Goal: Task Accomplishment & Management: Manage account settings

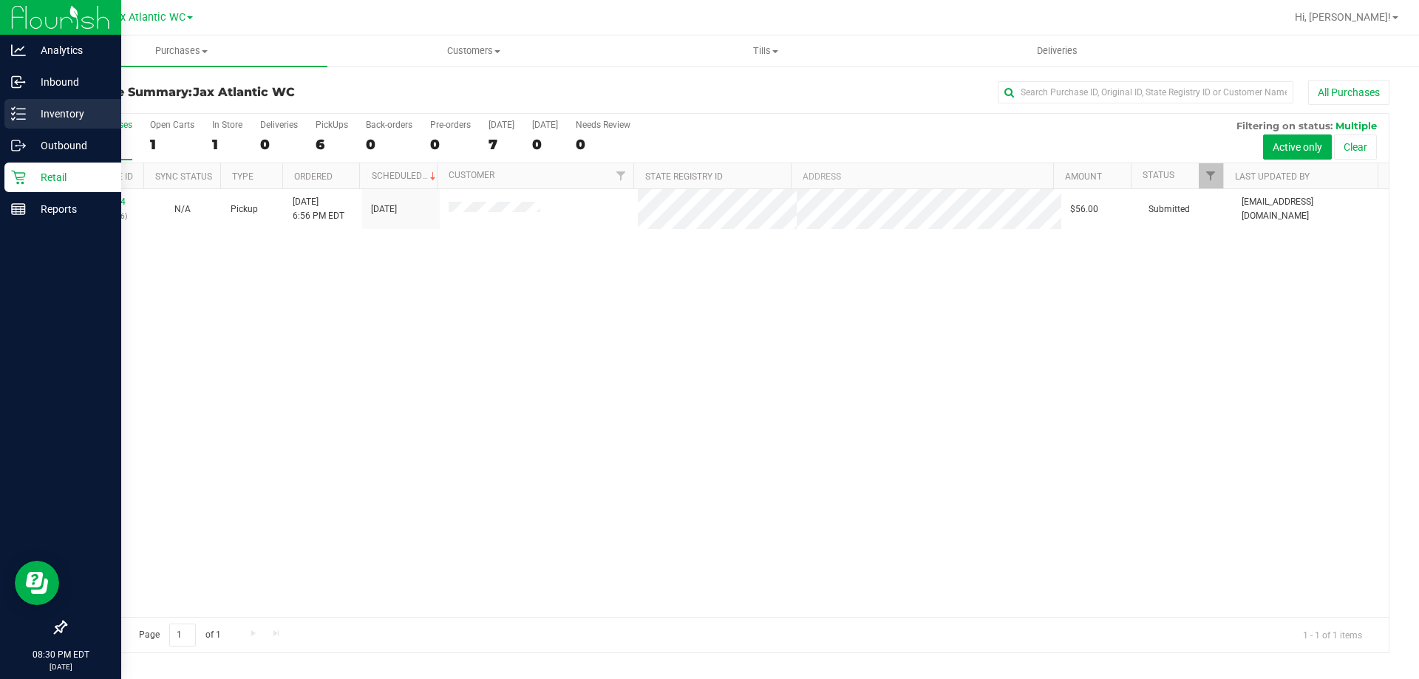
click at [83, 121] on p "Inventory" at bounding box center [70, 114] width 89 height 18
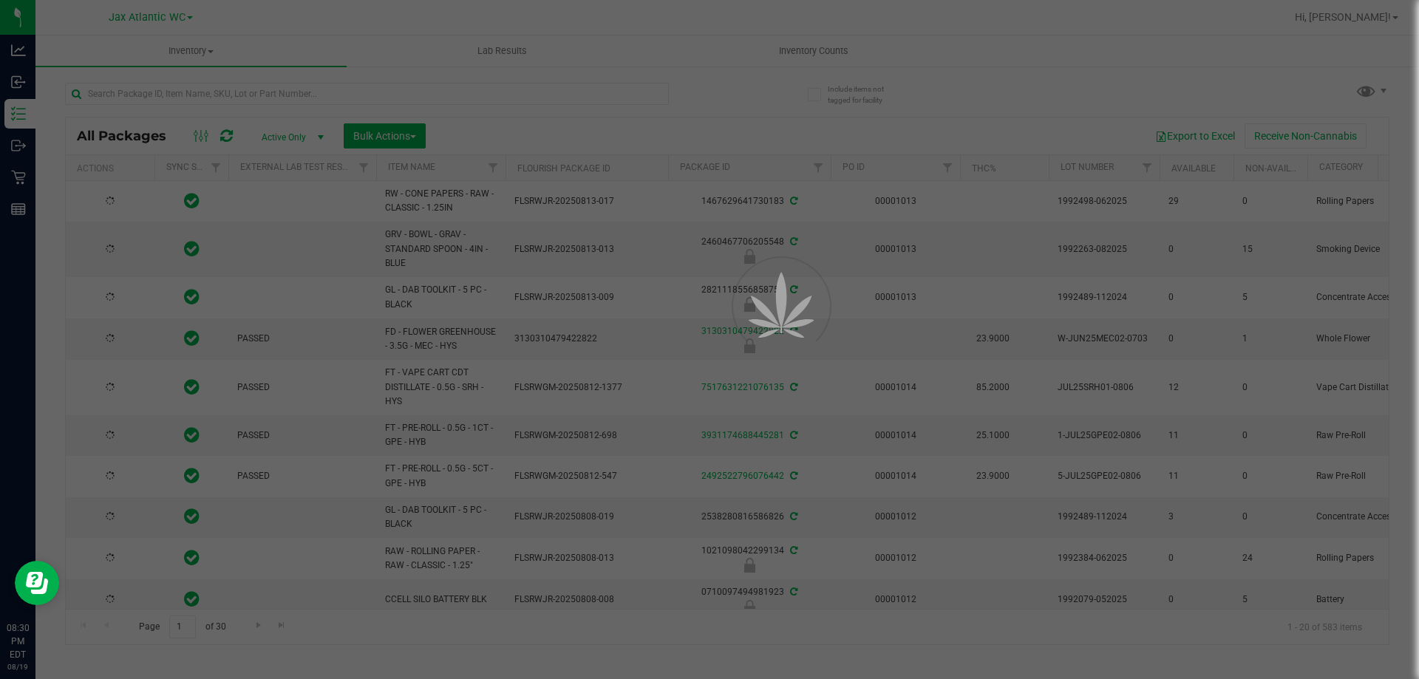
drag, startPoint x: 810, startPoint y: 82, endPoint x: 815, endPoint y: 52, distance: 30.7
click at [815, 52] on div at bounding box center [709, 339] width 1419 height 679
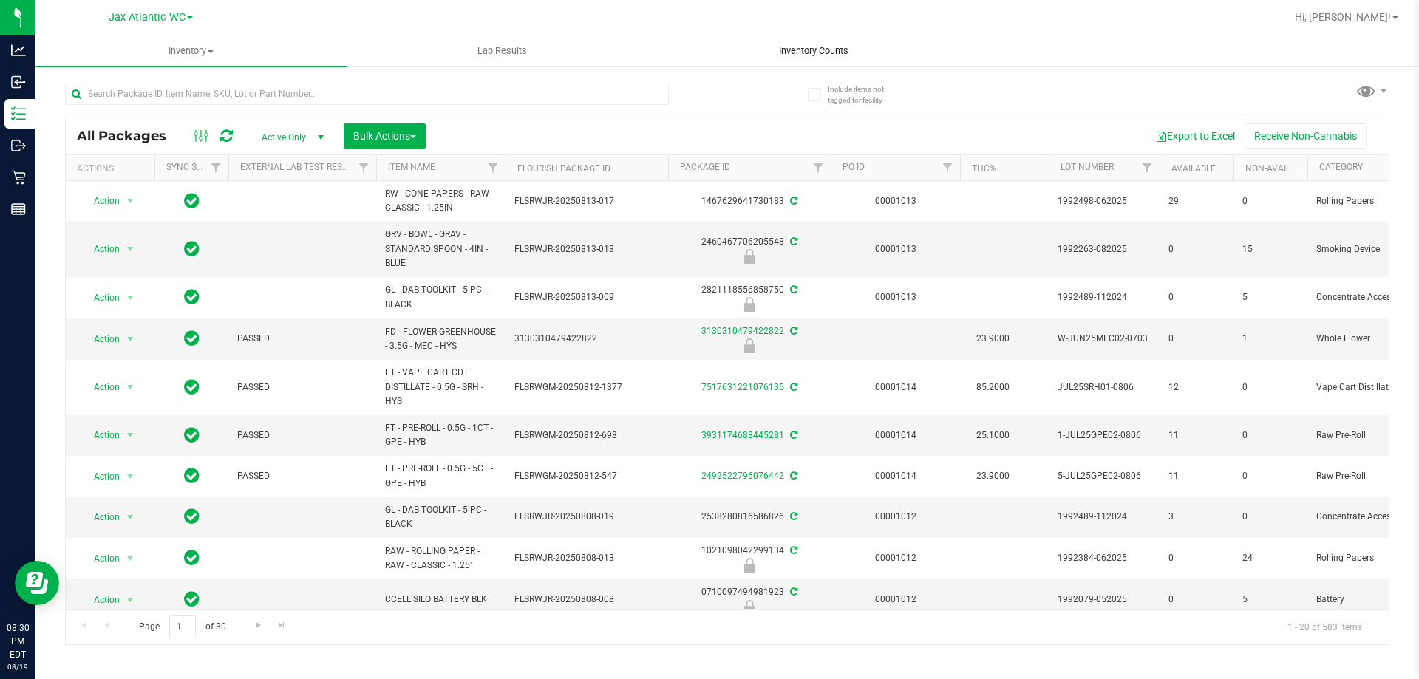
click at [819, 49] on span "Inventory Counts" at bounding box center [813, 50] width 109 height 13
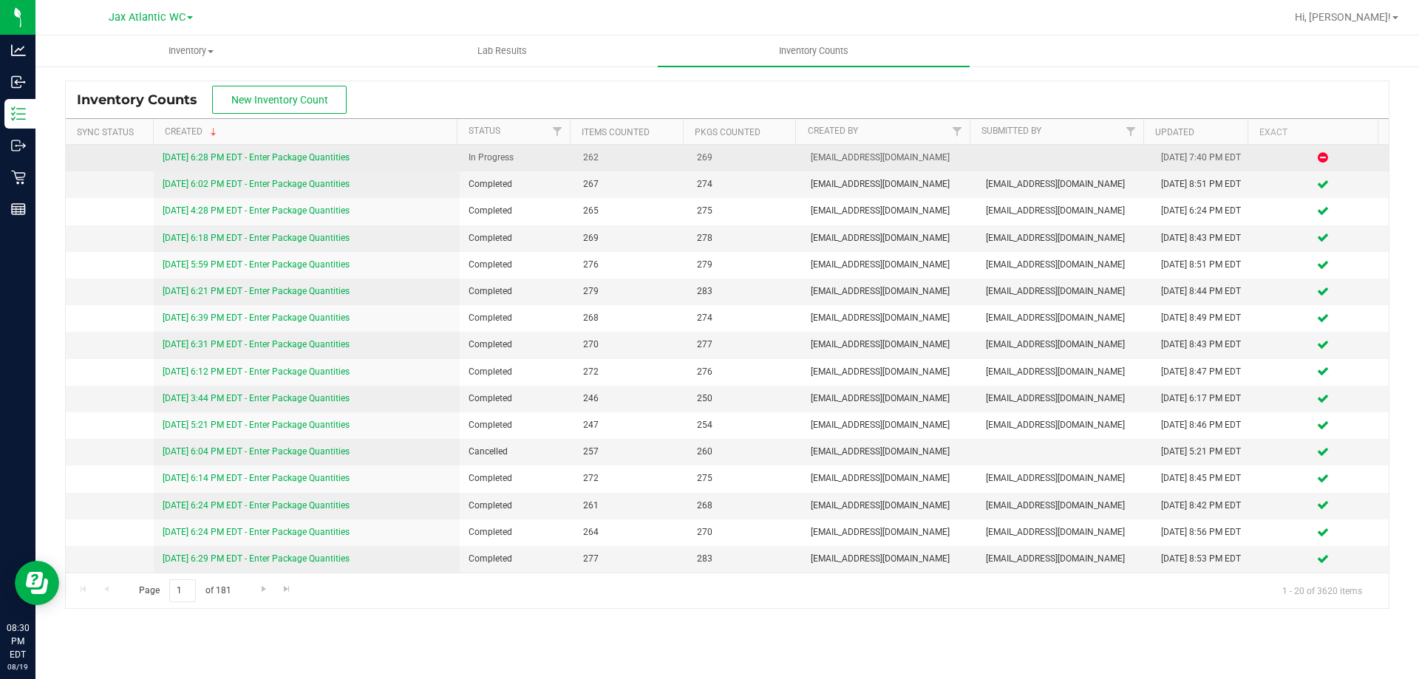
click at [254, 153] on link "[DATE] 6:28 PM EDT - Enter Package Quantities" at bounding box center [256, 157] width 187 height 10
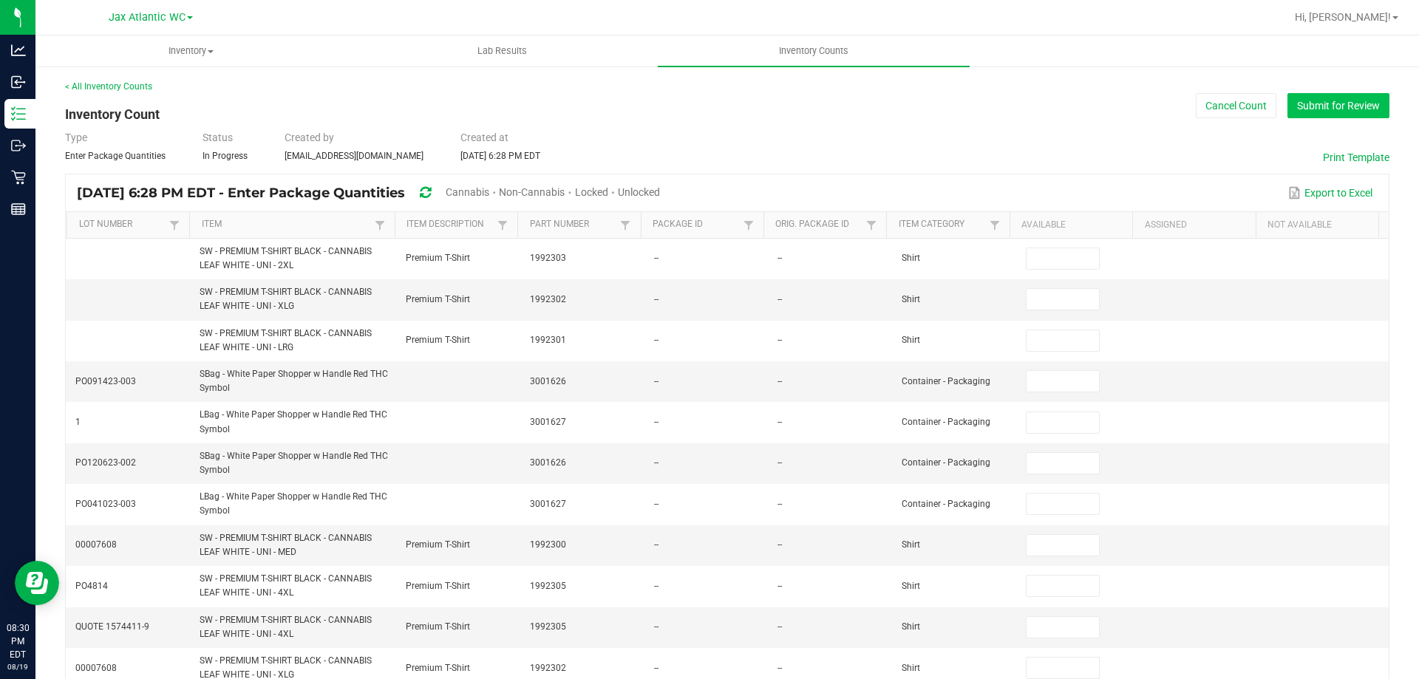
click at [1329, 109] on button "Submit for Review" at bounding box center [1338, 105] width 102 height 25
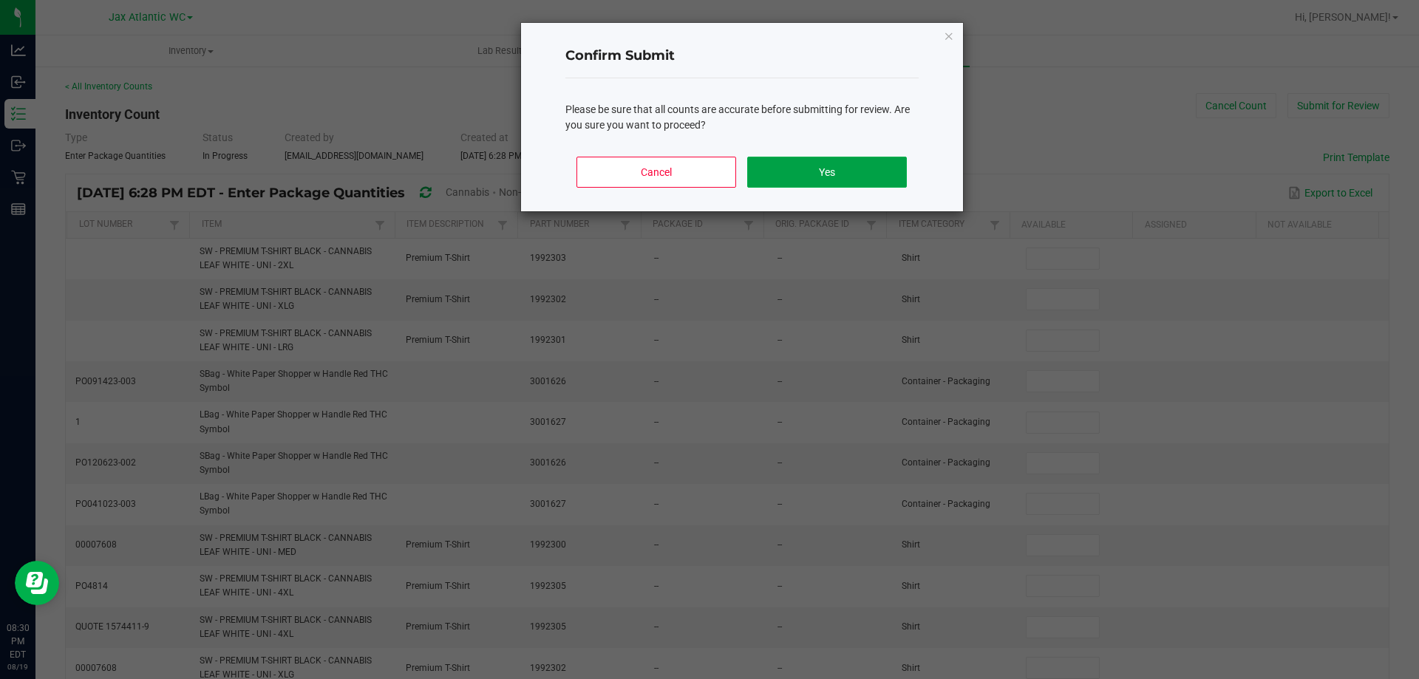
click at [779, 164] on button "Yes" at bounding box center [826, 172] width 159 height 31
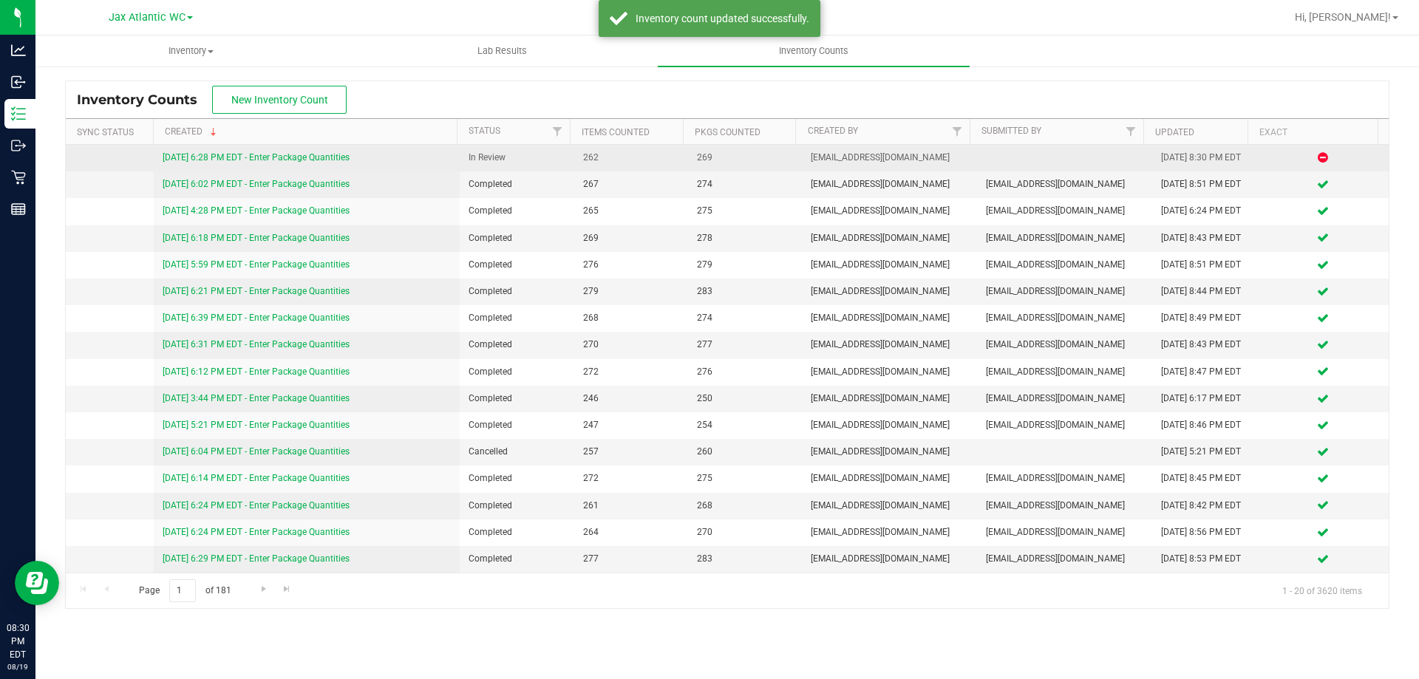
click at [341, 154] on link "[DATE] 6:28 PM EDT - Enter Package Quantities" at bounding box center [256, 157] width 187 height 10
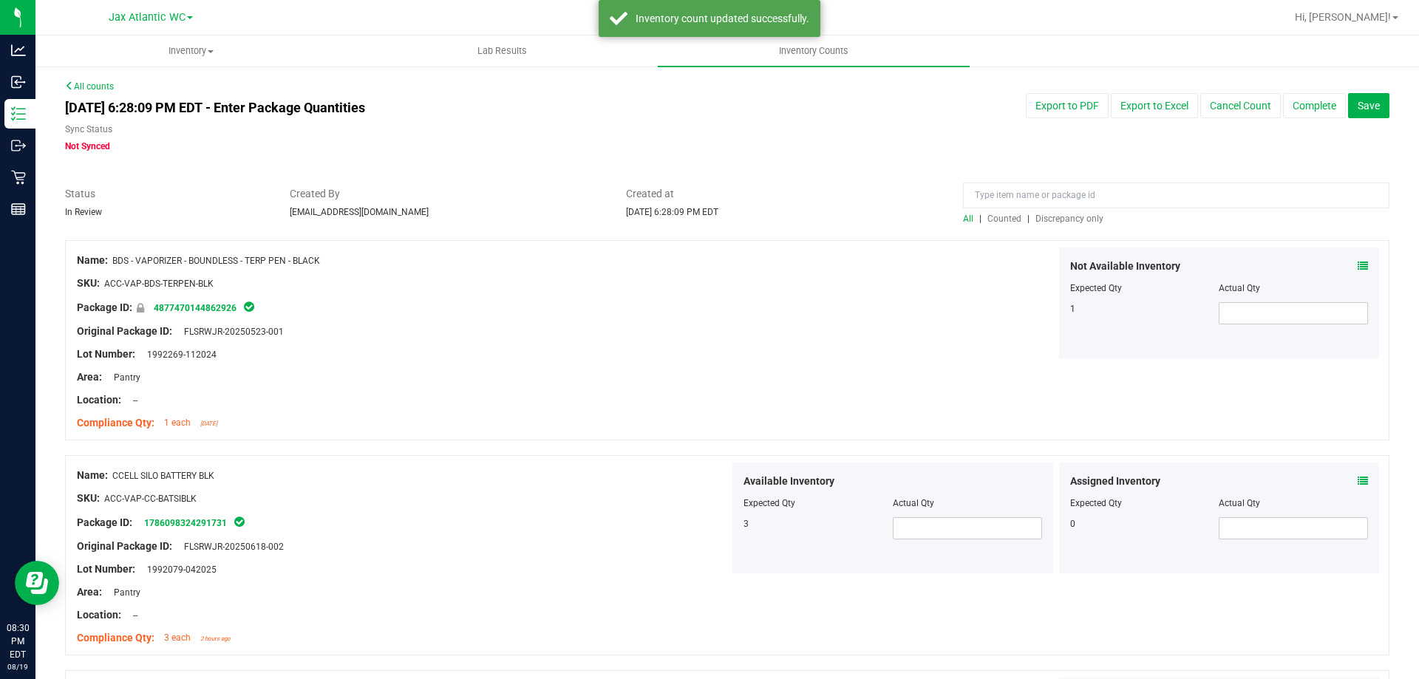
click at [1036, 214] on span "Discrepancy only" at bounding box center [1069, 219] width 68 height 10
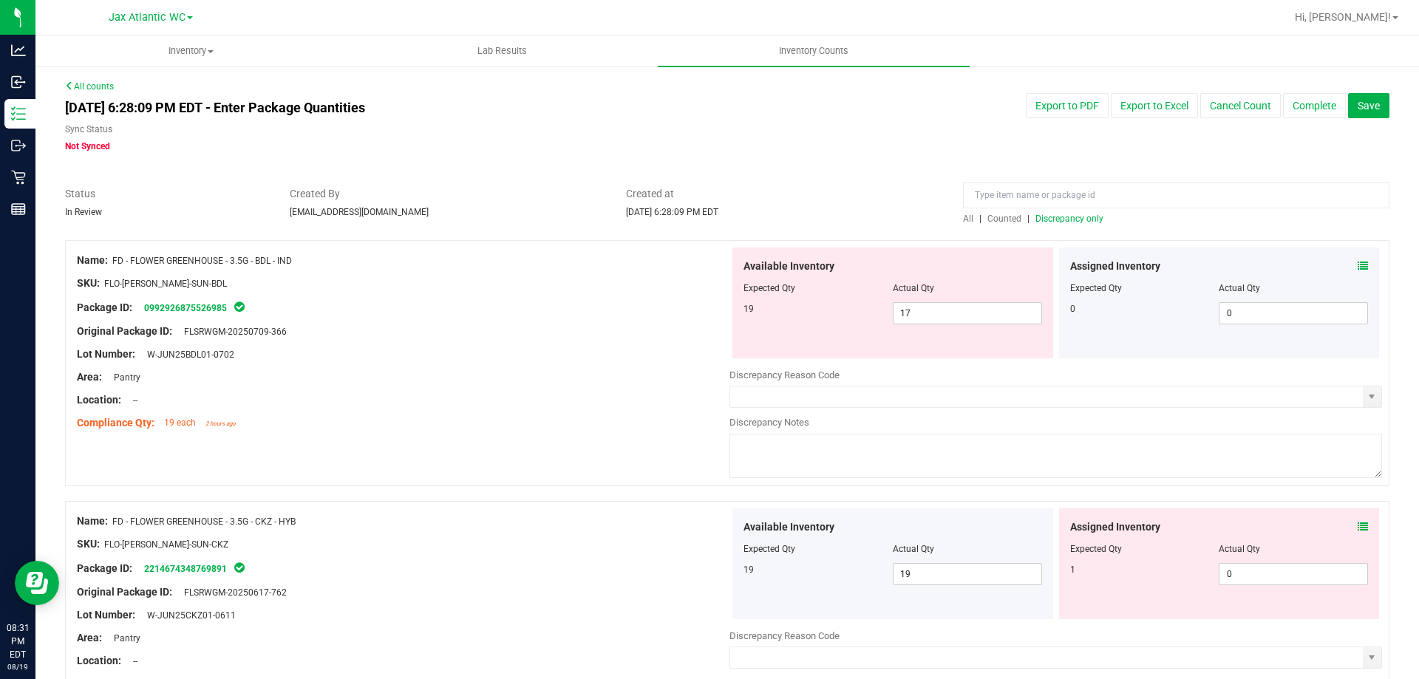
click at [1057, 219] on span "Discrepancy only" at bounding box center [1069, 219] width 68 height 10
click at [1357, 264] on icon at bounding box center [1362, 266] width 10 height 10
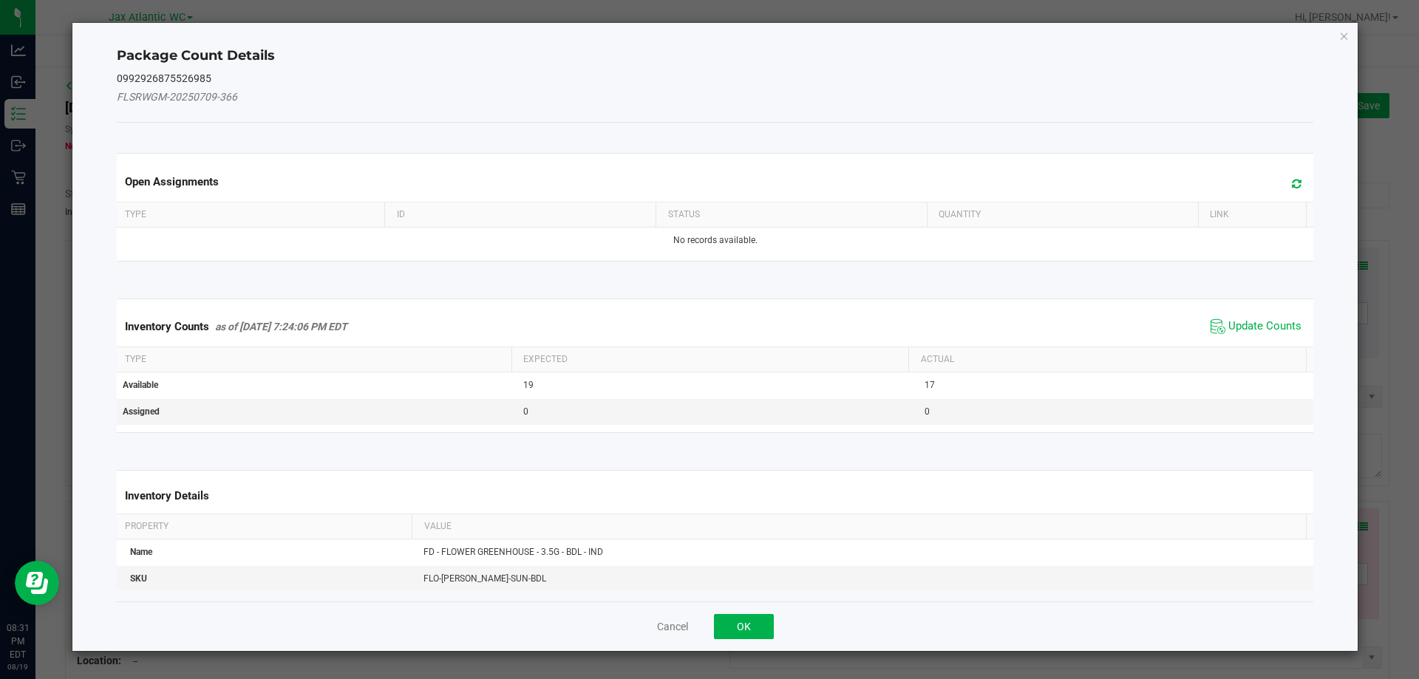
click at [1354, 265] on div "Package Count Details 0992926875526985 FLSRWGM-20250709-366 Open Assignments Ty…" at bounding box center [715, 337] width 1286 height 628
click at [1263, 320] on span "Update Counts" at bounding box center [1264, 326] width 73 height 15
click at [1261, 323] on div "Inventory Counts as of [DATE] 7:24:06 PM EDT Update Counts" at bounding box center [715, 326] width 1203 height 38
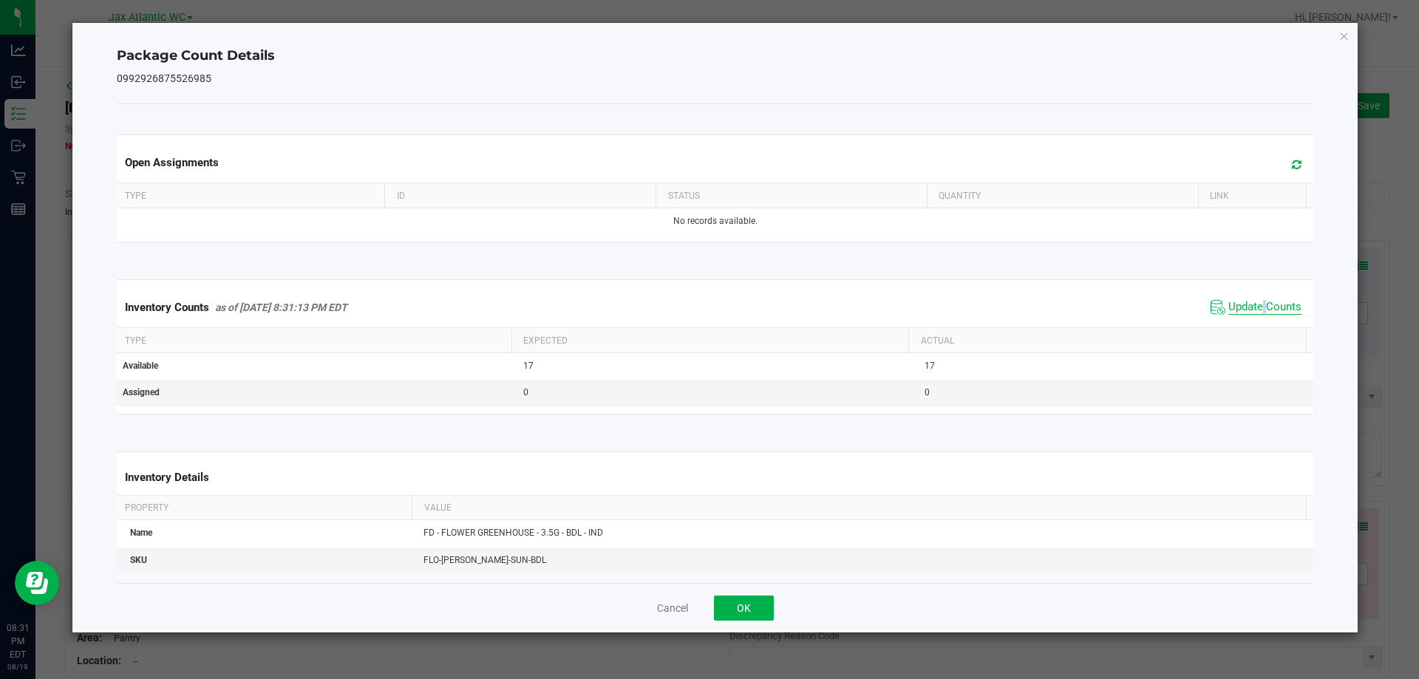
click at [1248, 313] on div "Inventory Counts as of [DATE] 8:31:13 PM EDT Update Counts" at bounding box center [715, 307] width 1203 height 40
click at [1245, 313] on span "Update Counts" at bounding box center [1264, 307] width 73 height 15
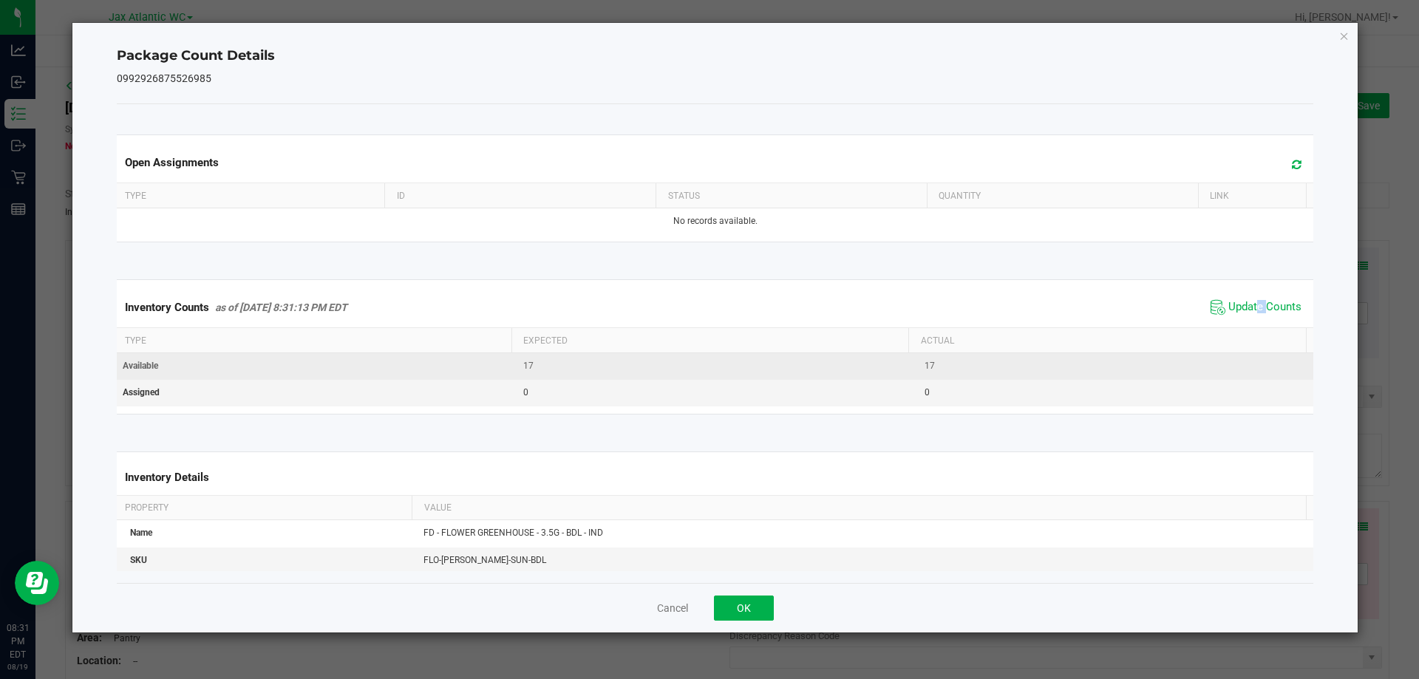
drag, startPoint x: 1245, startPoint y: 312, endPoint x: 1073, endPoint y: 378, distance: 184.3
click at [1244, 311] on span "Update Counts" at bounding box center [1264, 307] width 73 height 15
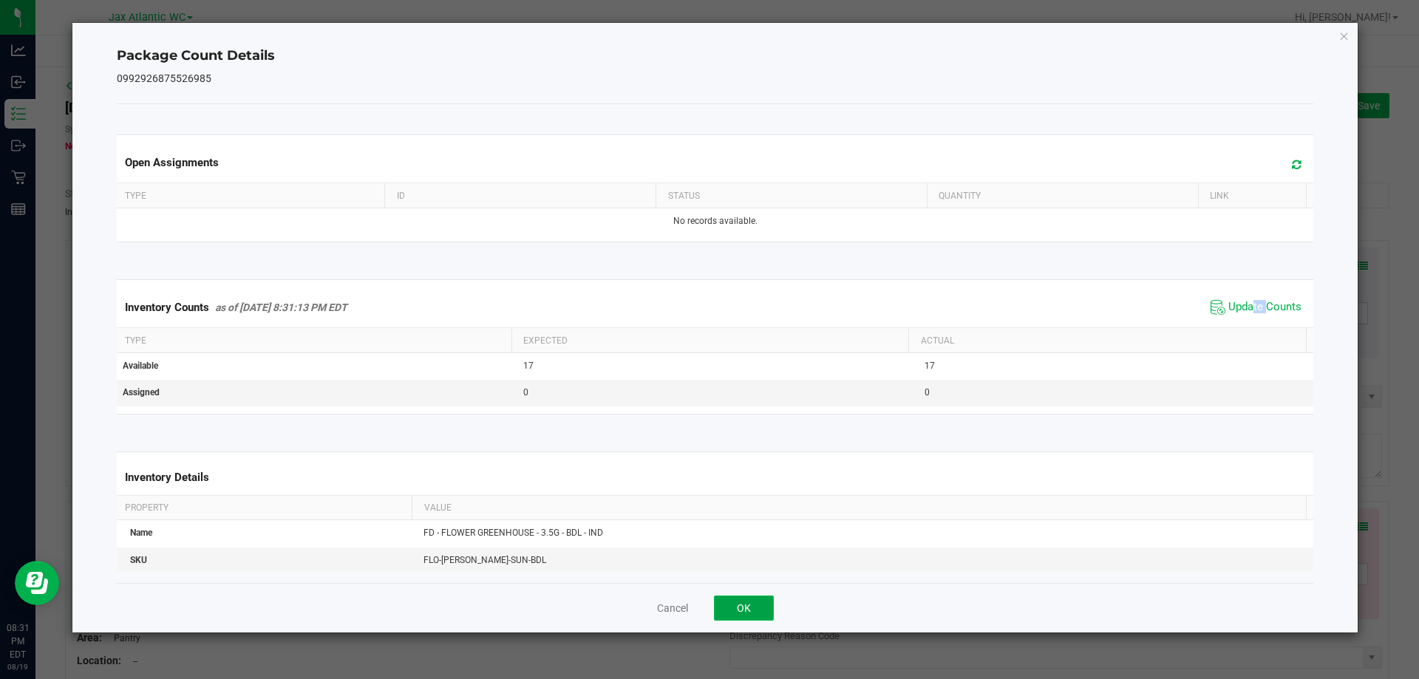
click at [737, 596] on button "OK" at bounding box center [744, 608] width 60 height 25
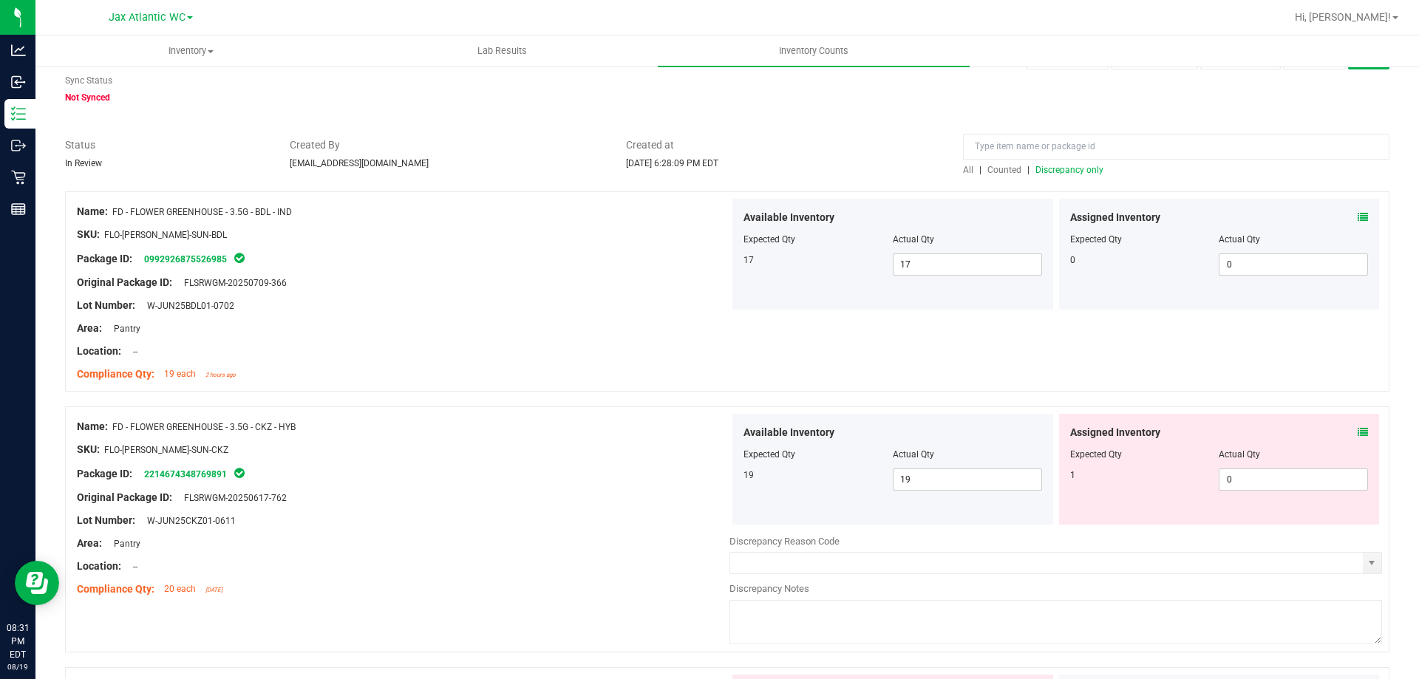
scroll to position [74, 0]
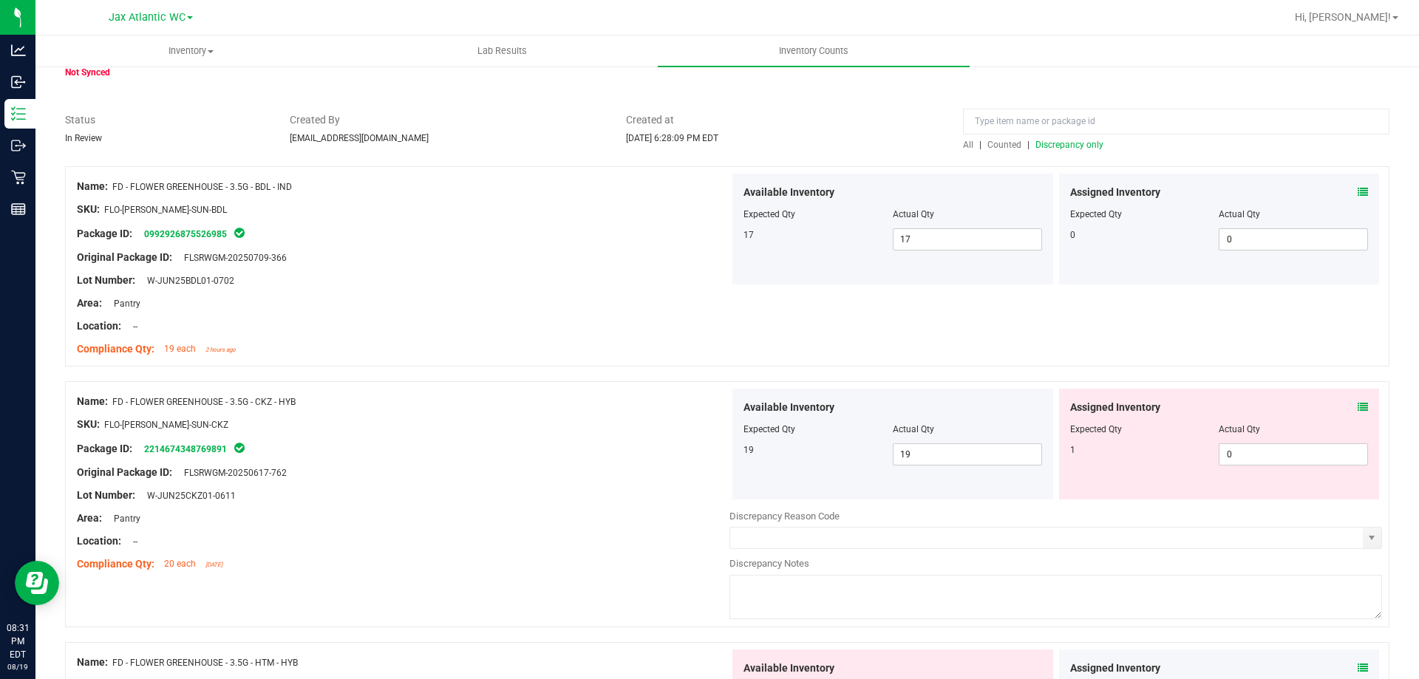
click at [1357, 407] on icon at bounding box center [1362, 407] width 10 height 10
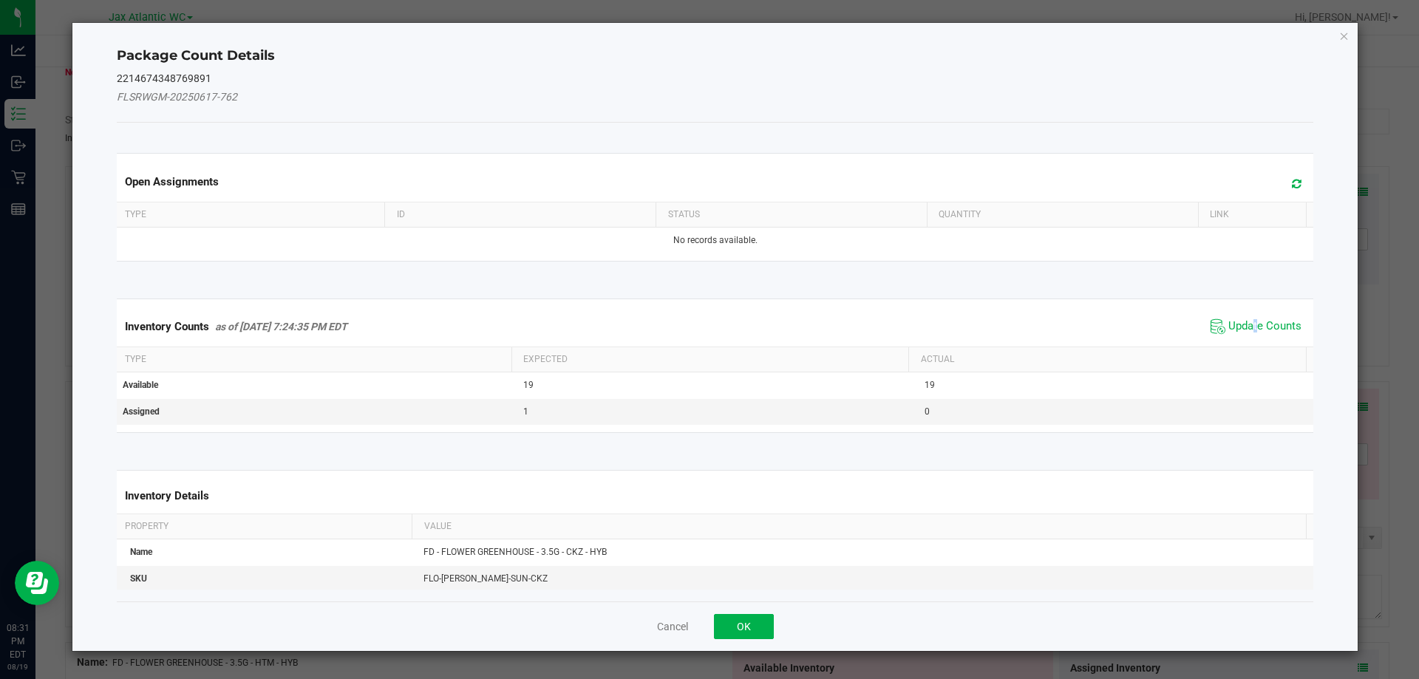
click at [1242, 338] on div "Inventory Counts as of [DATE] 7:24:35 PM EDT Update Counts" at bounding box center [715, 327] width 1203 height 40
click at [1237, 330] on span "Update Counts" at bounding box center [1264, 326] width 73 height 15
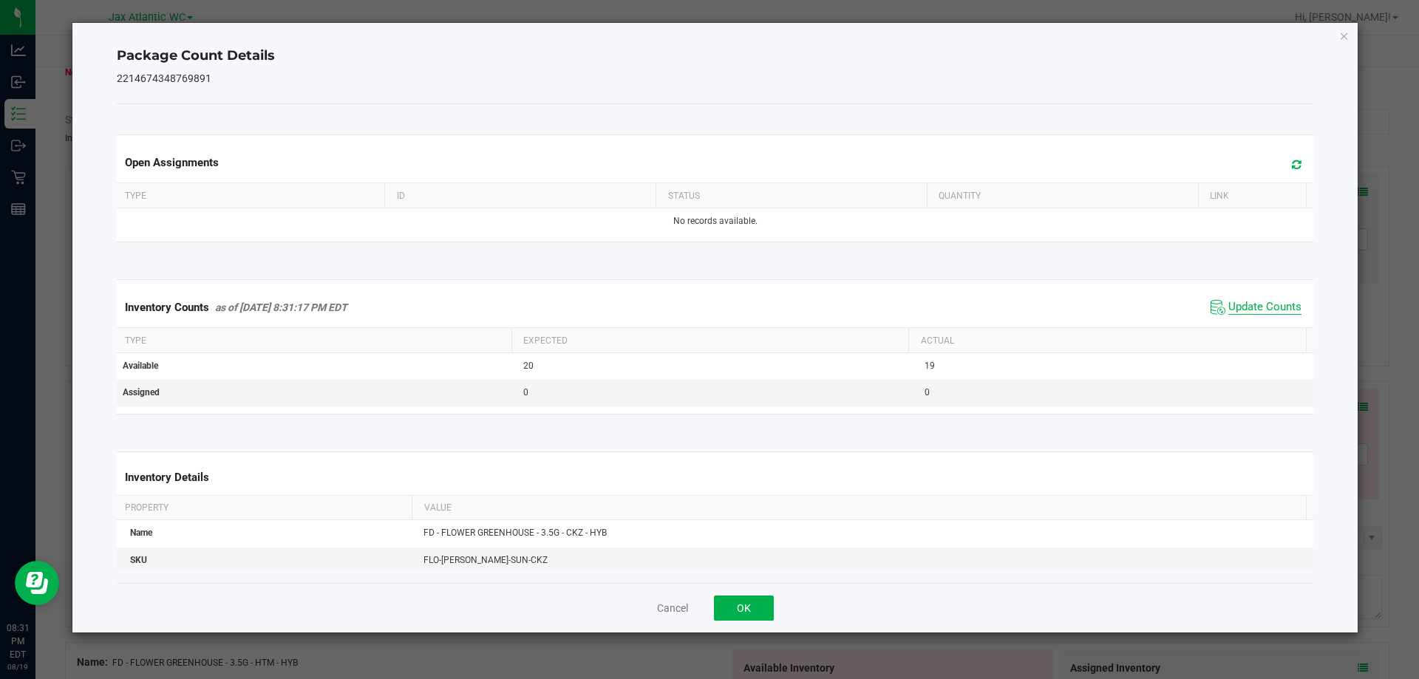
click at [1231, 310] on div "Inventory Counts as of [DATE] 8:31:17 PM EDT Update Counts" at bounding box center [715, 307] width 1203 height 40
click at [1229, 310] on span "Update Counts" at bounding box center [1264, 307] width 73 height 15
click at [1229, 310] on span "Update Counts" at bounding box center [1264, 306] width 73 height 13
drag, startPoint x: 1229, startPoint y: 310, endPoint x: 861, endPoint y: 508, distance: 417.9
click at [1228, 310] on span "Update Counts" at bounding box center [1264, 306] width 73 height 13
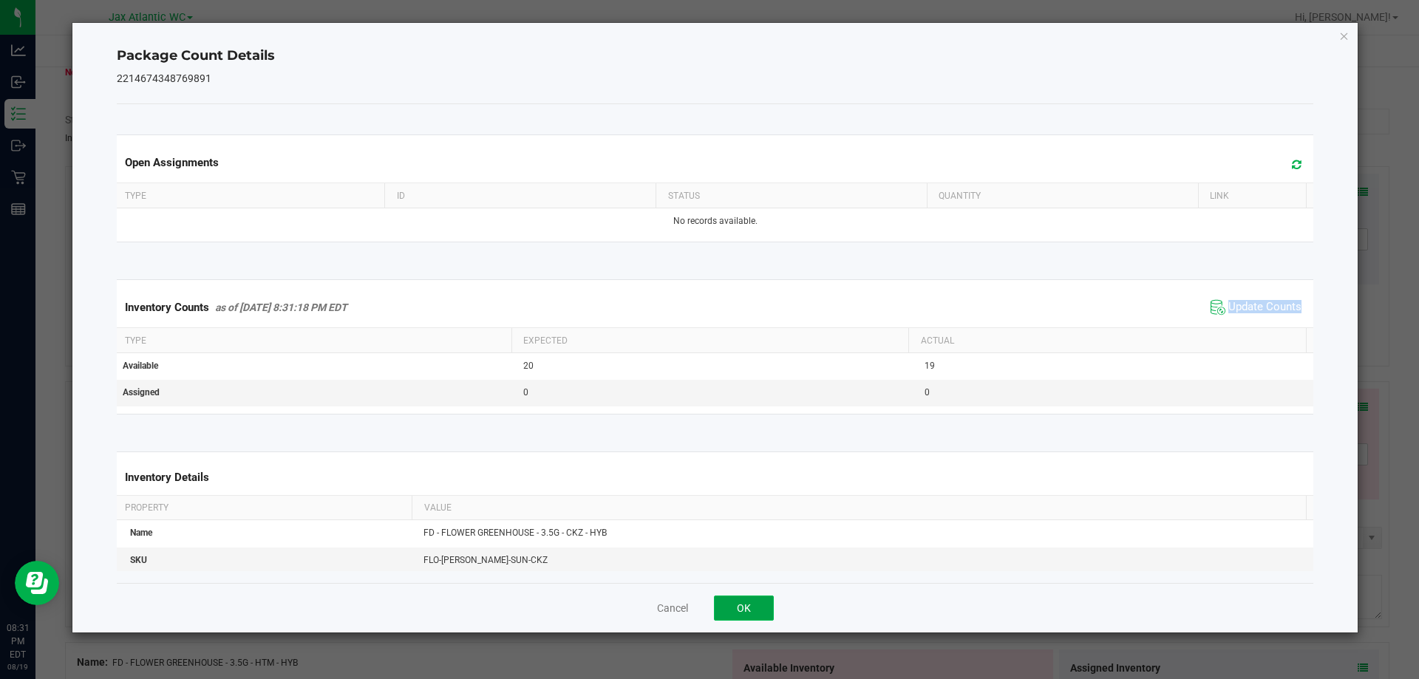
click at [742, 608] on button "OK" at bounding box center [744, 608] width 60 height 25
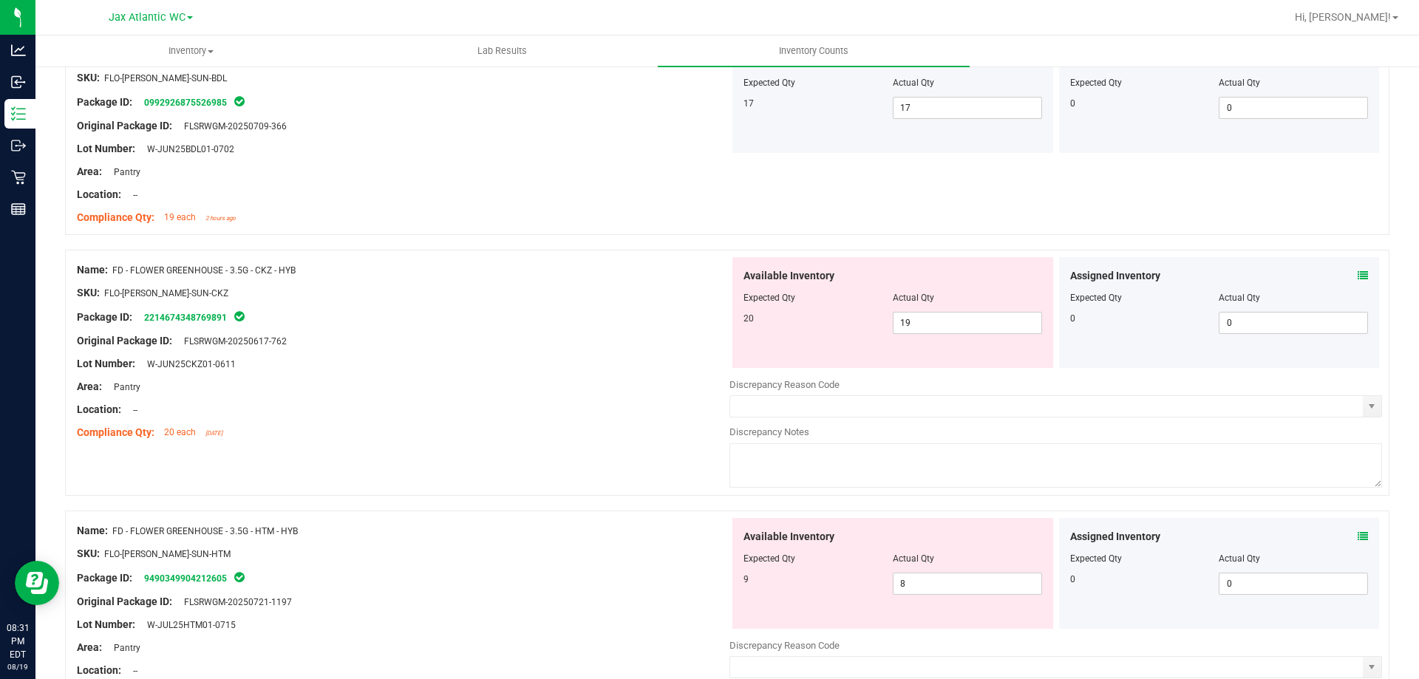
scroll to position [222, 0]
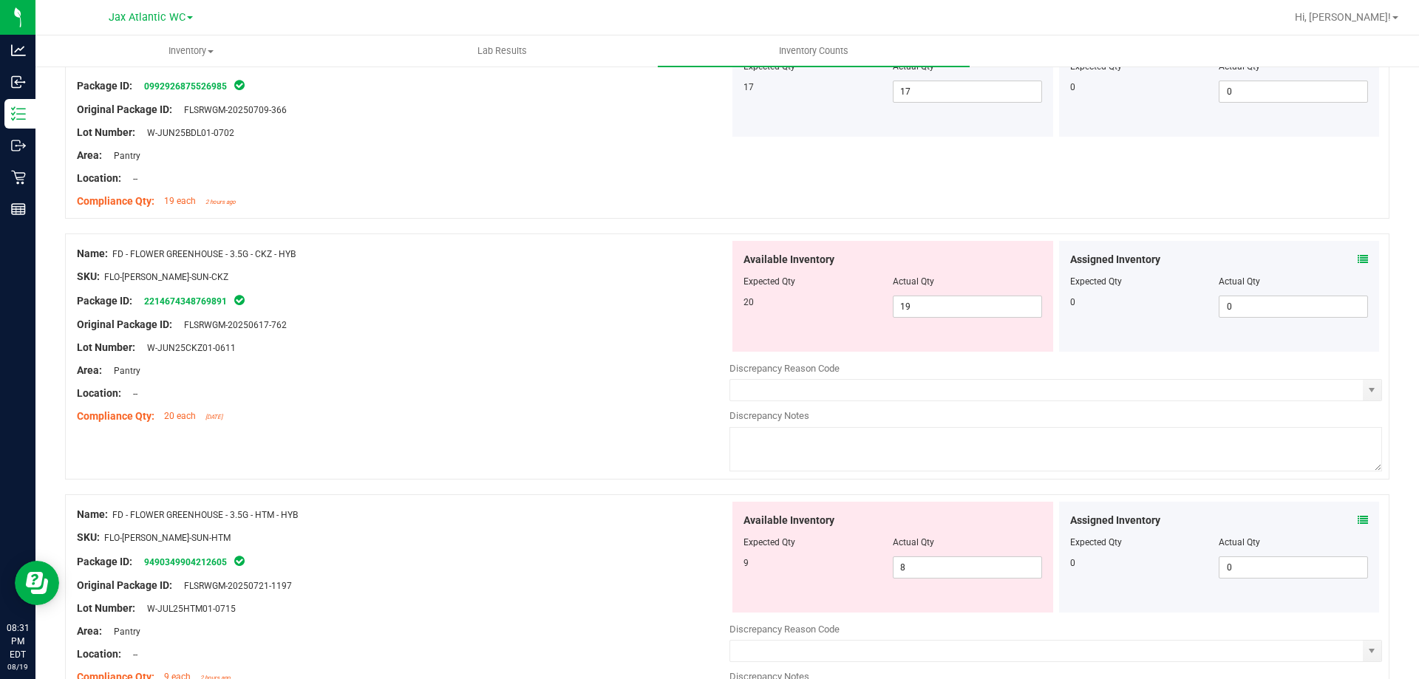
click at [529, 379] on div at bounding box center [403, 381] width 652 height 7
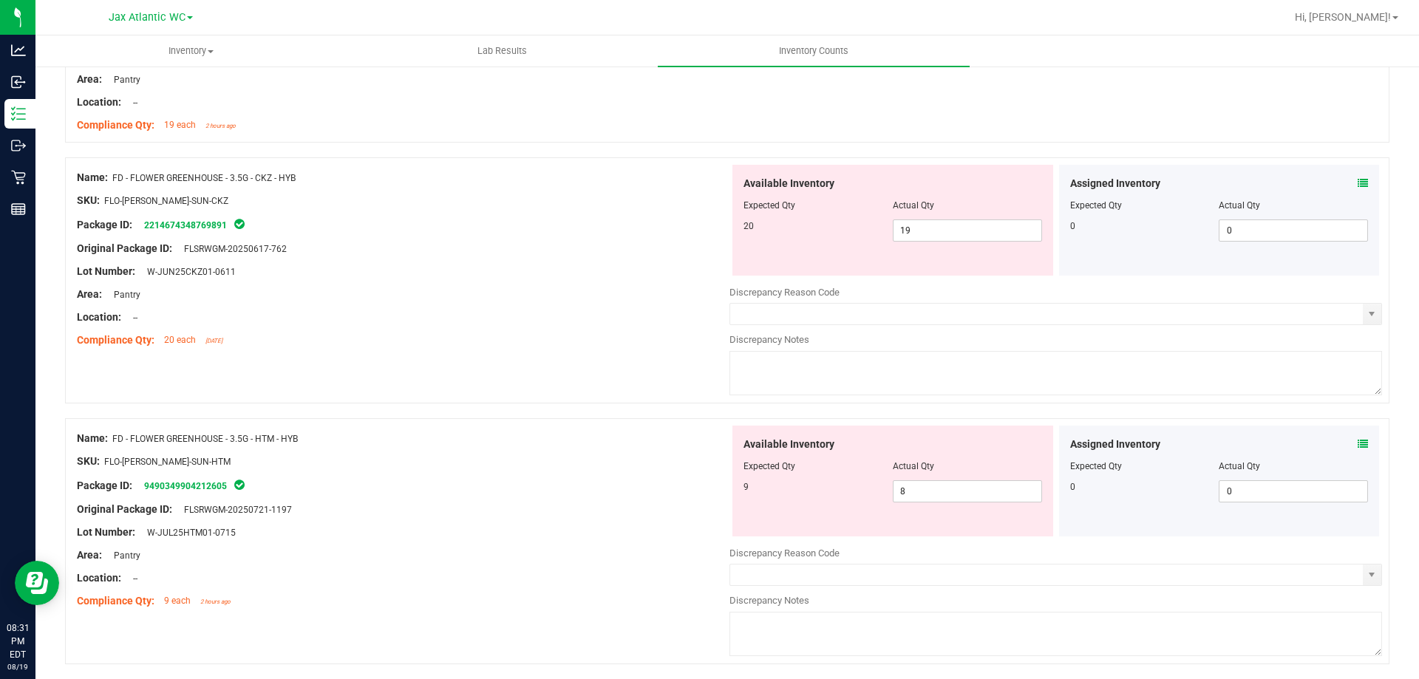
scroll to position [369, 0]
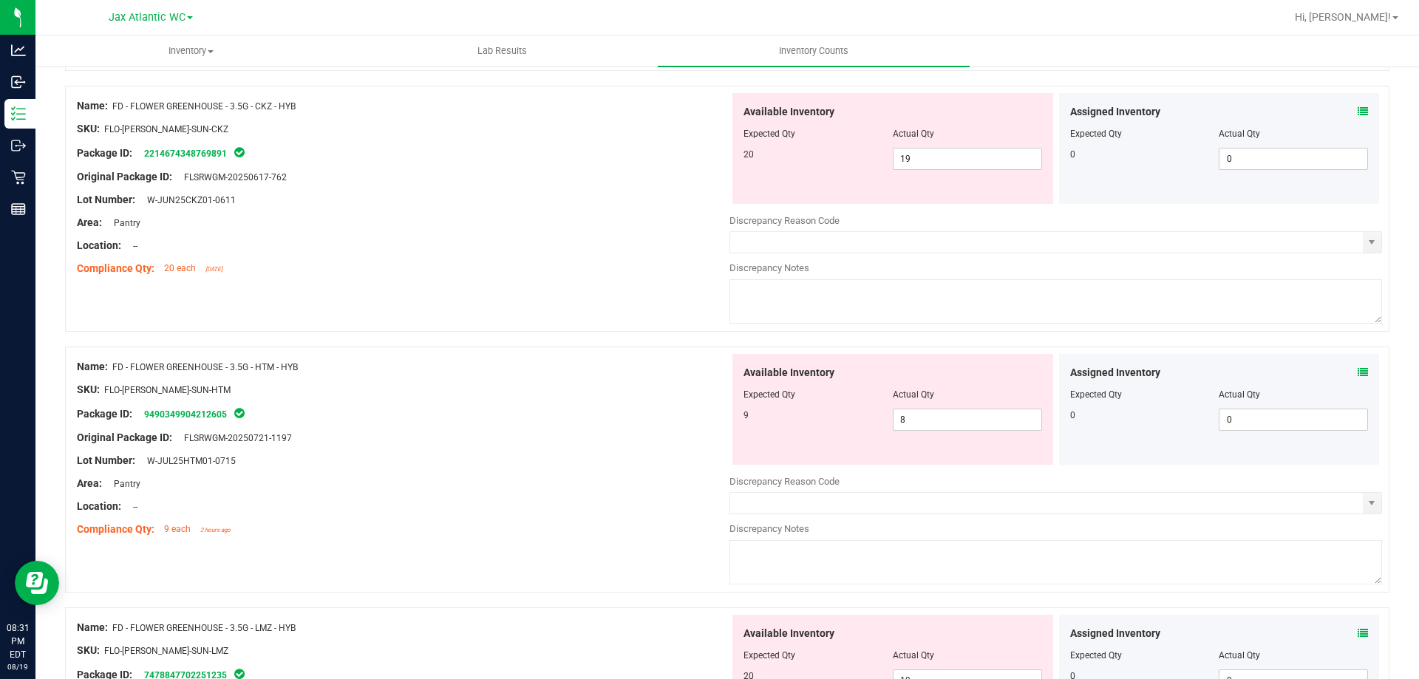
click at [1357, 374] on icon at bounding box center [1362, 372] width 10 height 10
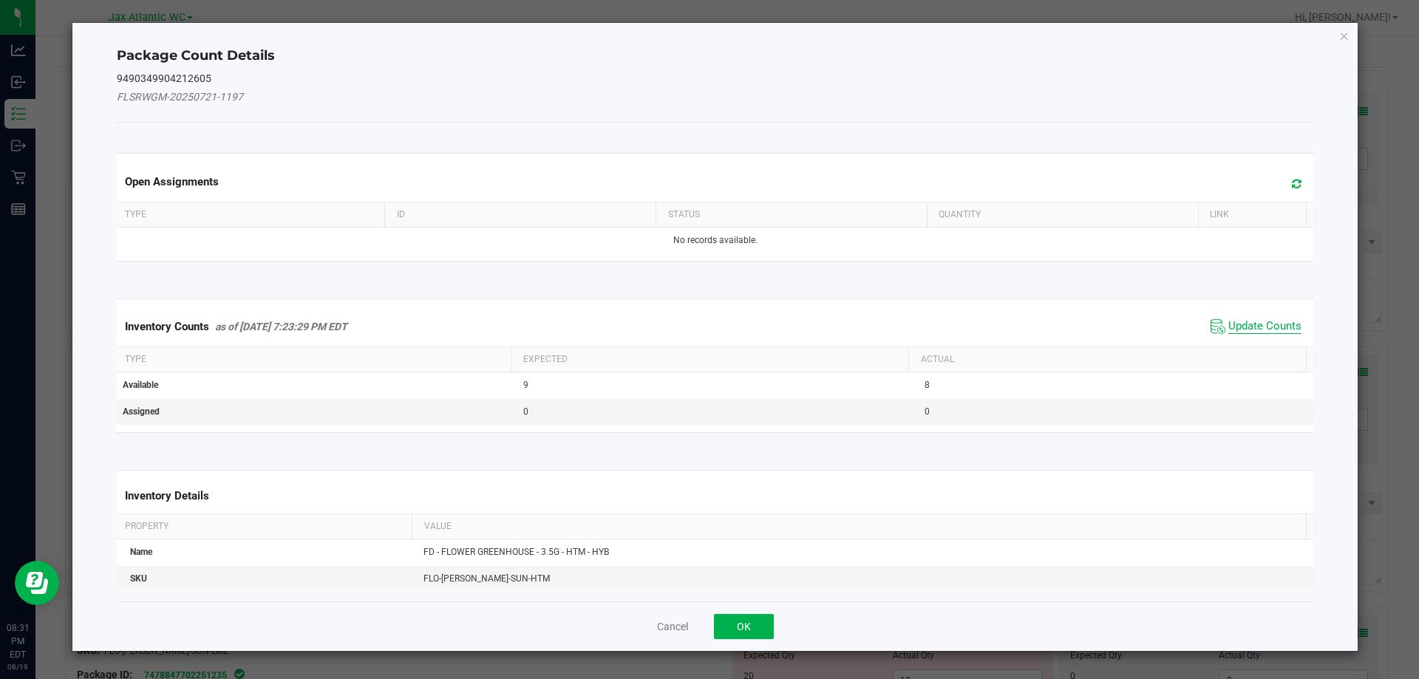
click at [1228, 327] on span "Update Counts" at bounding box center [1264, 326] width 73 height 15
click at [1221, 327] on div "Inventory Counts as of [DATE] 7:23:29 PM EDT Update Counts" at bounding box center [715, 326] width 1203 height 38
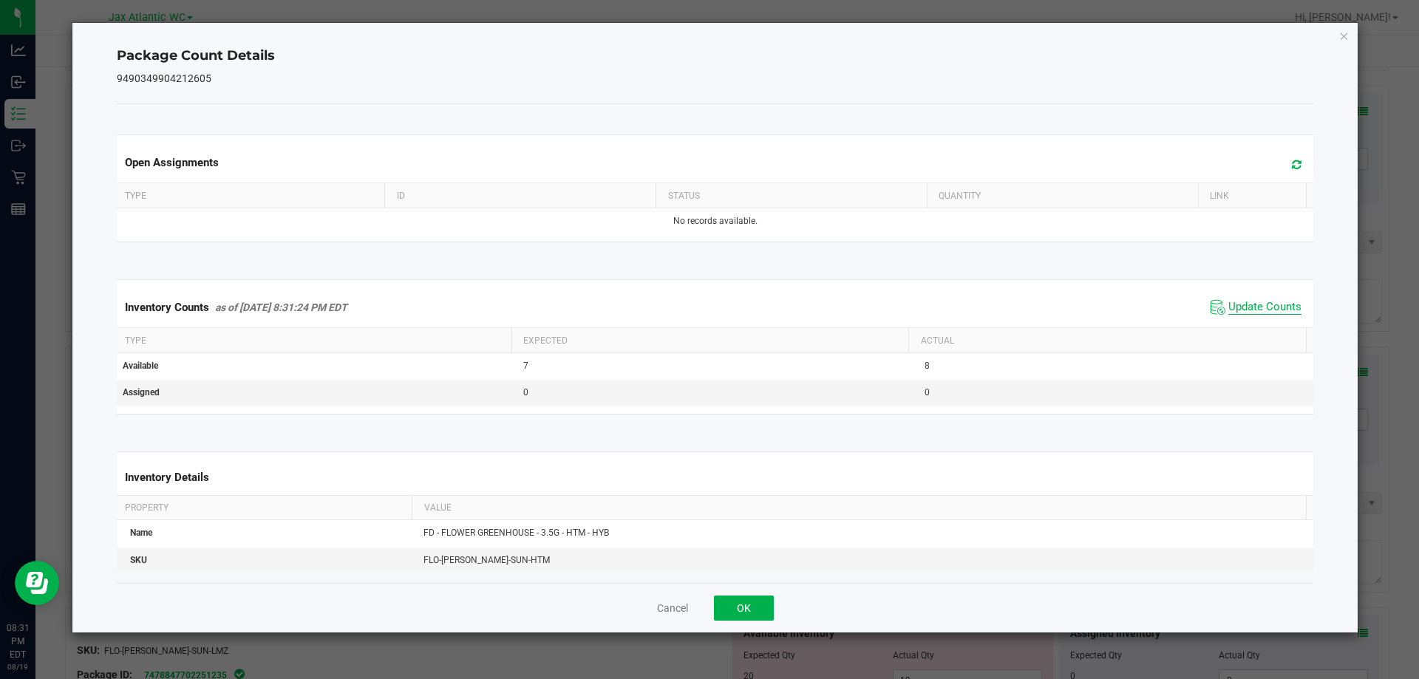
click at [1243, 306] on span "Update Counts" at bounding box center [1264, 307] width 73 height 15
click at [1243, 305] on span "Update Counts" at bounding box center [1264, 307] width 73 height 15
click at [741, 604] on button "OK" at bounding box center [744, 608] width 60 height 25
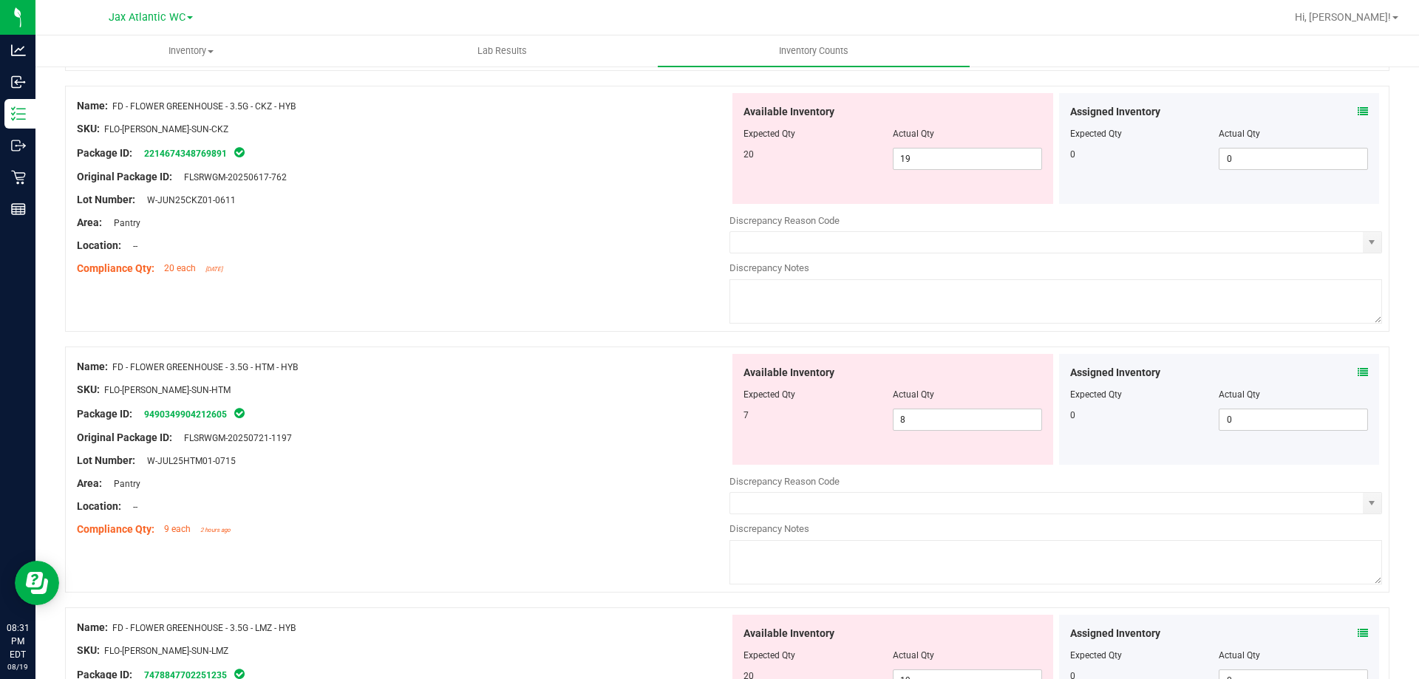
click at [565, 495] on div at bounding box center [403, 494] width 652 height 7
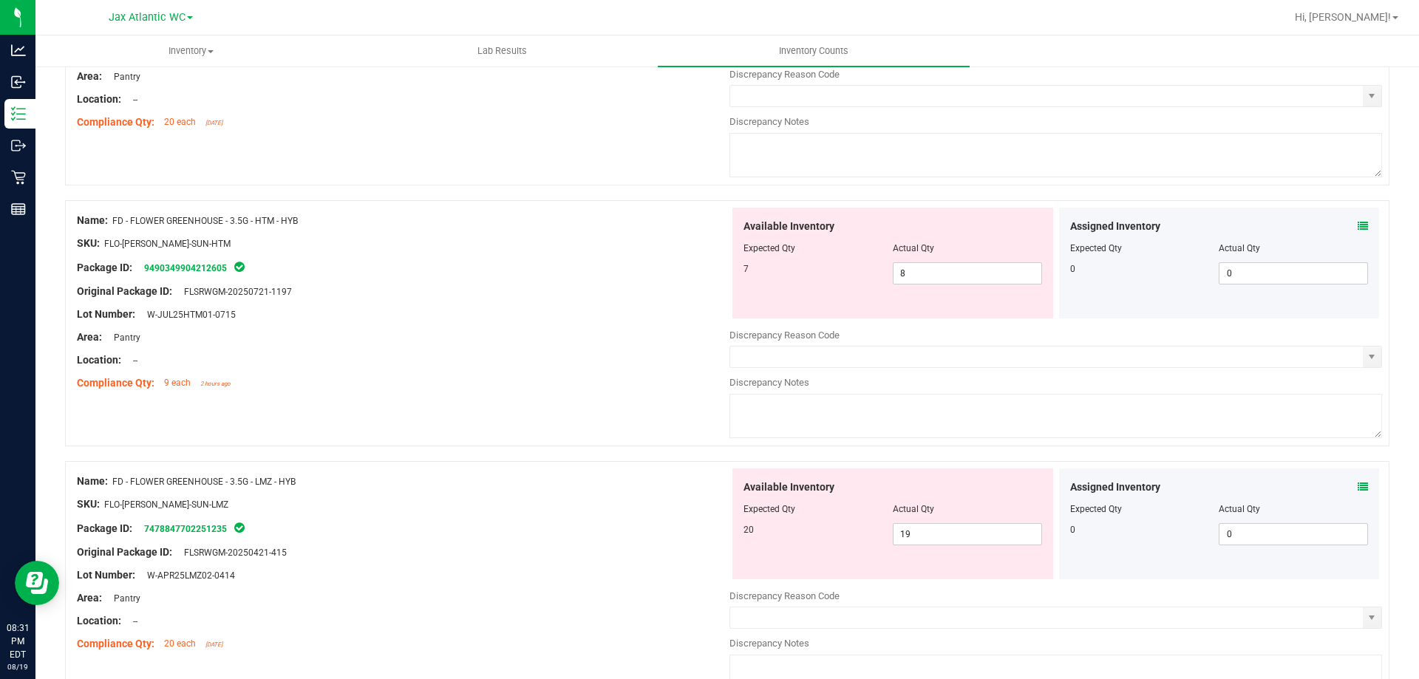
scroll to position [517, 0]
click at [1357, 483] on icon at bounding box center [1362, 485] width 10 height 10
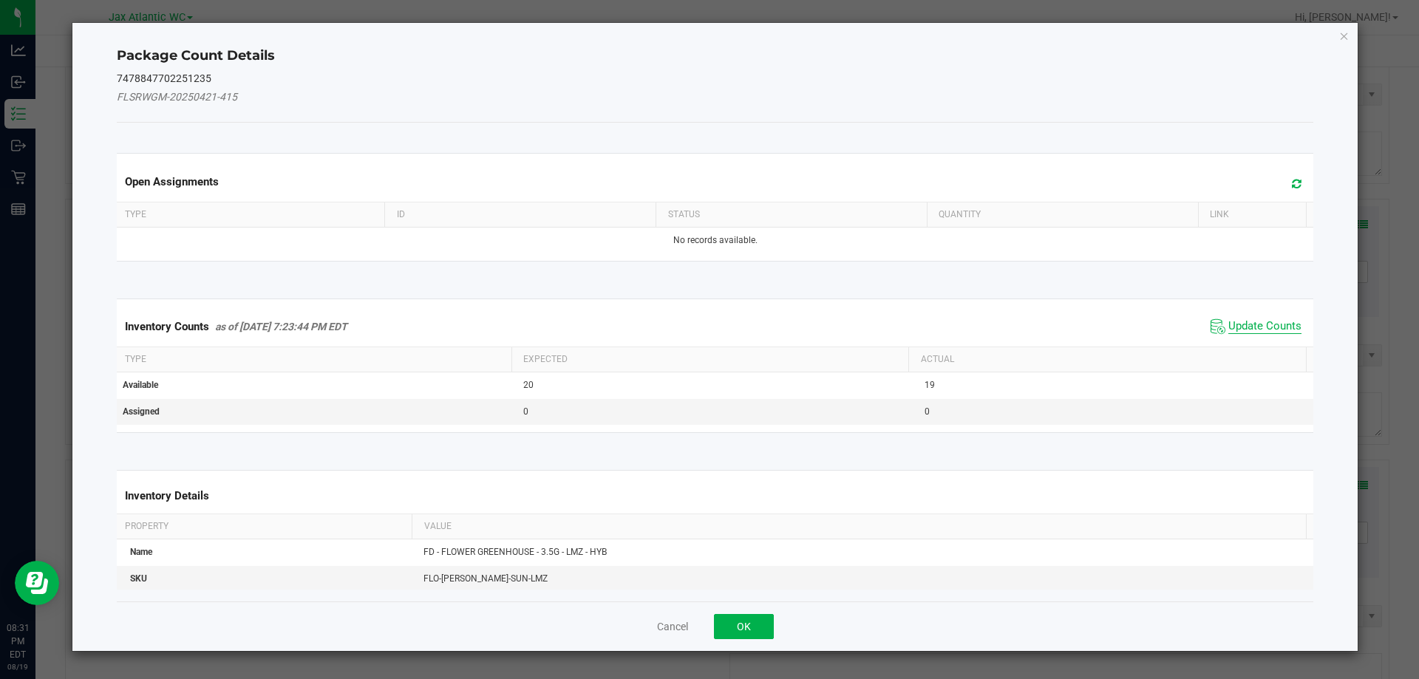
click at [1250, 321] on span "Update Counts" at bounding box center [1264, 326] width 73 height 15
click at [1250, 320] on span "Update Counts" at bounding box center [1264, 325] width 73 height 13
click at [1238, 308] on div "Inventory Counts as of [DATE] 7:23:44 PM EDT Update Counts" at bounding box center [715, 326] width 1203 height 38
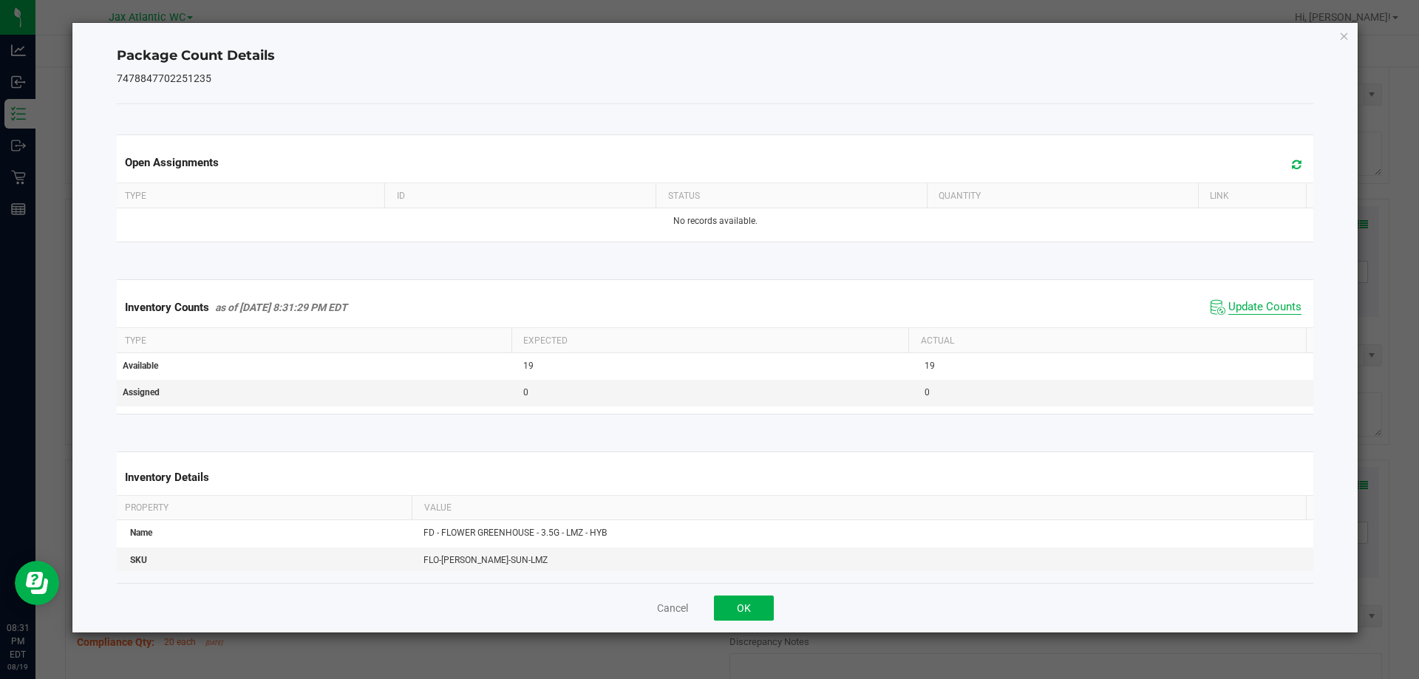
click at [1228, 303] on span "Update Counts" at bounding box center [1264, 307] width 73 height 15
click at [1228, 302] on span "Update Counts" at bounding box center [1264, 306] width 73 height 13
click at [729, 604] on button "OK" at bounding box center [744, 608] width 60 height 25
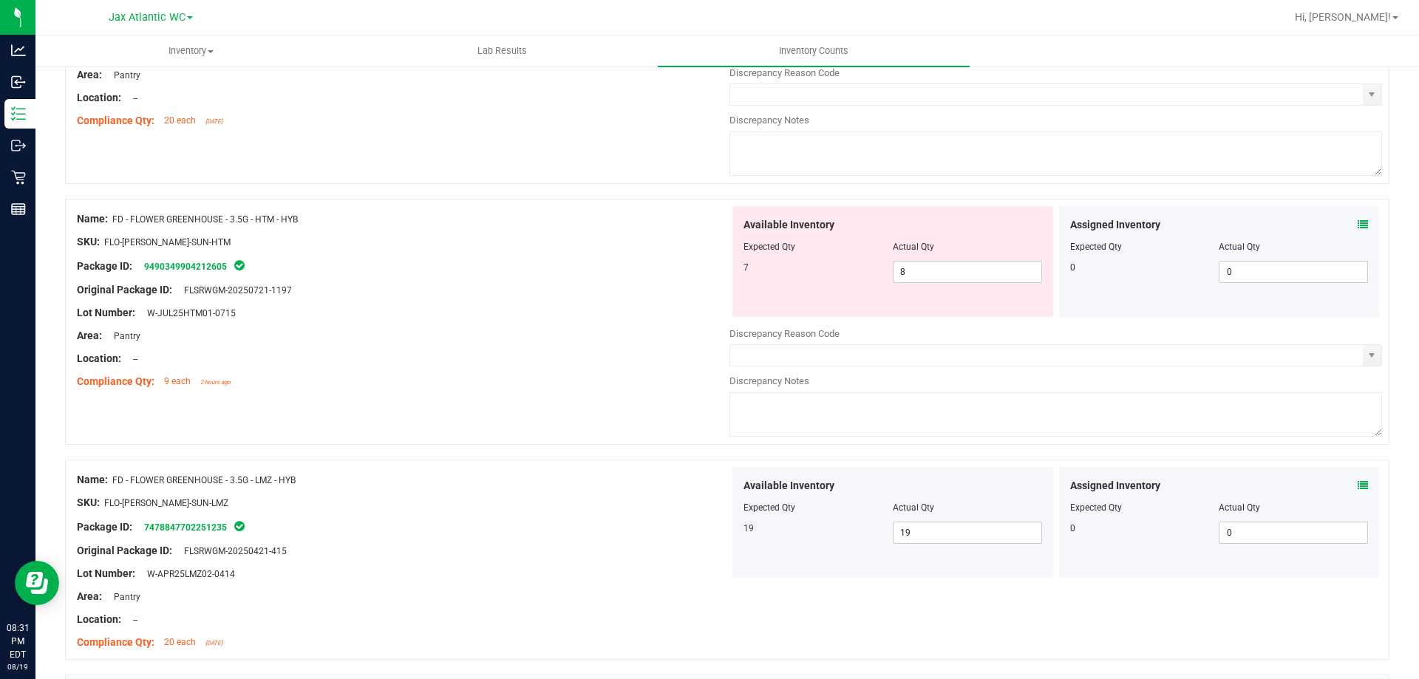
click at [567, 392] on div "Name: FD - FLOWER GREENHOUSE - 3.5G - HTM - HYB SKU: FLO-[PERSON_NAME]-SUN-HTM …" at bounding box center [403, 300] width 652 height 188
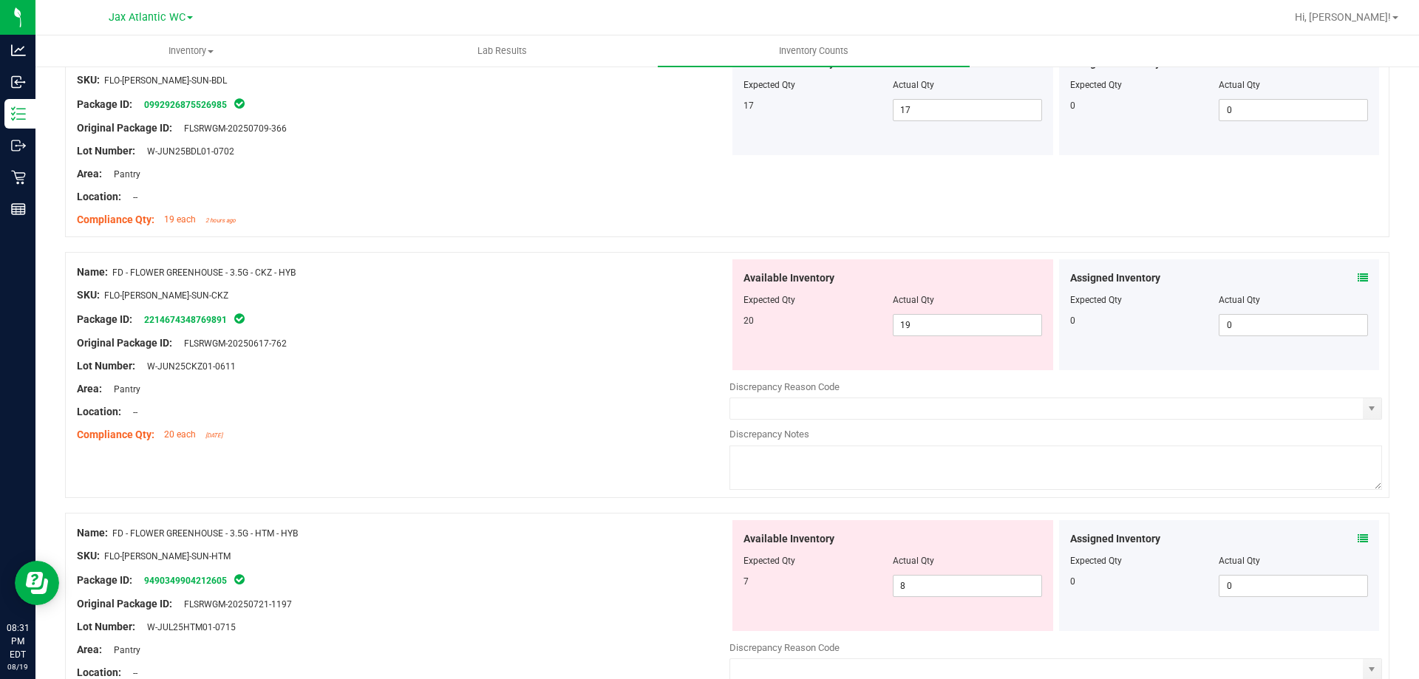
scroll to position [148, 0]
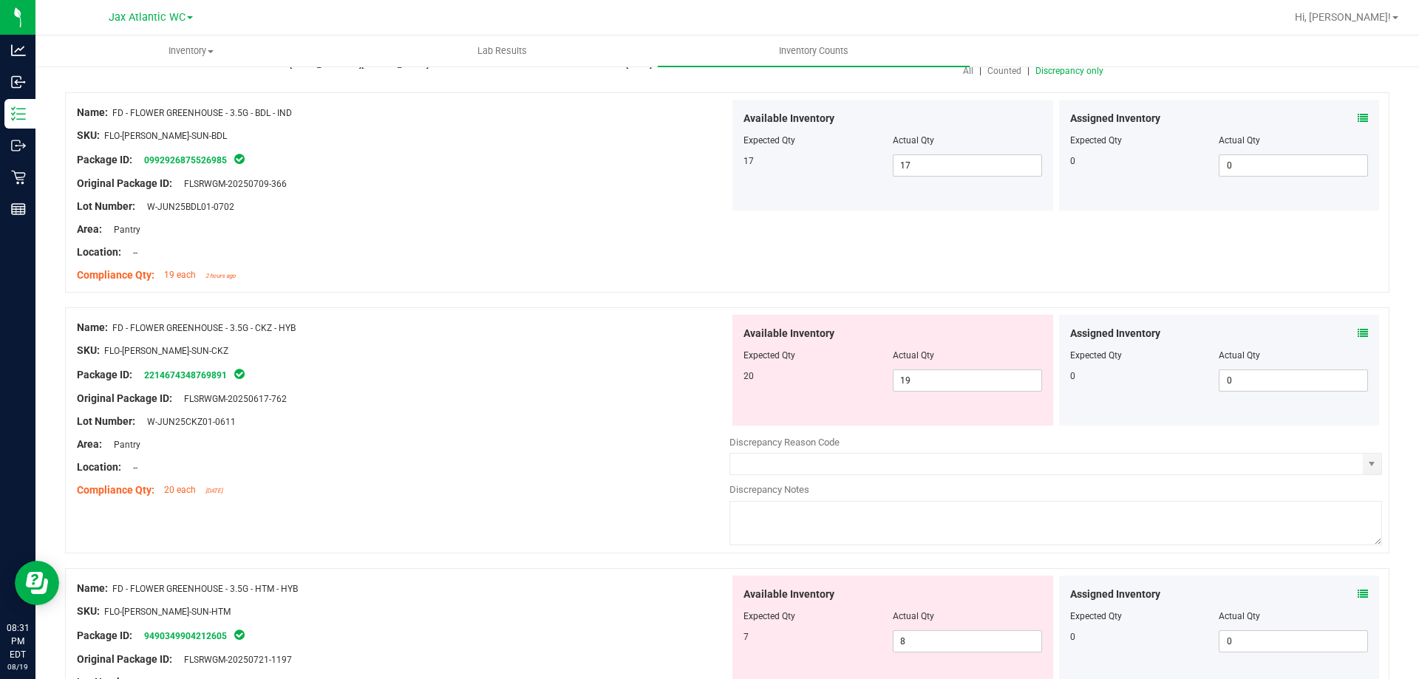
click at [594, 426] on div "Lot Number: W-JUN25CKZ01-0611" at bounding box center [403, 422] width 652 height 16
click at [940, 379] on span "19 19" at bounding box center [967, 380] width 149 height 22
click at [940, 379] on input "19" at bounding box center [967, 380] width 148 height 21
type input "20"
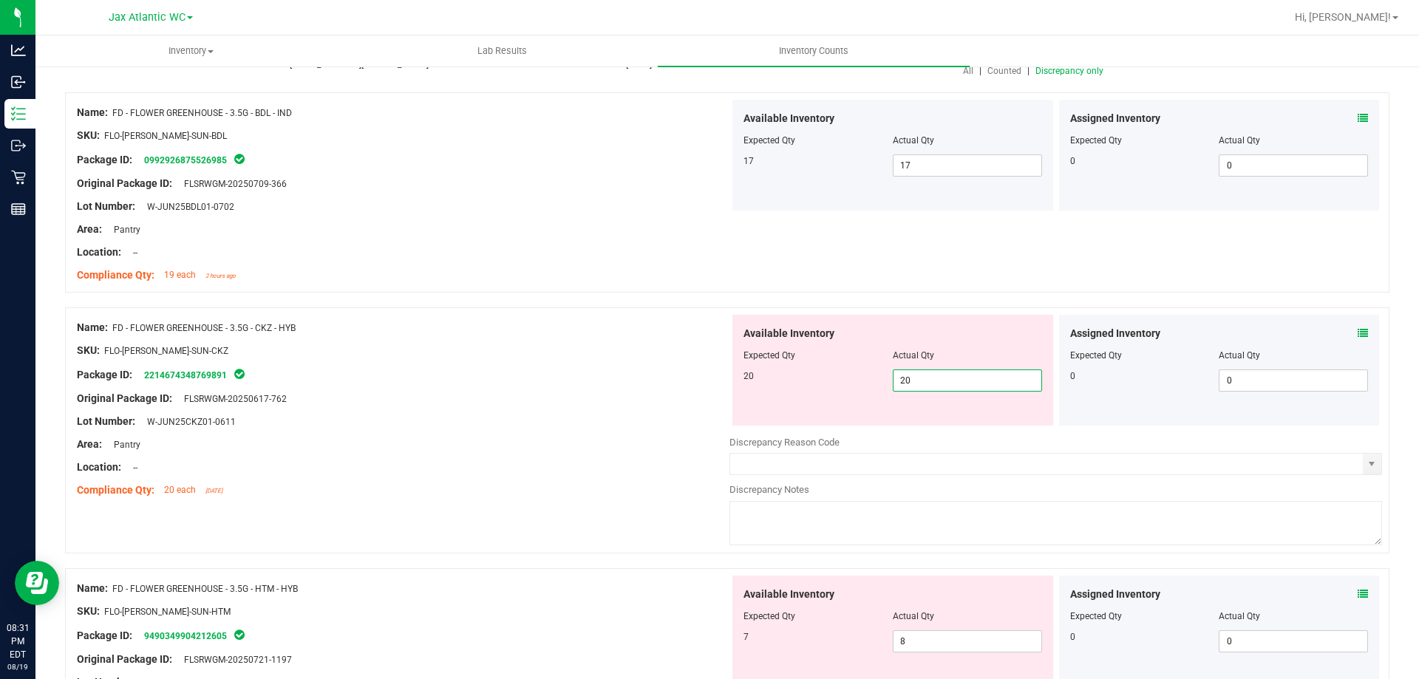
click at [640, 393] on div "Original Package ID: FLSRWGM-20250617-762" at bounding box center [403, 399] width 652 height 16
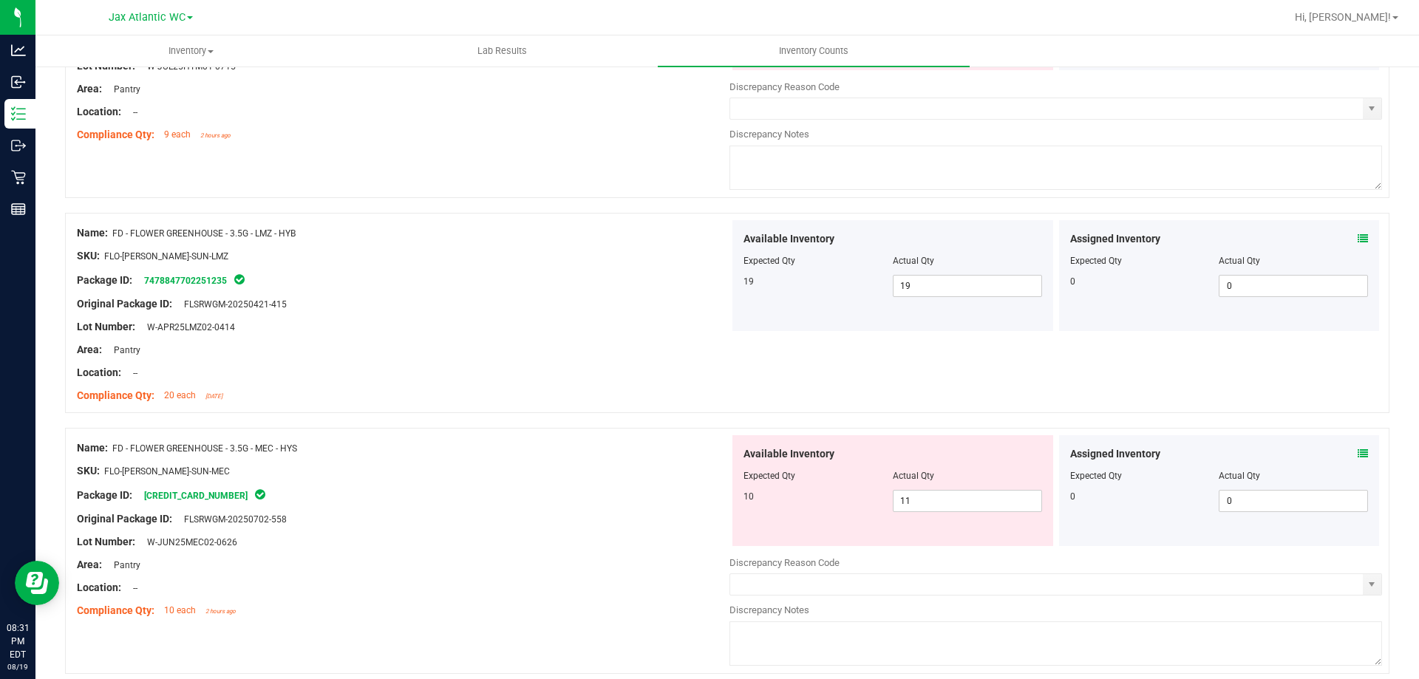
scroll to position [739, 0]
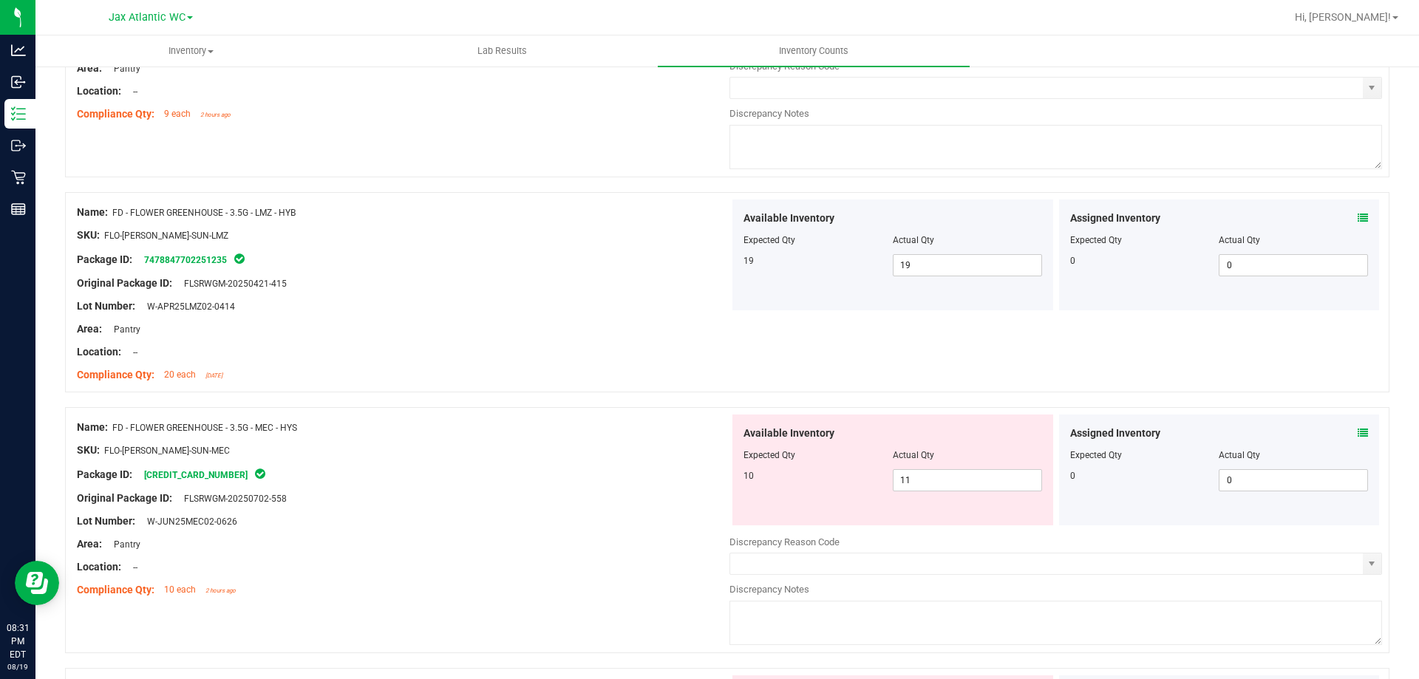
click at [1357, 434] on icon at bounding box center [1362, 433] width 10 height 10
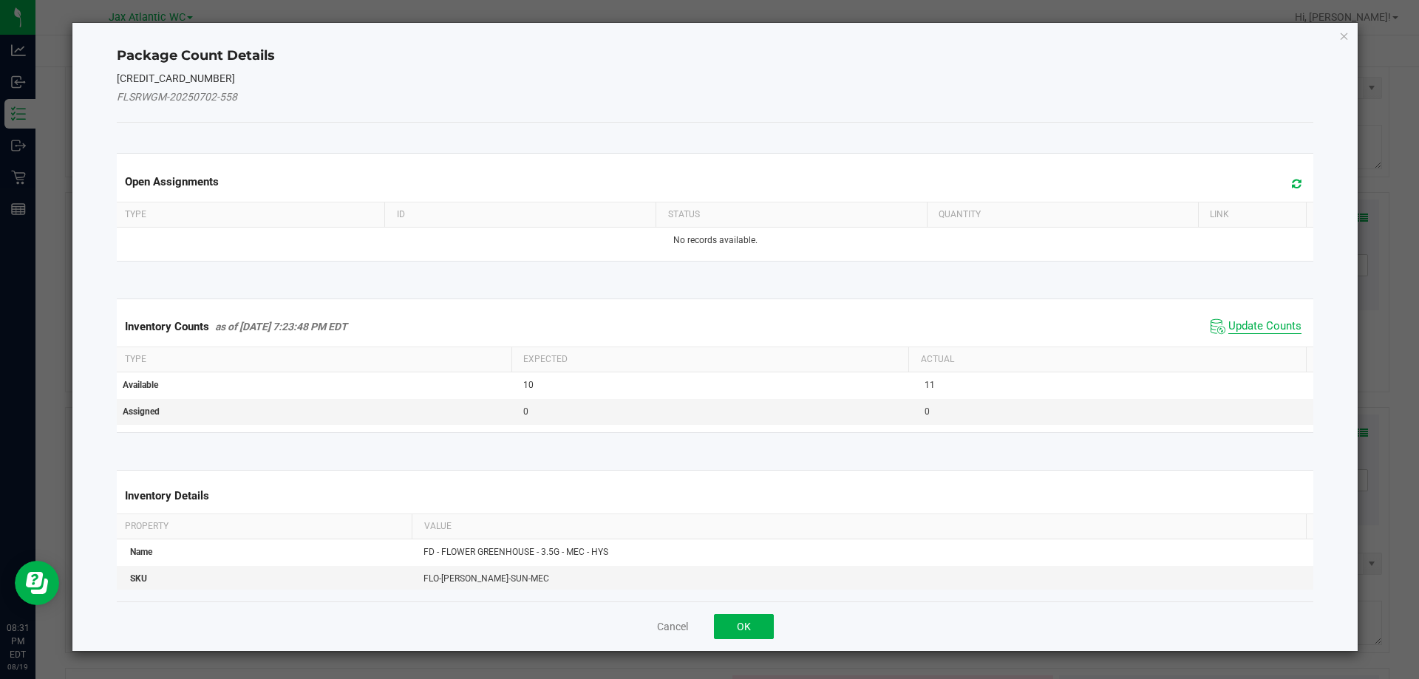
click at [1247, 321] on span "Update Counts" at bounding box center [1264, 326] width 73 height 15
click at [1247, 319] on div "Inventory Counts as of [DATE] 7:23:48 PM EDT Update Counts" at bounding box center [715, 326] width 1203 height 38
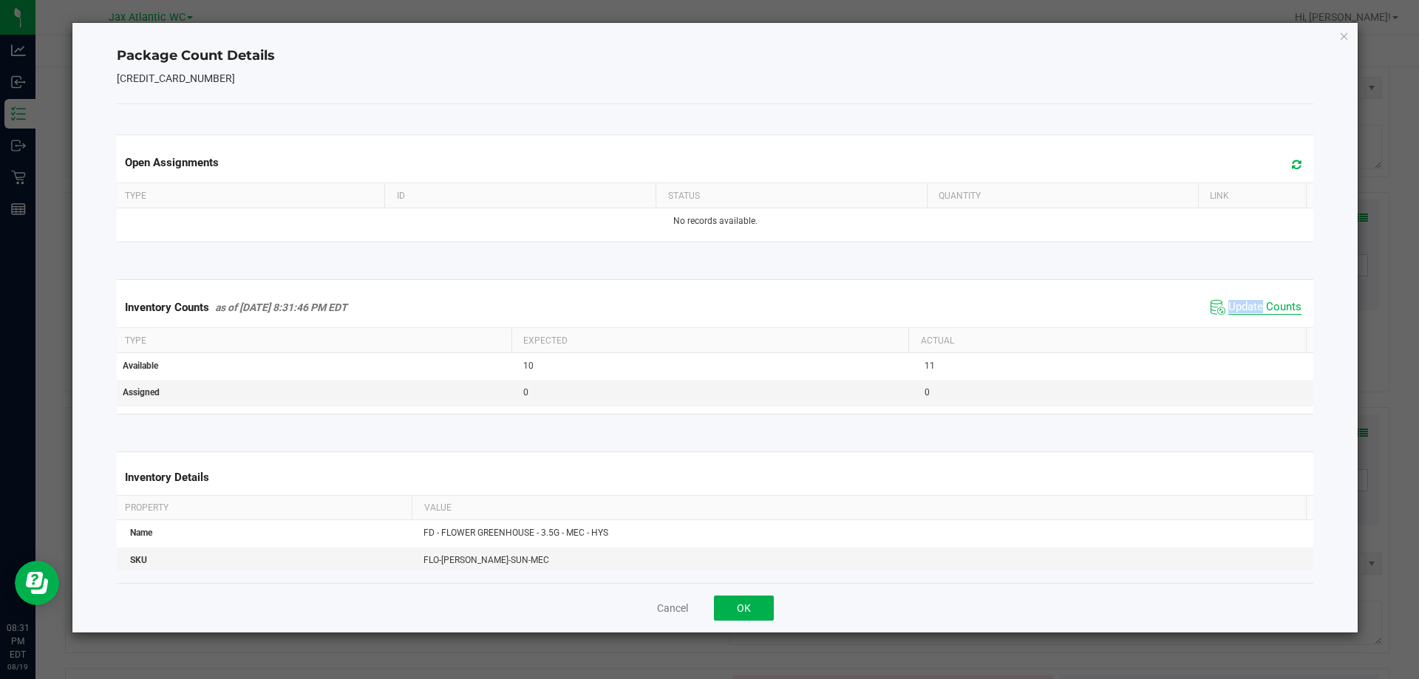
click at [1238, 304] on span "Update Counts" at bounding box center [1264, 307] width 73 height 15
drag, startPoint x: 1238, startPoint y: 304, endPoint x: 1177, endPoint y: 332, distance: 67.5
click at [1237, 304] on span "Update Counts" at bounding box center [1264, 307] width 73 height 15
click at [754, 599] on button "OK" at bounding box center [744, 608] width 60 height 25
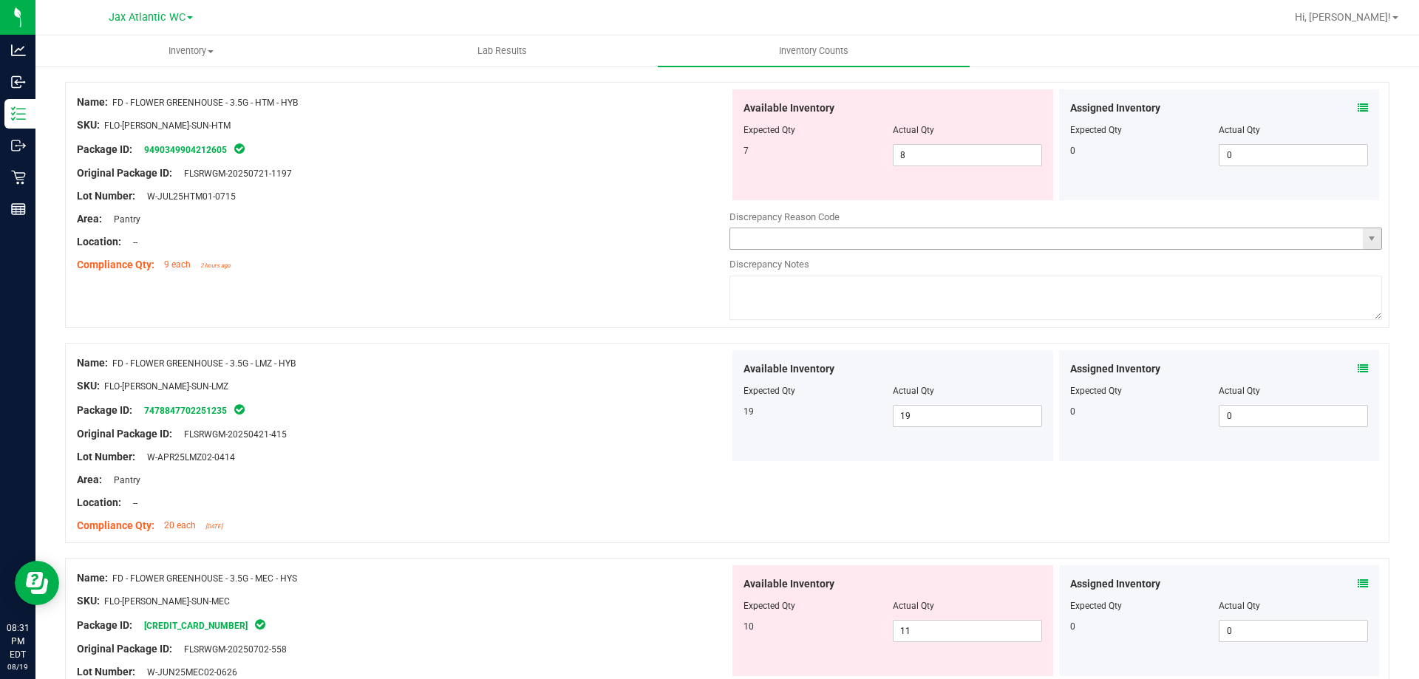
scroll to position [517, 0]
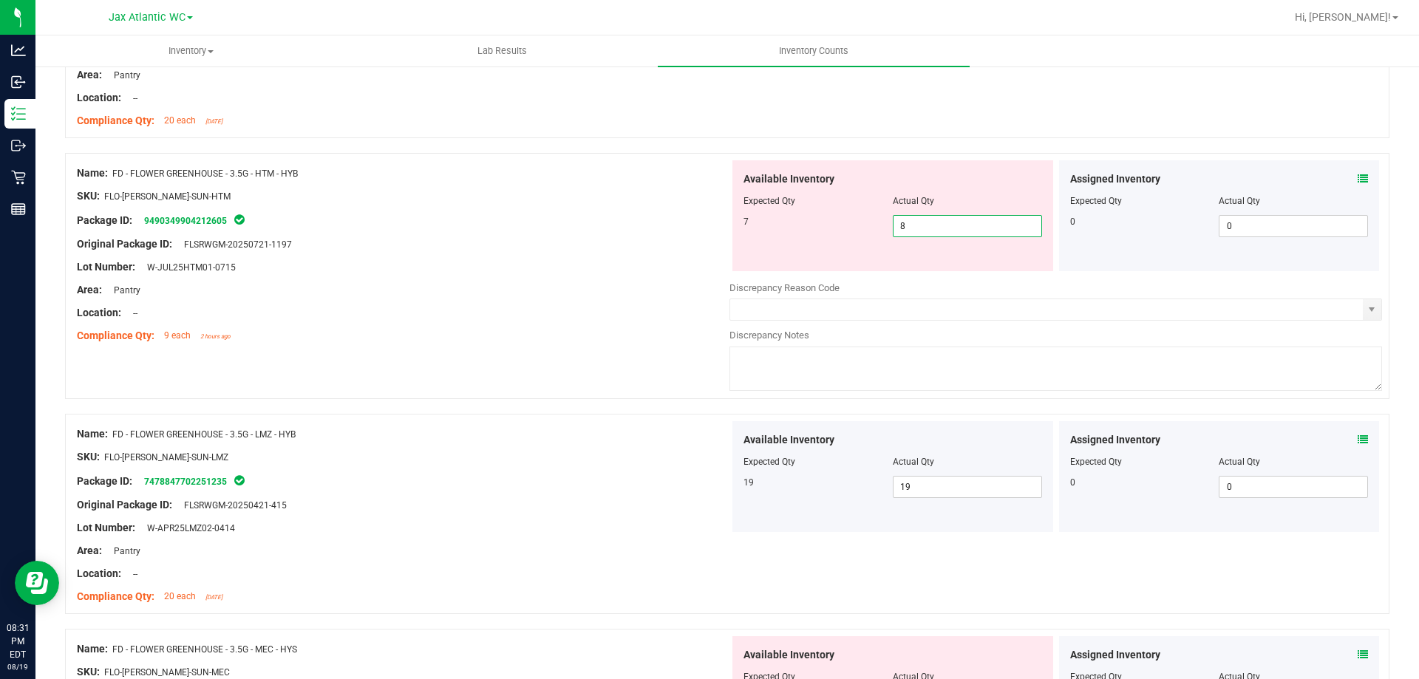
click at [904, 229] on span "8 8" at bounding box center [967, 226] width 149 height 22
click at [904, 229] on input "8" at bounding box center [967, 226] width 148 height 21
type input "7"
click at [597, 311] on div "Location: --" at bounding box center [403, 313] width 652 height 16
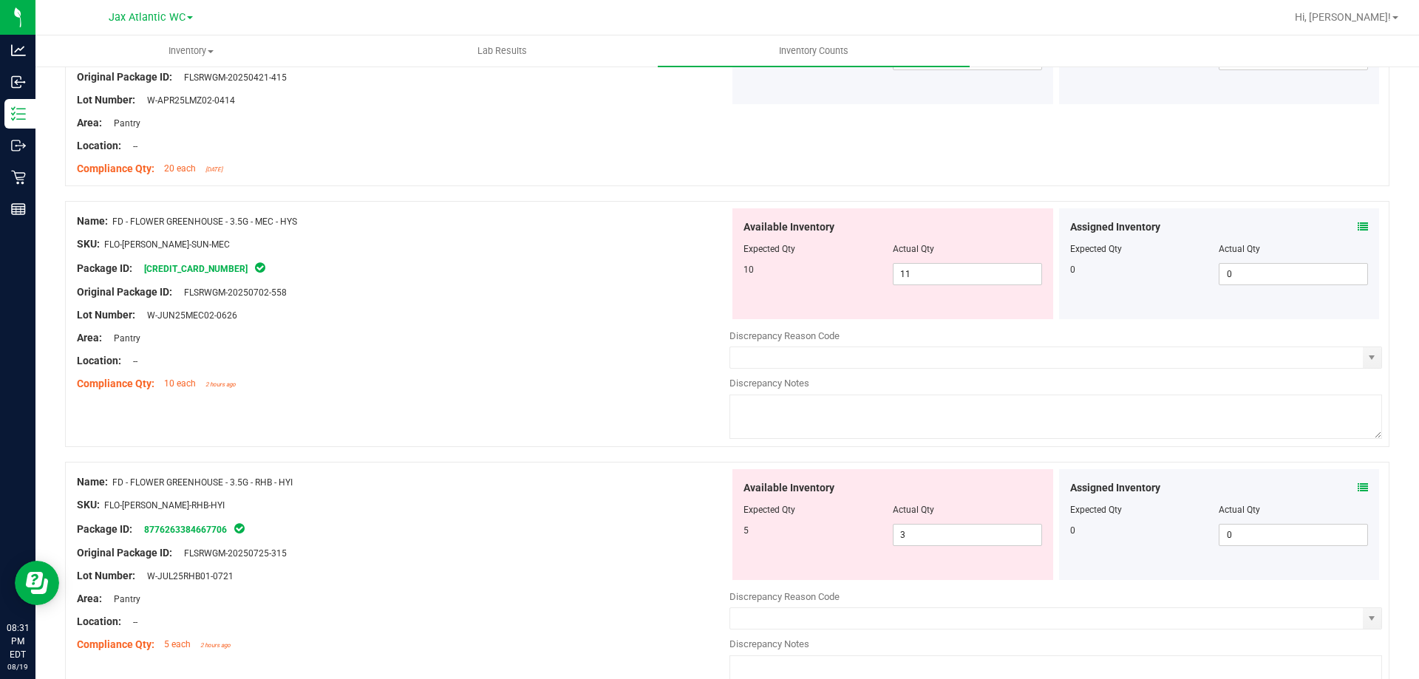
scroll to position [1035, 0]
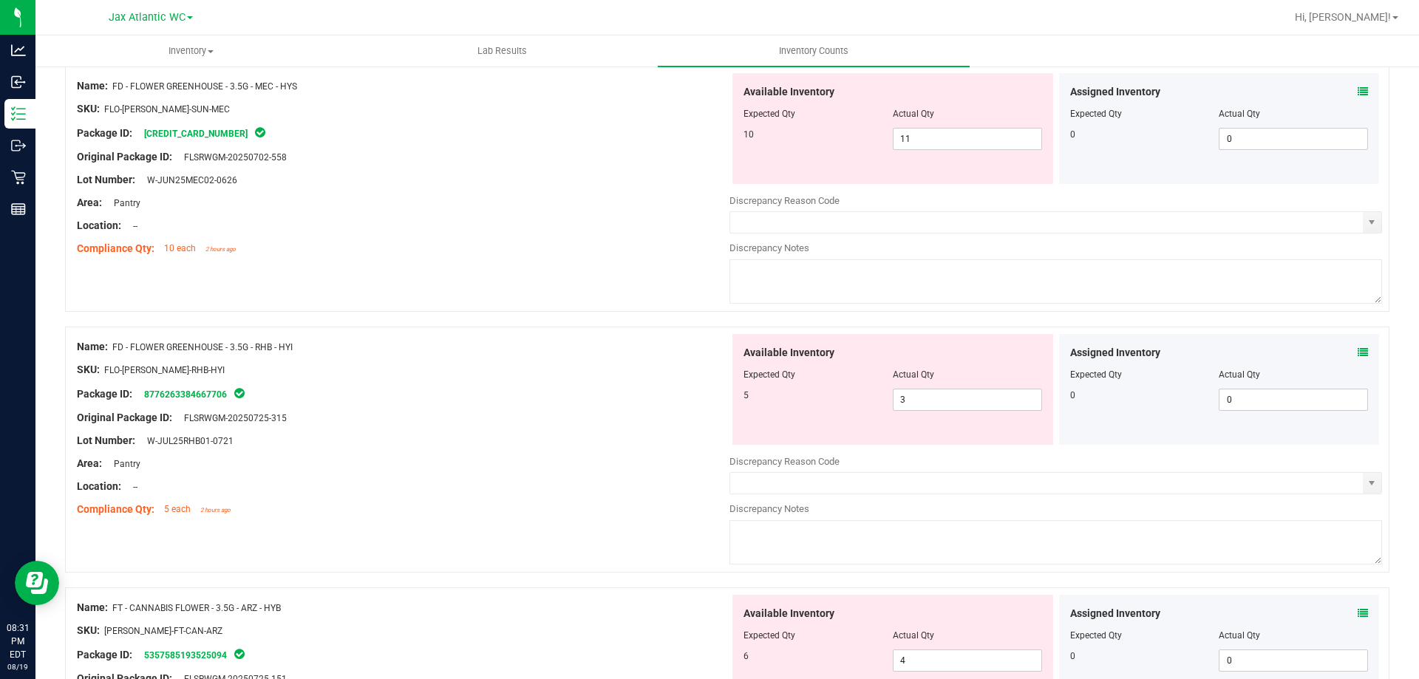
click at [1357, 352] on icon at bounding box center [1362, 352] width 10 height 10
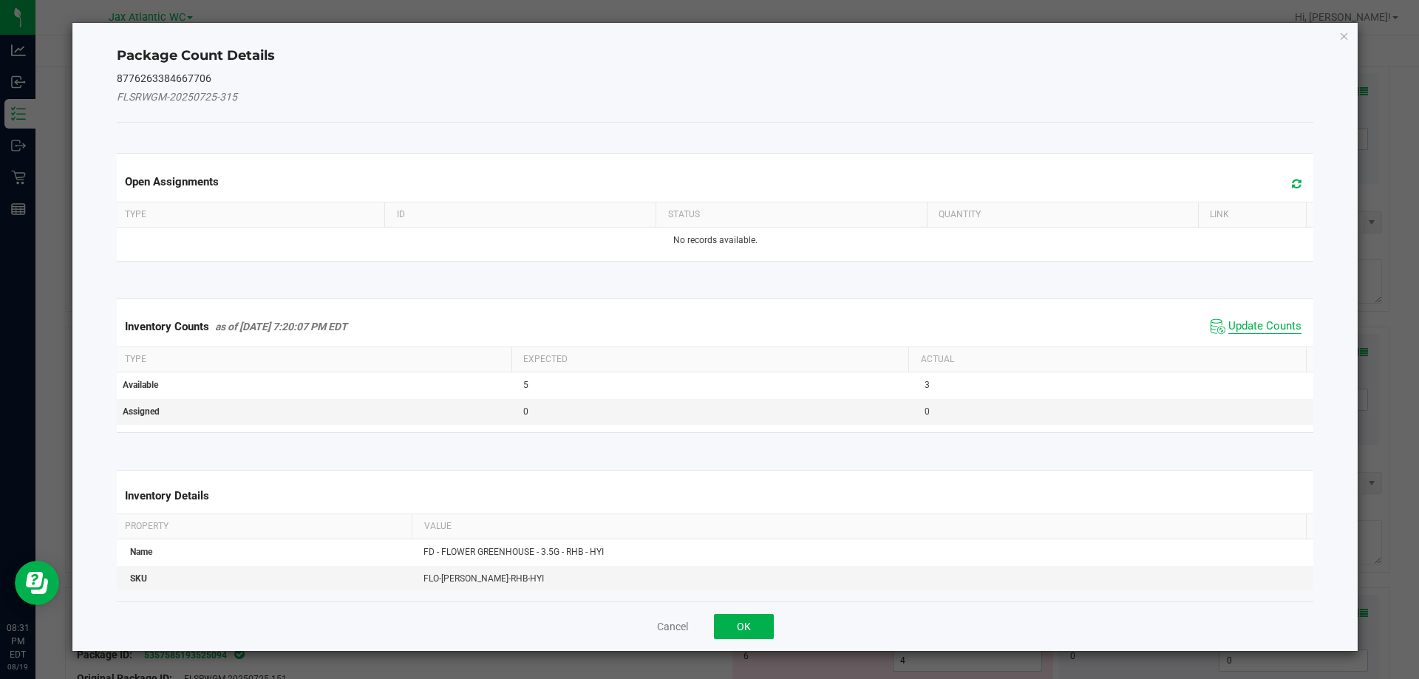
click at [1242, 320] on span "Update Counts" at bounding box center [1264, 326] width 73 height 15
click at [1240, 321] on div "Inventory Counts as of [DATE] 7:20:07 PM EDT Update Counts" at bounding box center [715, 326] width 1203 height 38
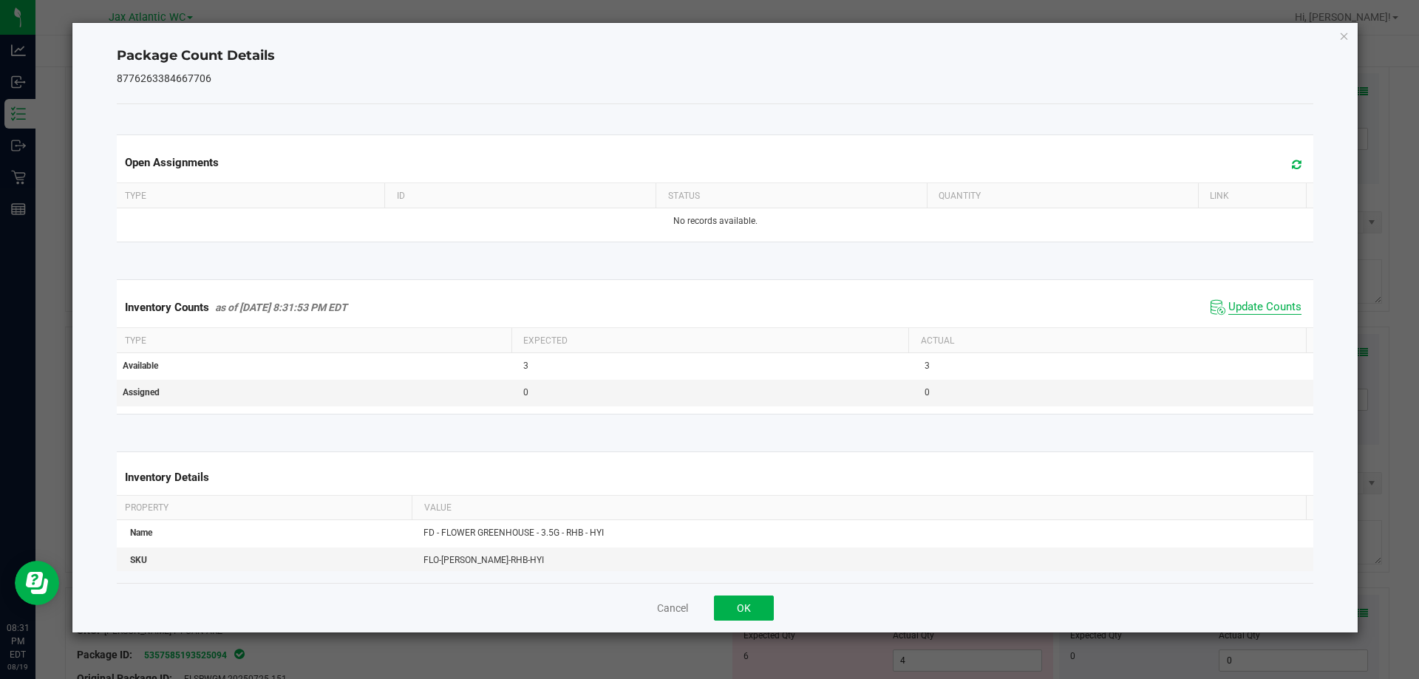
click at [1238, 305] on span "Update Counts" at bounding box center [1264, 307] width 73 height 15
click at [1238, 305] on span "Update Counts" at bounding box center [1264, 306] width 73 height 13
click at [728, 604] on button "OK" at bounding box center [744, 608] width 60 height 25
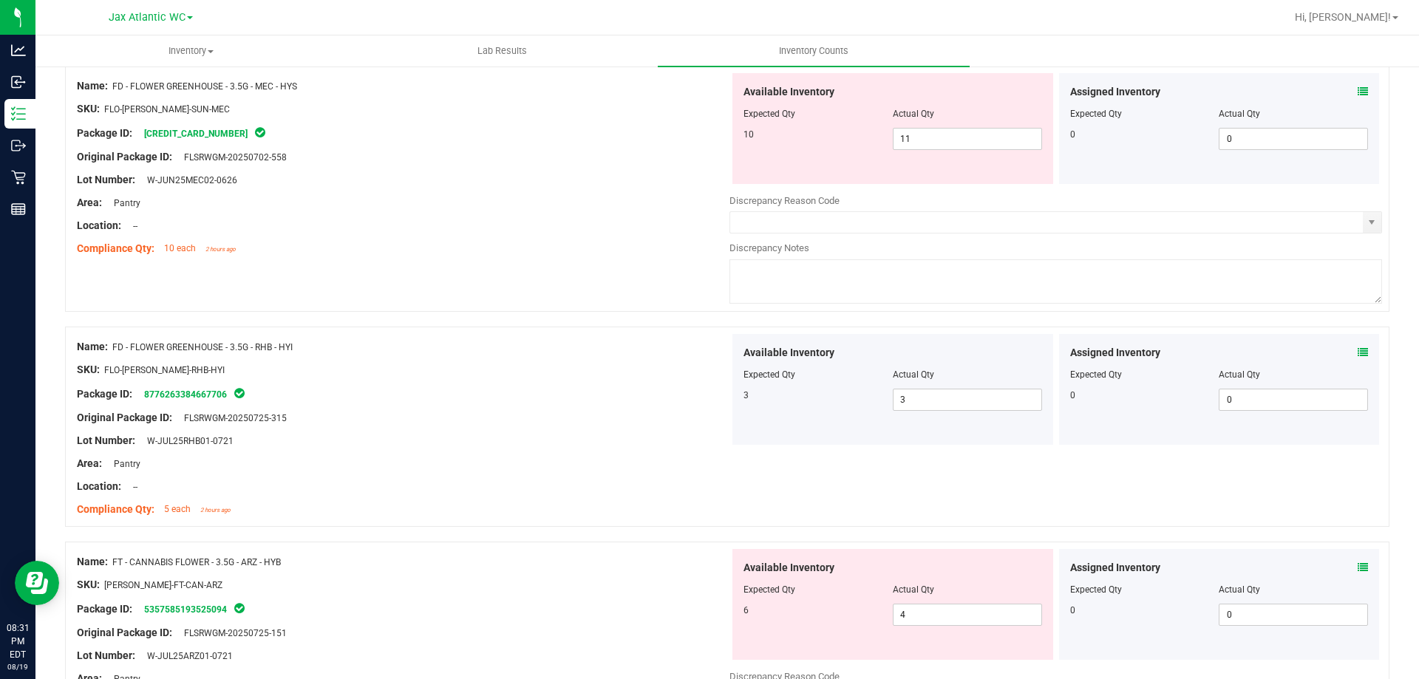
click at [586, 236] on div at bounding box center [403, 237] width 652 height 7
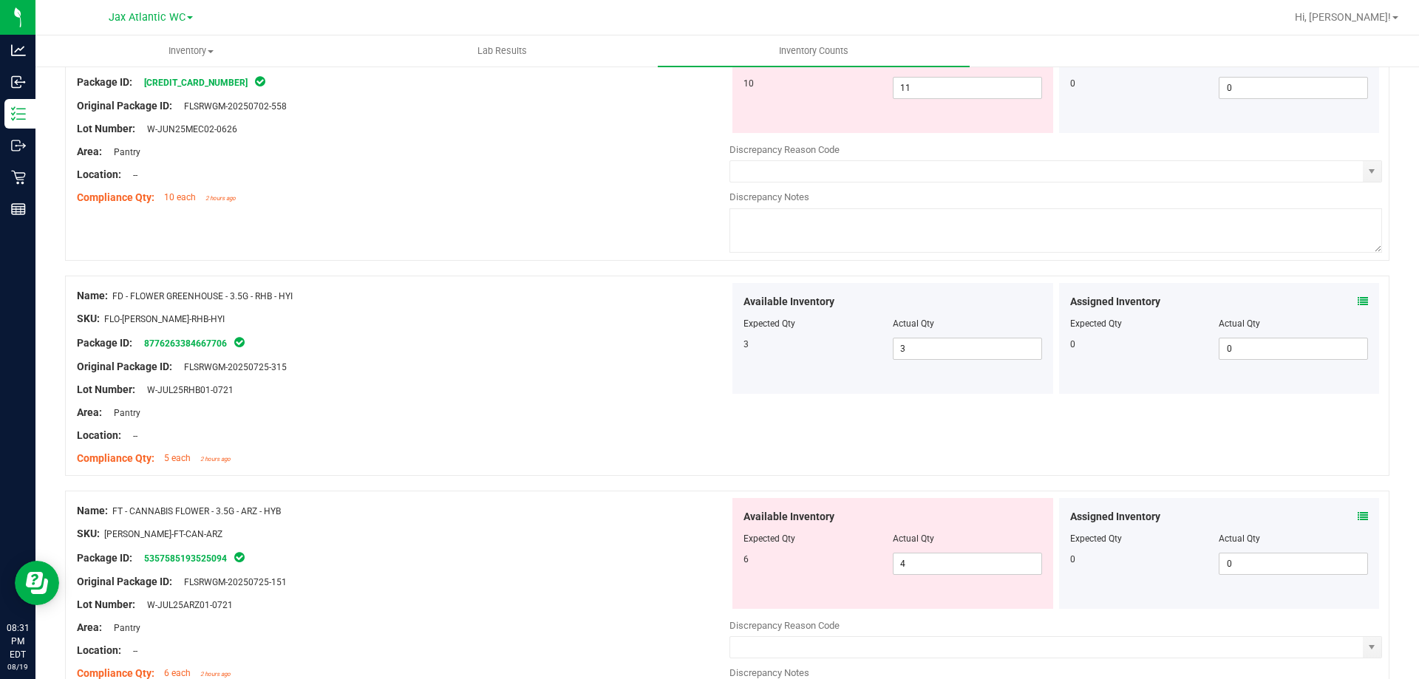
scroll to position [1182, 0]
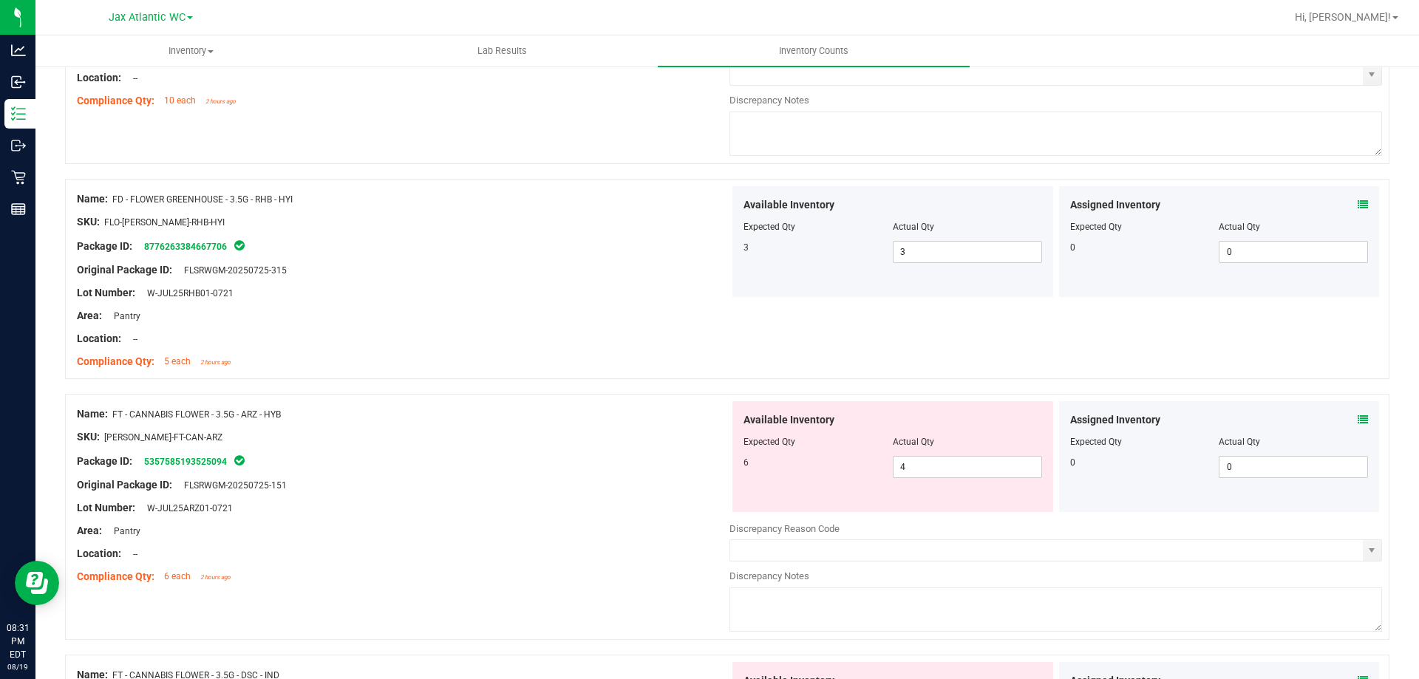
click at [1357, 420] on icon at bounding box center [1362, 420] width 10 height 10
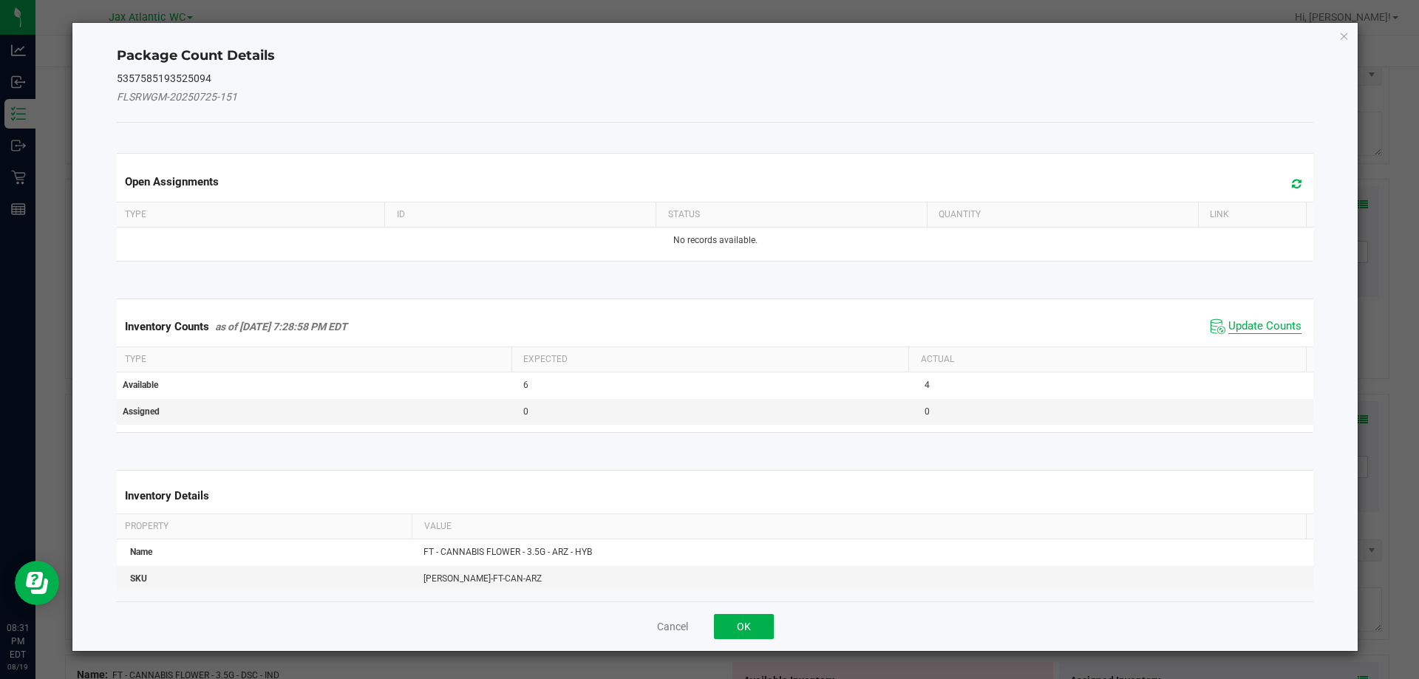
click at [1237, 319] on span "Update Counts" at bounding box center [1264, 326] width 73 height 15
click at [1237, 321] on div "Inventory Counts as of [DATE] 7:28:58 PM EDT Update Counts" at bounding box center [715, 326] width 1203 height 38
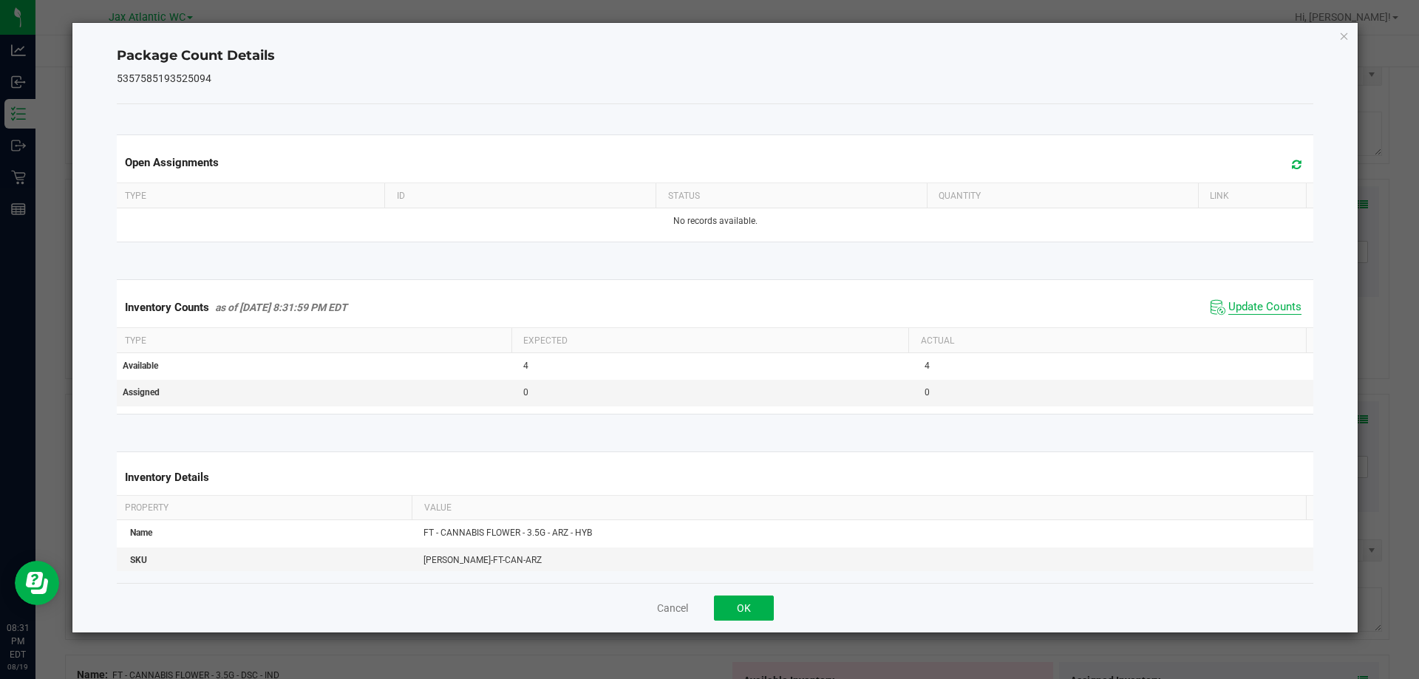
click at [1236, 310] on span "Update Counts" at bounding box center [1264, 307] width 73 height 15
click at [1236, 309] on span "Update Counts" at bounding box center [1264, 306] width 73 height 13
drag, startPoint x: 751, startPoint y: 599, endPoint x: 786, endPoint y: 573, distance: 43.3
click at [751, 600] on button "OK" at bounding box center [744, 608] width 60 height 25
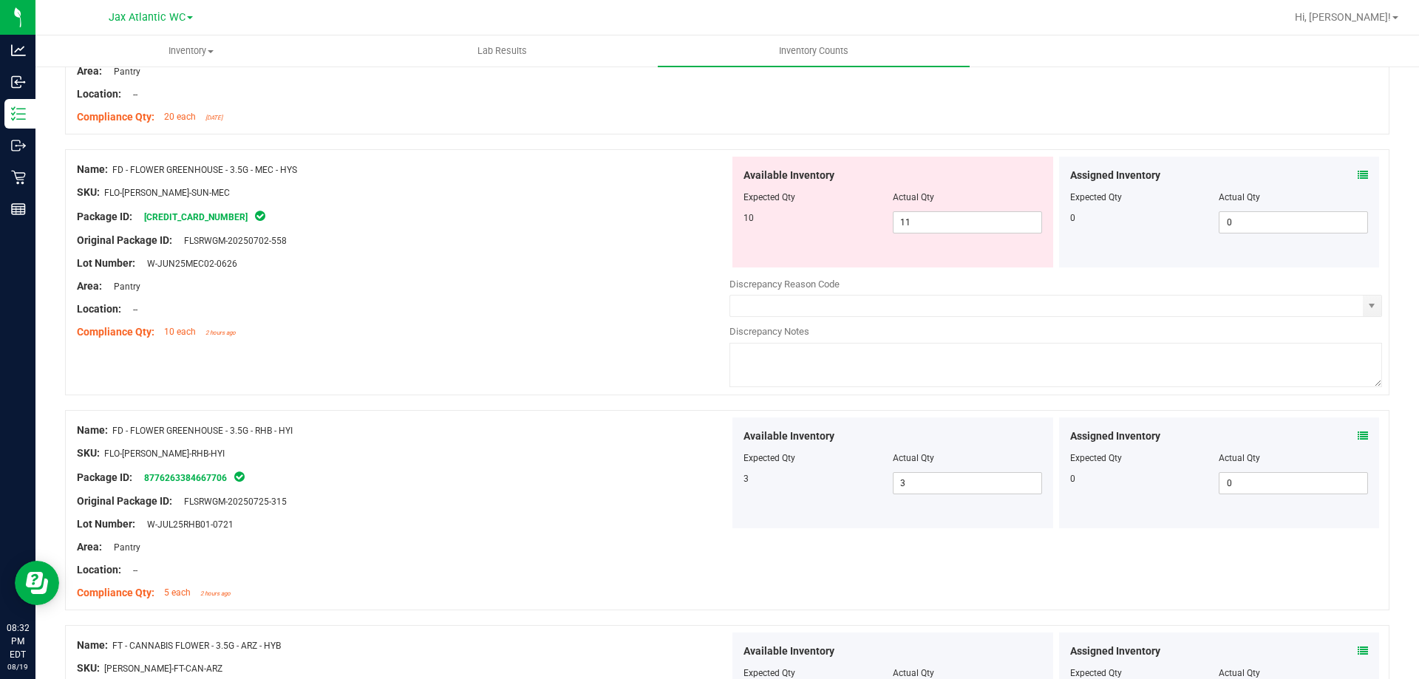
scroll to position [887, 0]
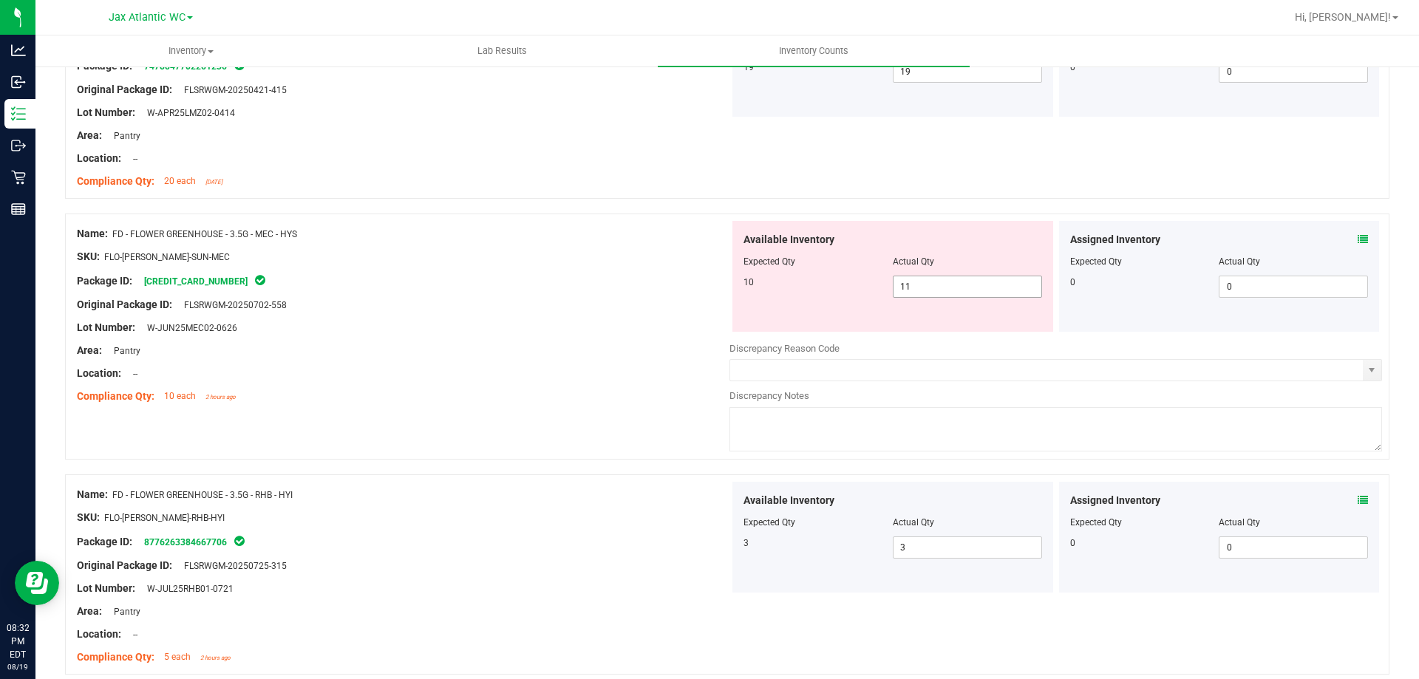
click at [916, 285] on span "11 11" at bounding box center [967, 287] width 149 height 22
click at [916, 285] on input "11" at bounding box center [967, 286] width 148 height 21
type input "10"
click at [641, 353] on div "Area: Pantry" at bounding box center [403, 351] width 652 height 16
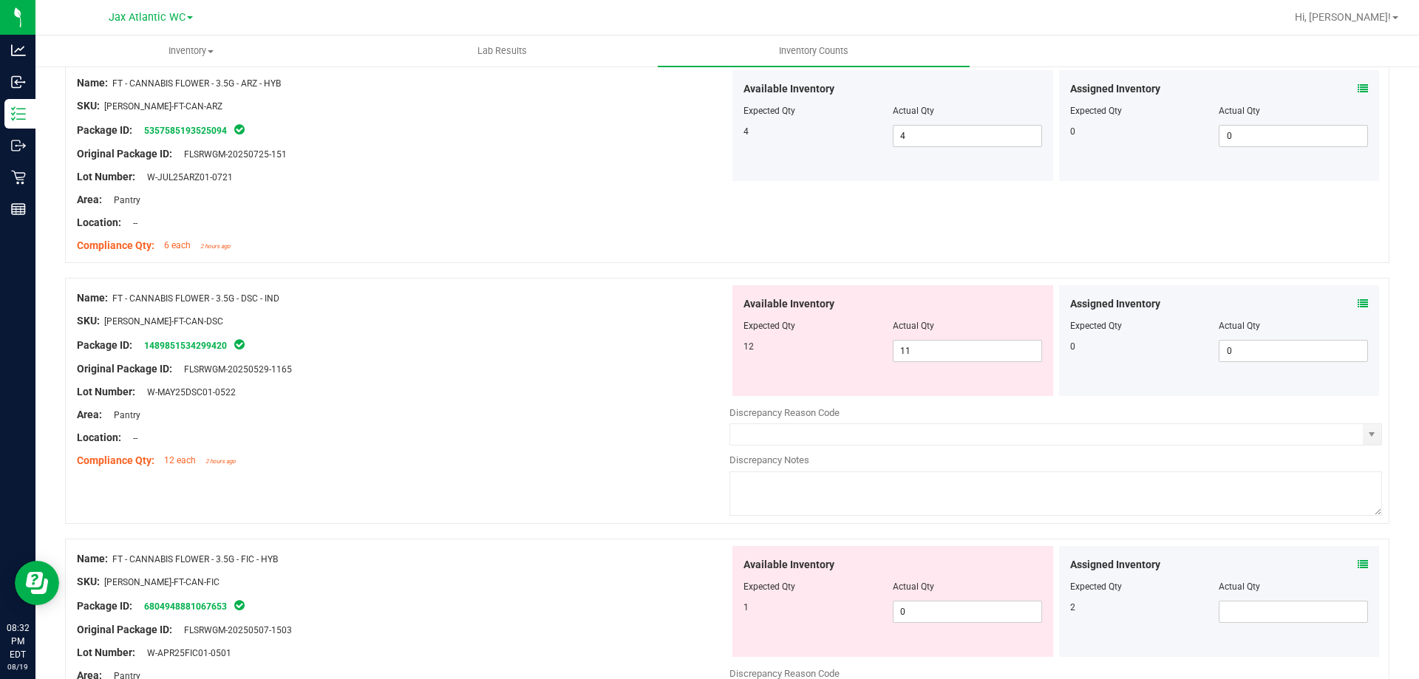
scroll to position [1478, 0]
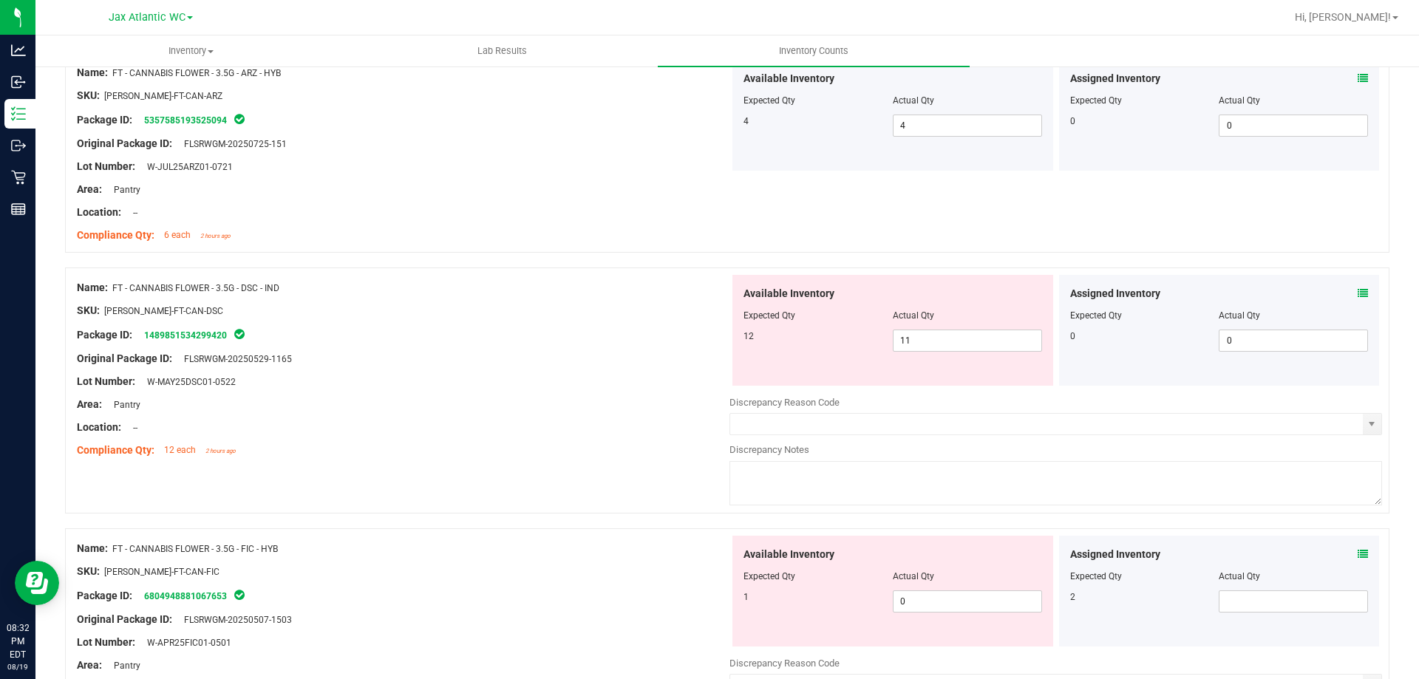
click at [1358, 296] on div "Assigned Inventory Expected Qty Actual Qty 0 0 0" at bounding box center [1219, 330] width 321 height 111
click at [1357, 293] on icon at bounding box center [1362, 293] width 10 height 10
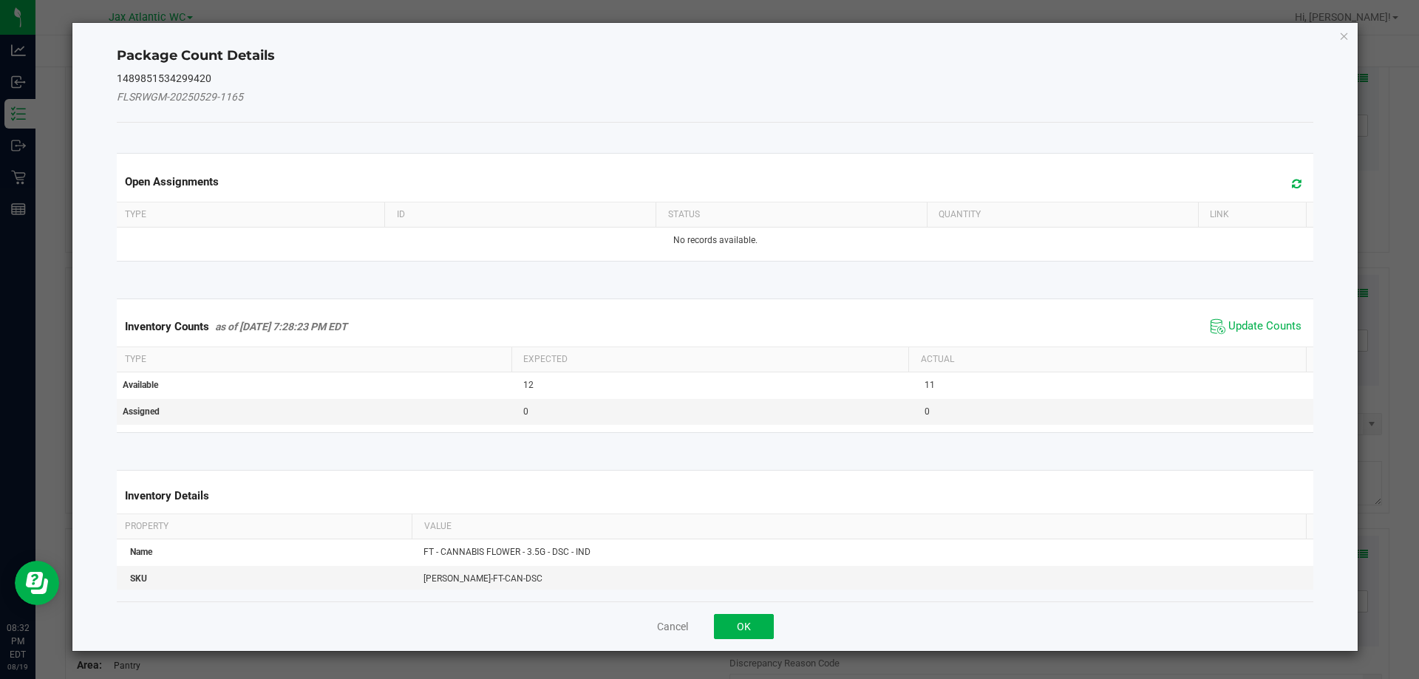
click at [1243, 335] on span "Update Counts" at bounding box center [1256, 327] width 98 height 22
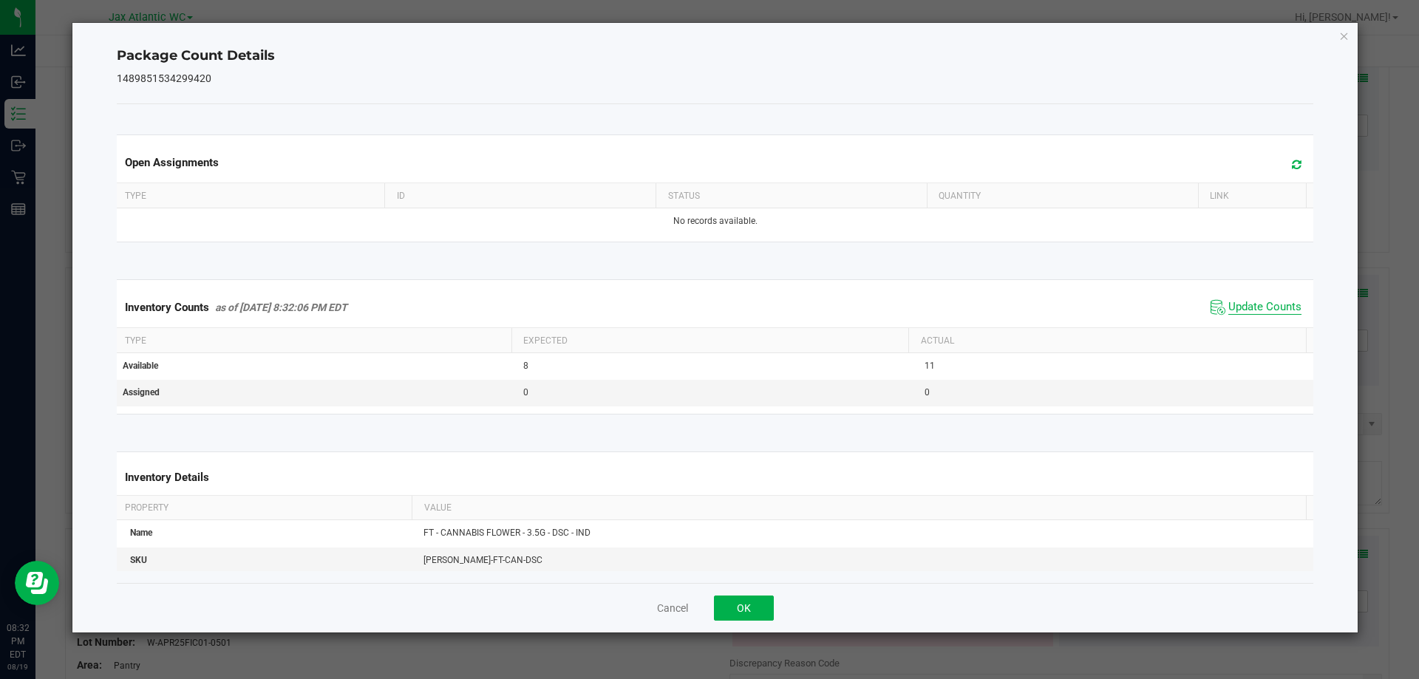
click at [1233, 311] on span "Update Counts" at bounding box center [1264, 307] width 73 height 15
click at [1233, 308] on span "Update Counts" at bounding box center [1264, 307] width 73 height 15
click at [1233, 307] on span "Update Counts" at bounding box center [1264, 306] width 73 height 13
click at [746, 601] on button "OK" at bounding box center [744, 608] width 60 height 25
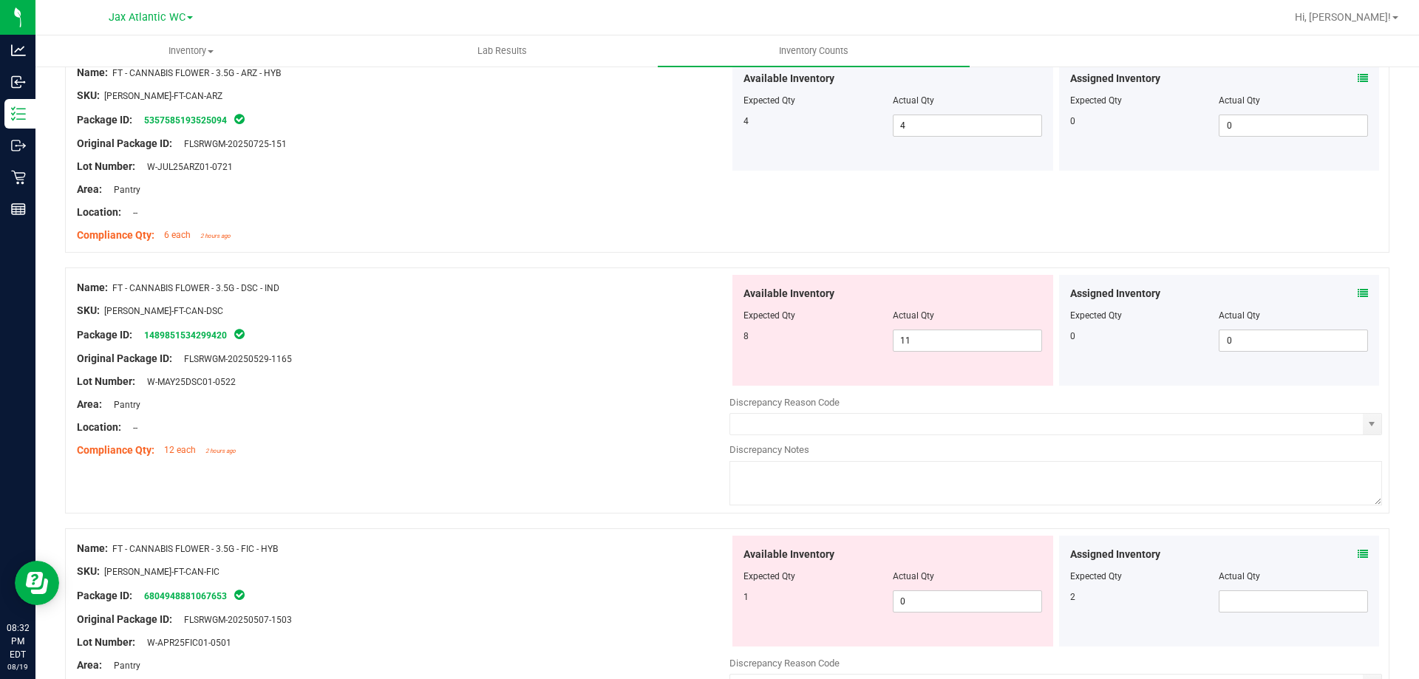
click at [508, 411] on div "Area: Pantry" at bounding box center [403, 405] width 652 height 16
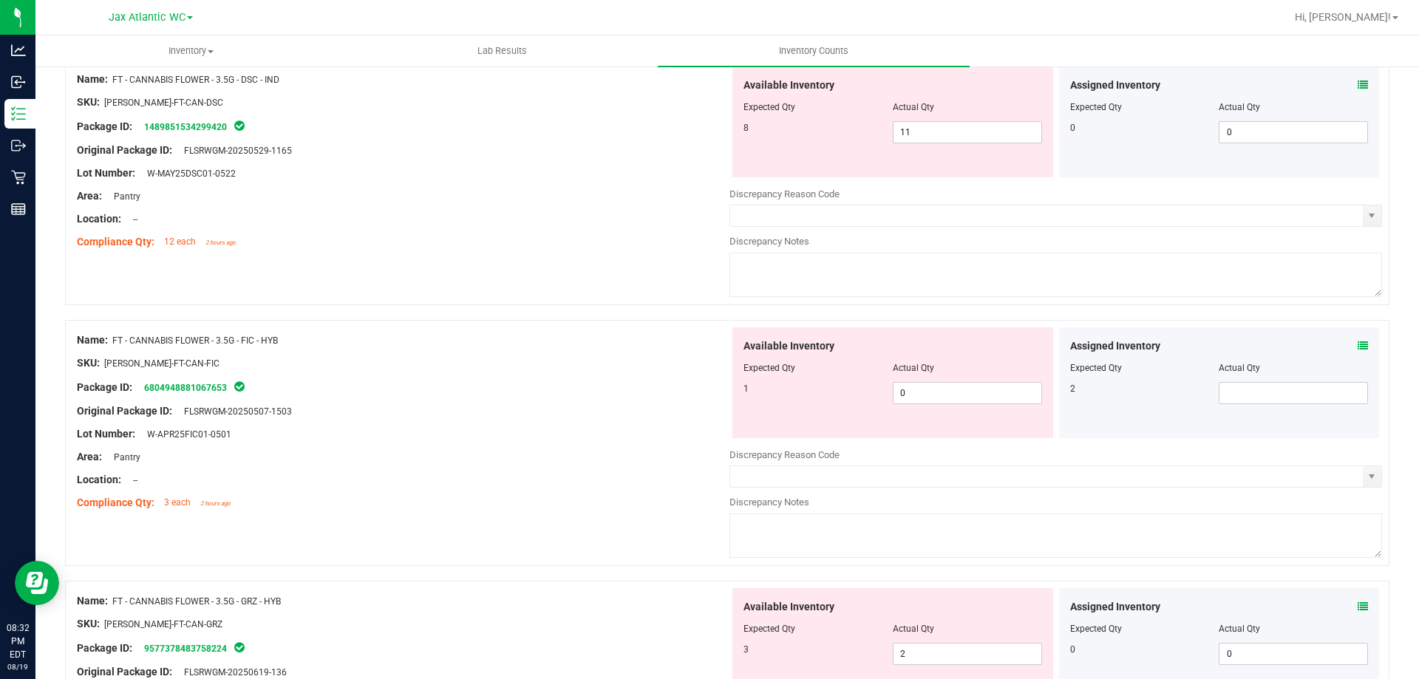
scroll to position [1700, 0]
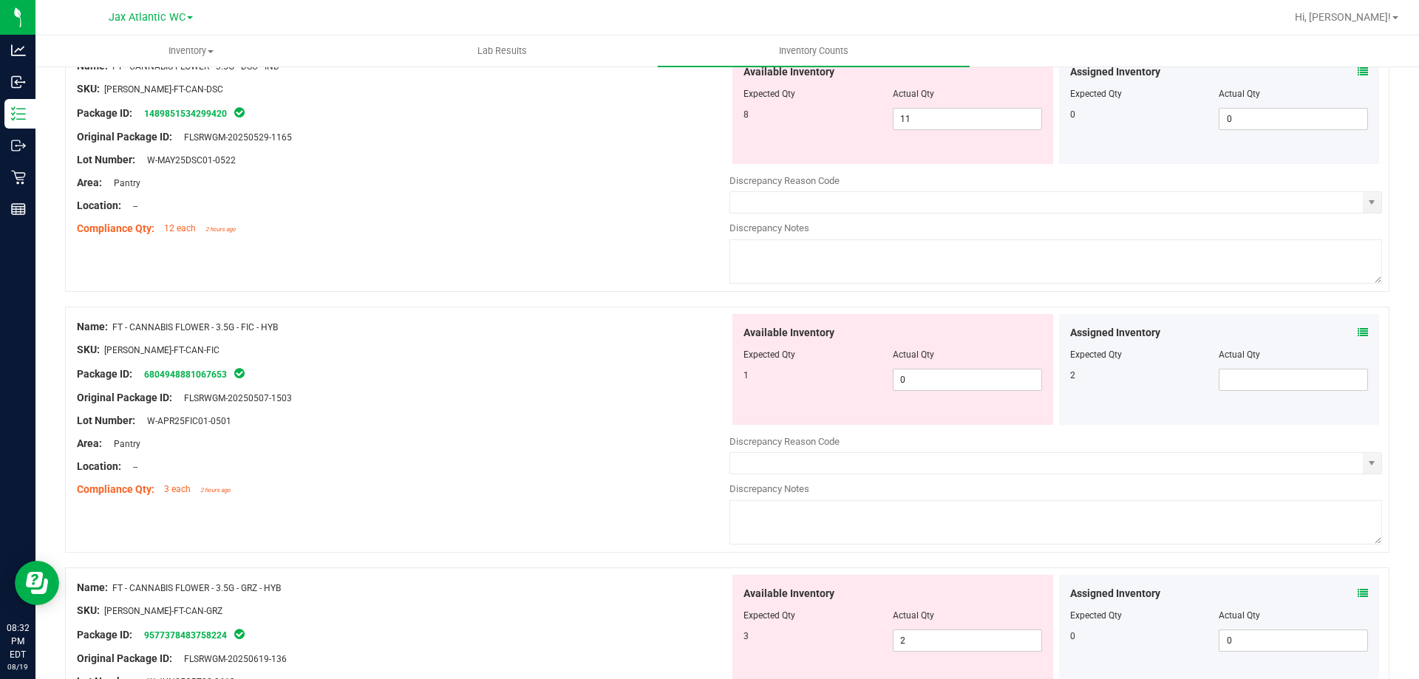
click at [1357, 331] on icon at bounding box center [1362, 332] width 10 height 10
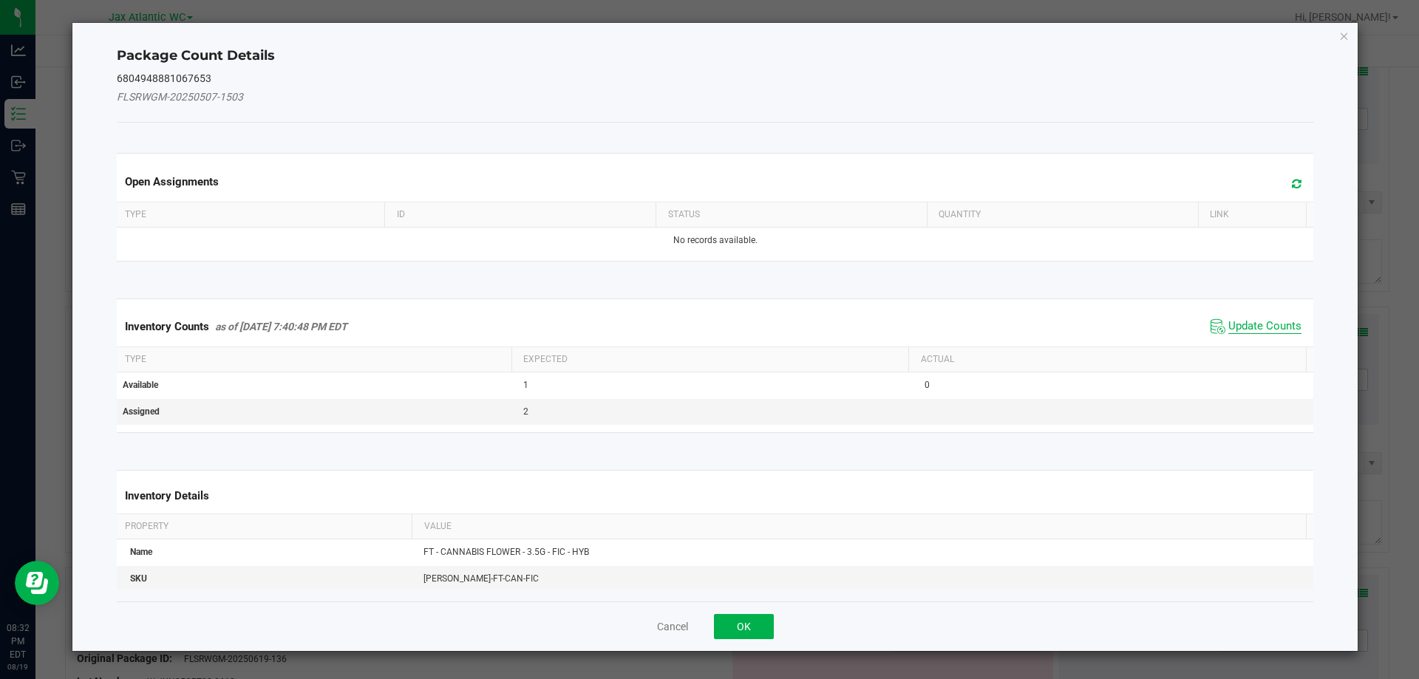
drag, startPoint x: 1251, startPoint y: 330, endPoint x: 1251, endPoint y: 321, distance: 9.6
click at [1251, 326] on span "Update Counts" at bounding box center [1264, 326] width 73 height 15
click at [1251, 320] on div "Inventory Counts as of [DATE] 7:40:48 PM EDT Update Counts" at bounding box center [715, 326] width 1203 height 38
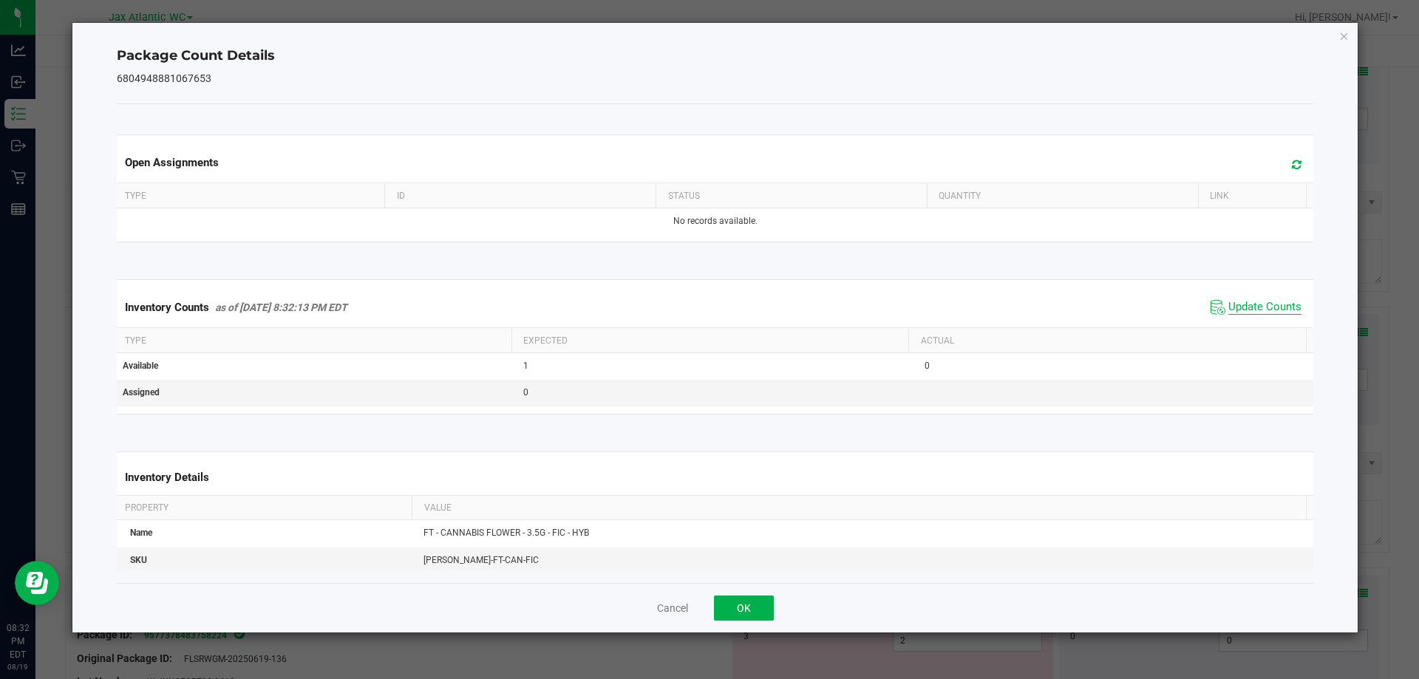
click at [1244, 309] on span "Update Counts" at bounding box center [1264, 307] width 73 height 15
click at [750, 609] on button "OK" at bounding box center [744, 608] width 60 height 25
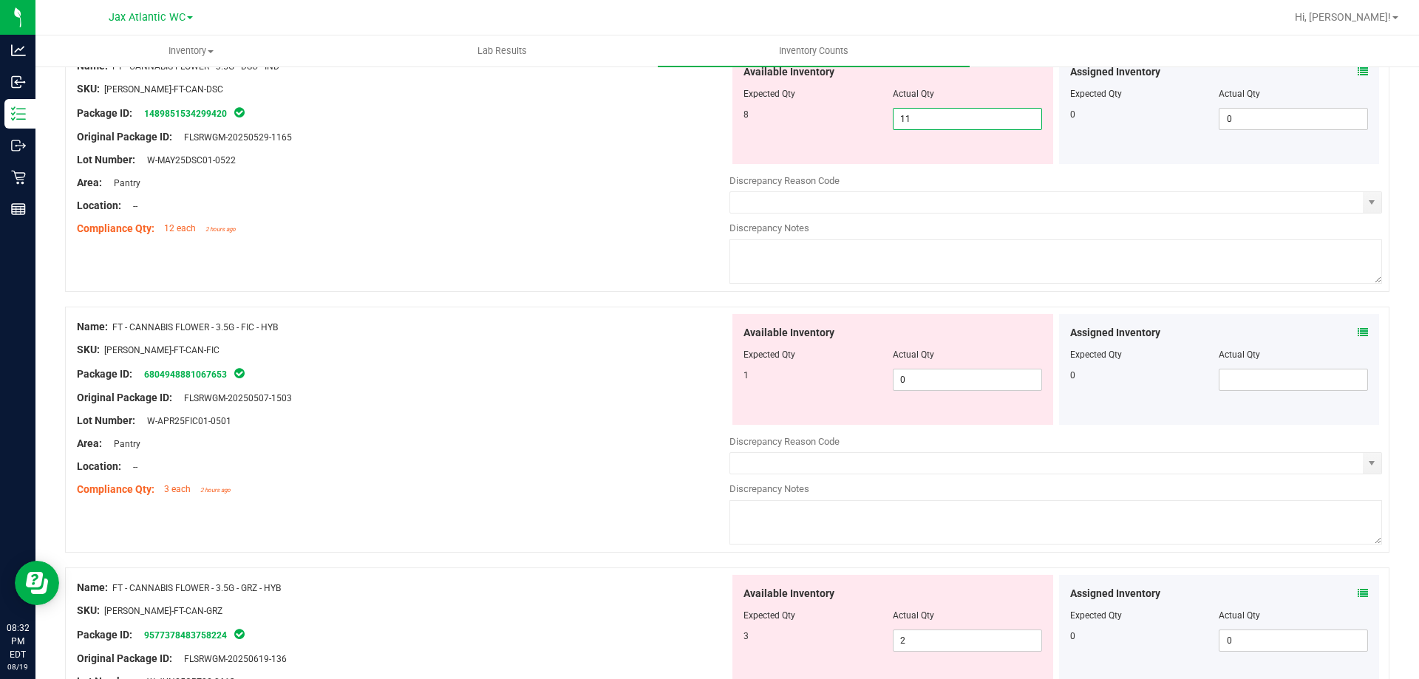
click at [916, 116] on span "11 11" at bounding box center [967, 119] width 149 height 22
click at [916, 116] on input "11" at bounding box center [967, 119] width 148 height 21
type input "8"
click at [597, 318] on div "Name: FT - CANNABIS FLOWER - 3.5G - FIC - HYB SKU: [PERSON_NAME]-FT-CAN-FIC Pac…" at bounding box center [403, 408] width 652 height 188
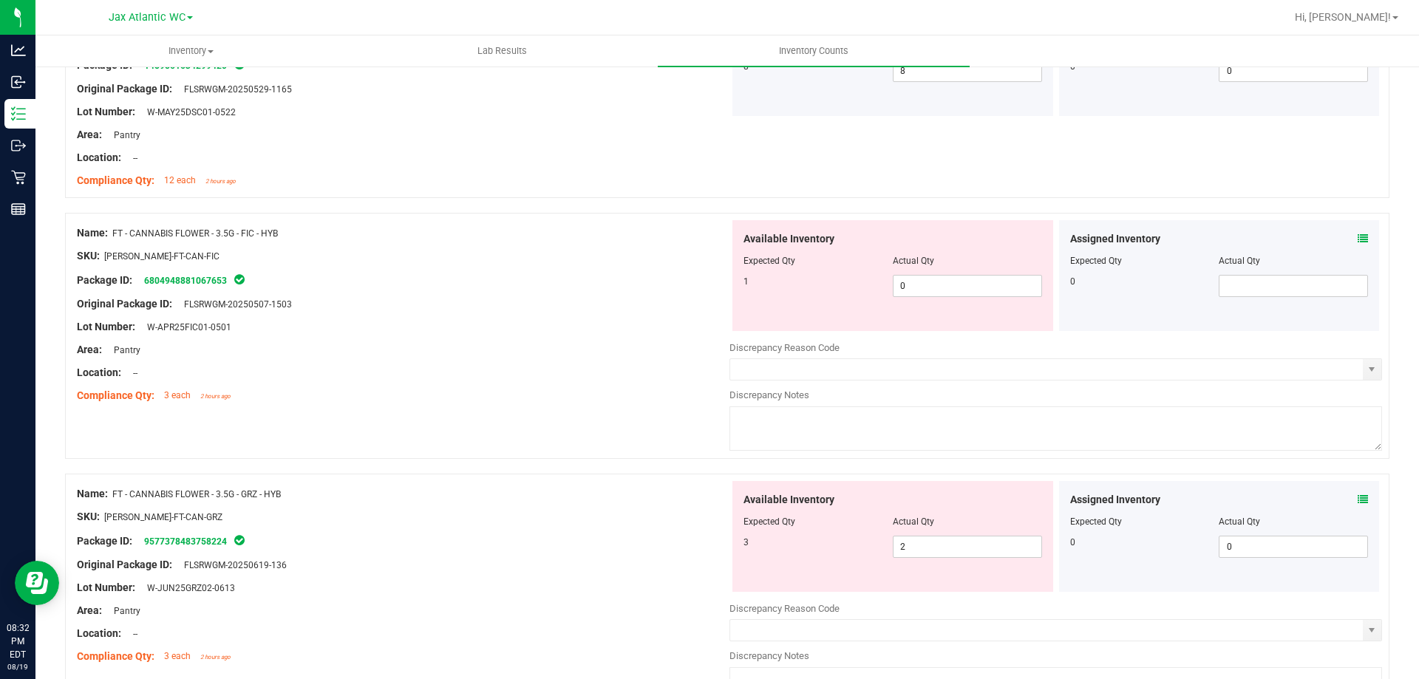
scroll to position [1847, 0]
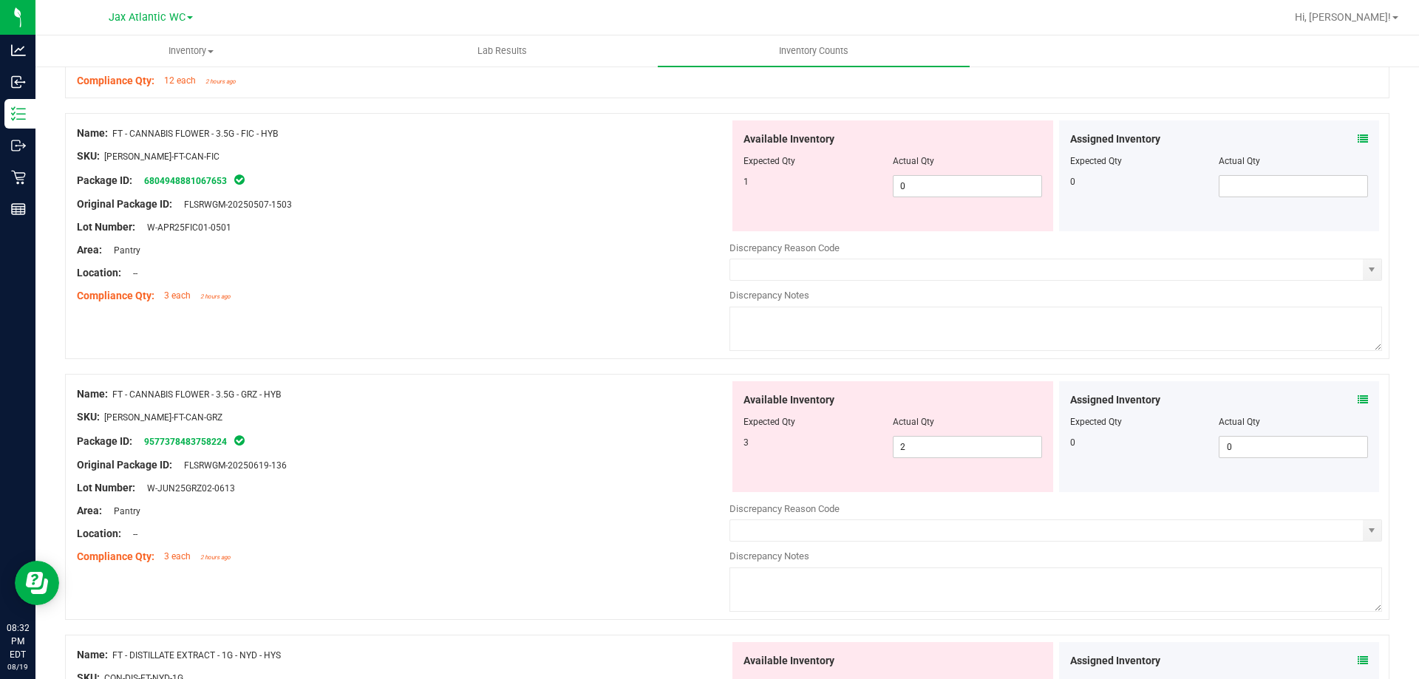
click at [1357, 401] on icon at bounding box center [1362, 400] width 10 height 10
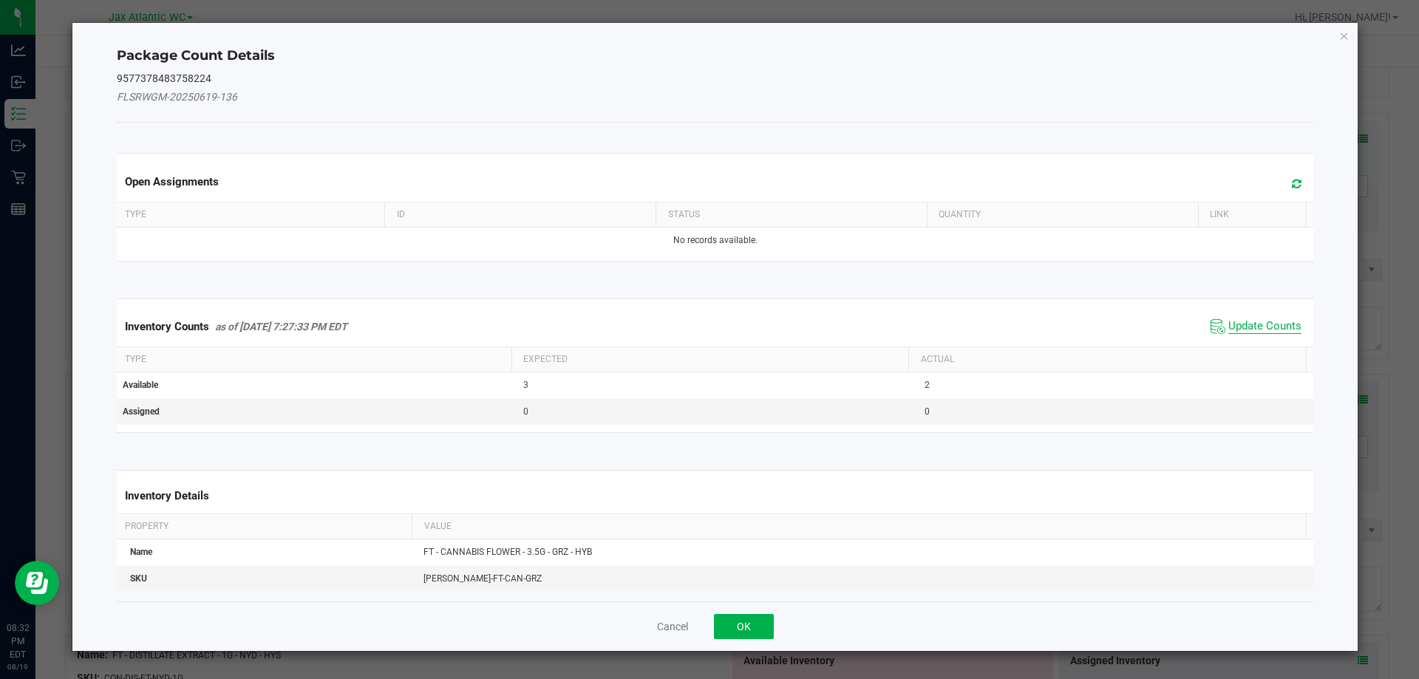
drag, startPoint x: 1254, startPoint y: 333, endPoint x: 1250, endPoint y: 326, distance: 7.6
click at [1253, 331] on span "Update Counts" at bounding box center [1264, 326] width 73 height 15
click at [1248, 322] on span "Update Counts" at bounding box center [1264, 326] width 73 height 15
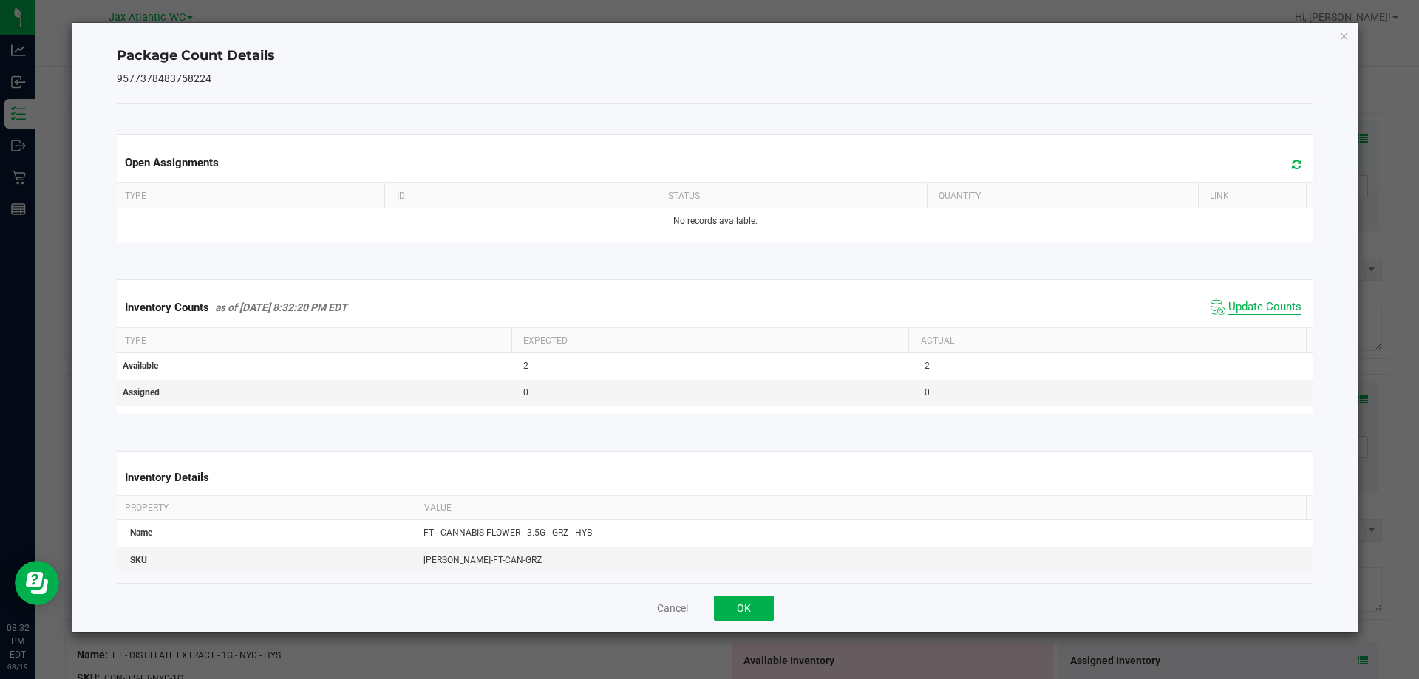
click at [1238, 310] on span "Update Counts" at bounding box center [1264, 307] width 73 height 15
click at [1238, 309] on span "Update Counts" at bounding box center [1264, 306] width 73 height 13
click at [745, 611] on button "OK" at bounding box center [744, 608] width 60 height 25
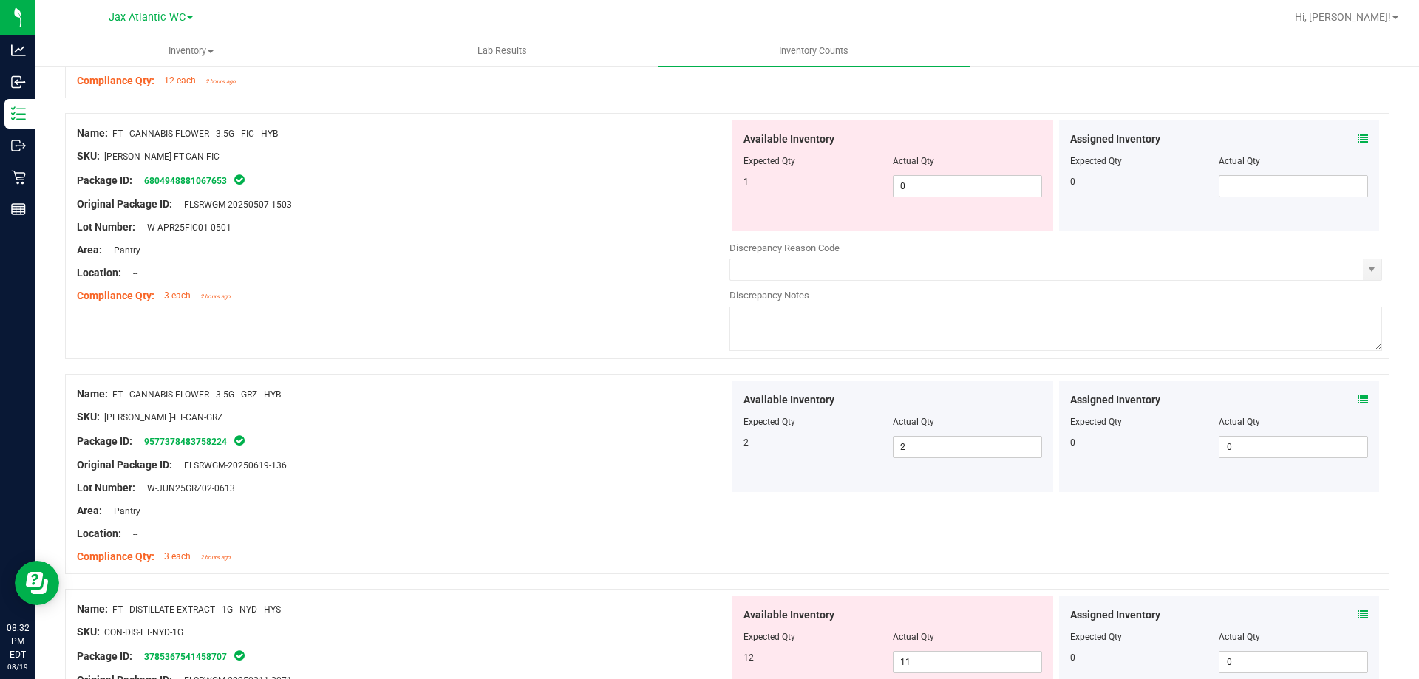
click at [576, 361] on div at bounding box center [727, 366] width 1324 height 15
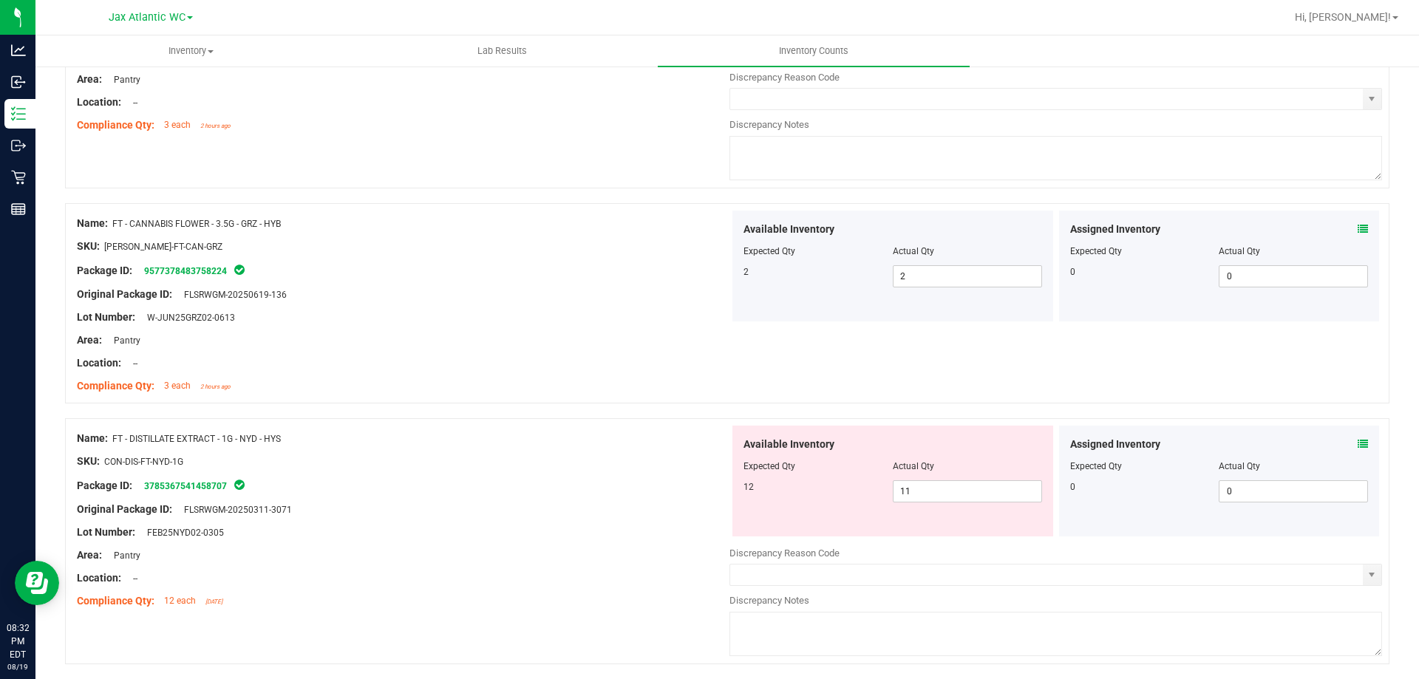
scroll to position [2069, 0]
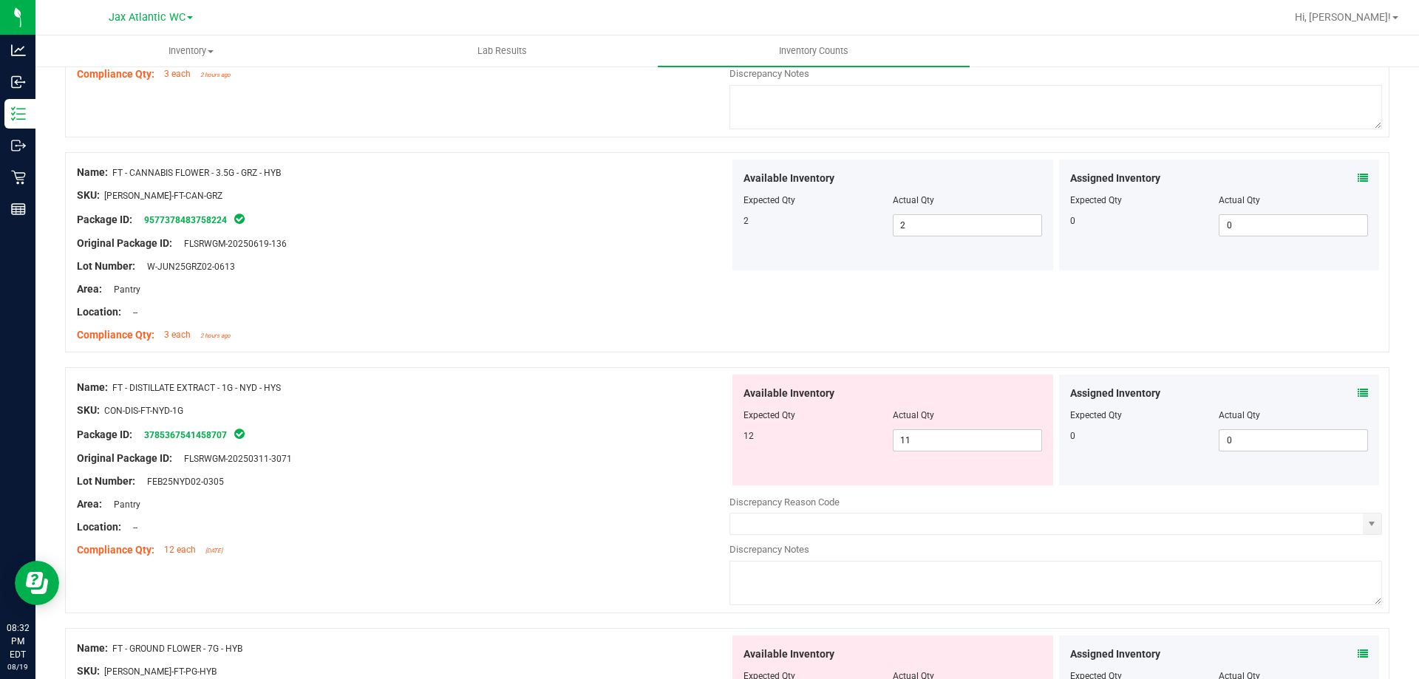
click at [1357, 392] on icon at bounding box center [1362, 393] width 10 height 10
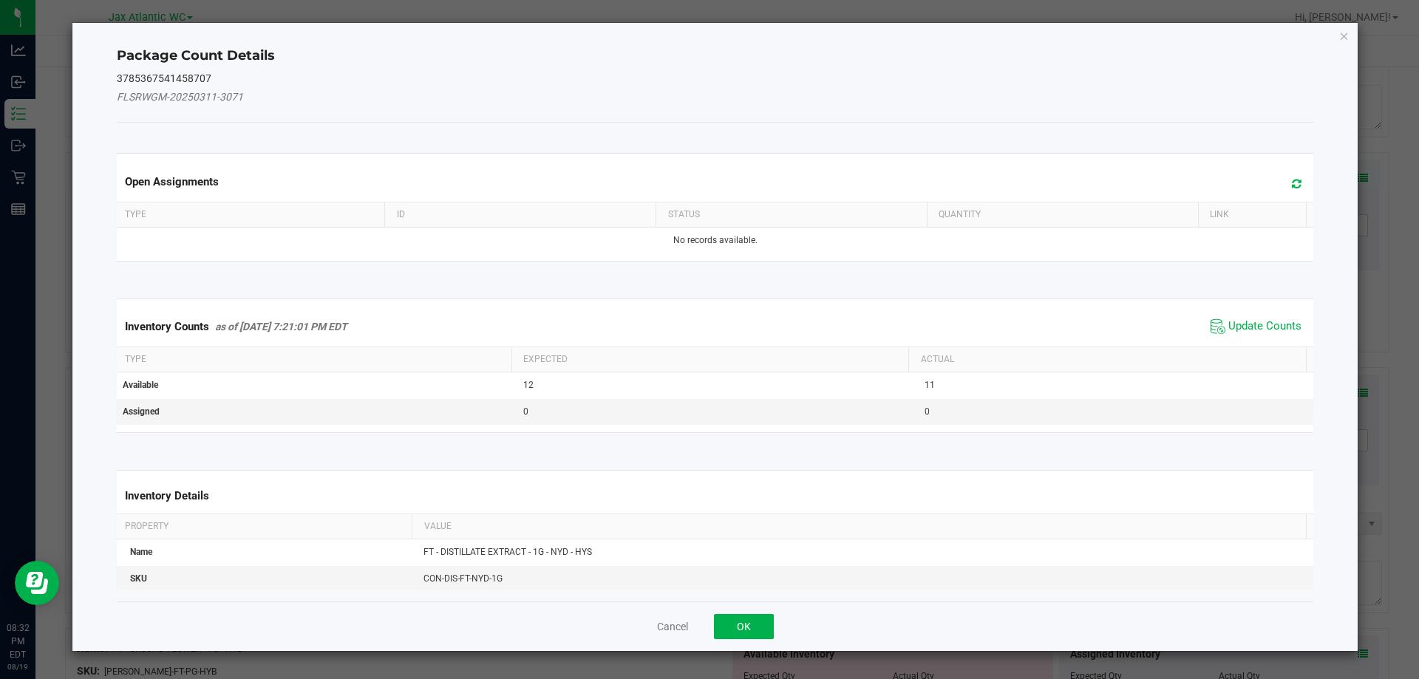
click at [1242, 316] on span "Update Counts" at bounding box center [1256, 327] width 98 height 22
click at [1235, 323] on div "Inventory Counts as of [DATE] 7:21:01 PM EDT Update Counts" at bounding box center [715, 326] width 1203 height 38
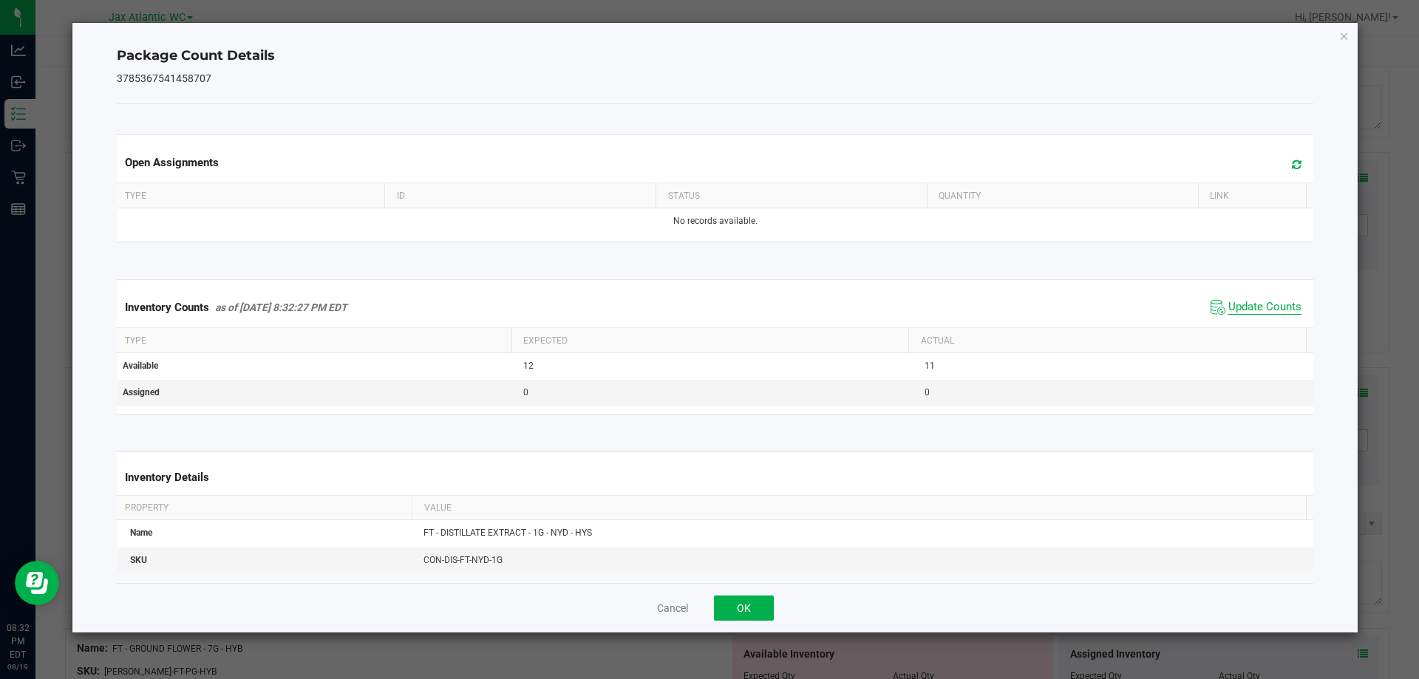
click at [1228, 303] on span "Update Counts" at bounding box center [1264, 307] width 73 height 15
click at [746, 601] on button "OK" at bounding box center [744, 608] width 60 height 25
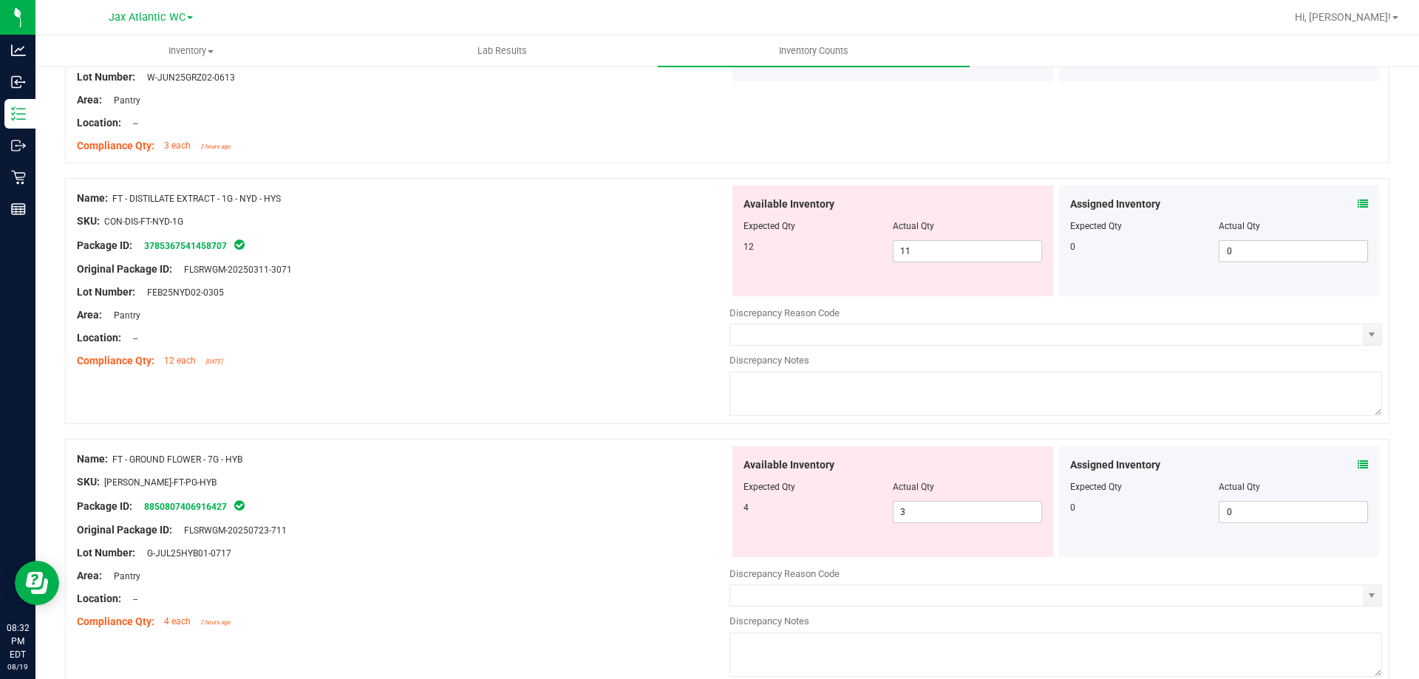
scroll to position [2291, 0]
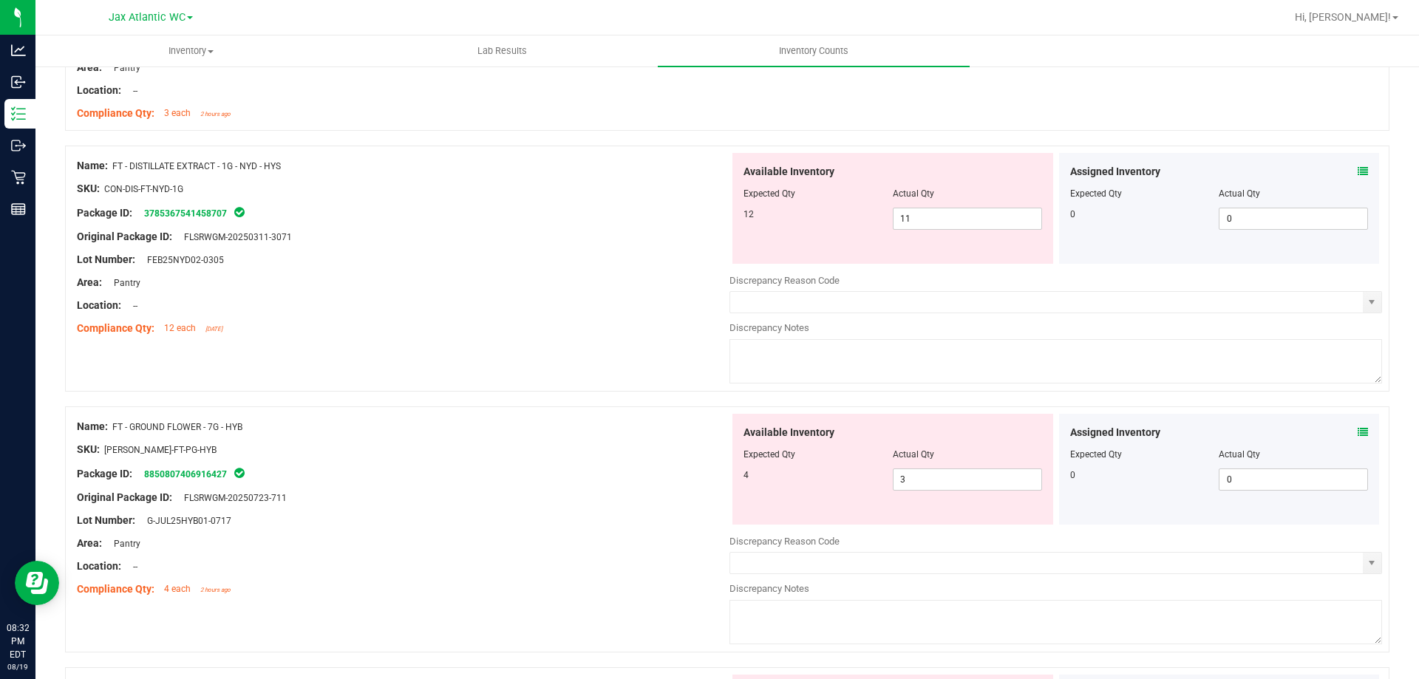
click at [1357, 432] on icon at bounding box center [1362, 432] width 10 height 10
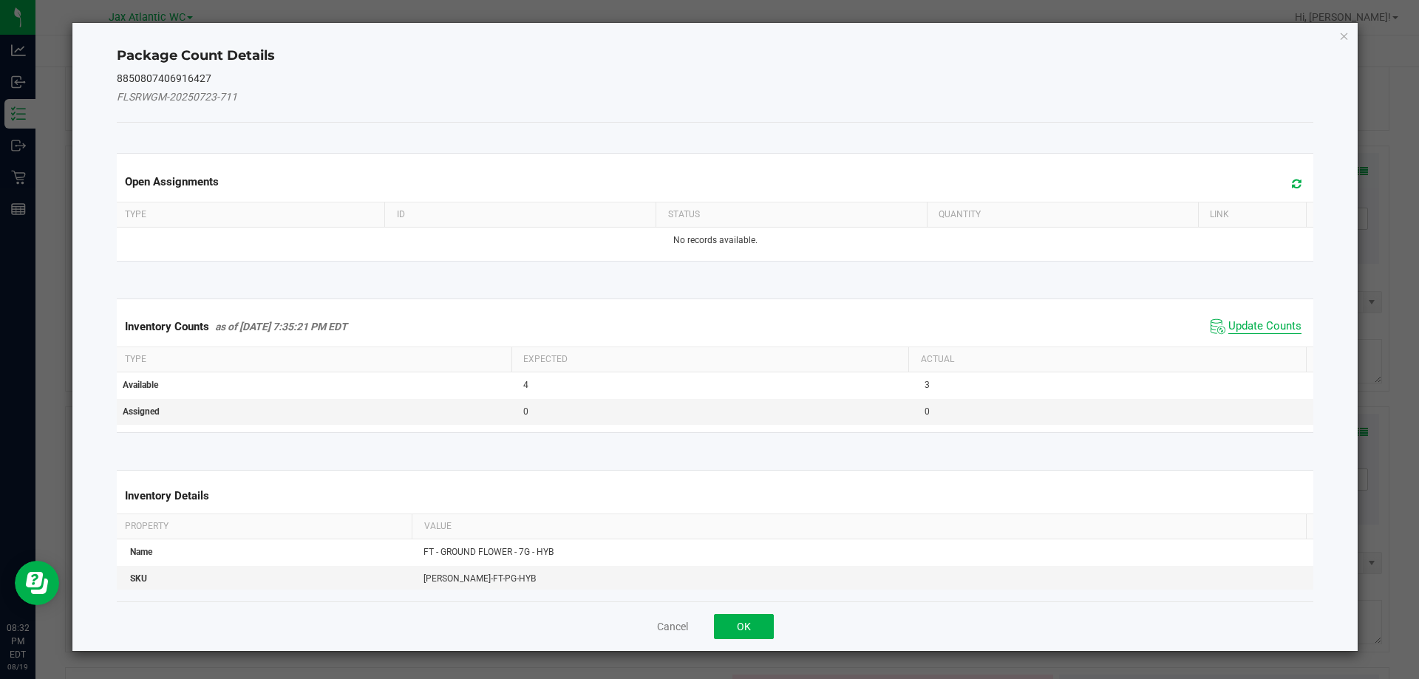
click at [1252, 333] on span "Update Counts" at bounding box center [1264, 326] width 73 height 15
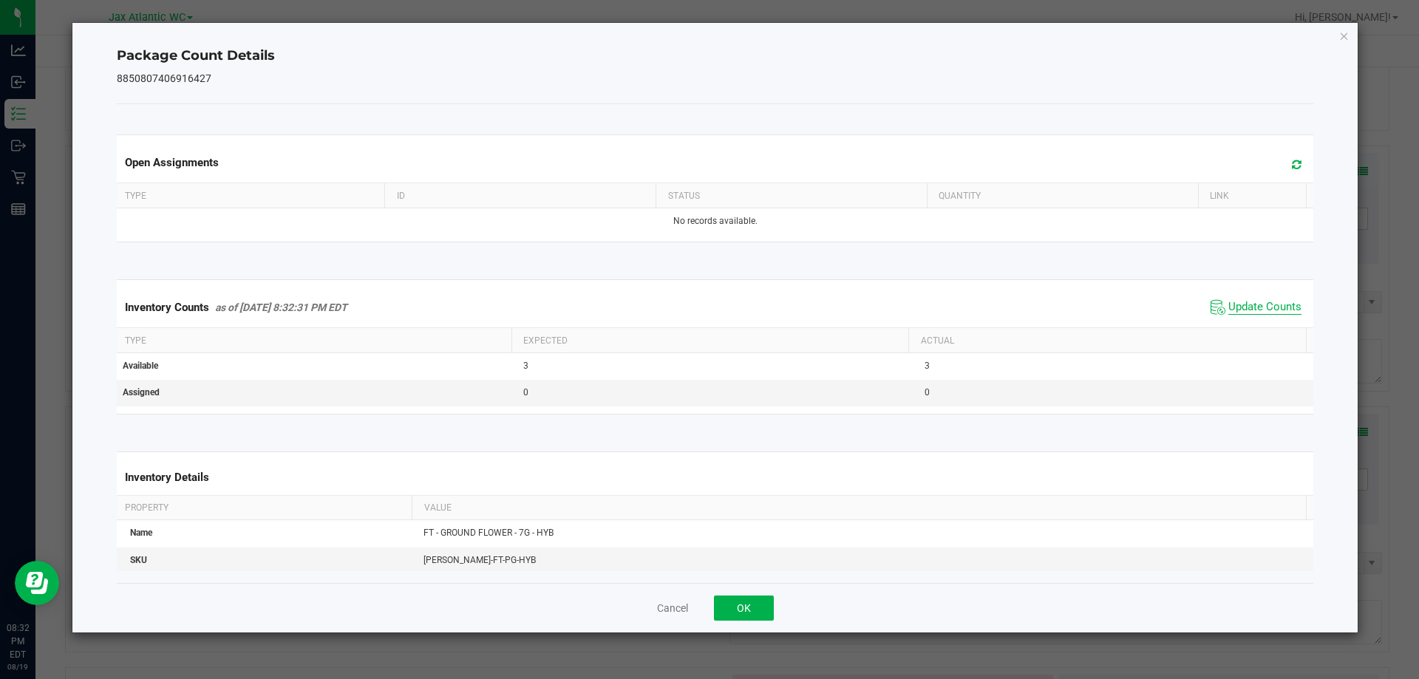
drag, startPoint x: 1250, startPoint y: 330, endPoint x: 1239, endPoint y: 312, distance: 20.5
click at [1247, 324] on div "Inventory Counts as of [DATE] 8:32:31 PM EDT Update Counts" at bounding box center [715, 307] width 1203 height 40
click at [1238, 305] on span "Update Counts" at bounding box center [1264, 307] width 73 height 15
drag, startPoint x: 1238, startPoint y: 304, endPoint x: 1117, endPoint y: 396, distance: 152.5
click at [1238, 304] on span "Update Counts" at bounding box center [1264, 306] width 73 height 13
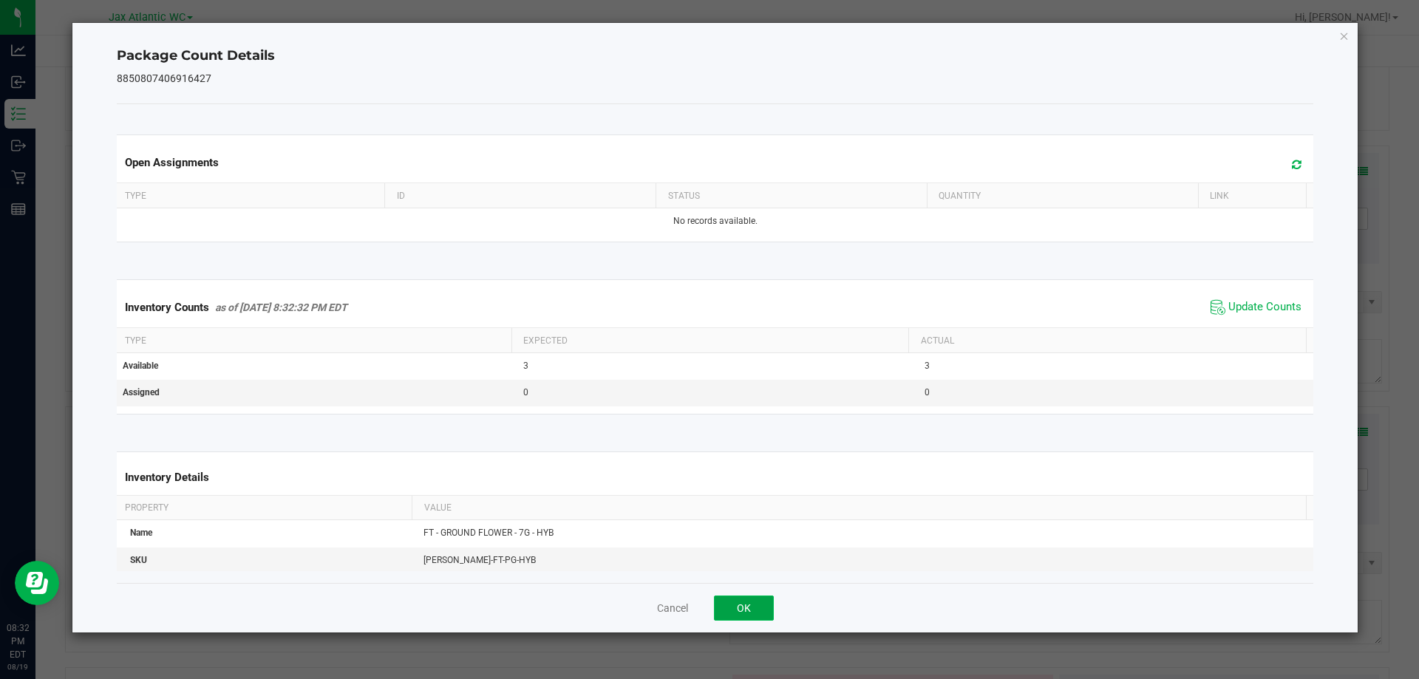
click at [754, 603] on button "OK" at bounding box center [744, 608] width 60 height 25
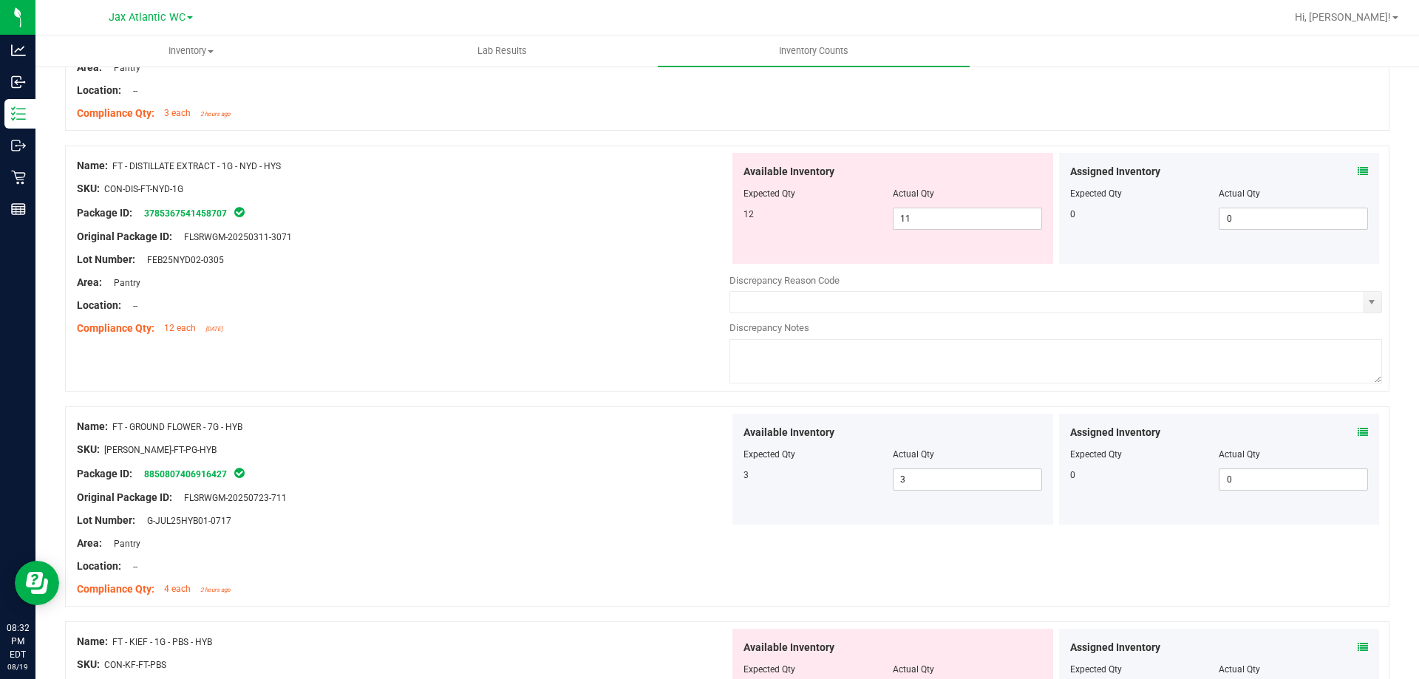
click at [544, 465] on div "Package ID: 8850807406916427" at bounding box center [403, 474] width 652 height 18
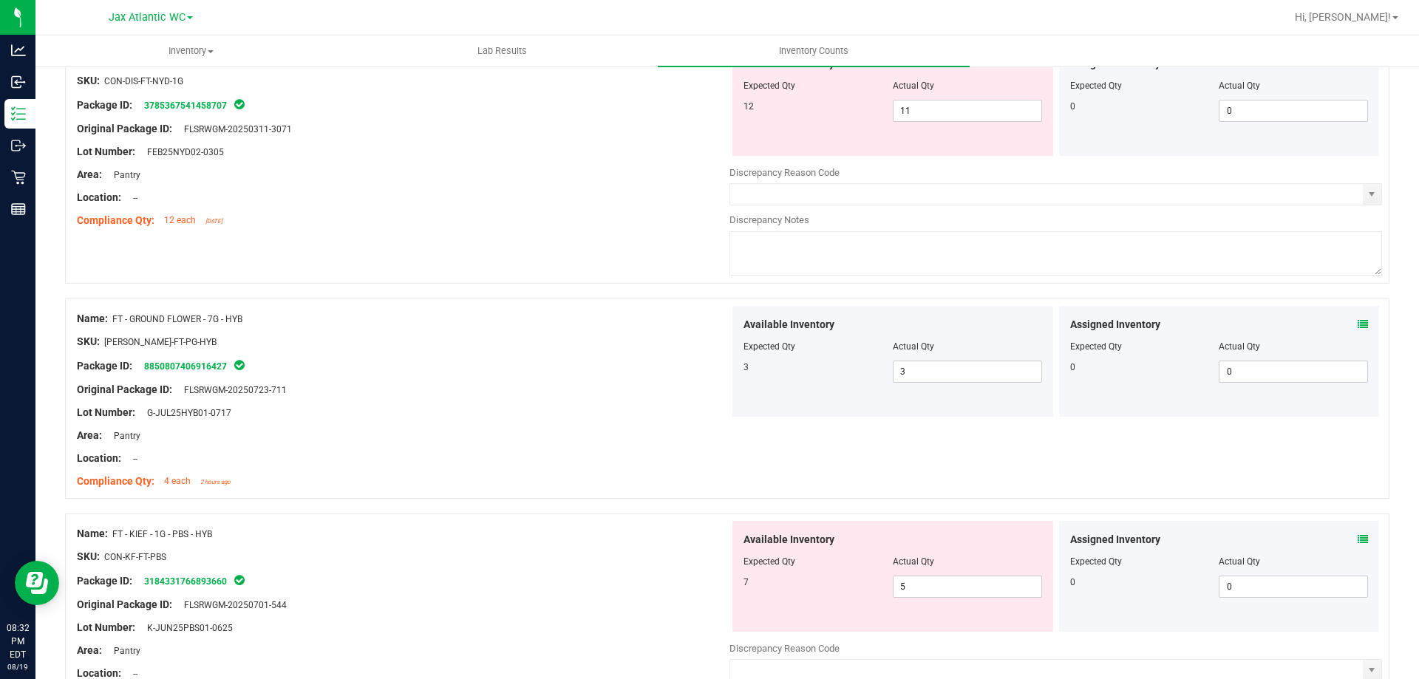
scroll to position [2512, 0]
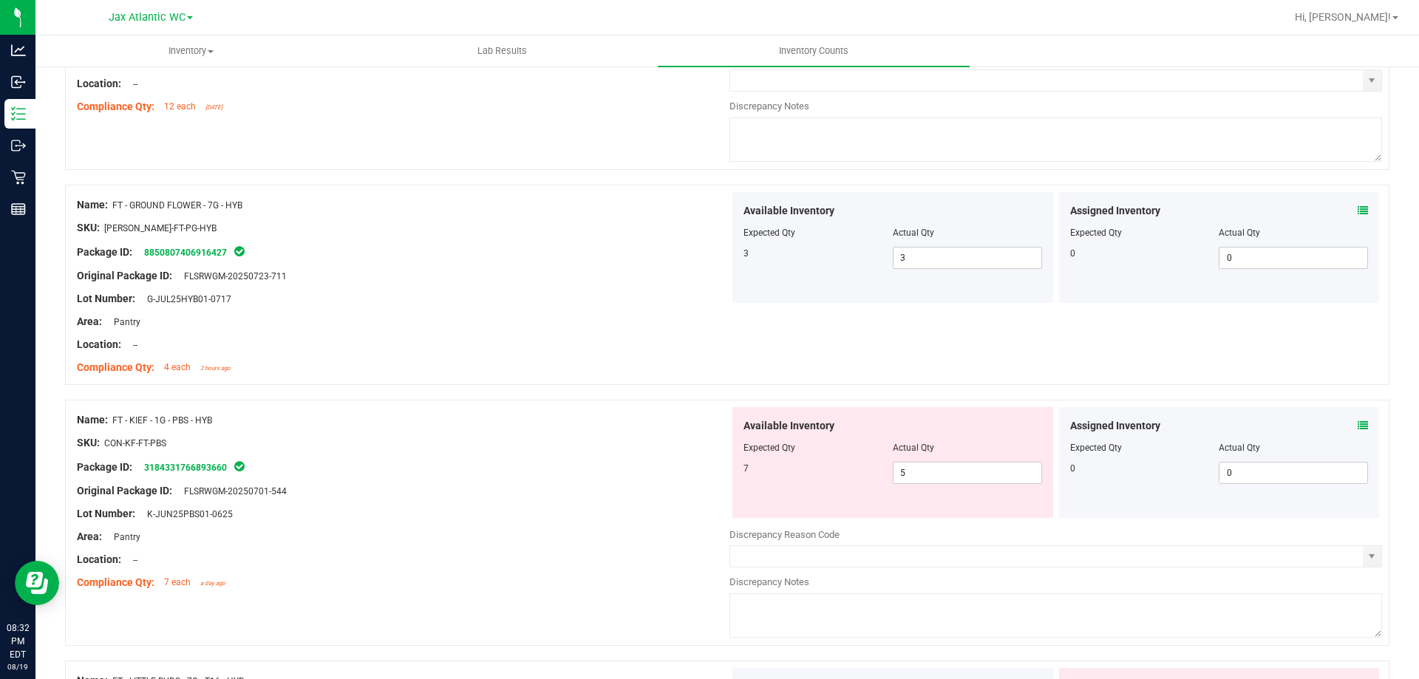
click at [1357, 431] on span at bounding box center [1362, 426] width 10 height 16
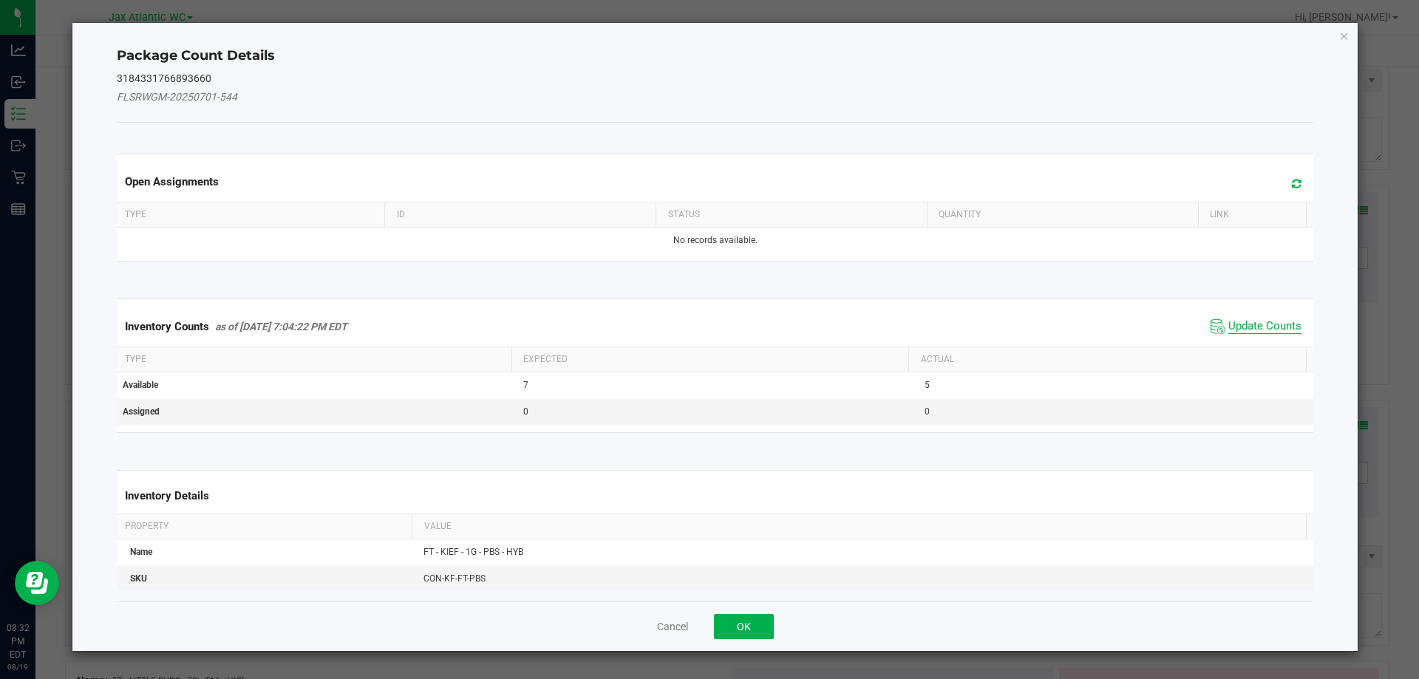
click at [1237, 330] on span "Update Counts" at bounding box center [1264, 326] width 73 height 15
drag, startPoint x: 1236, startPoint y: 327, endPoint x: 1234, endPoint y: 311, distance: 15.7
click at [1236, 322] on div "Inventory Counts as of [DATE] 7:04:22 PM EDT Update Counts" at bounding box center [715, 326] width 1203 height 38
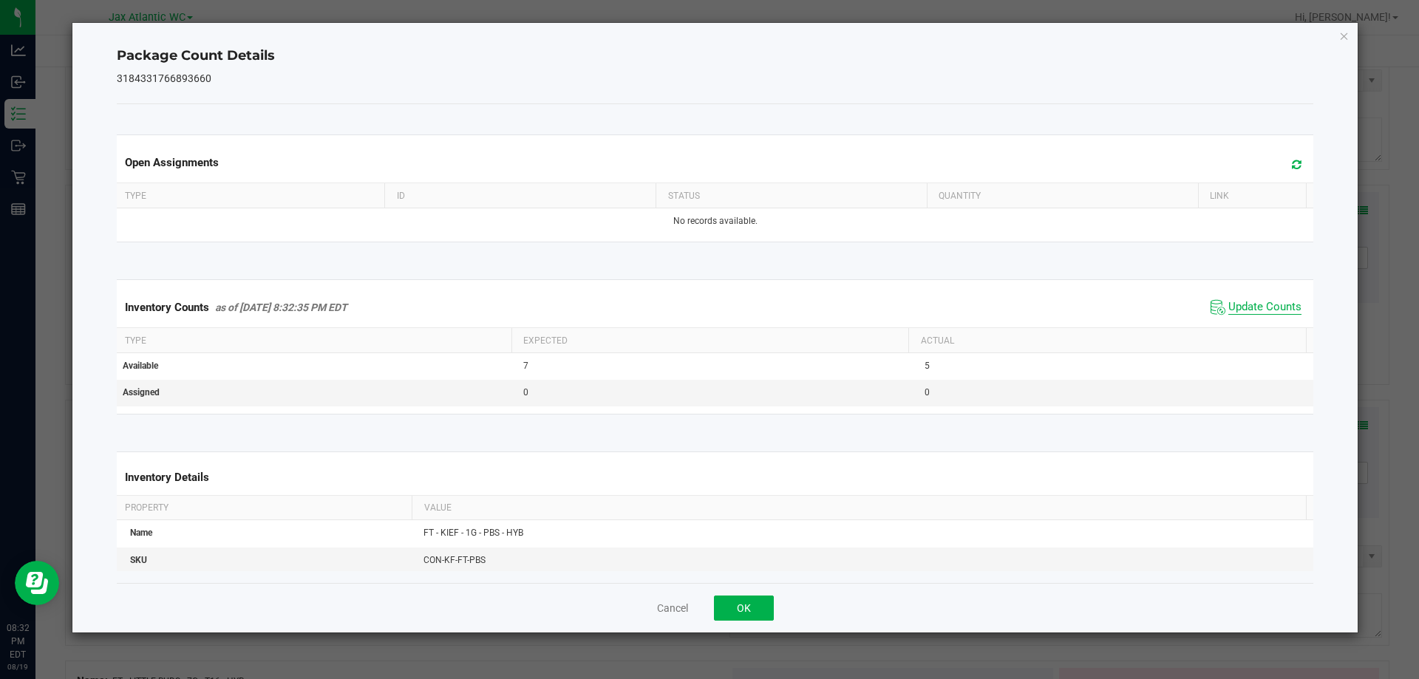
click at [1234, 311] on span "Update Counts" at bounding box center [1264, 307] width 73 height 15
click at [1234, 309] on span "Update Counts" at bounding box center [1264, 306] width 73 height 13
drag, startPoint x: 1233, startPoint y: 307, endPoint x: 894, endPoint y: 554, distance: 419.5
click at [1228, 310] on span "Update Counts" at bounding box center [1264, 306] width 73 height 13
click at [735, 610] on button "OK" at bounding box center [744, 608] width 60 height 25
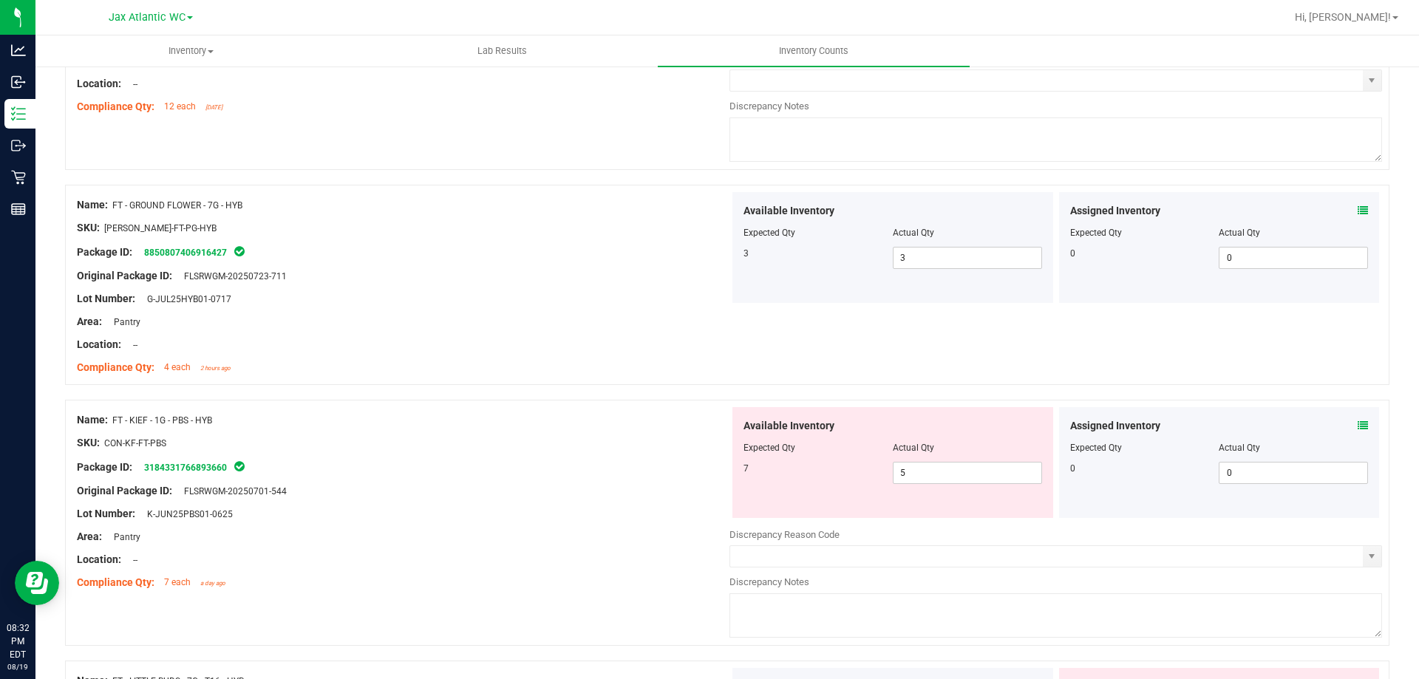
click at [540, 525] on div at bounding box center [403, 525] width 652 height 7
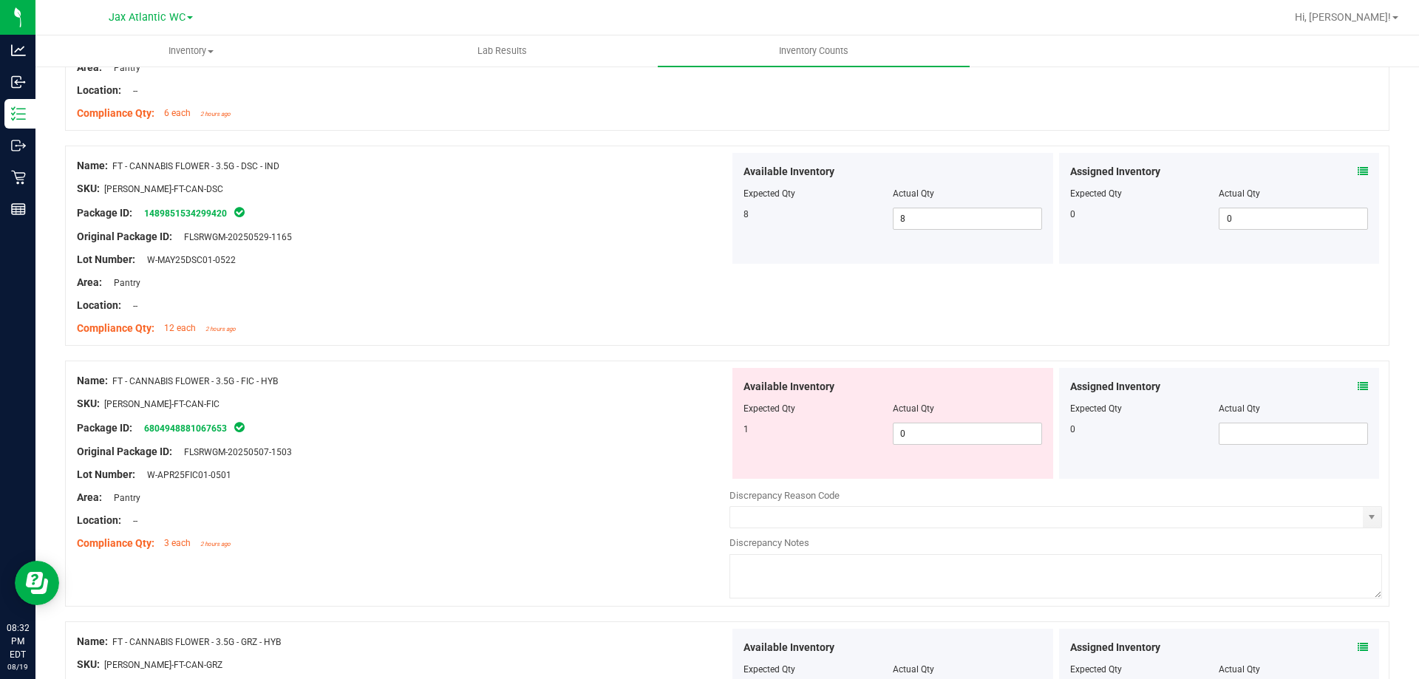
scroll to position [1626, 0]
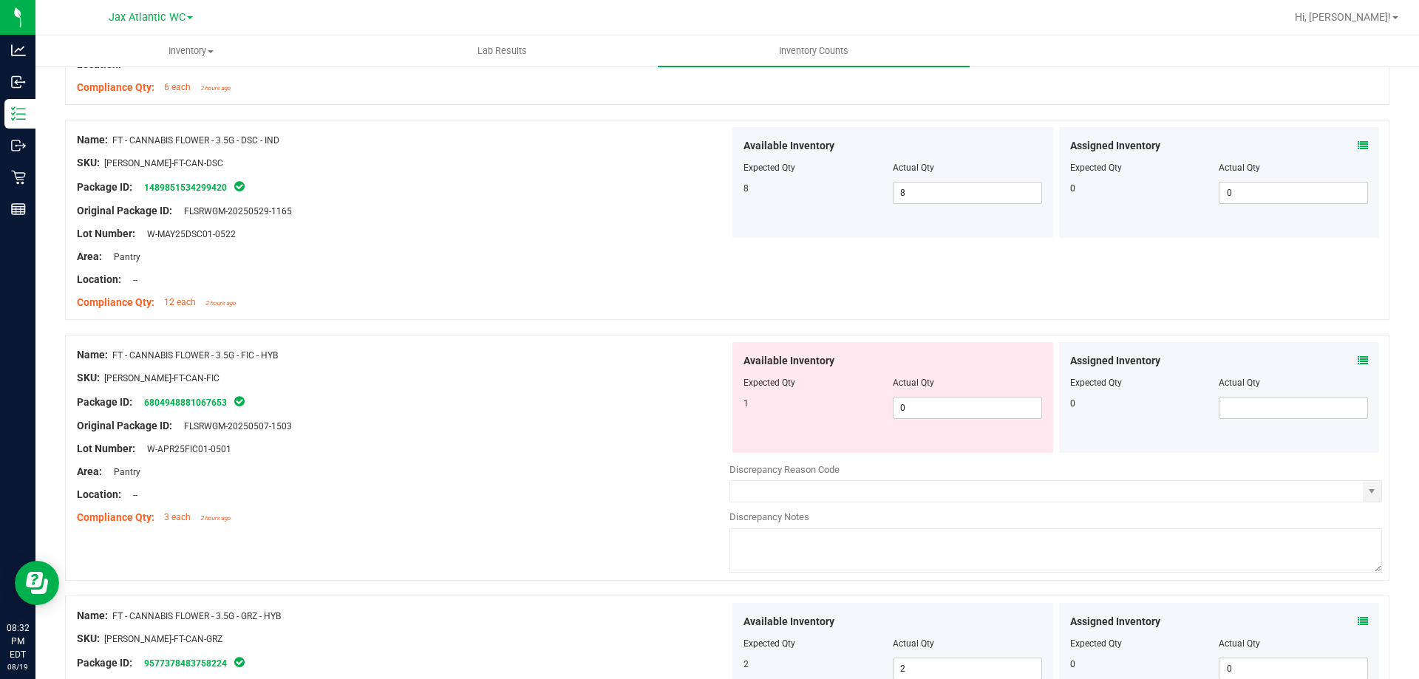
click at [1357, 361] on icon at bounding box center [1362, 360] width 10 height 10
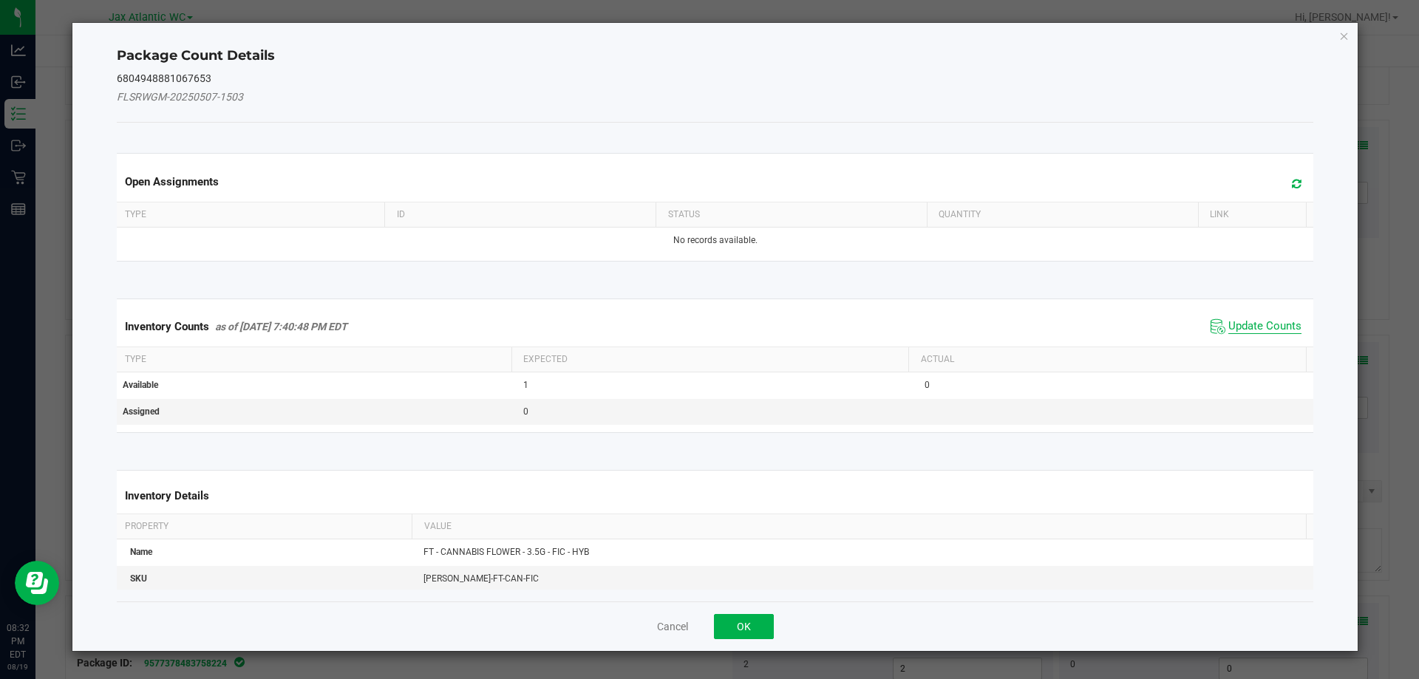
click at [1261, 323] on span "Update Counts" at bounding box center [1264, 326] width 73 height 15
click at [1260, 323] on div "Inventory Counts as of [DATE] 7:40:48 PM EDT Update Counts" at bounding box center [715, 326] width 1203 height 38
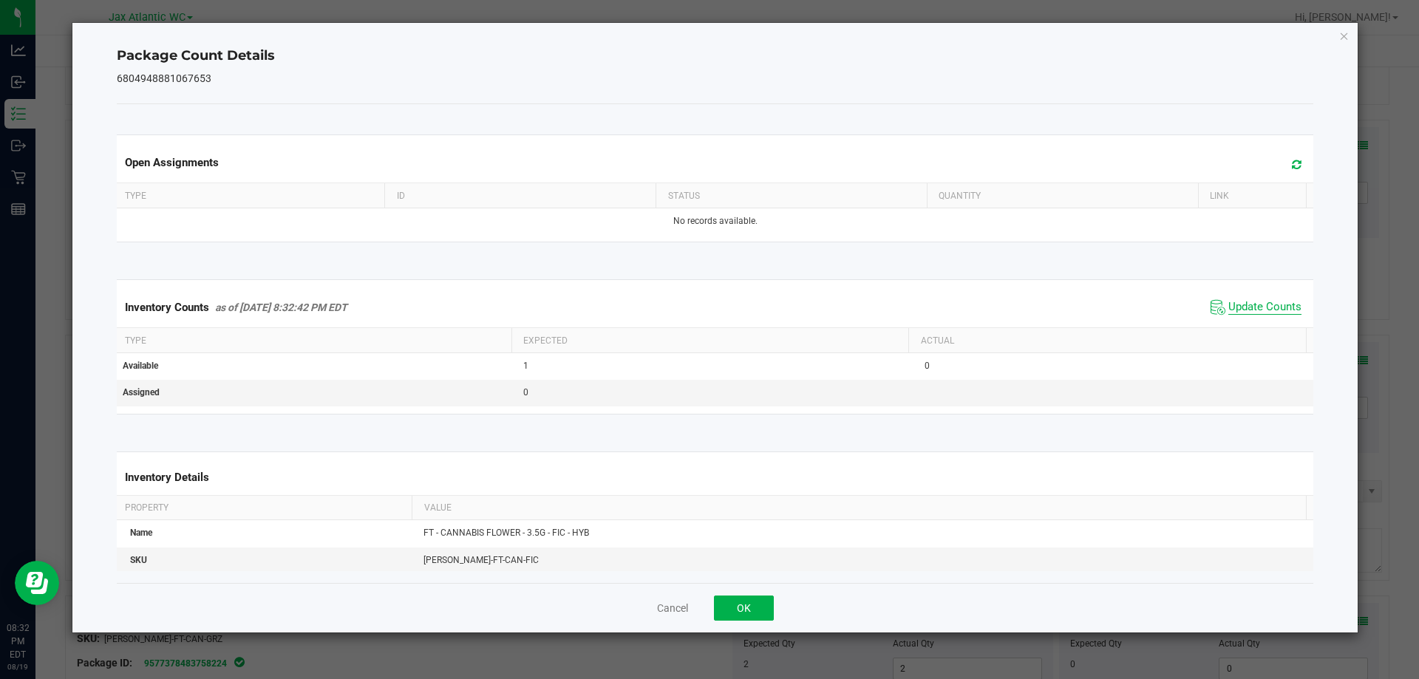
click at [1235, 303] on span "Update Counts" at bounding box center [1264, 307] width 73 height 15
click at [735, 596] on button "OK" at bounding box center [744, 608] width 60 height 25
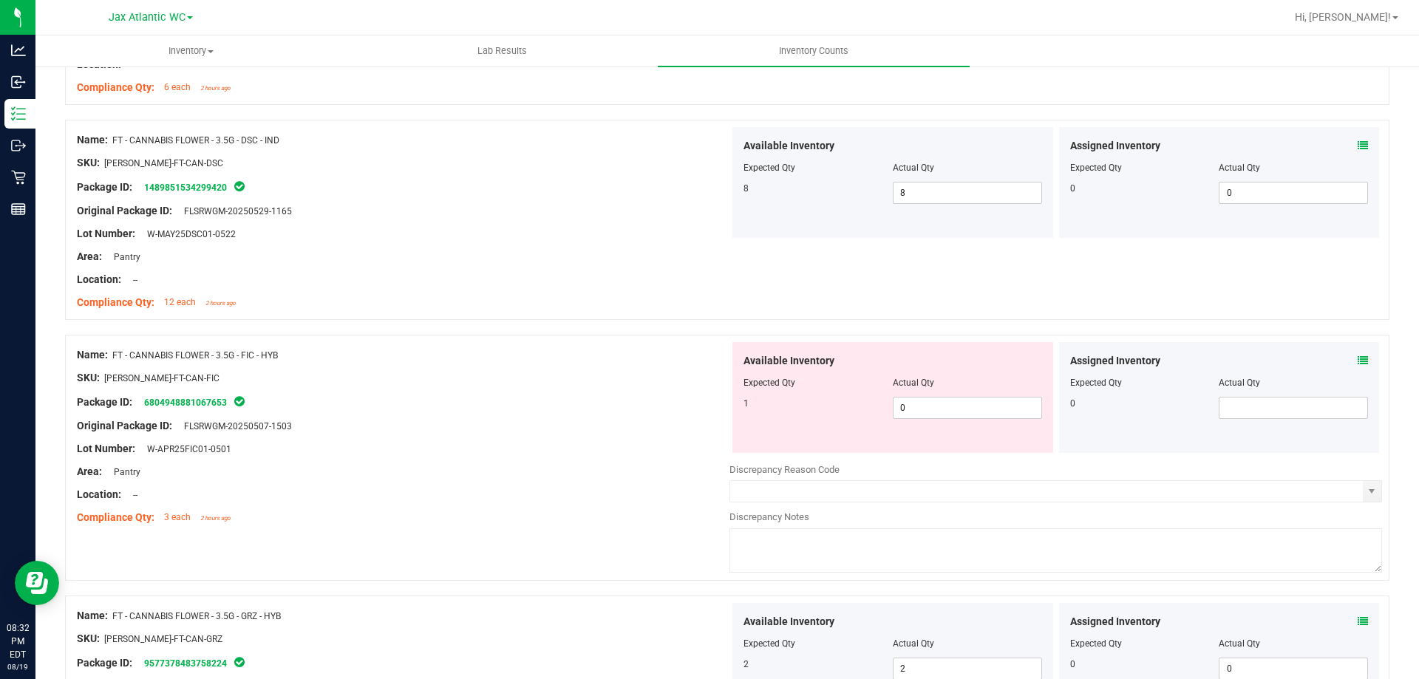
click at [584, 504] on div at bounding box center [403, 505] width 652 height 7
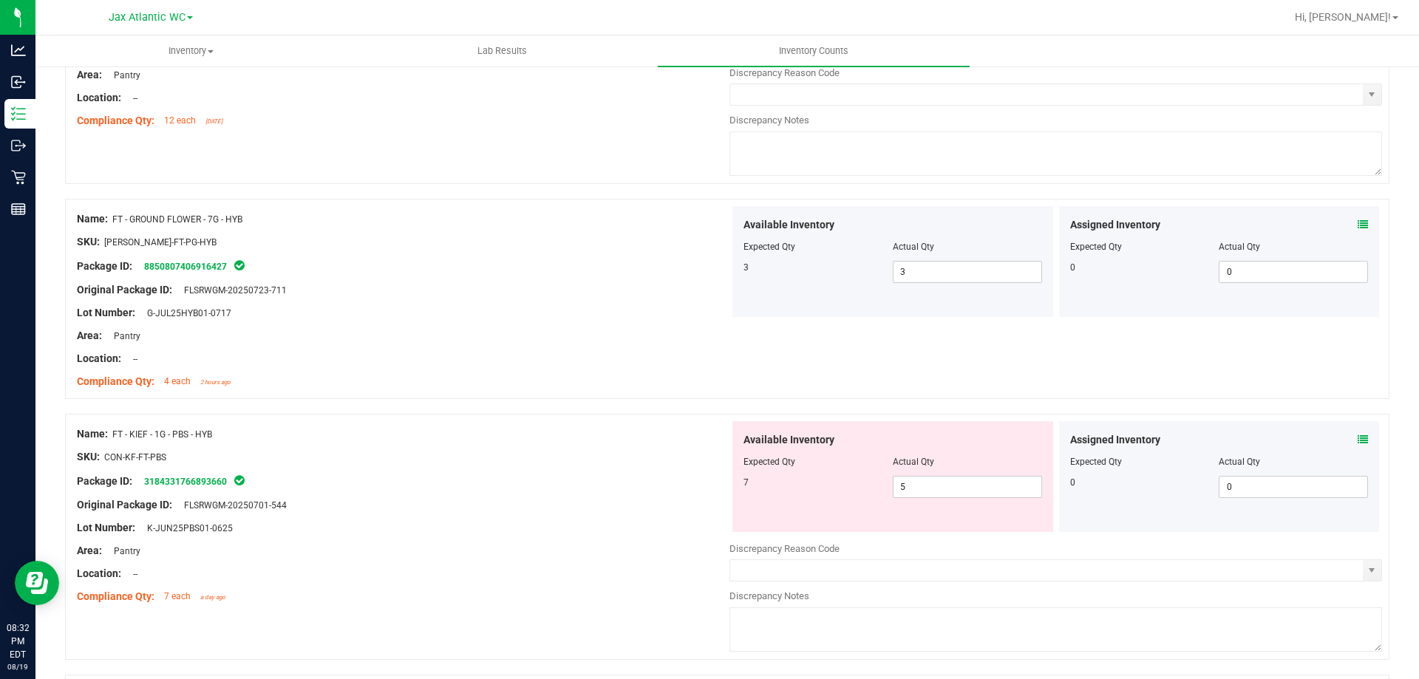
scroll to position [2512, 0]
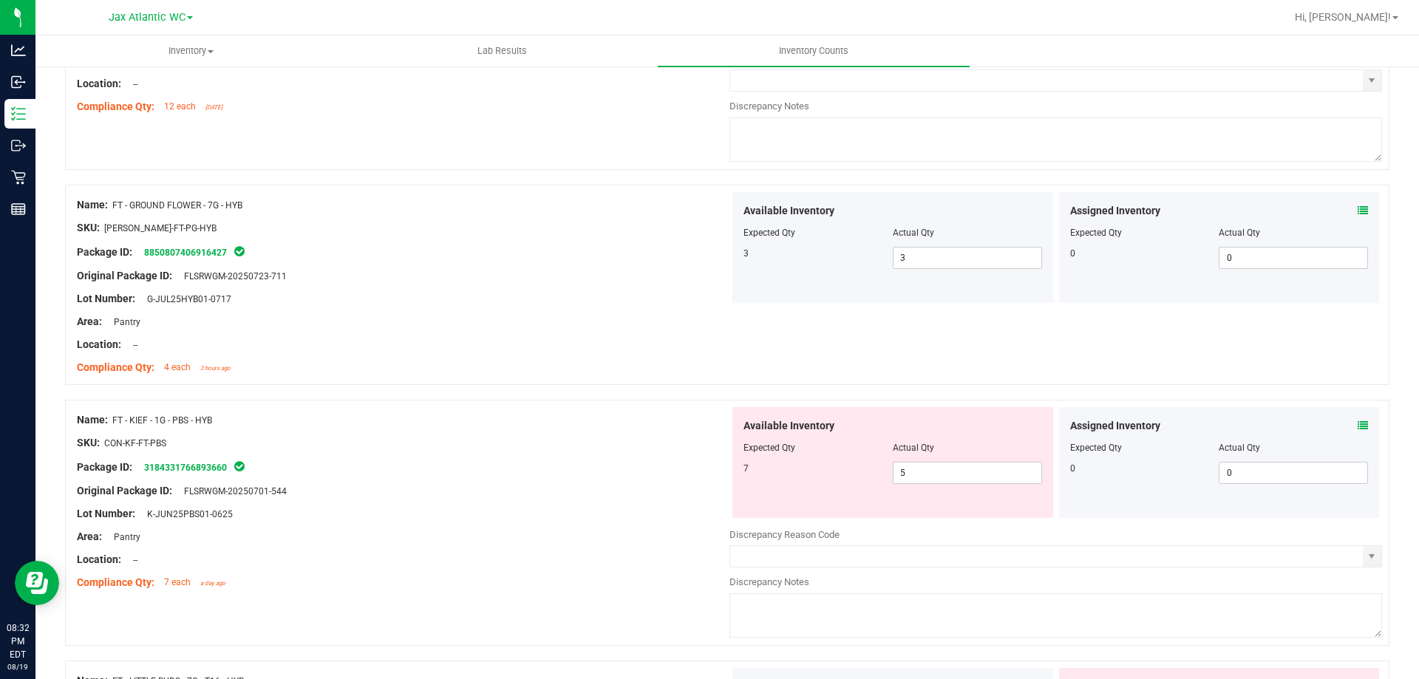
click at [1357, 424] on icon at bounding box center [1362, 425] width 10 height 10
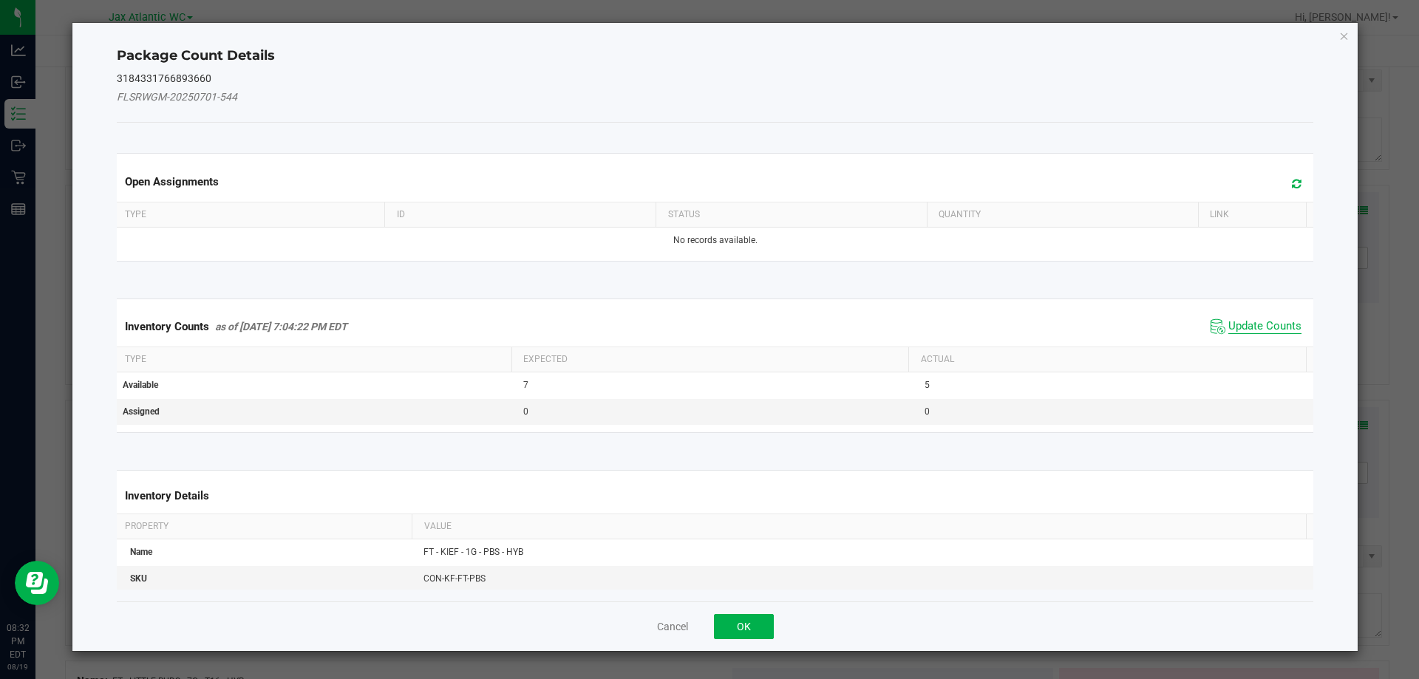
click at [1247, 329] on span "Update Counts" at bounding box center [1264, 326] width 73 height 15
drag, startPoint x: 1247, startPoint y: 329, endPoint x: 1242, endPoint y: 312, distance: 17.6
click at [1247, 327] on div "Inventory Counts as of [DATE] 7:04:22 PM EDT Update Counts" at bounding box center [715, 326] width 1203 height 38
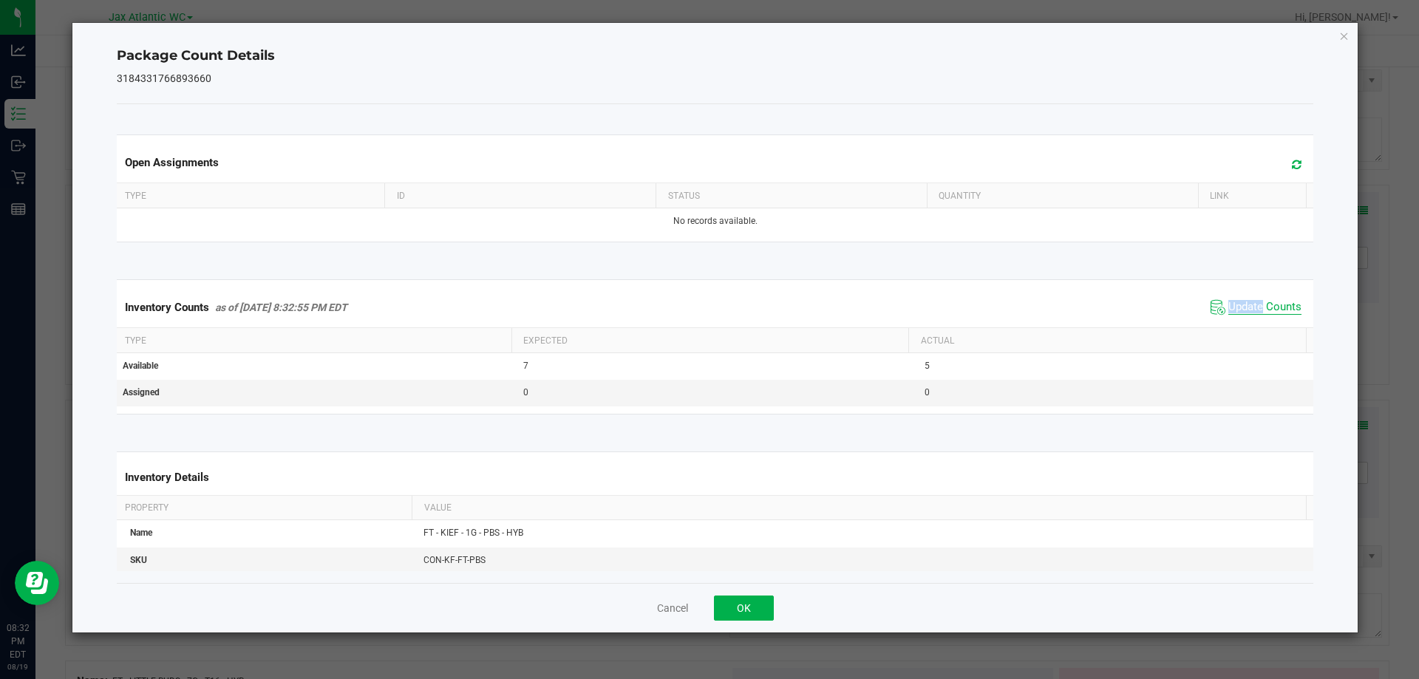
click at [1242, 310] on span "Update Counts" at bounding box center [1264, 307] width 73 height 15
click at [1242, 307] on span "Update Counts" at bounding box center [1264, 306] width 73 height 13
click at [736, 609] on button "OK" at bounding box center [744, 608] width 60 height 25
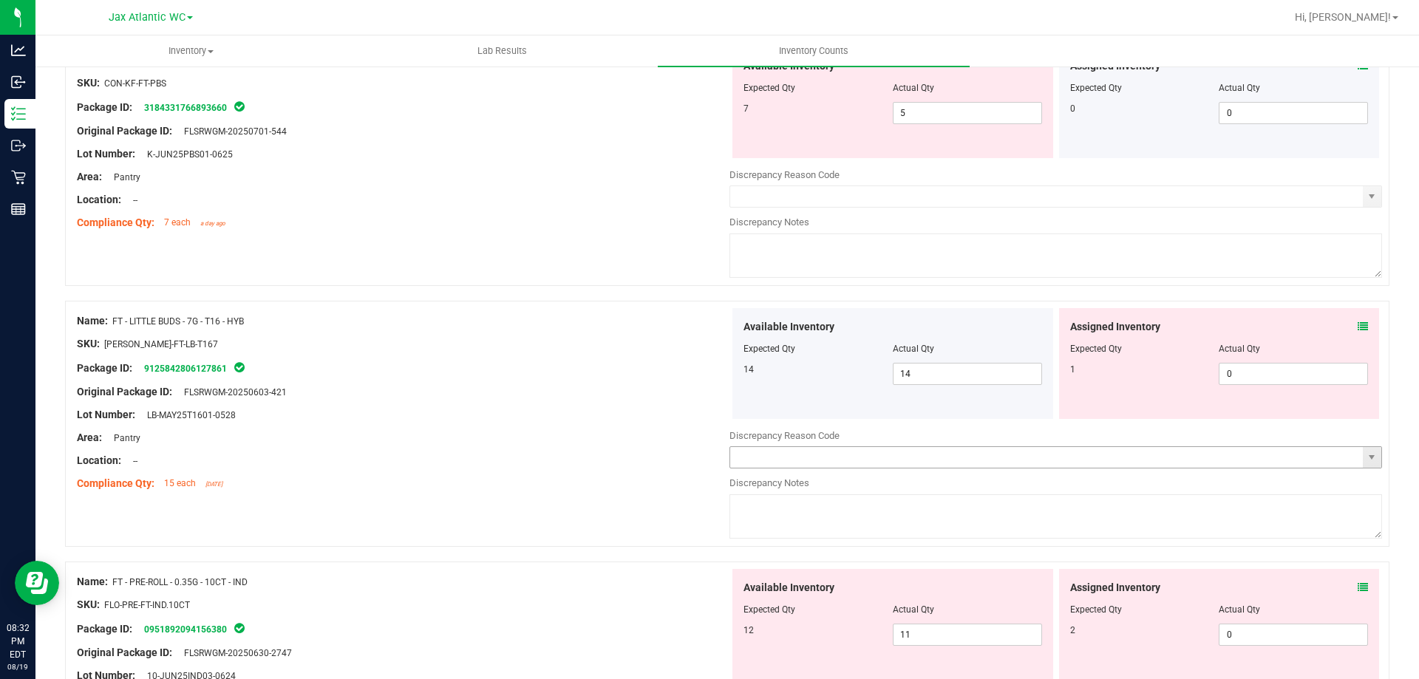
scroll to position [2882, 0]
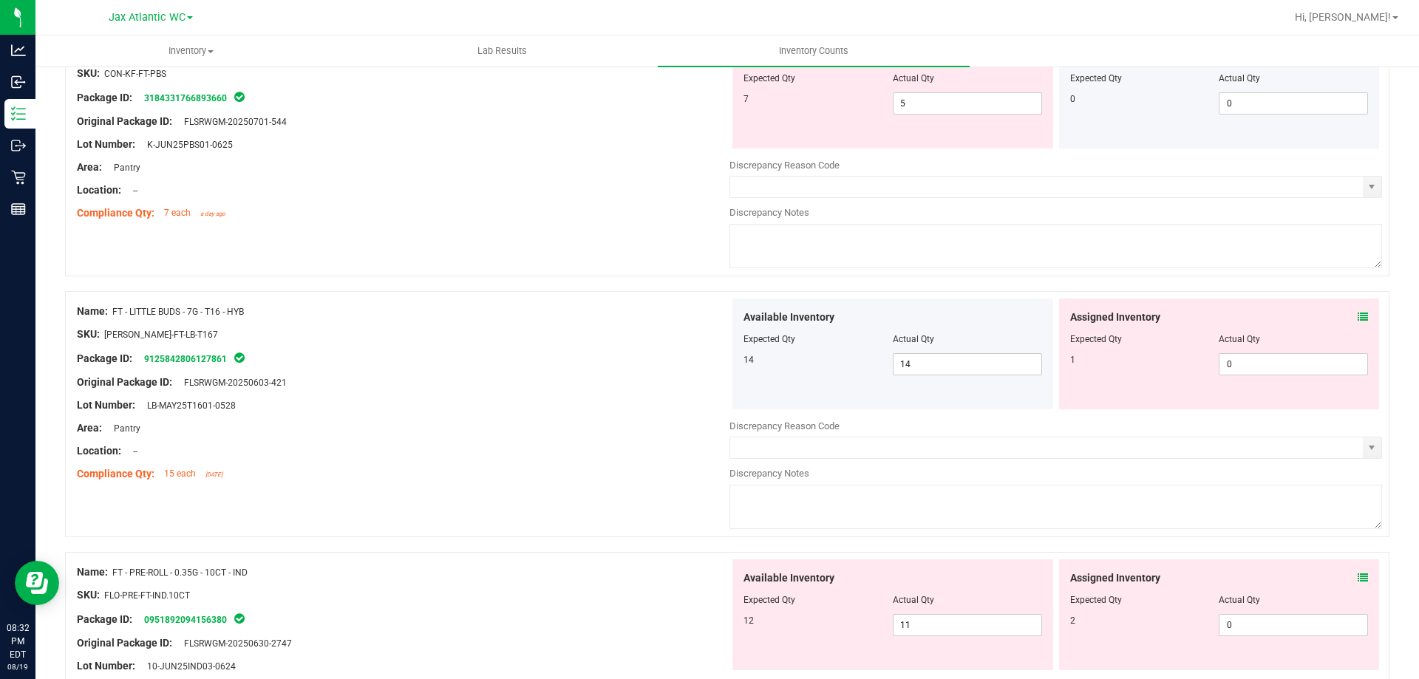
click at [1357, 317] on icon at bounding box center [1362, 317] width 10 height 10
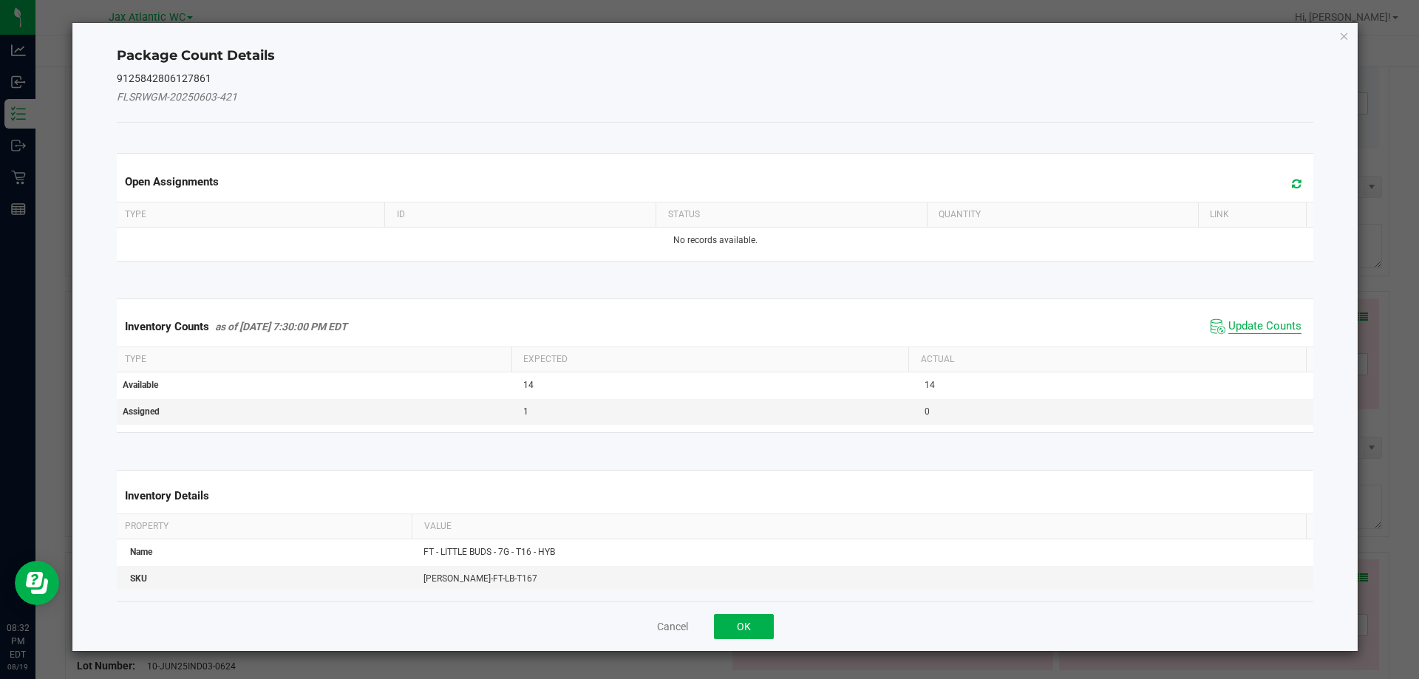
click at [1244, 325] on span "Update Counts" at bounding box center [1264, 326] width 73 height 15
click at [1244, 322] on div "Inventory Counts as of [DATE] 7:30:00 PM EDT Update Counts" at bounding box center [715, 326] width 1203 height 38
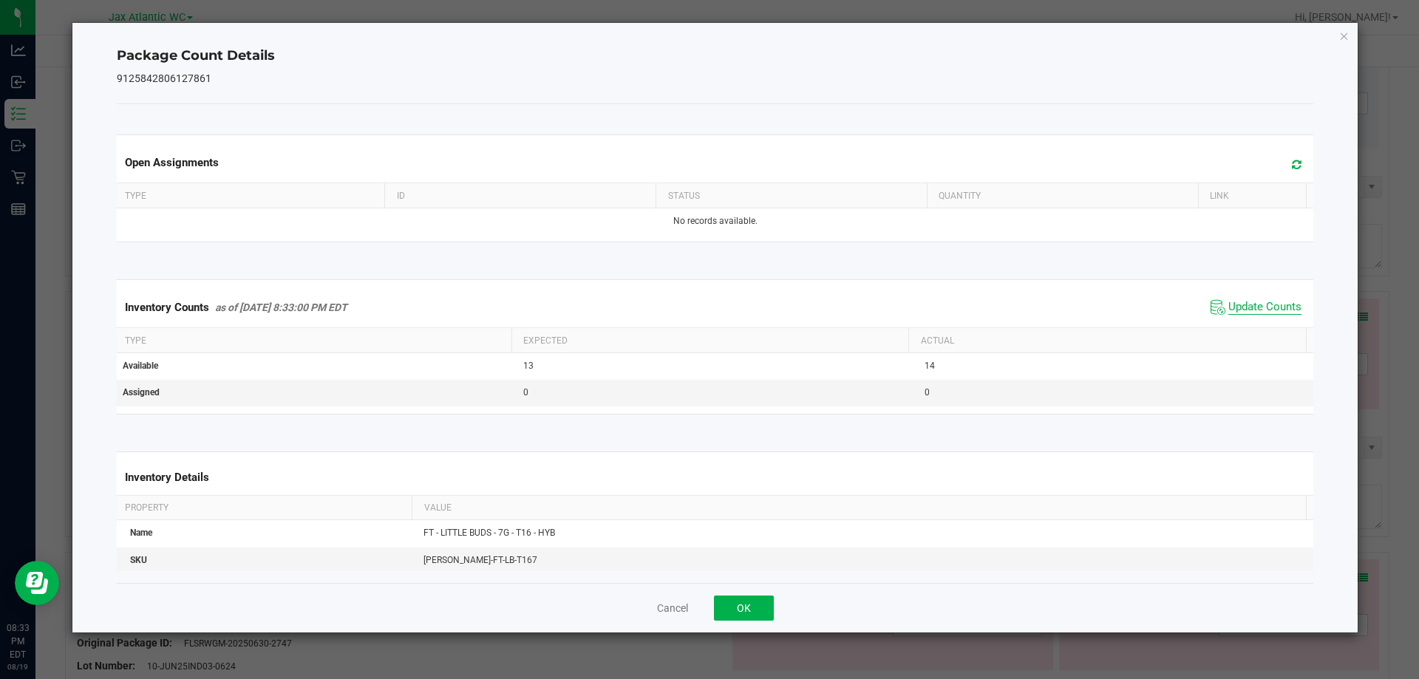
click at [1235, 307] on span "Update Counts" at bounding box center [1264, 307] width 73 height 15
click at [735, 601] on button "OK" at bounding box center [744, 608] width 60 height 25
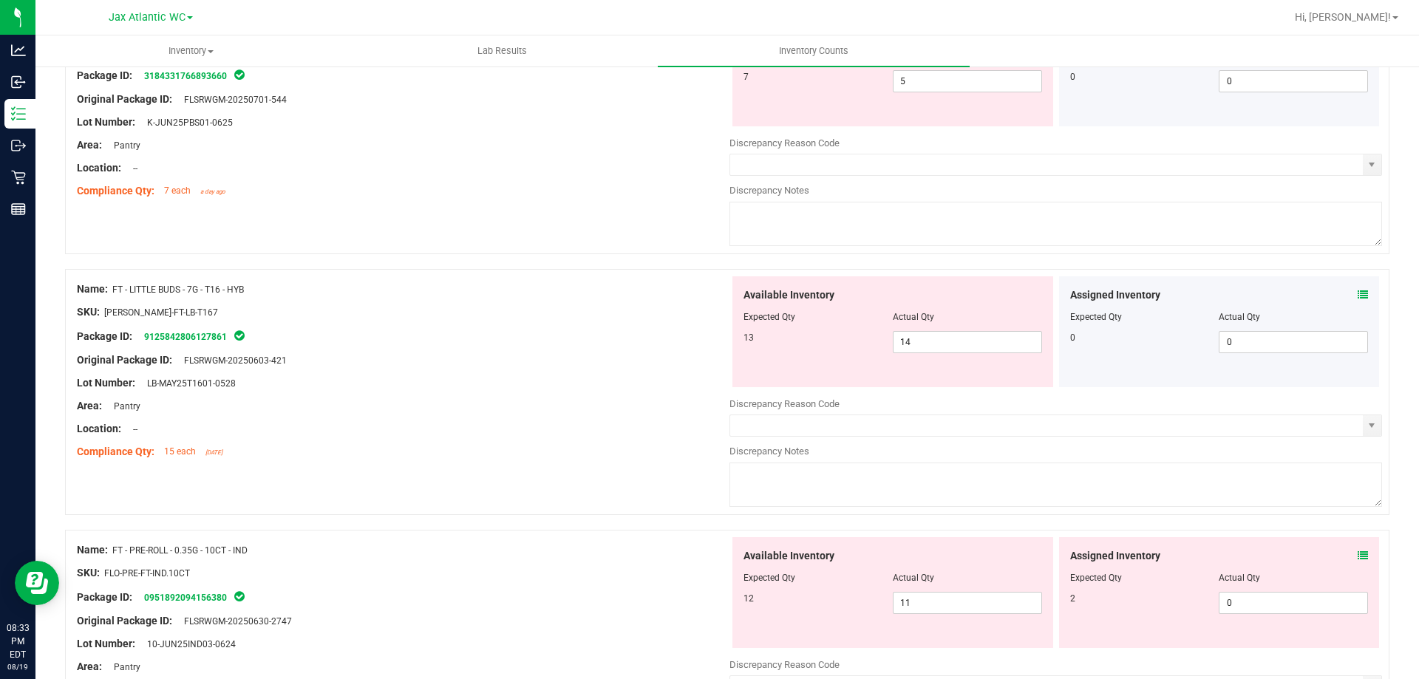
scroll to position [2956, 0]
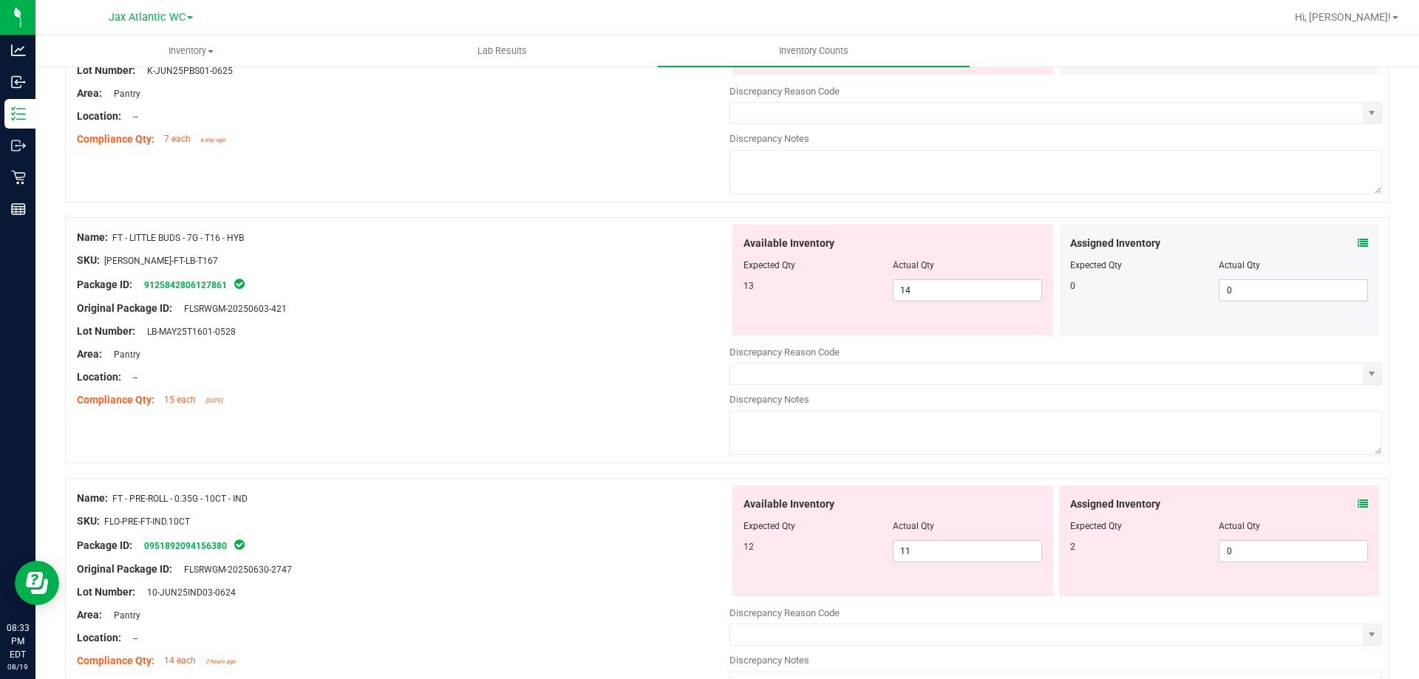
click at [1357, 503] on icon at bounding box center [1362, 504] width 10 height 10
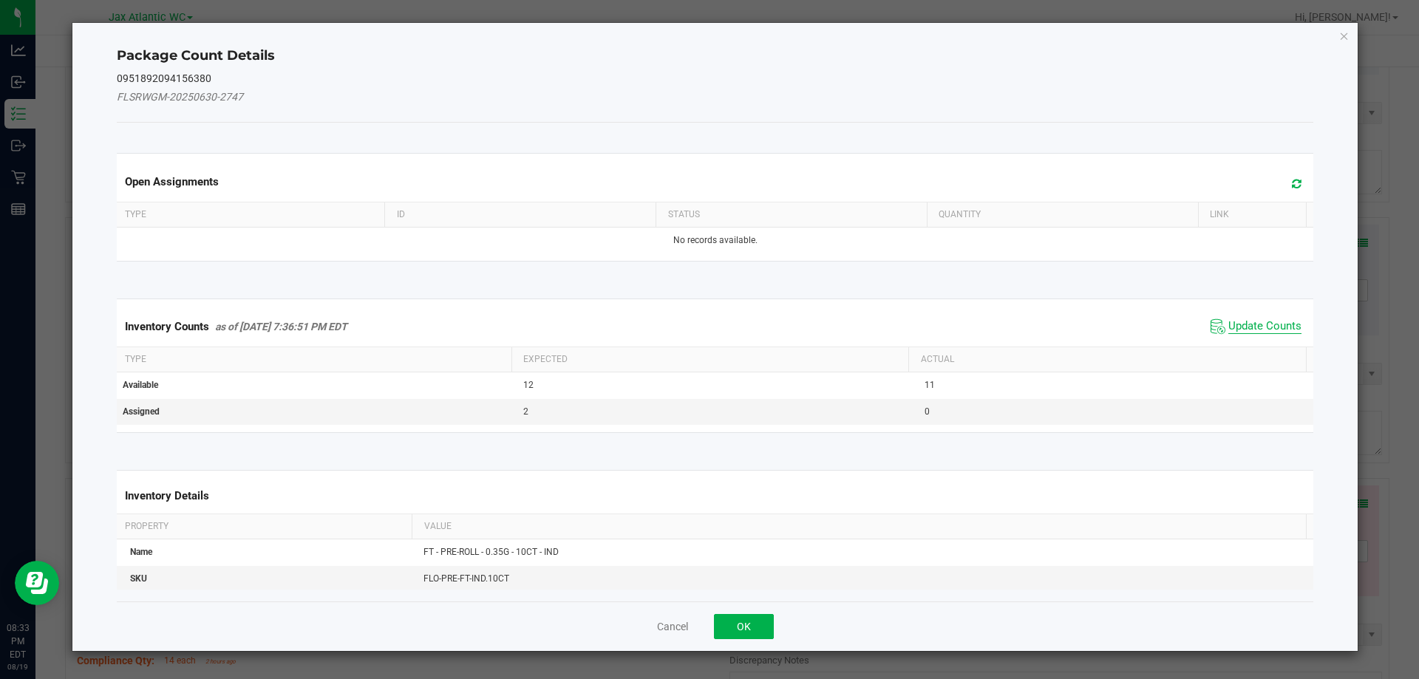
click at [1239, 324] on span "Update Counts" at bounding box center [1264, 326] width 73 height 15
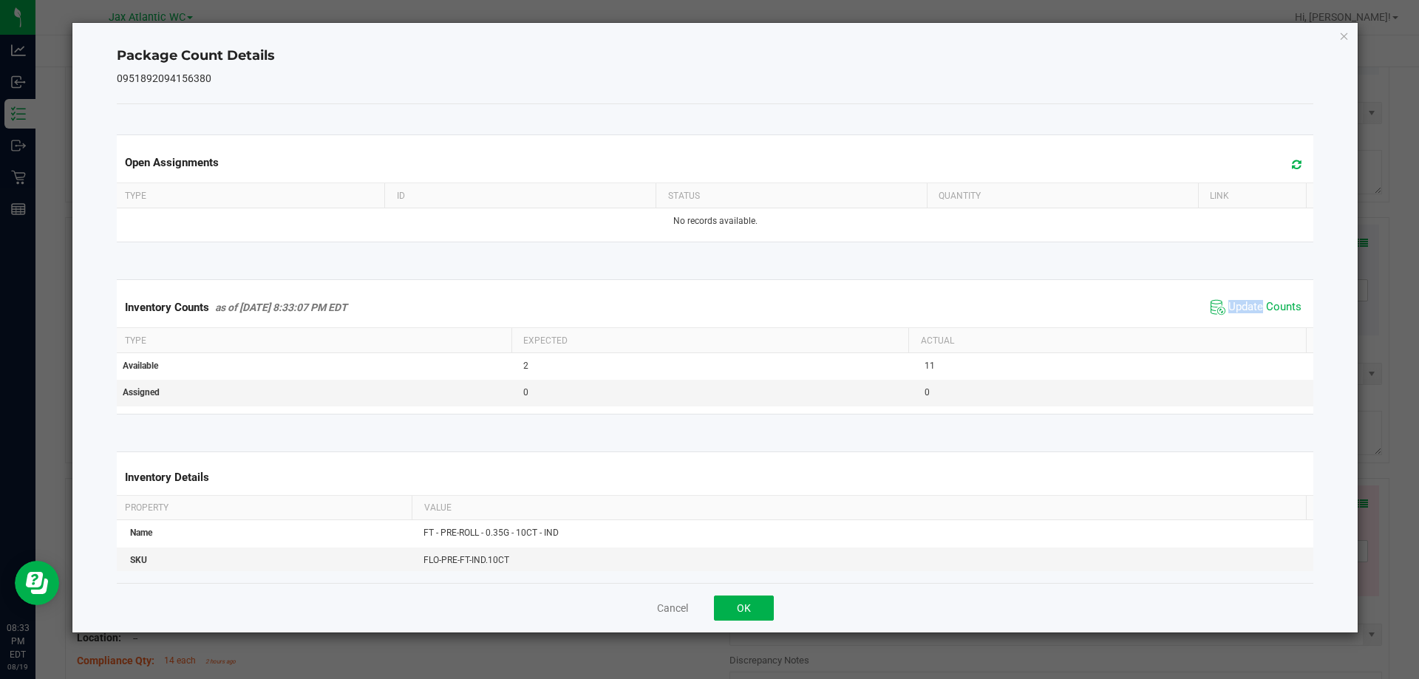
click at [1239, 319] on div "Inventory Counts as of [DATE] 8:33:07 PM EDT Update Counts" at bounding box center [715, 307] width 1203 height 40
click at [1239, 301] on span "Update Counts" at bounding box center [1264, 307] width 73 height 15
click at [1239, 301] on span "Update Counts" at bounding box center [1264, 306] width 73 height 13
click at [746, 605] on button "OK" at bounding box center [744, 608] width 60 height 25
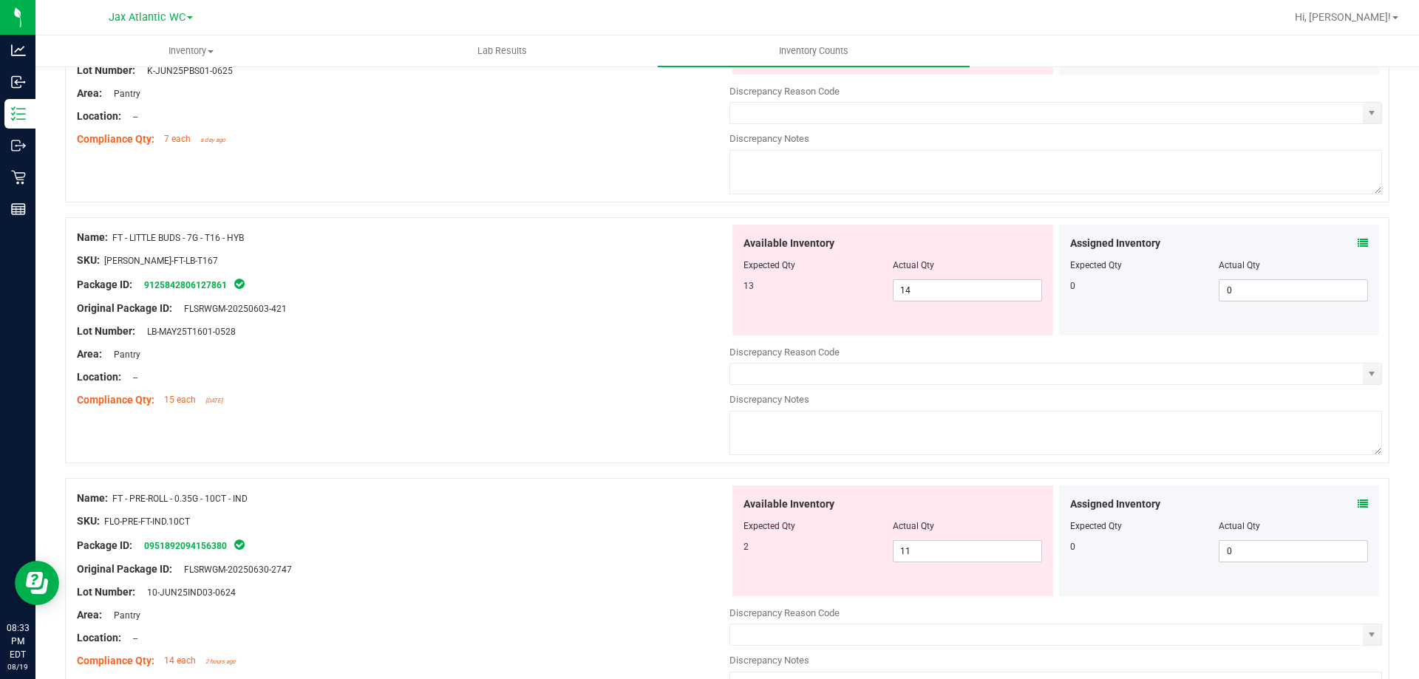
click at [630, 462] on div "Name: FT - LITTLE BUDS - 7G - T16 - HYB SKU: [PERSON_NAME]-FT-LB-T167 Package I…" at bounding box center [727, 340] width 1324 height 246
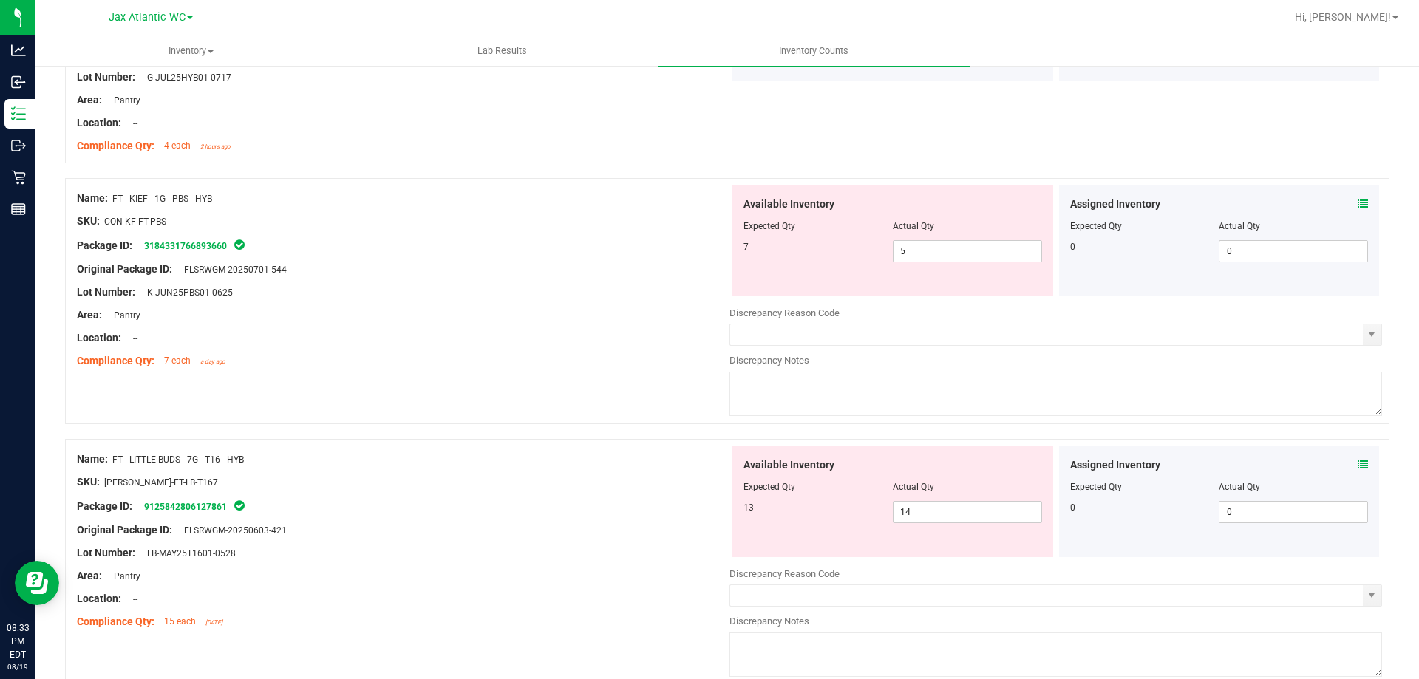
scroll to position [2808, 0]
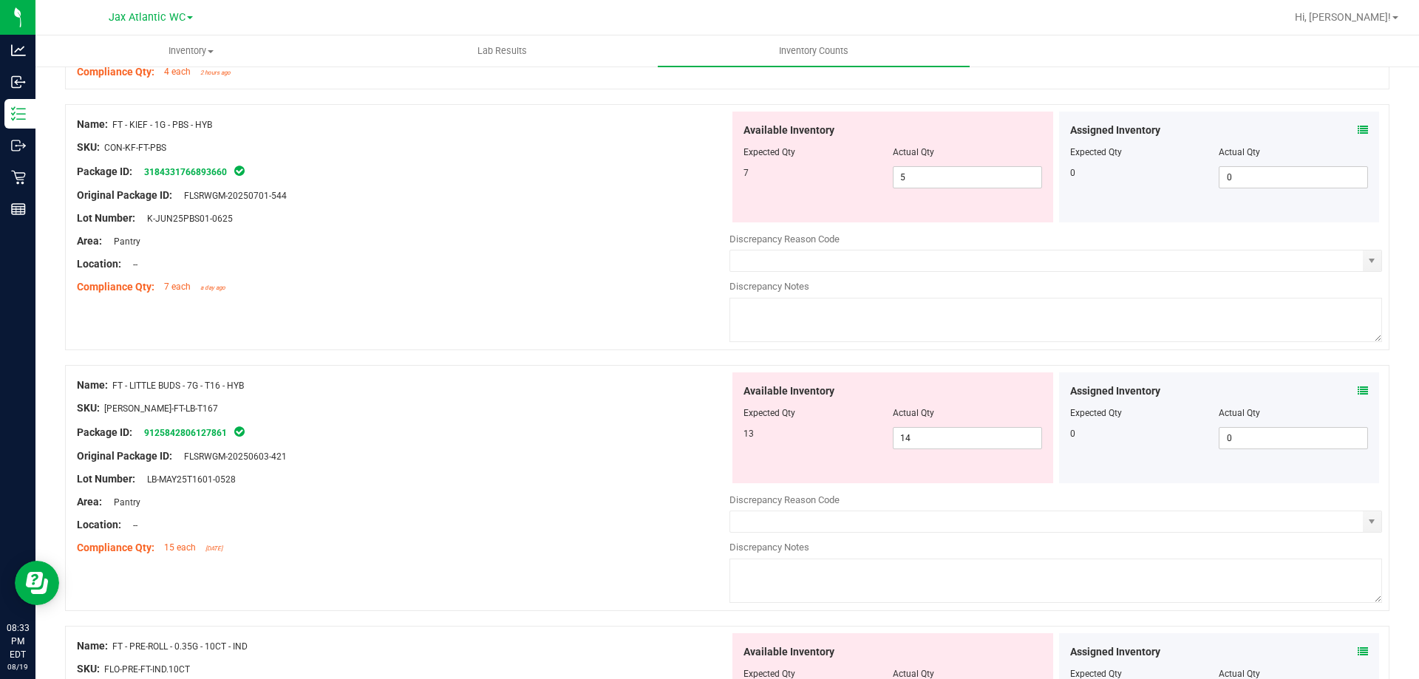
click at [1357, 390] on icon at bounding box center [1362, 391] width 10 height 10
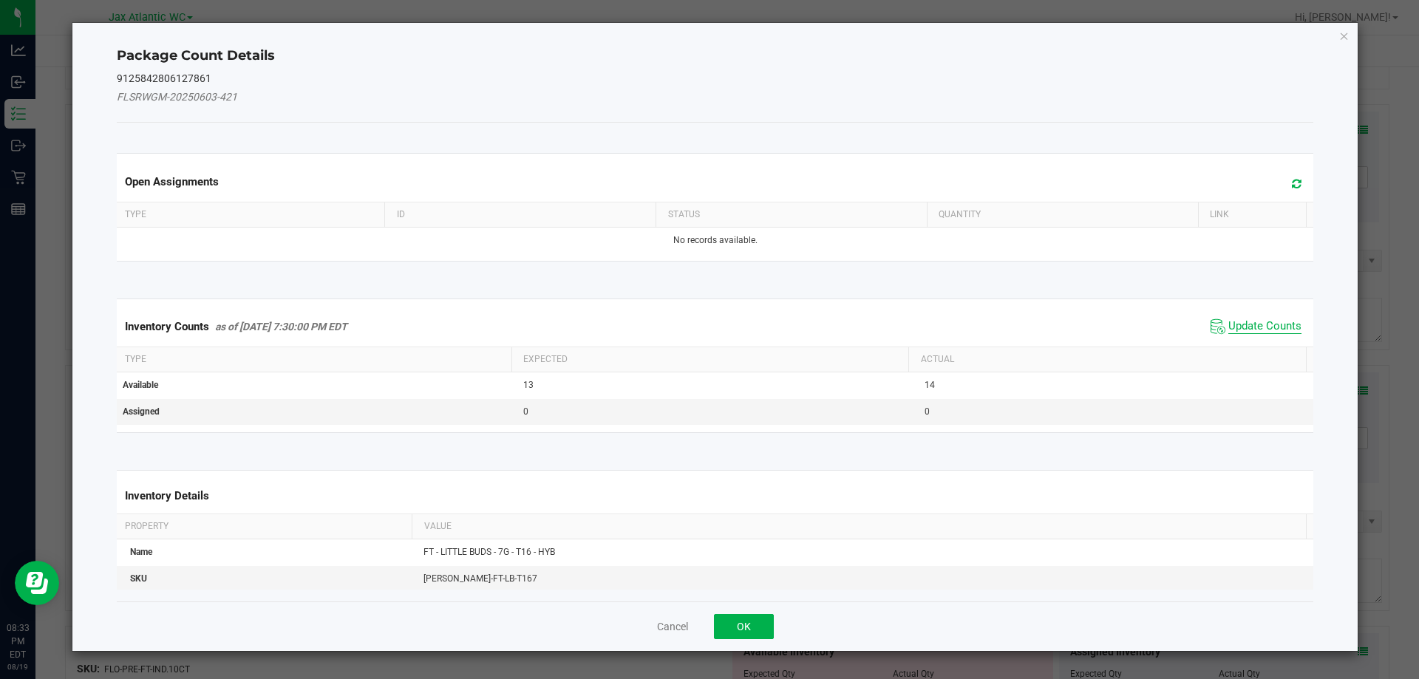
click at [1231, 326] on span "Update Counts" at bounding box center [1264, 326] width 73 height 15
click at [1231, 325] on div "Inventory Counts as of [DATE] 7:30:00 PM EDT Update Counts" at bounding box center [715, 326] width 1203 height 38
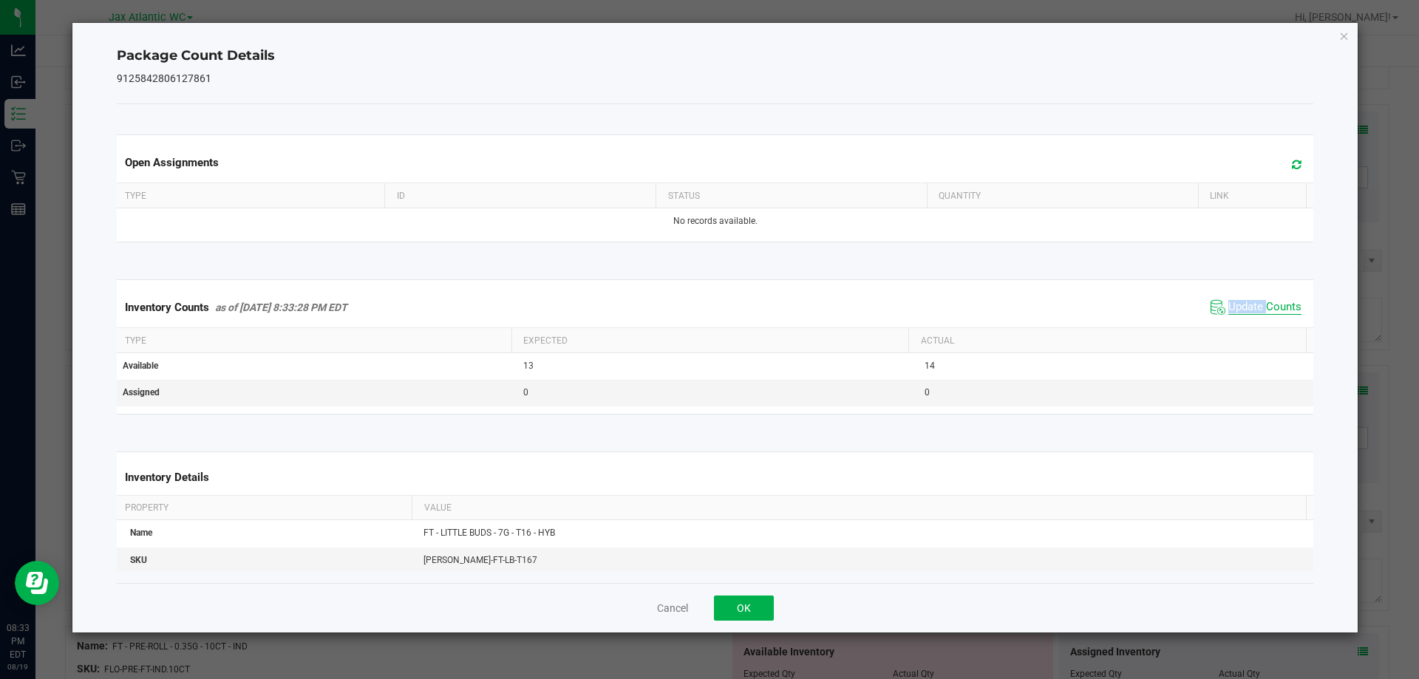
click at [1230, 305] on span "Update Counts" at bounding box center [1264, 307] width 73 height 15
click at [735, 609] on button "OK" at bounding box center [744, 608] width 60 height 25
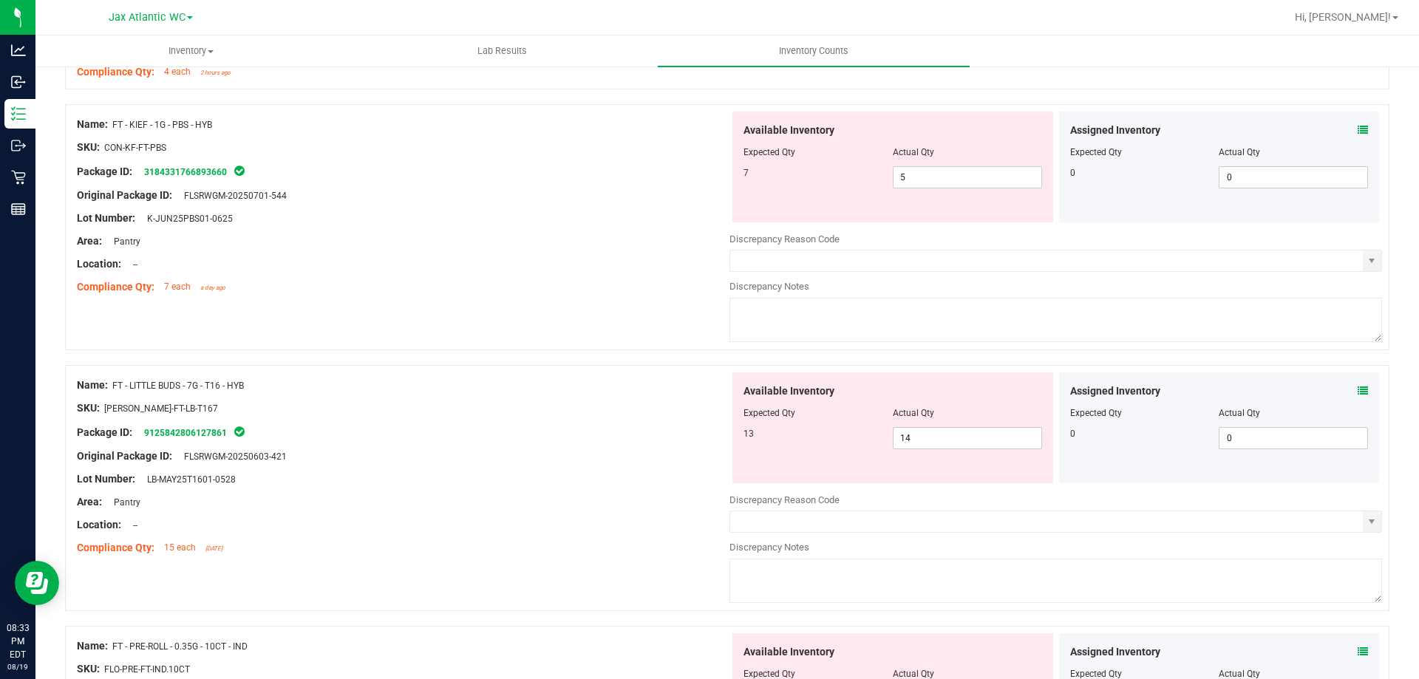
click at [505, 464] on div at bounding box center [403, 467] width 652 height 7
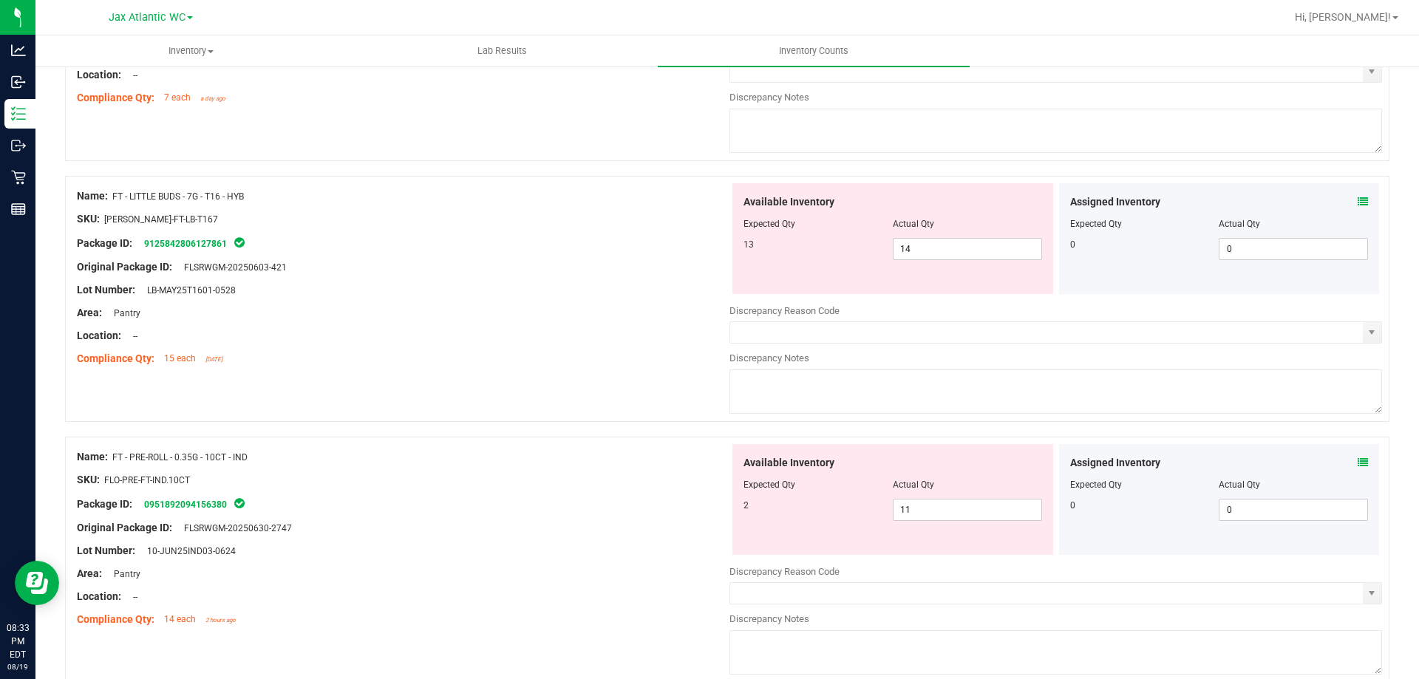
scroll to position [3030, 0]
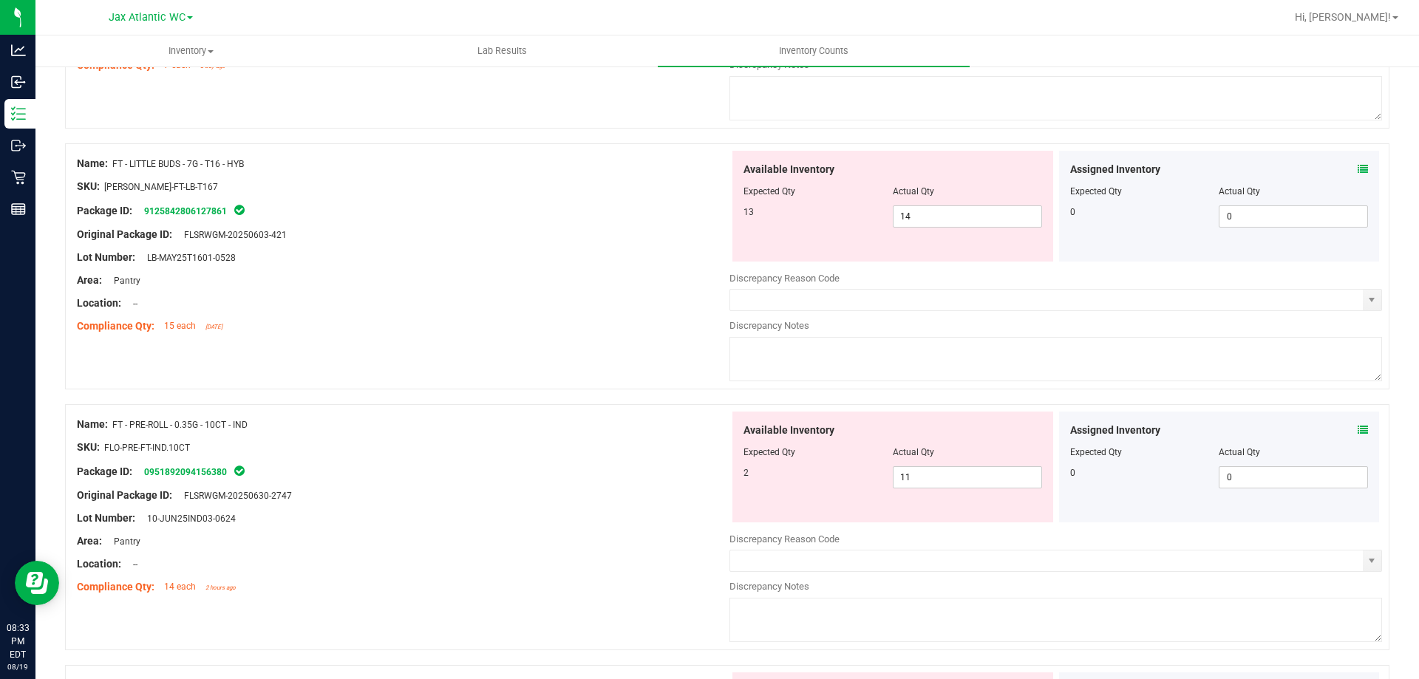
click at [1357, 430] on icon at bounding box center [1362, 430] width 10 height 10
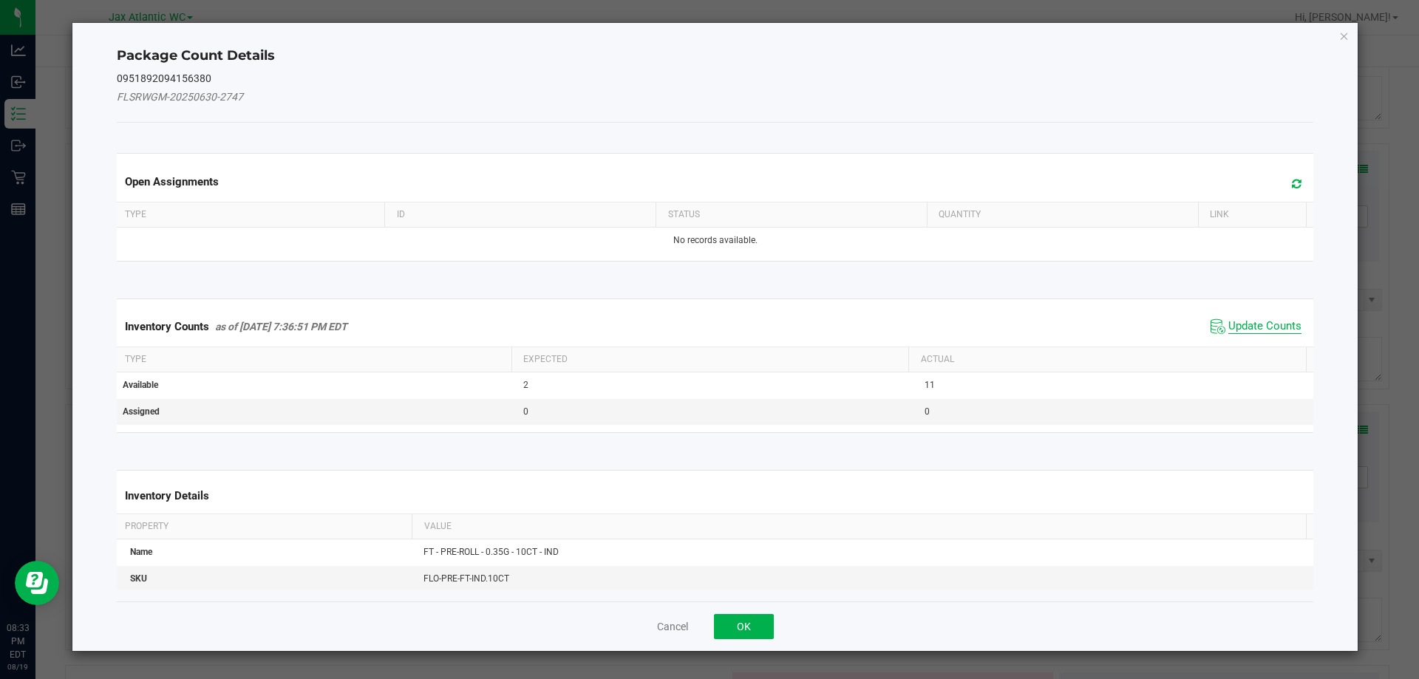
drag, startPoint x: 1266, startPoint y: 326, endPoint x: 1258, endPoint y: 322, distance: 8.3
click at [1265, 327] on span "Update Counts" at bounding box center [1264, 326] width 73 height 15
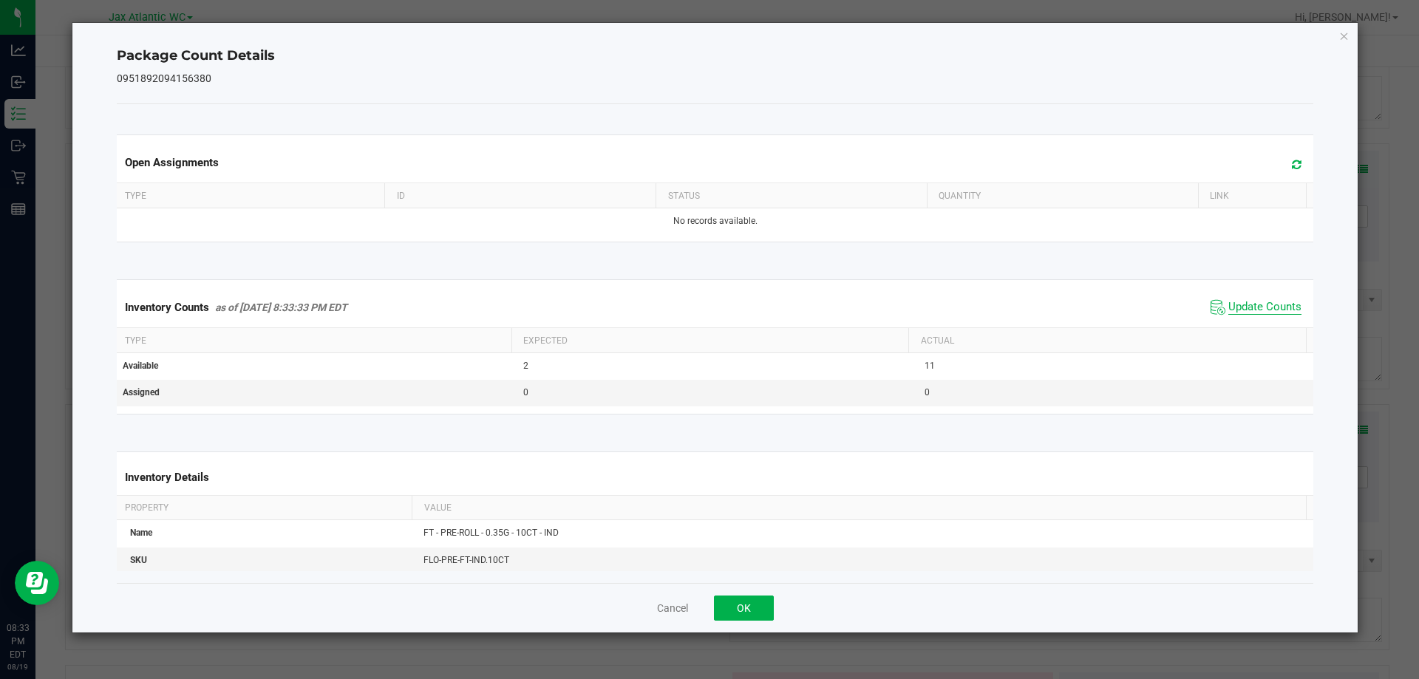
click at [1242, 304] on span "Update Counts" at bounding box center [1264, 307] width 73 height 15
click at [1242, 304] on span "Update Counts" at bounding box center [1264, 306] width 73 height 13
click at [749, 607] on button "OK" at bounding box center [744, 608] width 60 height 25
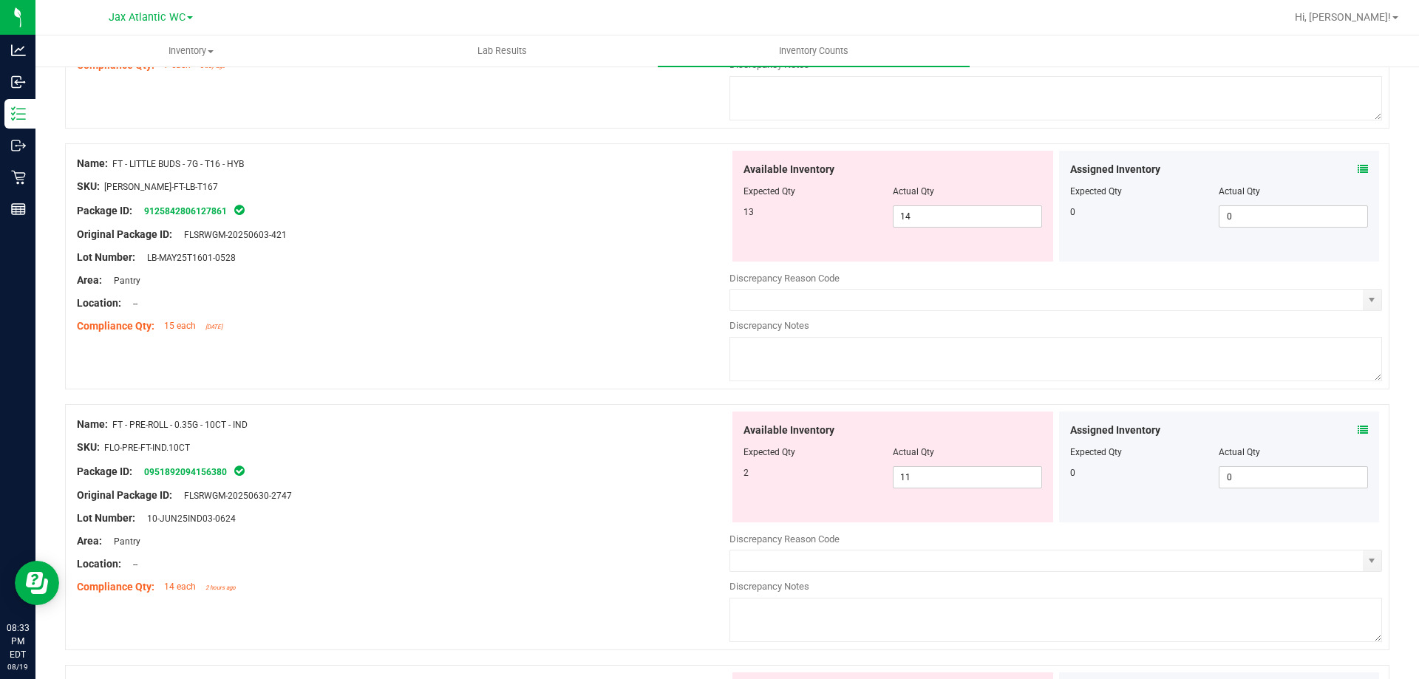
click at [641, 494] on div "Original Package ID: FLSRWGM-20250630-2747" at bounding box center [403, 496] width 652 height 16
click at [907, 474] on span "11 11" at bounding box center [967, 477] width 149 height 22
click at [907, 474] on input "11" at bounding box center [967, 477] width 148 height 21
type input "2"
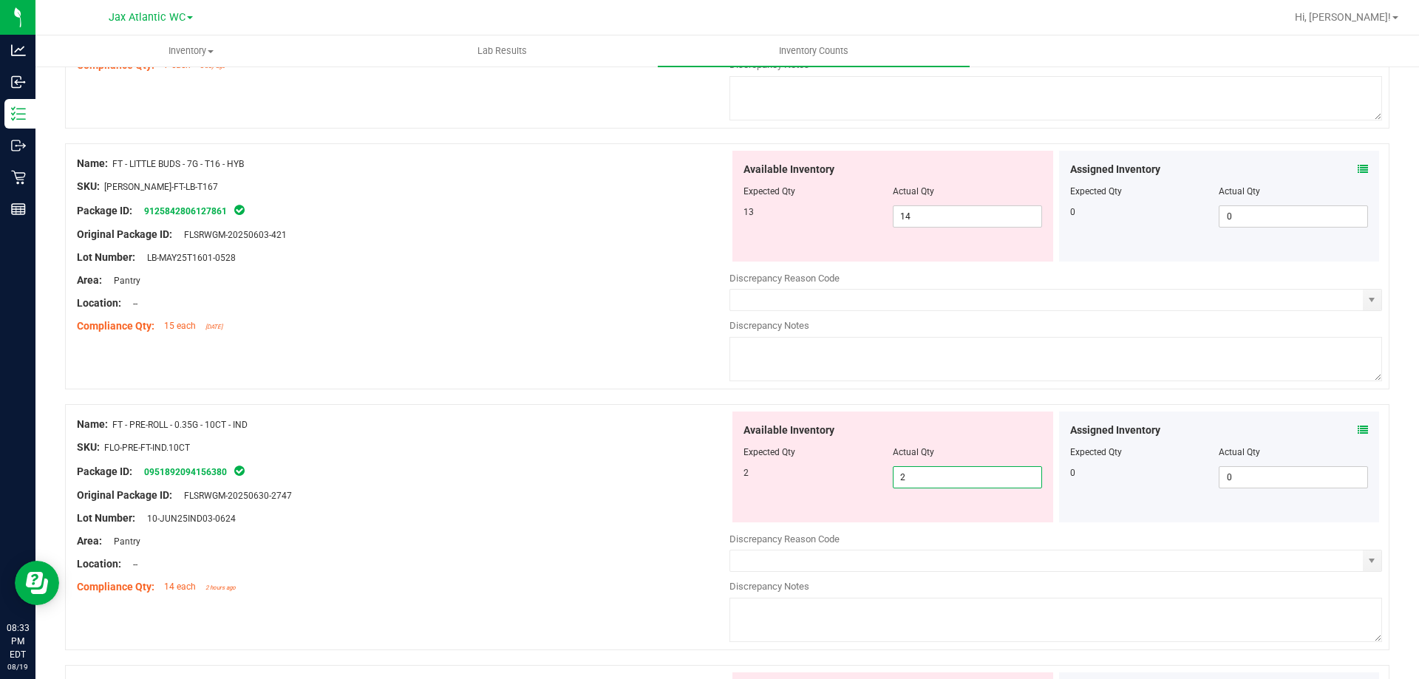
click at [649, 497] on div "Original Package ID: FLSRWGM-20250630-2747" at bounding box center [403, 496] width 652 height 16
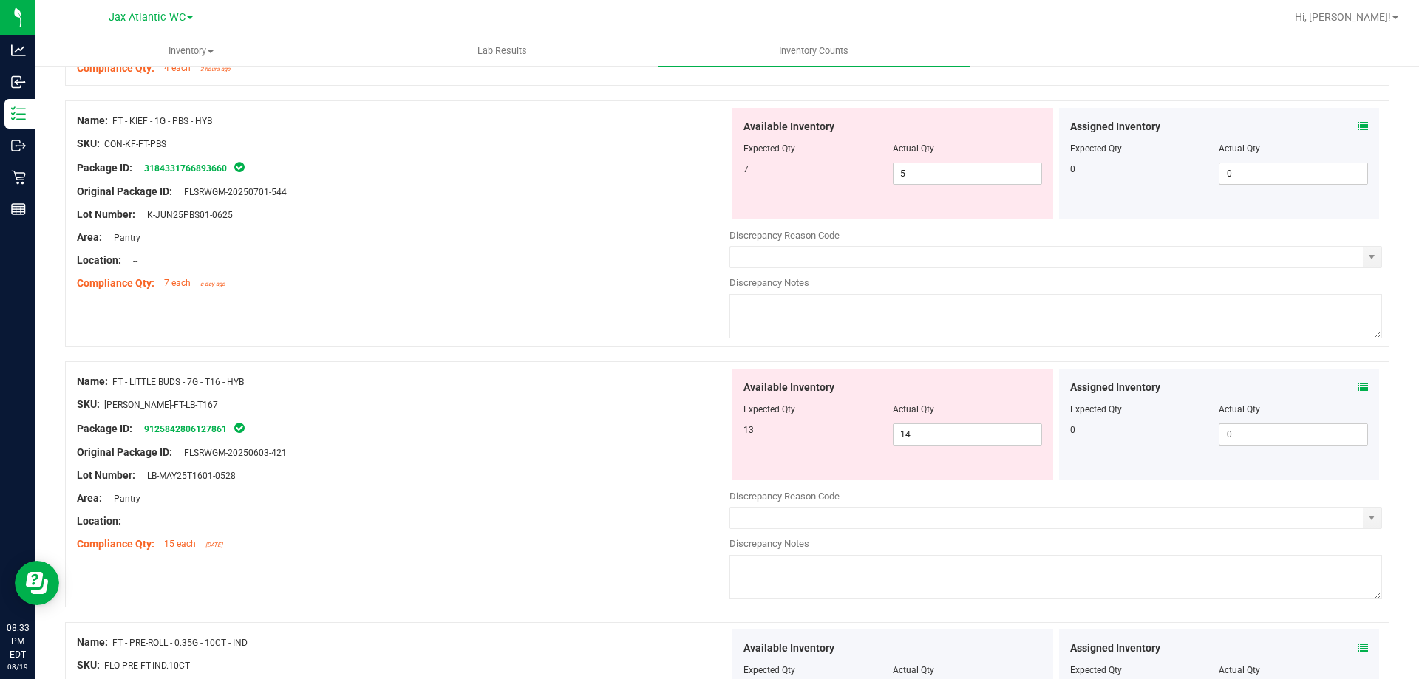
scroll to position [2660, 0]
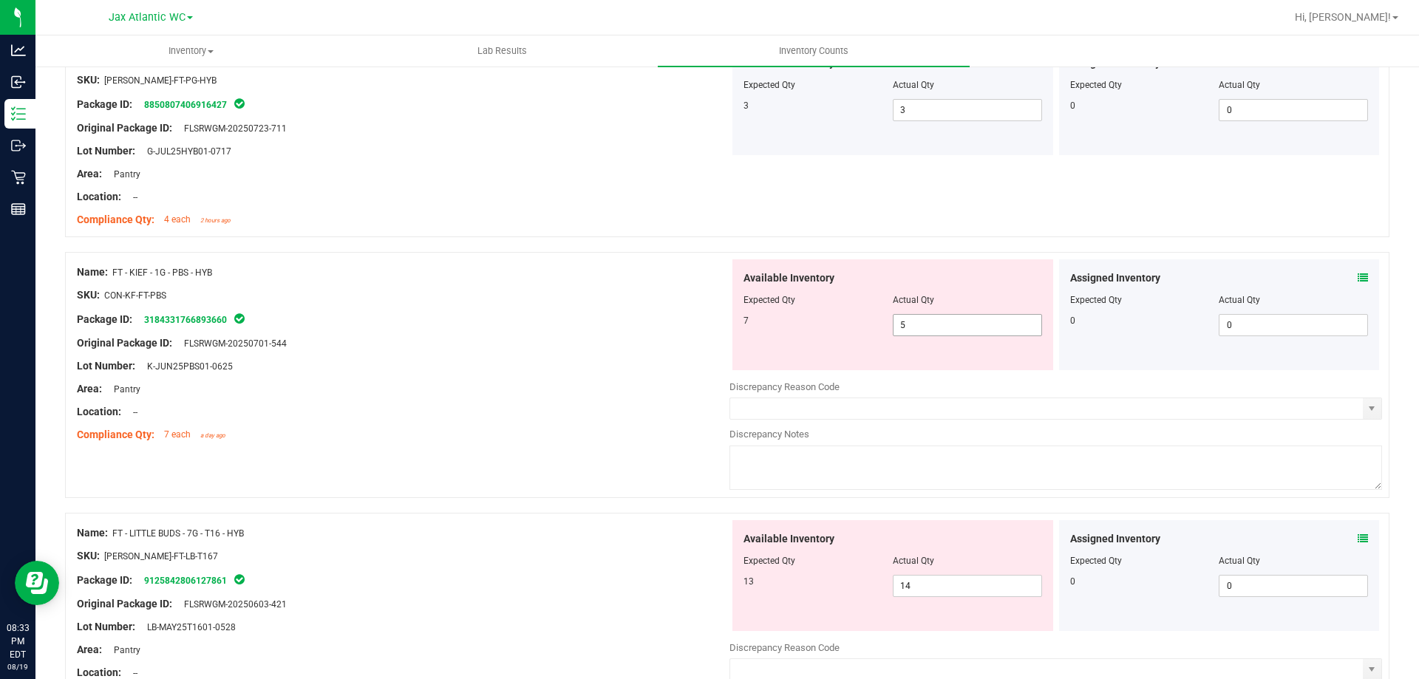
click at [924, 334] on span "5 5" at bounding box center [967, 325] width 149 height 22
click at [927, 330] on input "5" at bounding box center [967, 325] width 148 height 21
click at [565, 429] on div "Compliance Qty: 7 each a day ago" at bounding box center [403, 435] width 652 height 16
drag, startPoint x: 930, startPoint y: 324, endPoint x: 661, endPoint y: 340, distance: 268.7
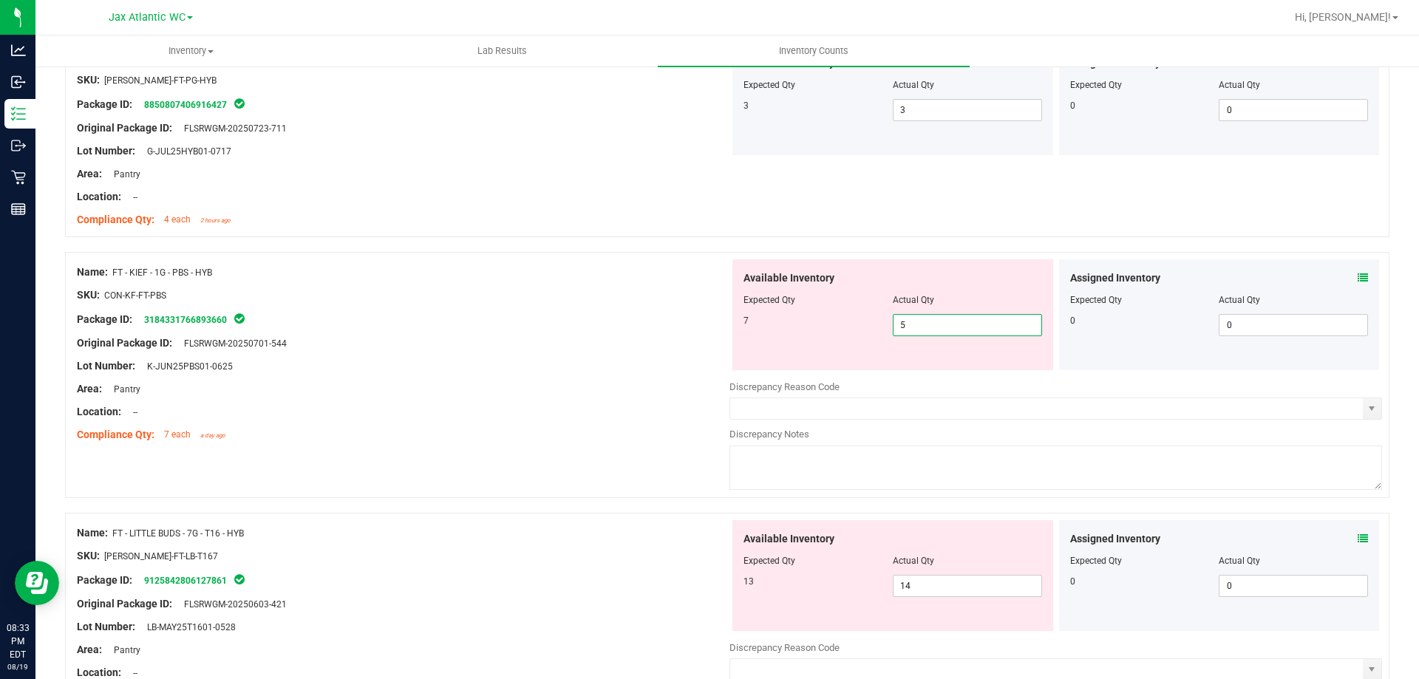
click at [671, 338] on div "Name: FT - KIEF - 1G - PBS - HYB SKU: CON-KF-FT-PBS Package ID: 318433176689366…" at bounding box center [727, 375] width 1324 height 246
type input "7"
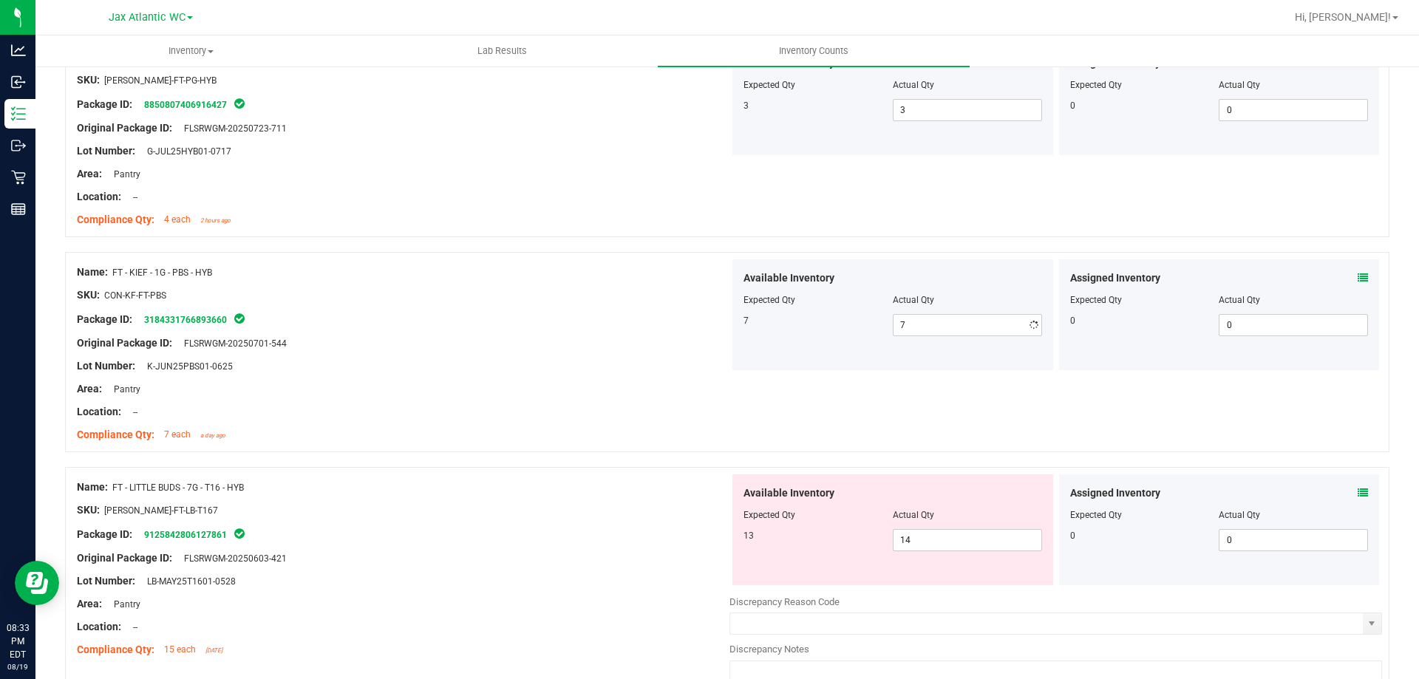
click at [561, 368] on div "Lot Number: K-JUN25PBS01-0625" at bounding box center [403, 366] width 652 height 16
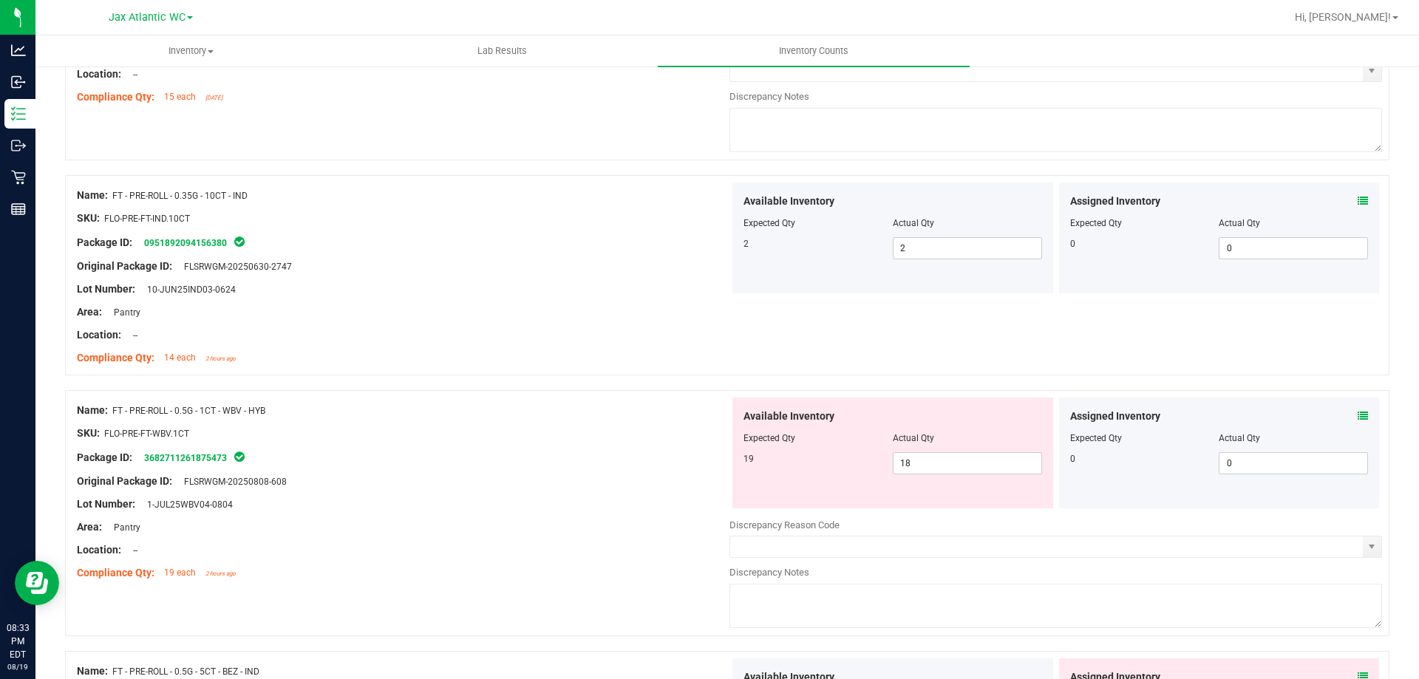
scroll to position [3251, 0]
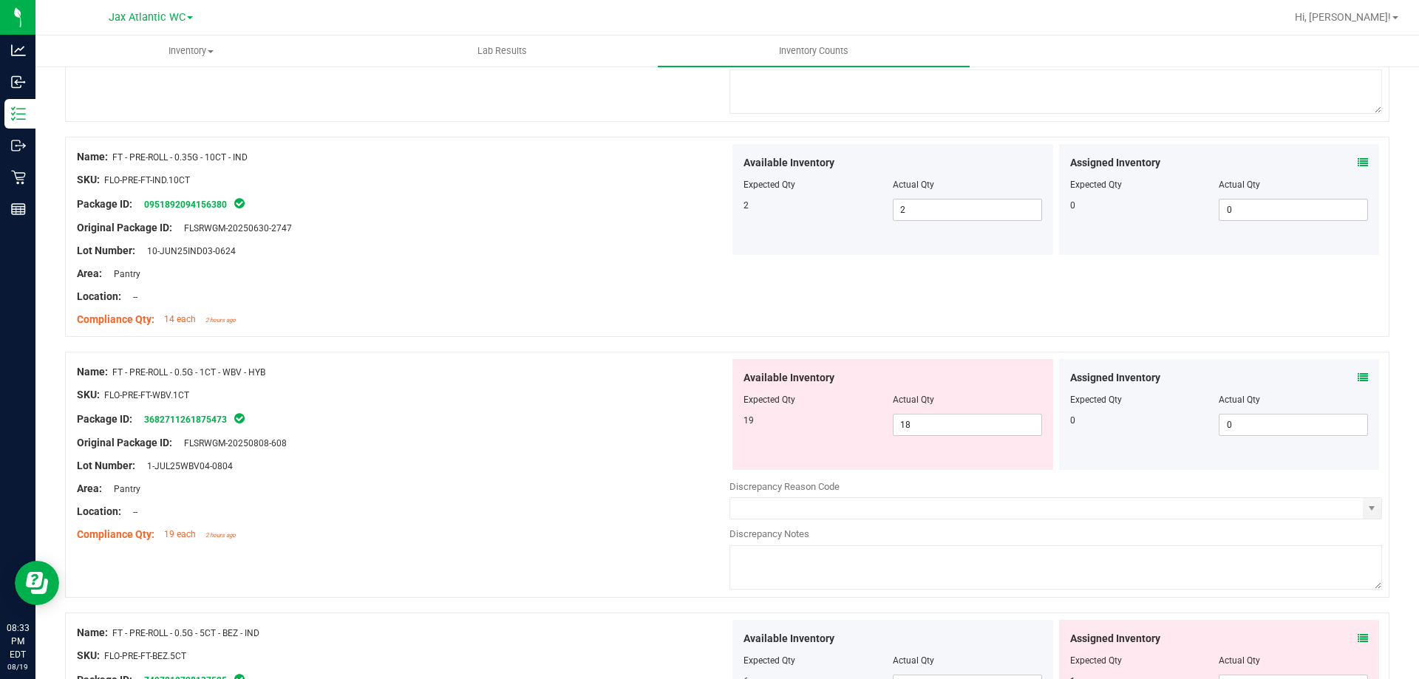
click at [1357, 374] on icon at bounding box center [1362, 377] width 10 height 10
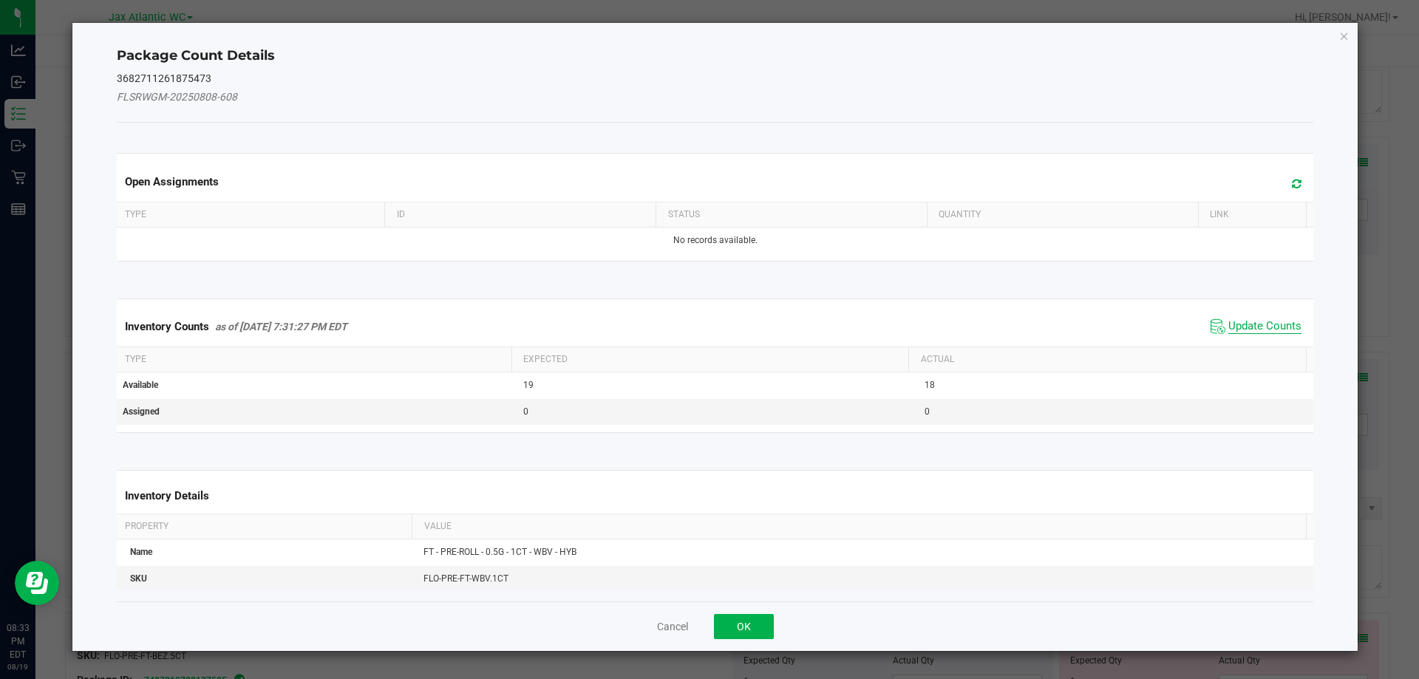
click at [1252, 324] on span "Update Counts" at bounding box center [1264, 326] width 73 height 15
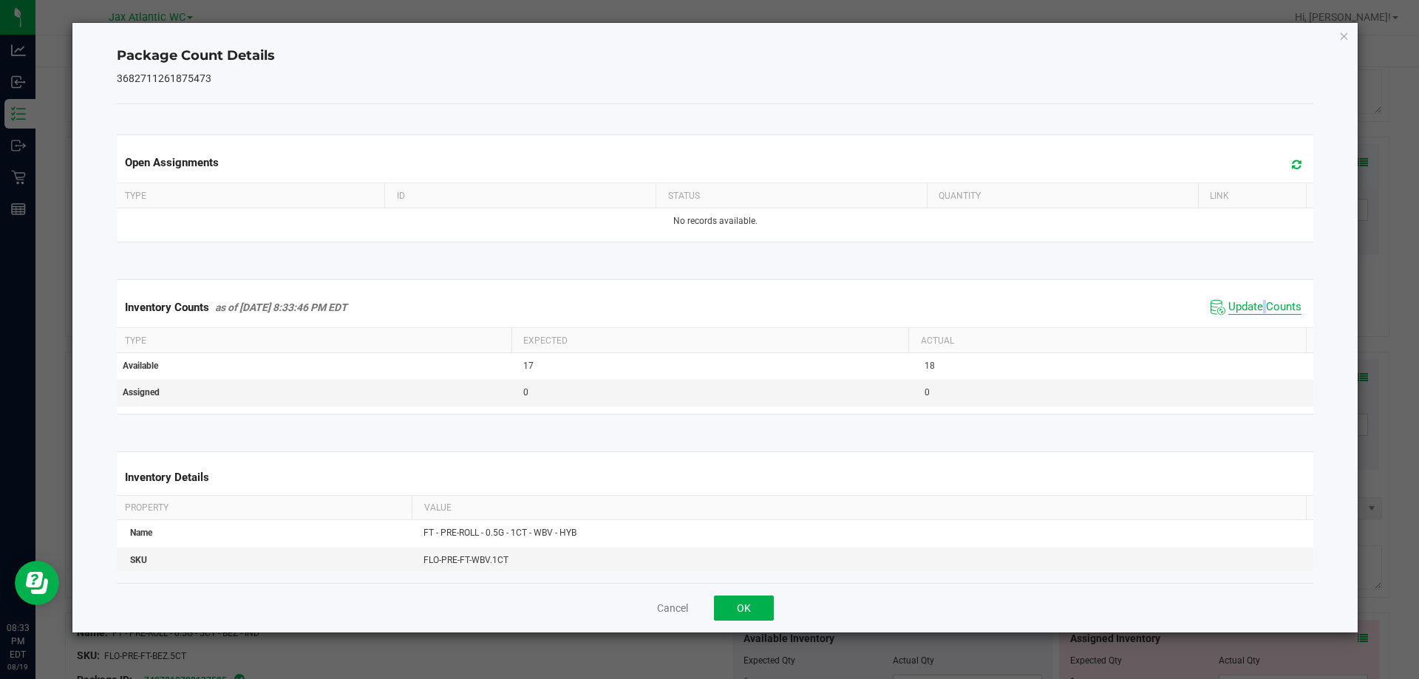
click at [1252, 324] on div "Inventory Counts as of [DATE] 8:33:46 PM EDT Update Counts" at bounding box center [715, 307] width 1203 height 40
click at [1233, 303] on span "Update Counts" at bounding box center [1264, 307] width 73 height 15
click at [754, 607] on button "OK" at bounding box center [744, 608] width 60 height 25
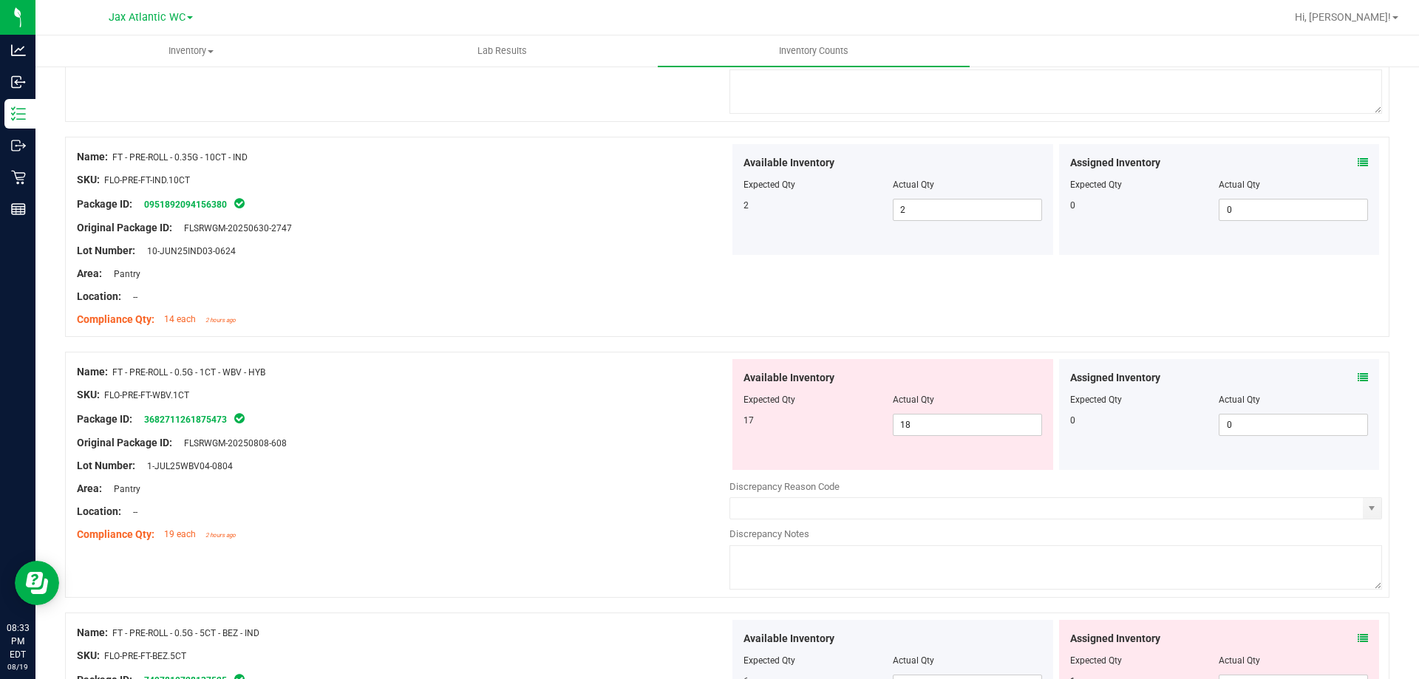
click at [511, 455] on div at bounding box center [403, 454] width 652 height 7
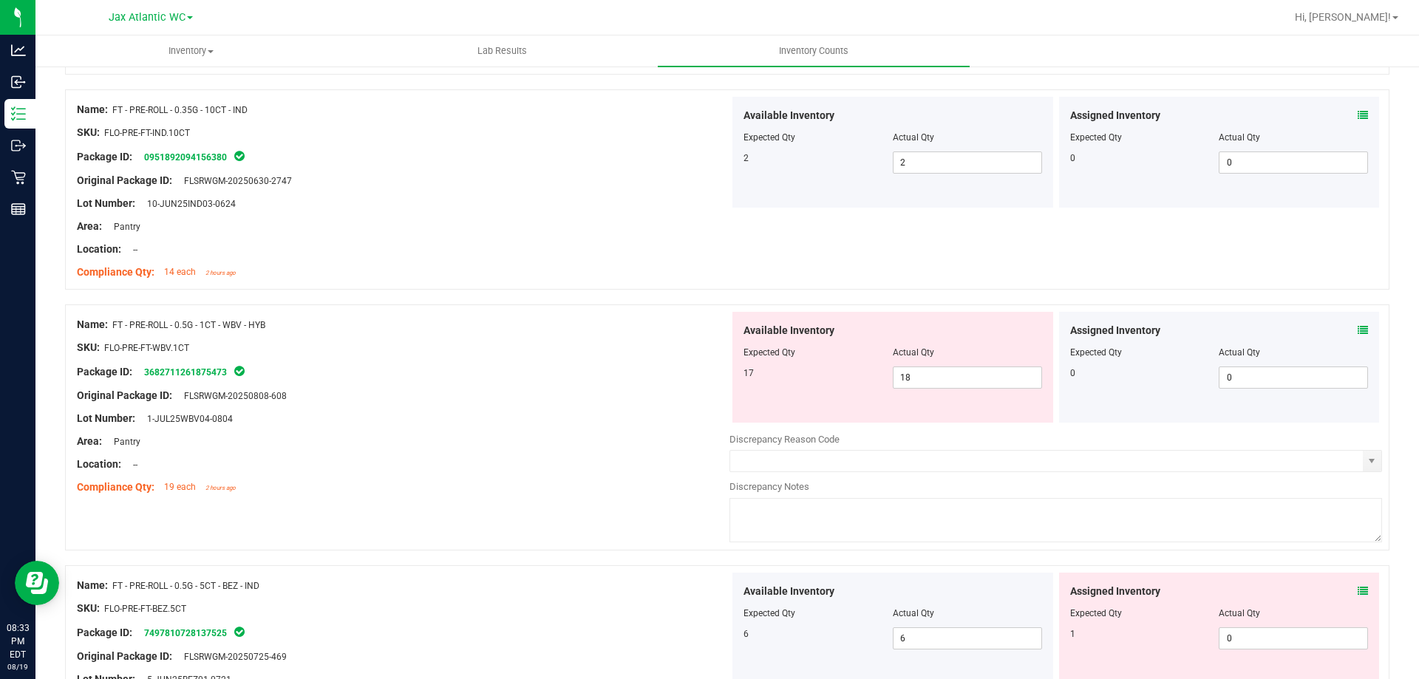
scroll to position [3325, 0]
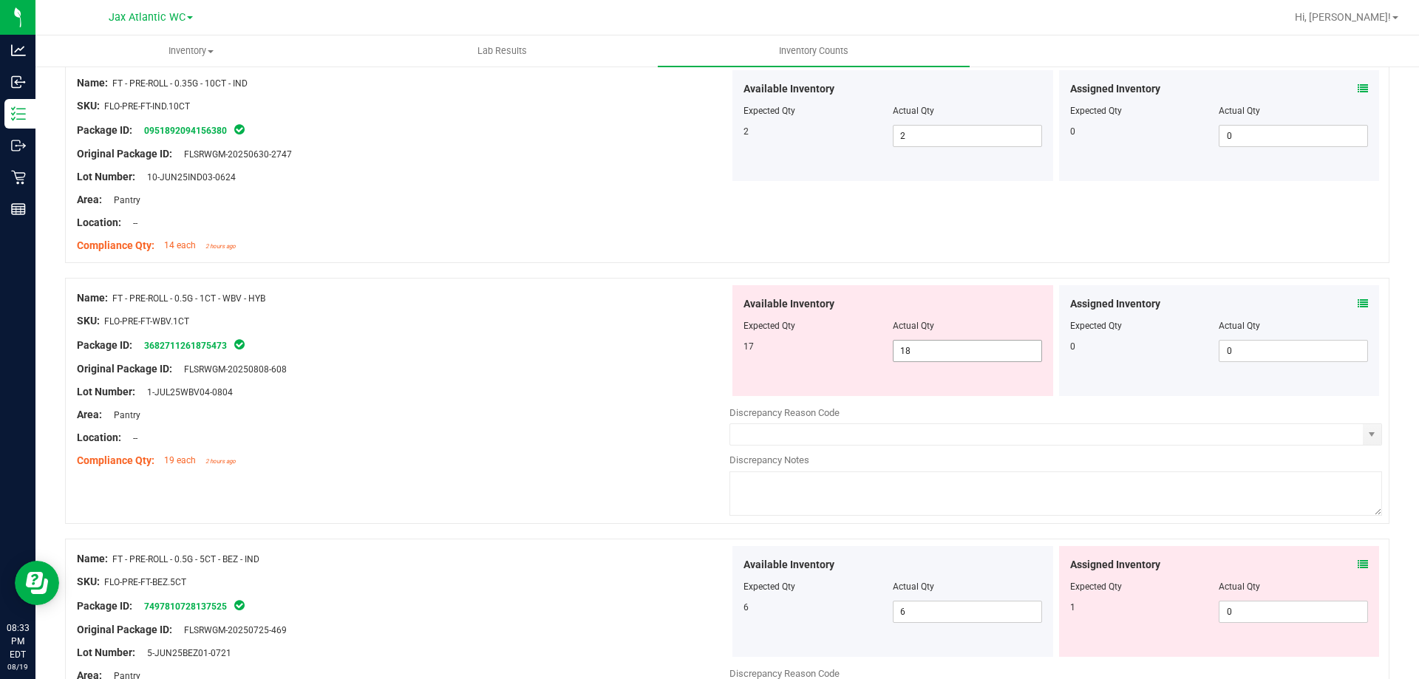
click at [955, 358] on span "18 18" at bounding box center [967, 351] width 149 height 22
click at [955, 358] on input "18" at bounding box center [967, 351] width 148 height 21
type input "17"
click at [638, 356] on div at bounding box center [403, 357] width 652 height 7
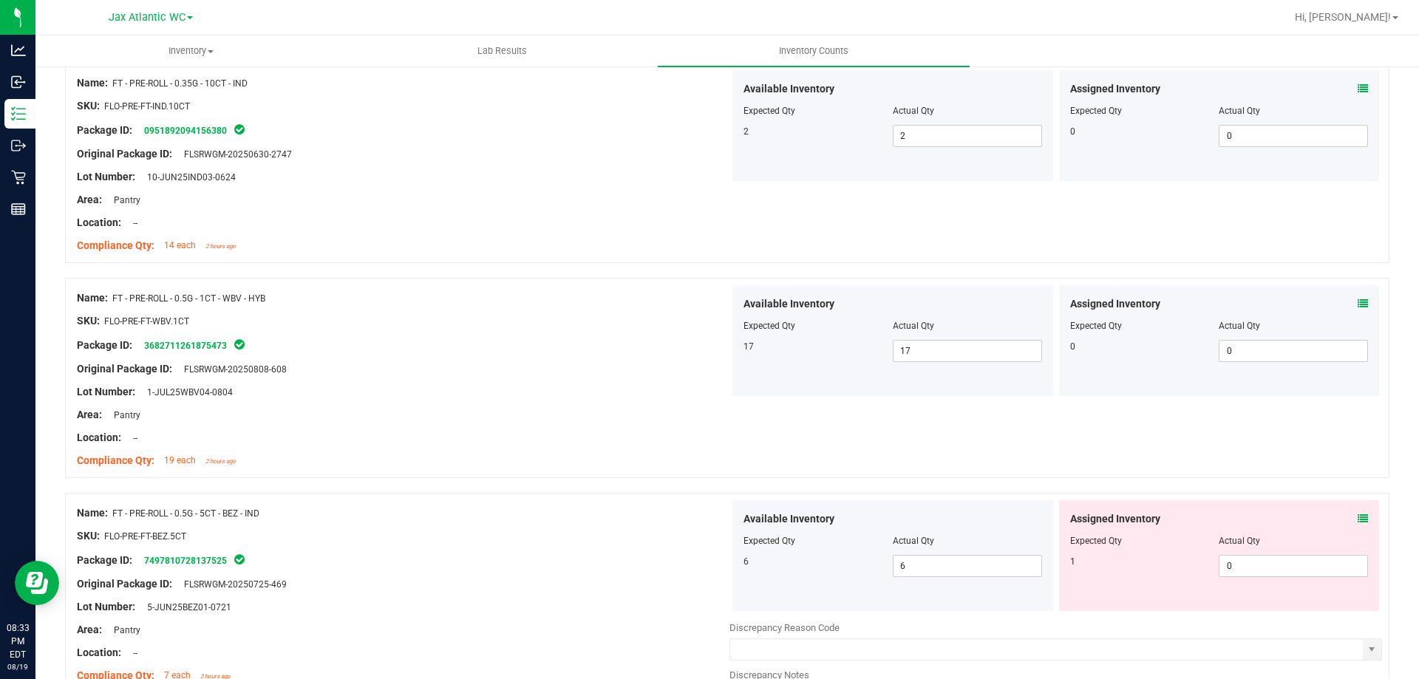
click at [1357, 517] on icon at bounding box center [1362, 519] width 10 height 10
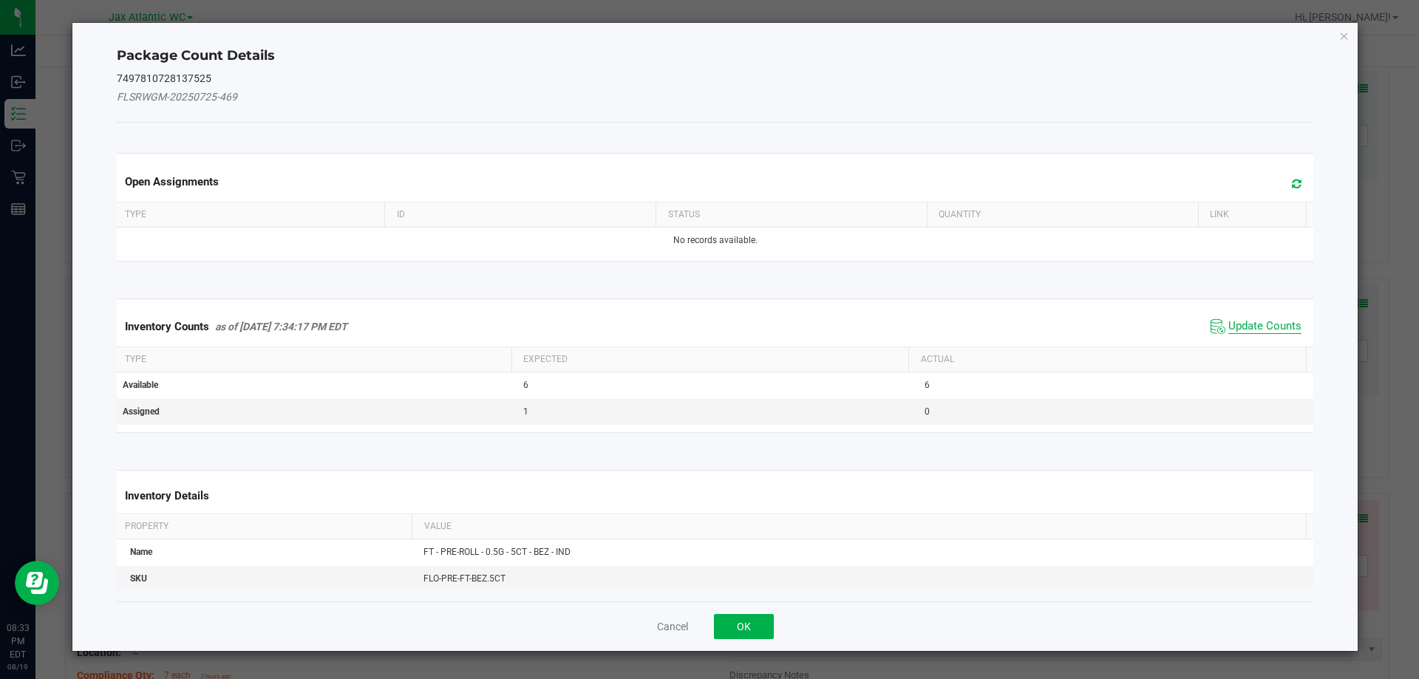
click at [1242, 329] on span "Update Counts" at bounding box center [1264, 326] width 73 height 15
click at [1242, 324] on div "Inventory Counts as of [DATE] 7:34:17 PM EDT Update Counts" at bounding box center [715, 326] width 1203 height 38
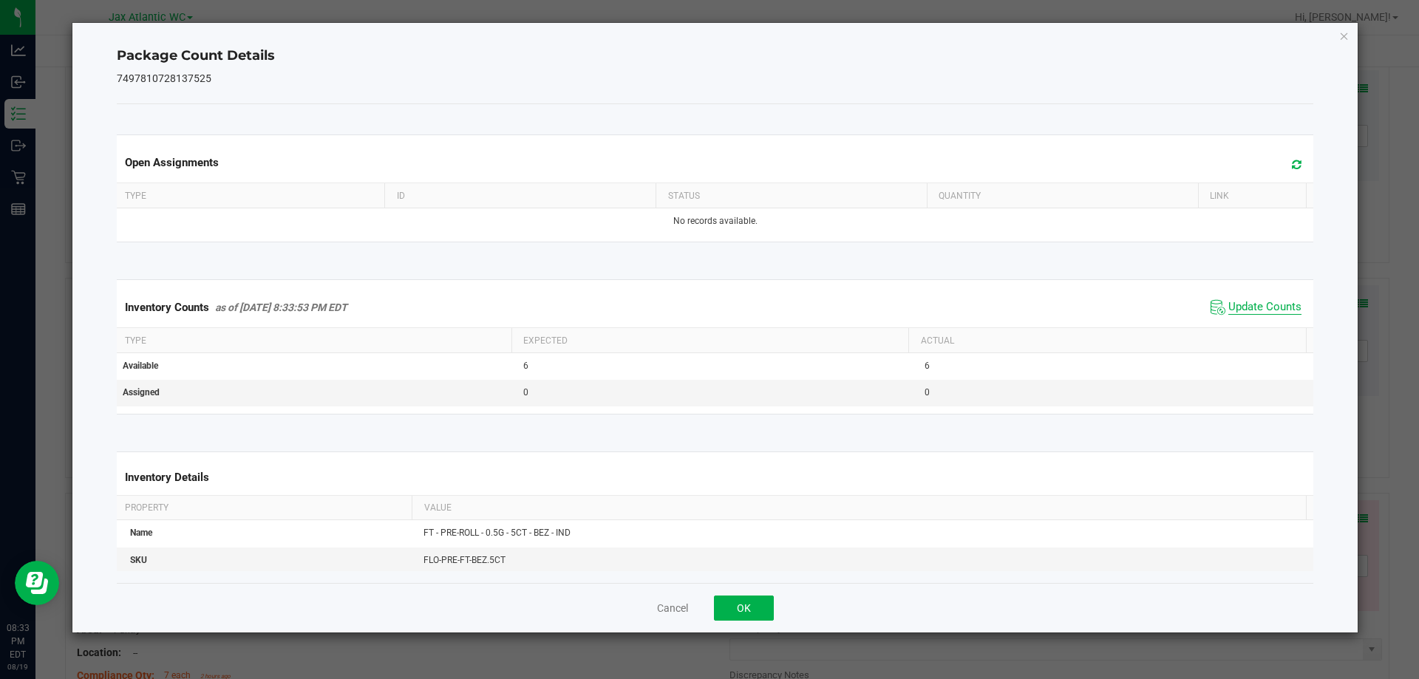
click at [1235, 310] on span "Update Counts" at bounding box center [1264, 307] width 73 height 15
click at [1234, 307] on span "Update Counts" at bounding box center [1264, 306] width 73 height 13
click at [1233, 306] on span "Update Counts" at bounding box center [1264, 306] width 73 height 13
click at [722, 613] on button "OK" at bounding box center [744, 608] width 60 height 25
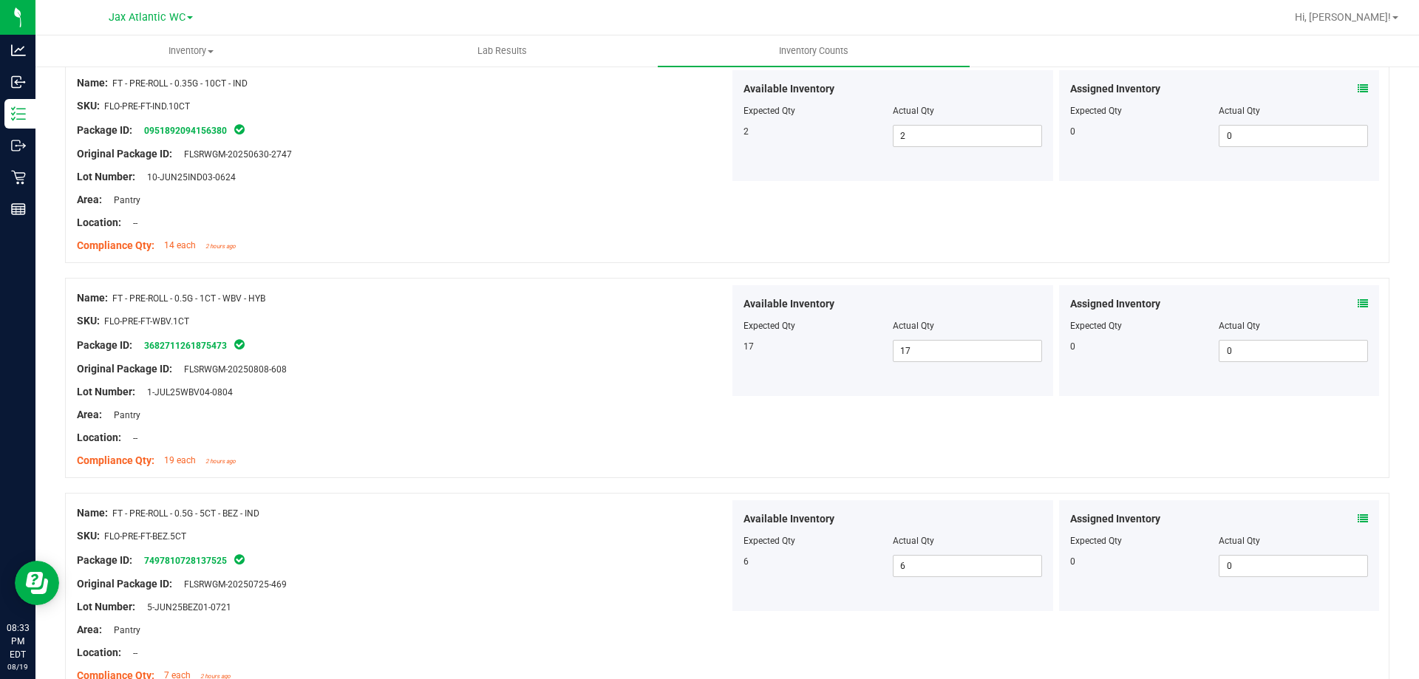
click at [570, 473] on div "Name: FT - PRE-ROLL - 0.5G - 1CT - WBV - HYB SKU: FLO-PRE-FT-WBV.1CT Package ID…" at bounding box center [727, 378] width 1324 height 200
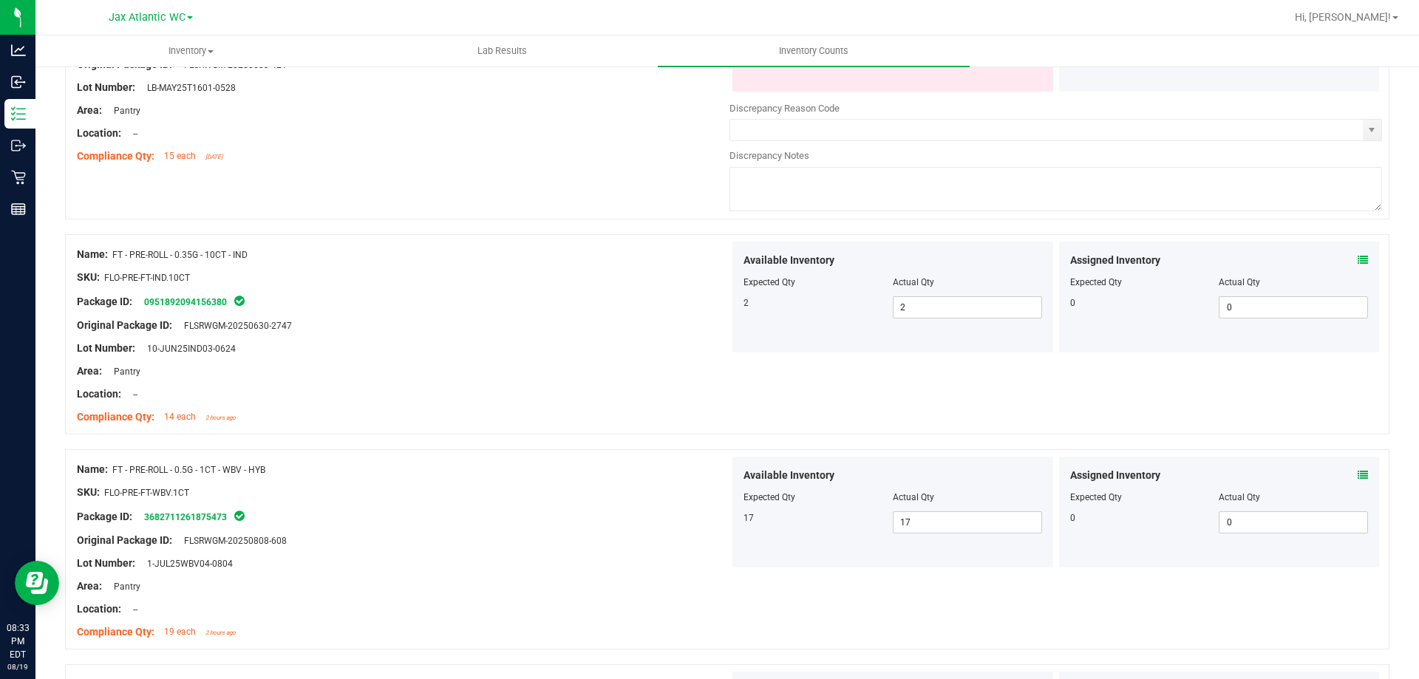
scroll to position [2882, 0]
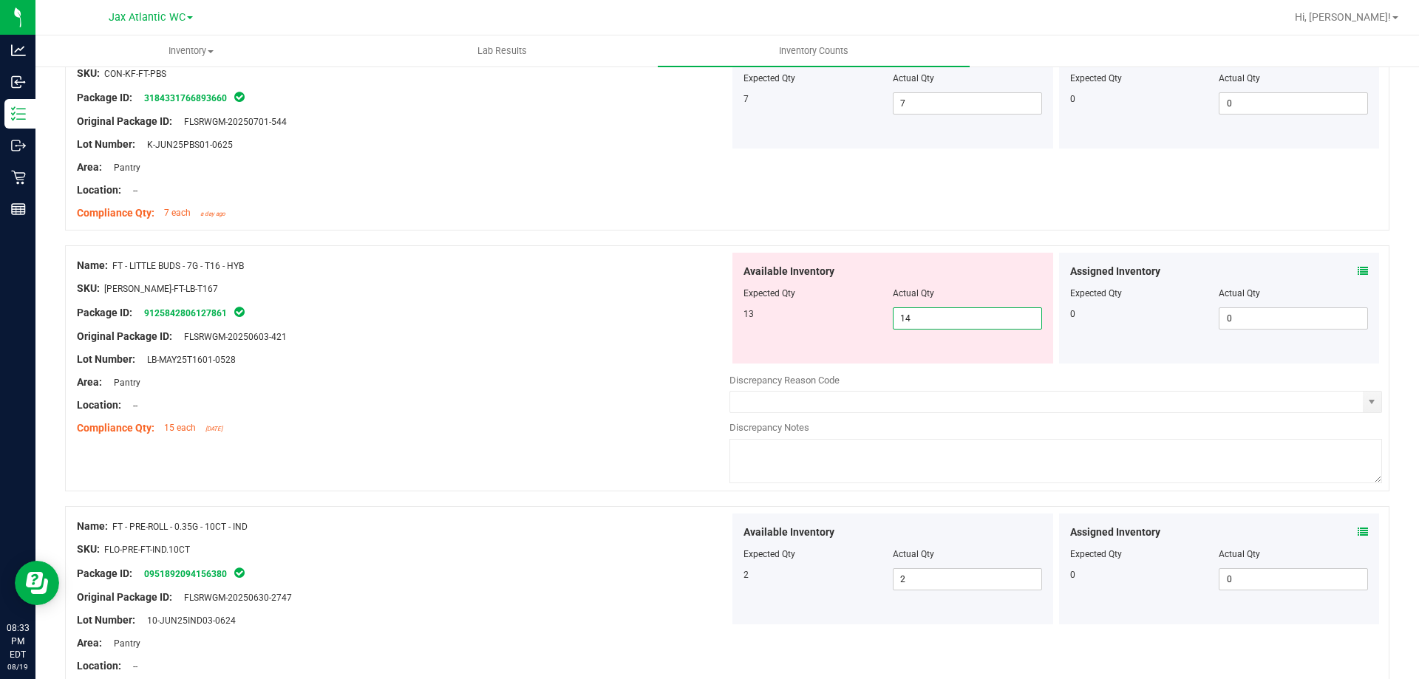
click at [932, 308] on span "14 14" at bounding box center [967, 318] width 149 height 22
click at [932, 308] on input "14" at bounding box center [967, 318] width 148 height 21
type input "13"
click at [675, 417] on div at bounding box center [403, 416] width 652 height 7
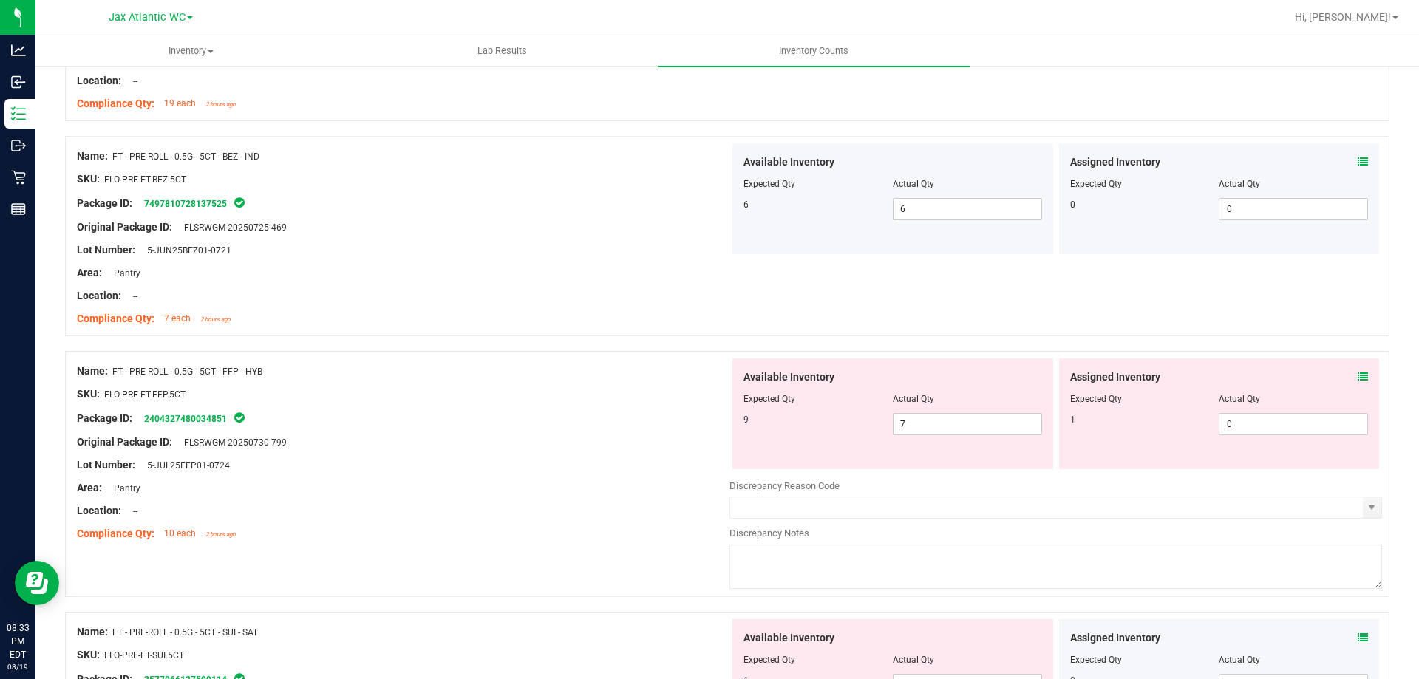
scroll to position [3769, 0]
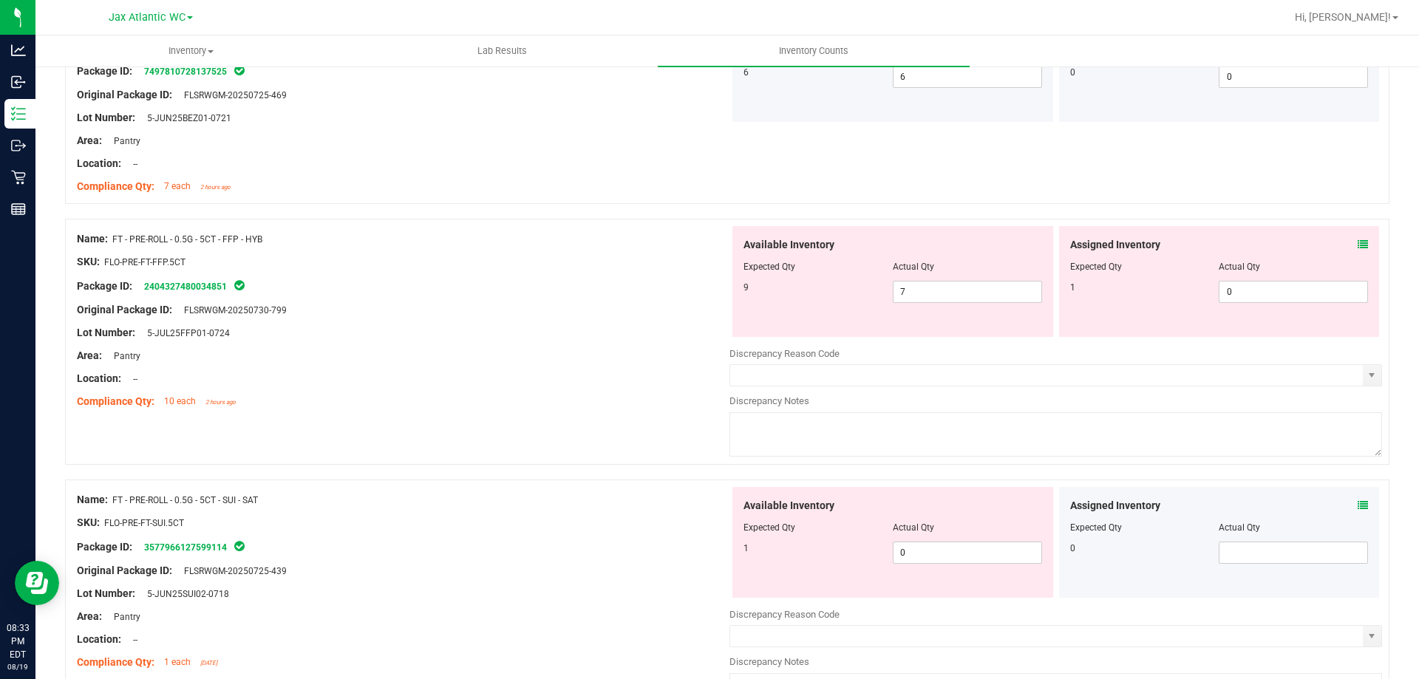
click at [1357, 242] on icon at bounding box center [1362, 244] width 10 height 10
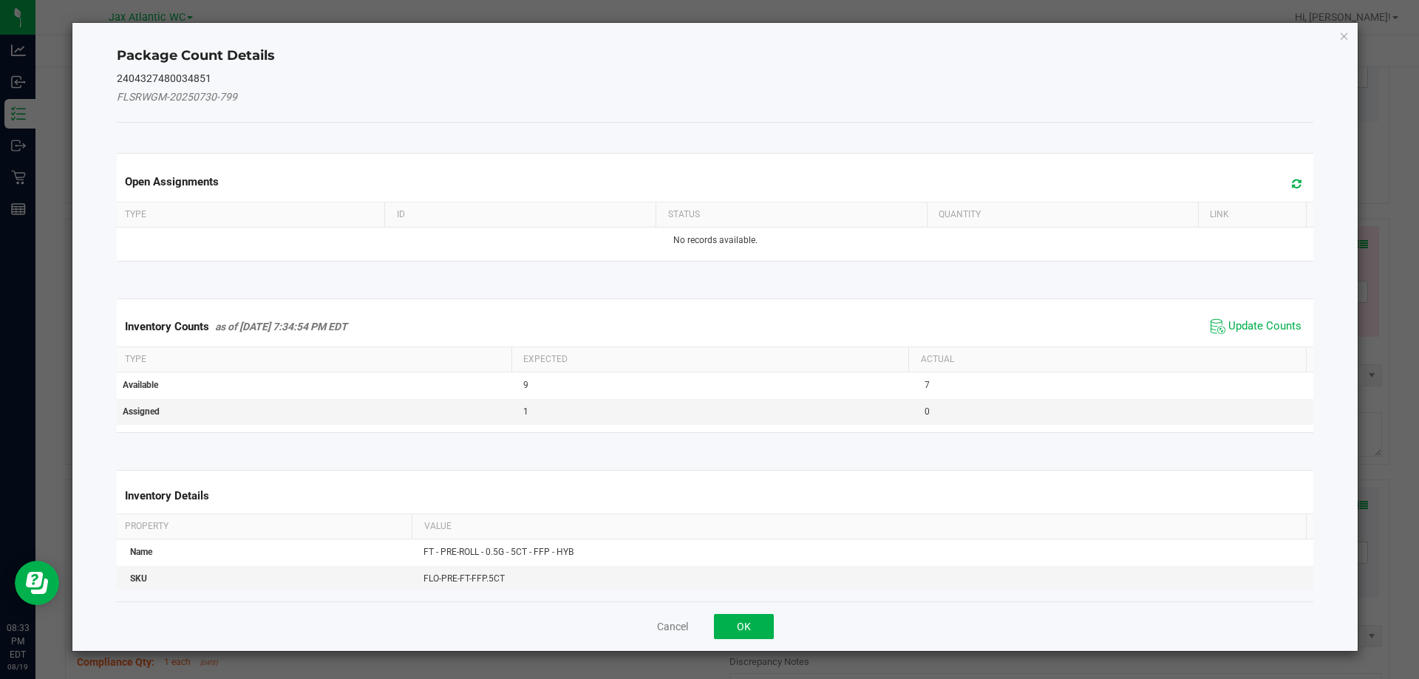
click at [1216, 320] on span "Update Counts" at bounding box center [1256, 327] width 98 height 22
drag, startPoint x: 1216, startPoint y: 324, endPoint x: 1224, endPoint y: 318, distance: 9.5
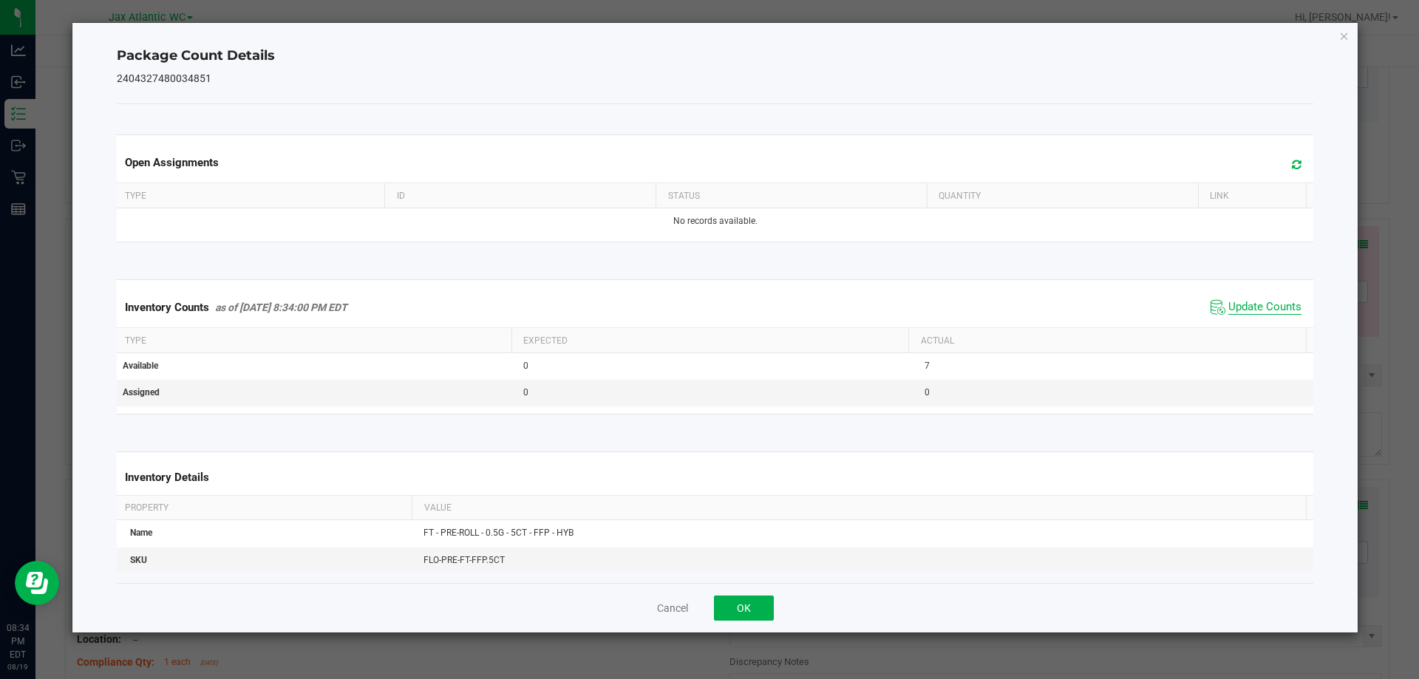
click at [1234, 303] on span "Update Counts" at bounding box center [1264, 307] width 73 height 15
click at [1234, 304] on span "Update Counts" at bounding box center [1264, 307] width 73 height 15
click at [740, 616] on button "OK" at bounding box center [744, 608] width 60 height 25
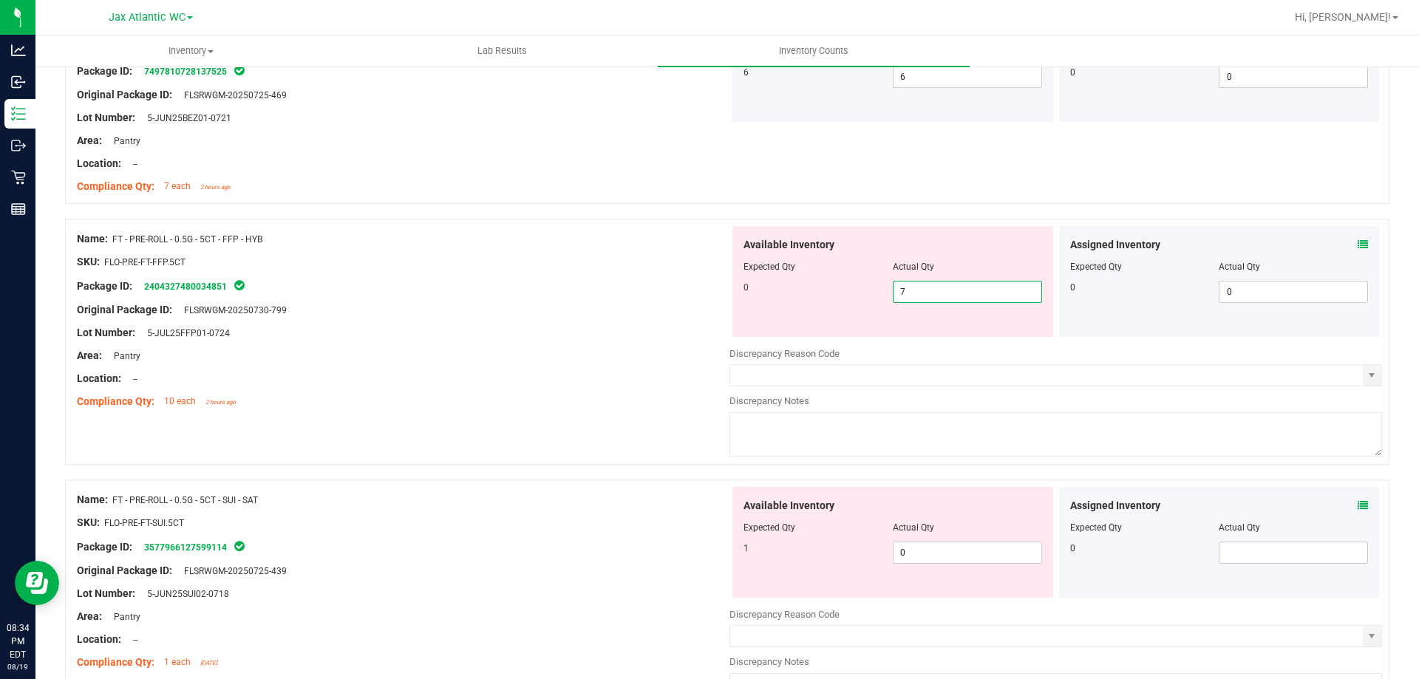
click at [927, 297] on span "7 7" at bounding box center [967, 292] width 149 height 22
click at [927, 296] on input "7" at bounding box center [967, 292] width 148 height 21
type input "0"
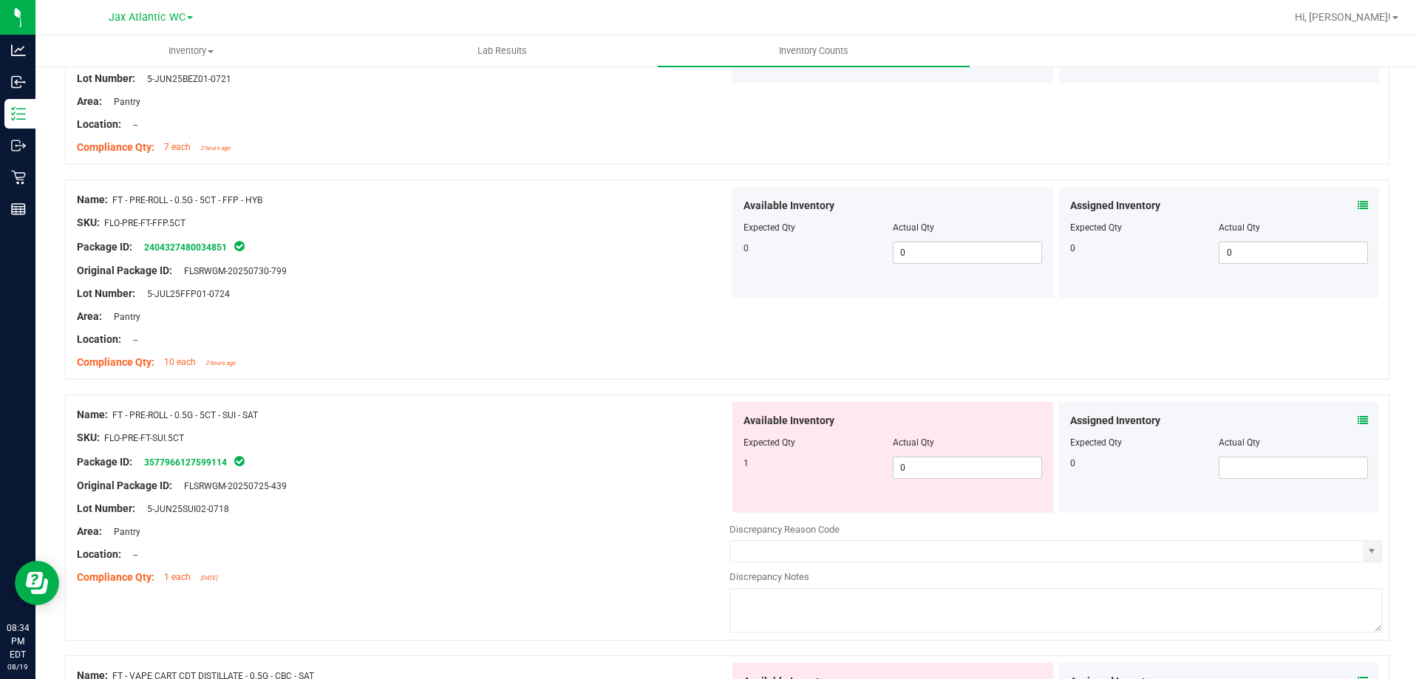
scroll to position [3842, 0]
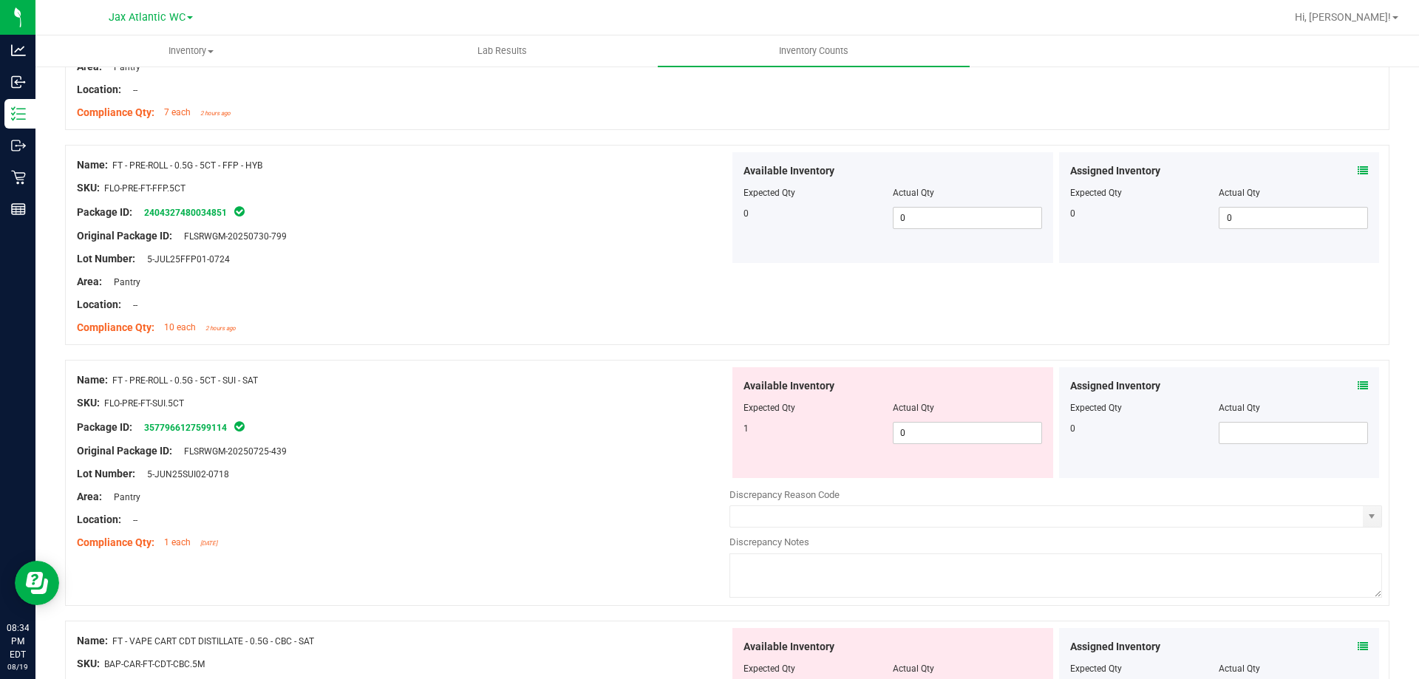
click at [1357, 386] on icon at bounding box center [1362, 386] width 10 height 10
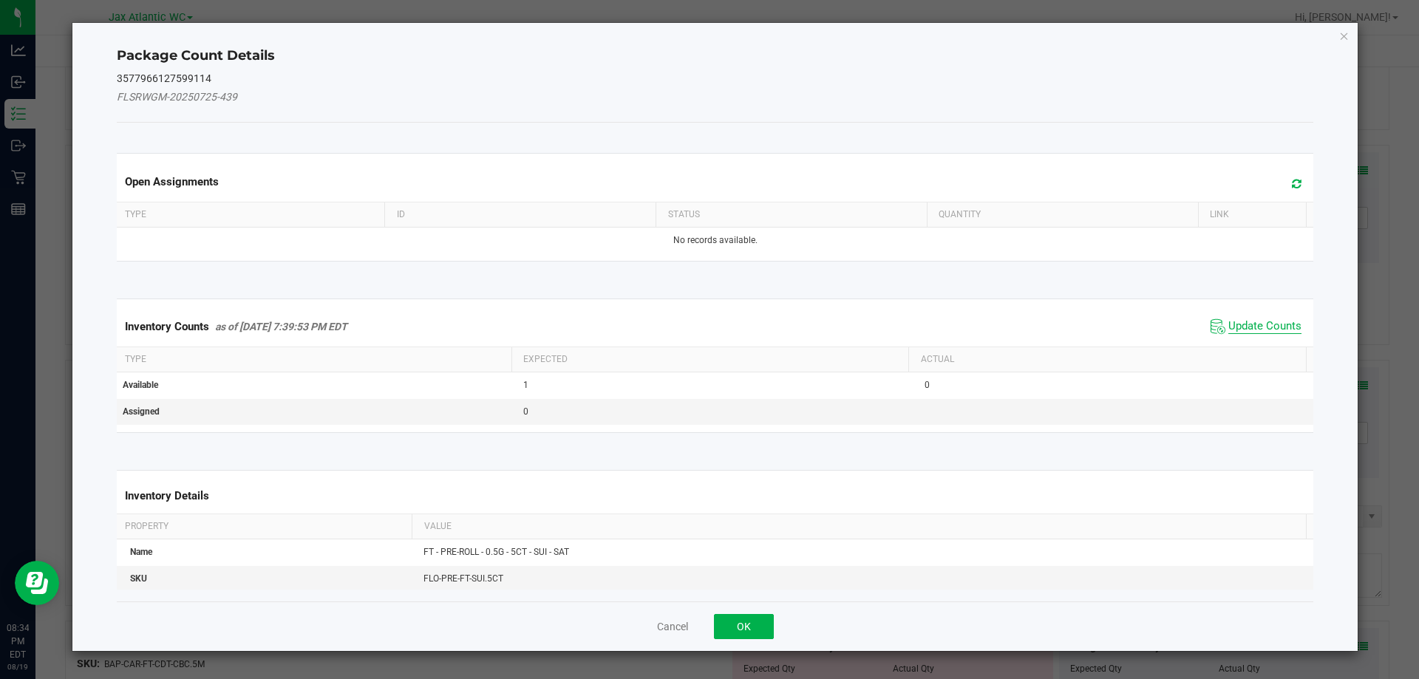
click at [1254, 330] on span "Update Counts" at bounding box center [1264, 326] width 73 height 15
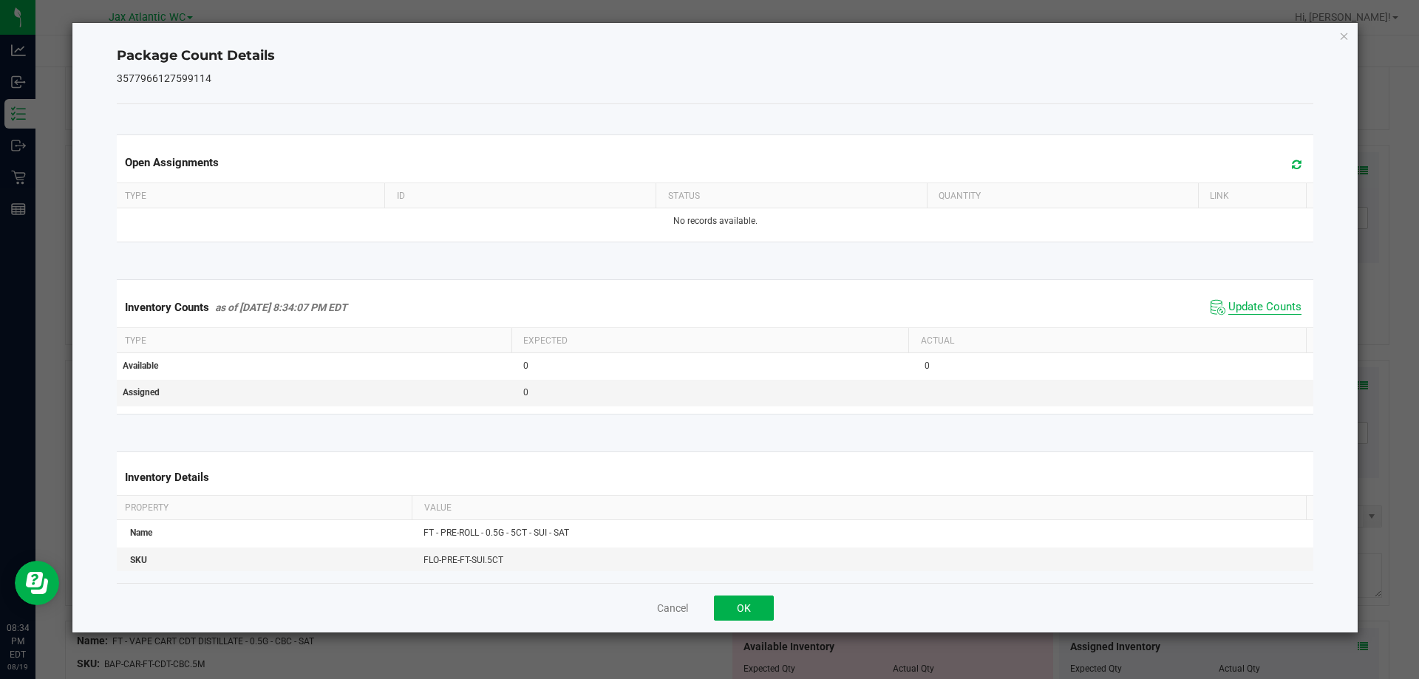
drag, startPoint x: 1252, startPoint y: 327, endPoint x: 1243, endPoint y: 305, distance: 24.2
click at [1248, 313] on span "Update Counts" at bounding box center [1264, 307] width 73 height 15
click at [1241, 302] on span "Update Counts" at bounding box center [1264, 306] width 73 height 13
click at [754, 613] on button "OK" at bounding box center [744, 608] width 60 height 25
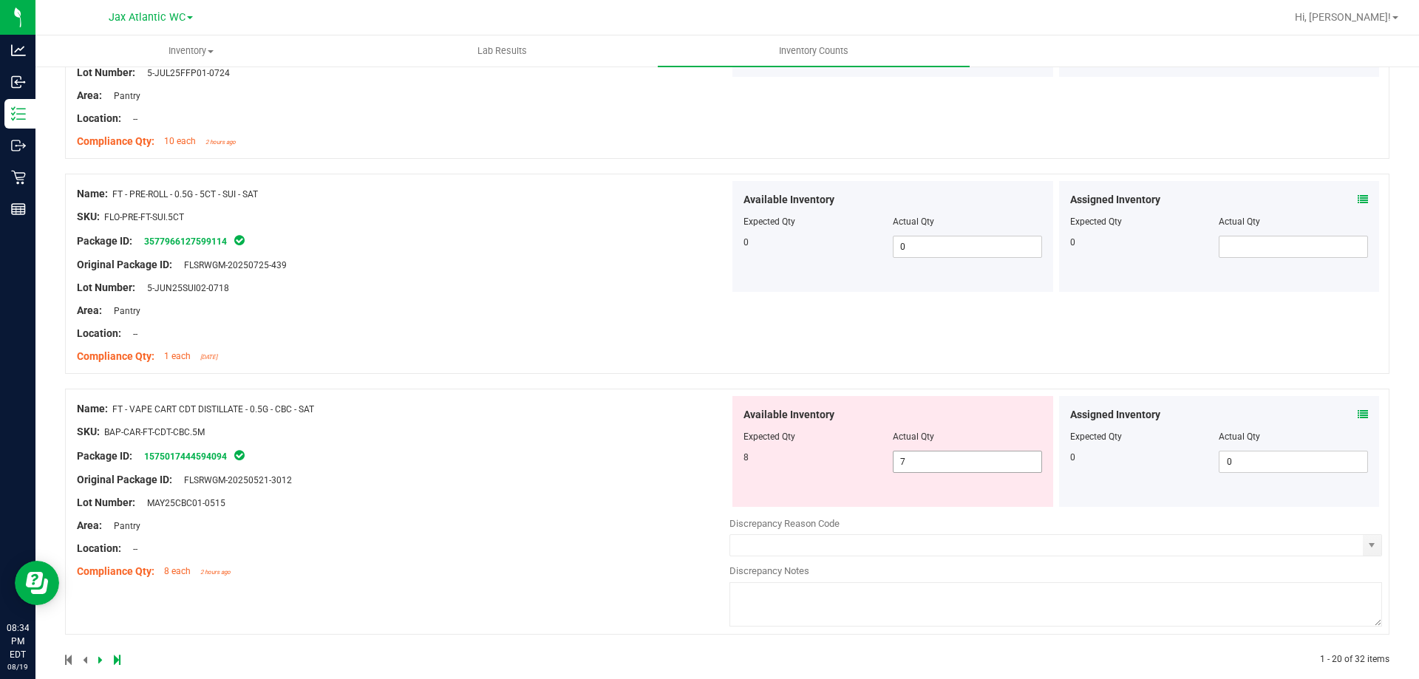
scroll to position [4049, 0]
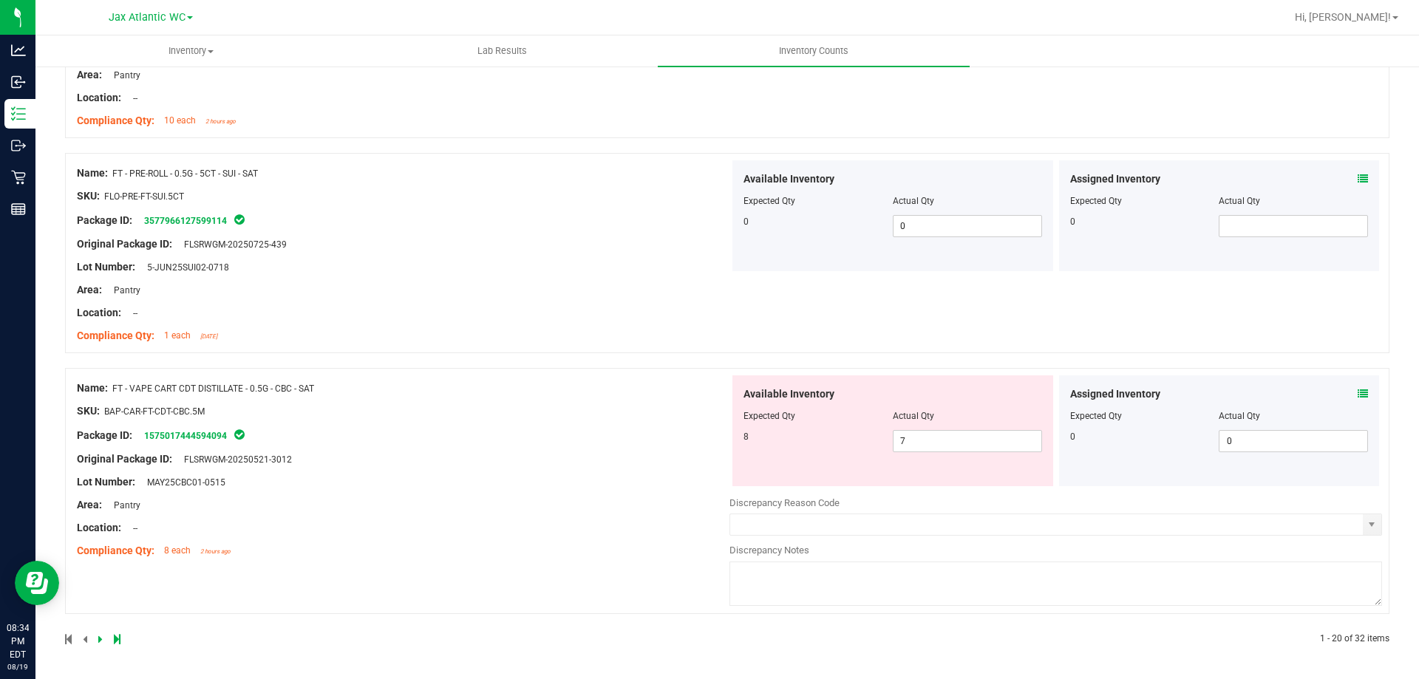
click at [1357, 393] on icon at bounding box center [1362, 394] width 10 height 10
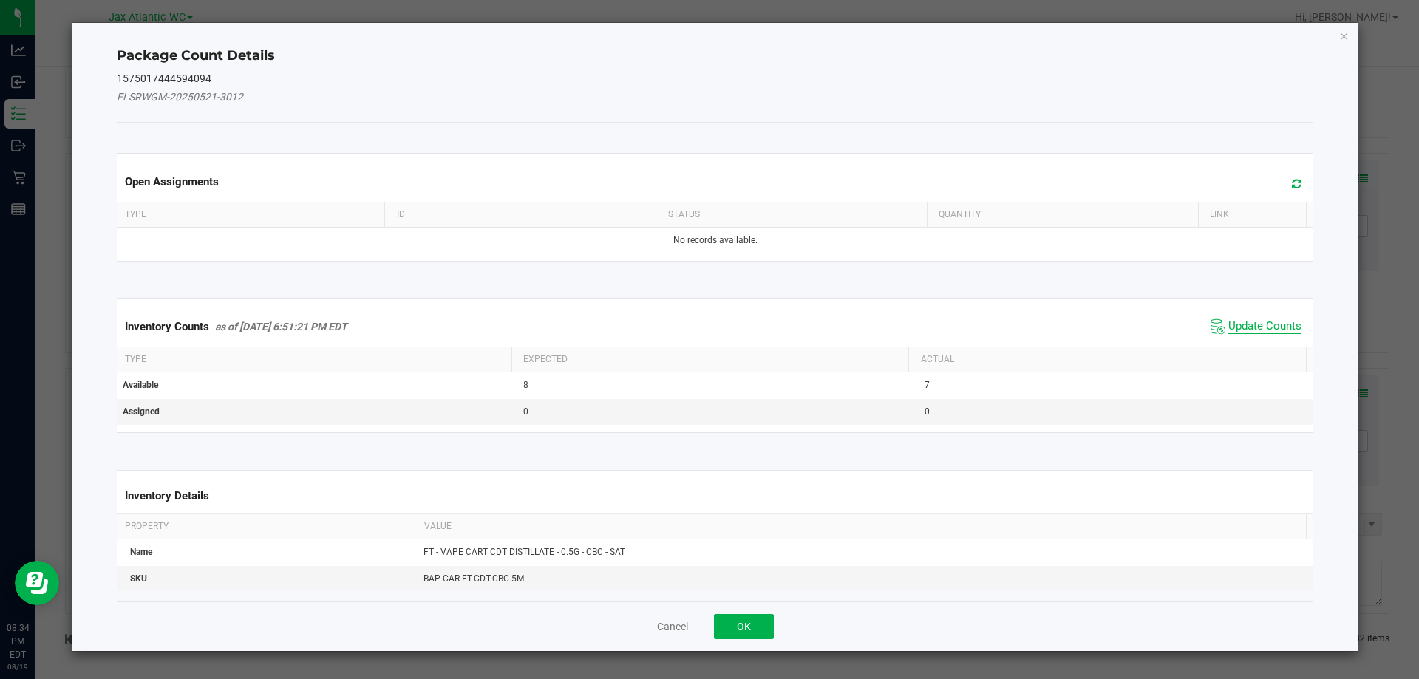
click at [1232, 327] on span "Update Counts" at bounding box center [1264, 326] width 73 height 15
click at [1238, 321] on div "Inventory Counts as of [DATE] 6:51:21 PM EDT Update Counts" at bounding box center [715, 326] width 1203 height 38
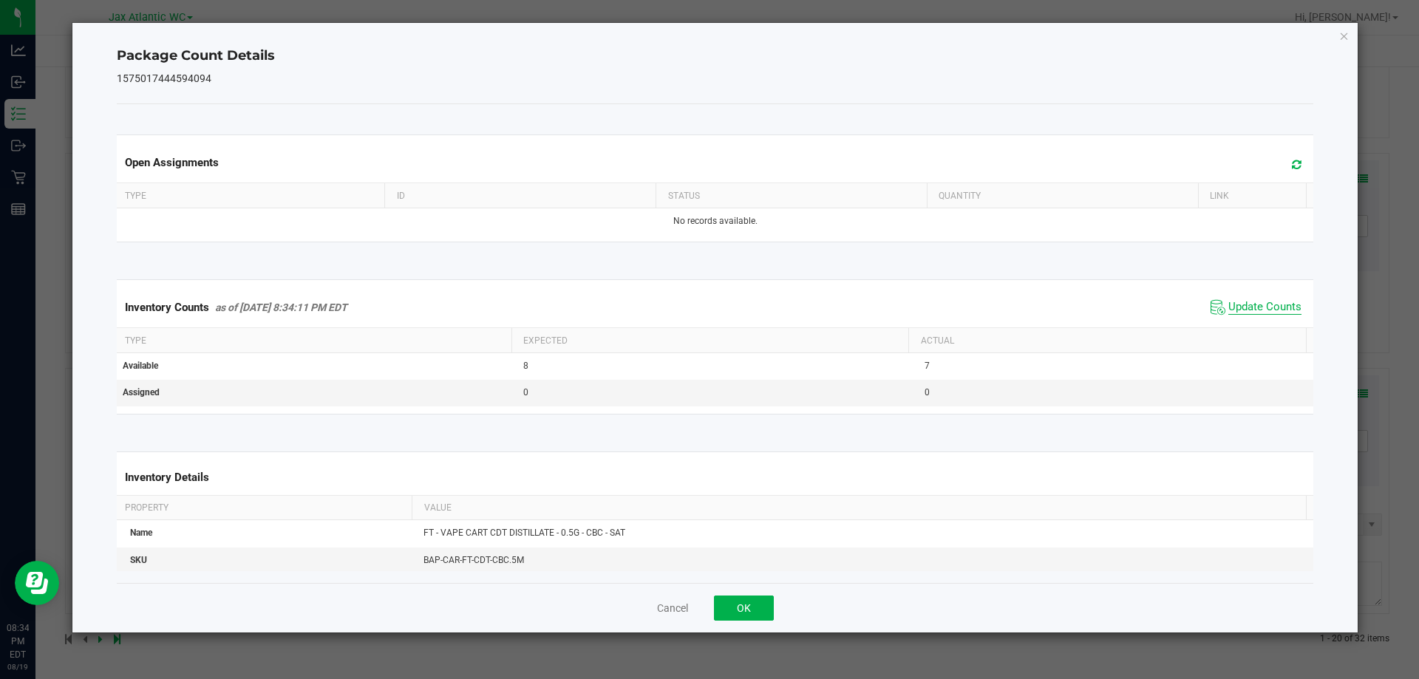
click at [1238, 308] on span "Update Counts" at bounding box center [1264, 307] width 73 height 15
click at [1237, 307] on span "Update Counts" at bounding box center [1264, 307] width 73 height 15
click at [737, 603] on button "OK" at bounding box center [744, 608] width 60 height 25
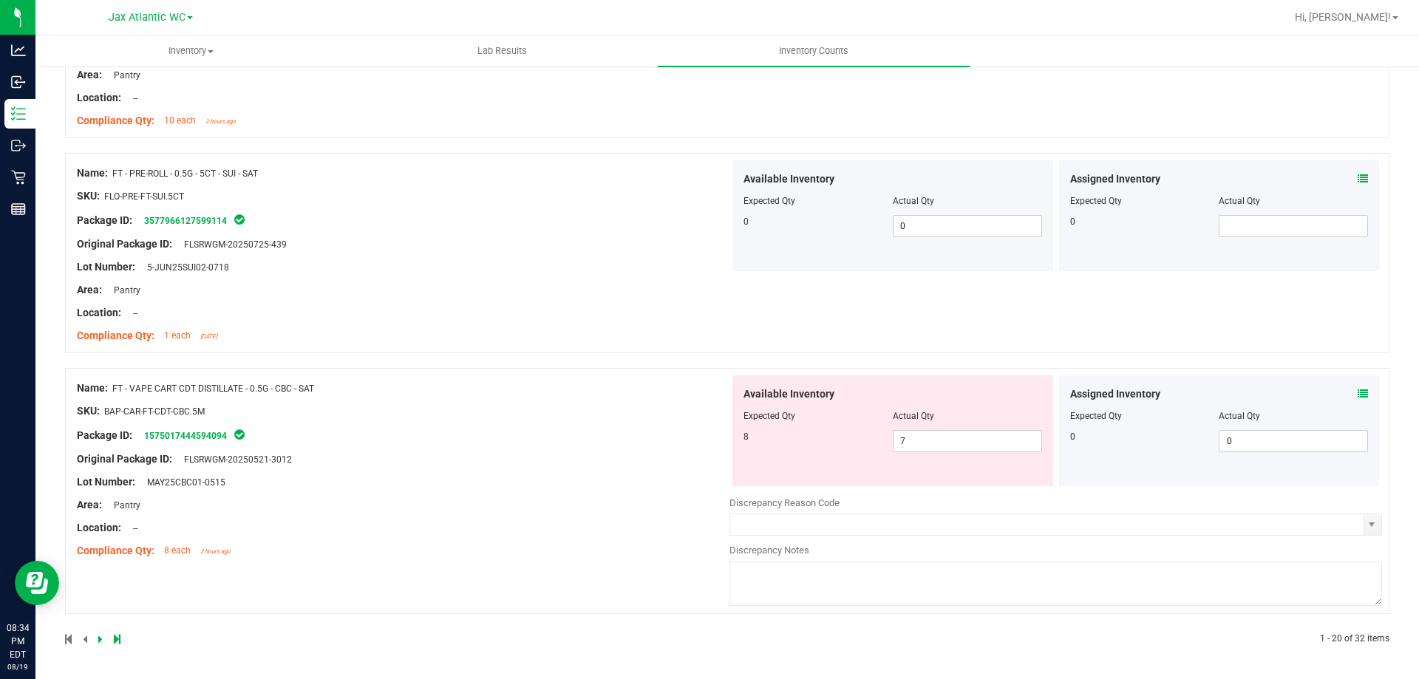
click at [503, 490] on div at bounding box center [403, 493] width 652 height 7
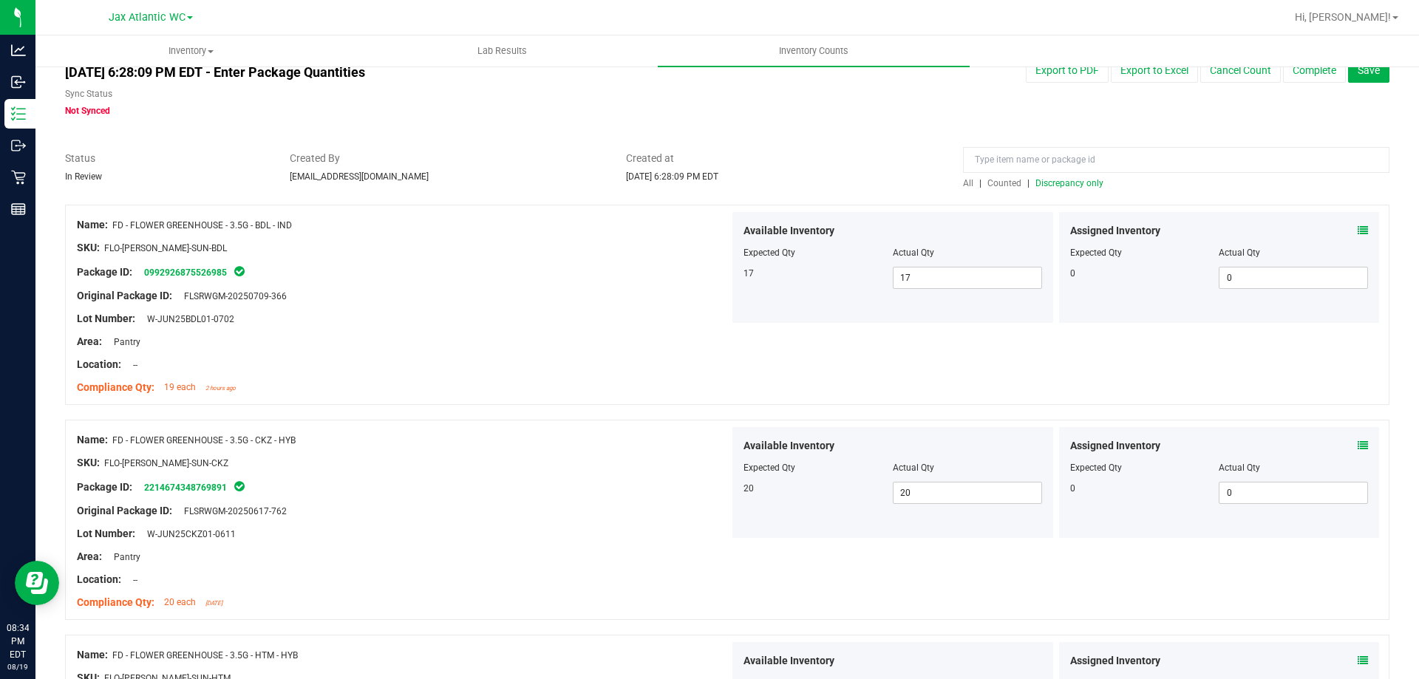
scroll to position [0, 0]
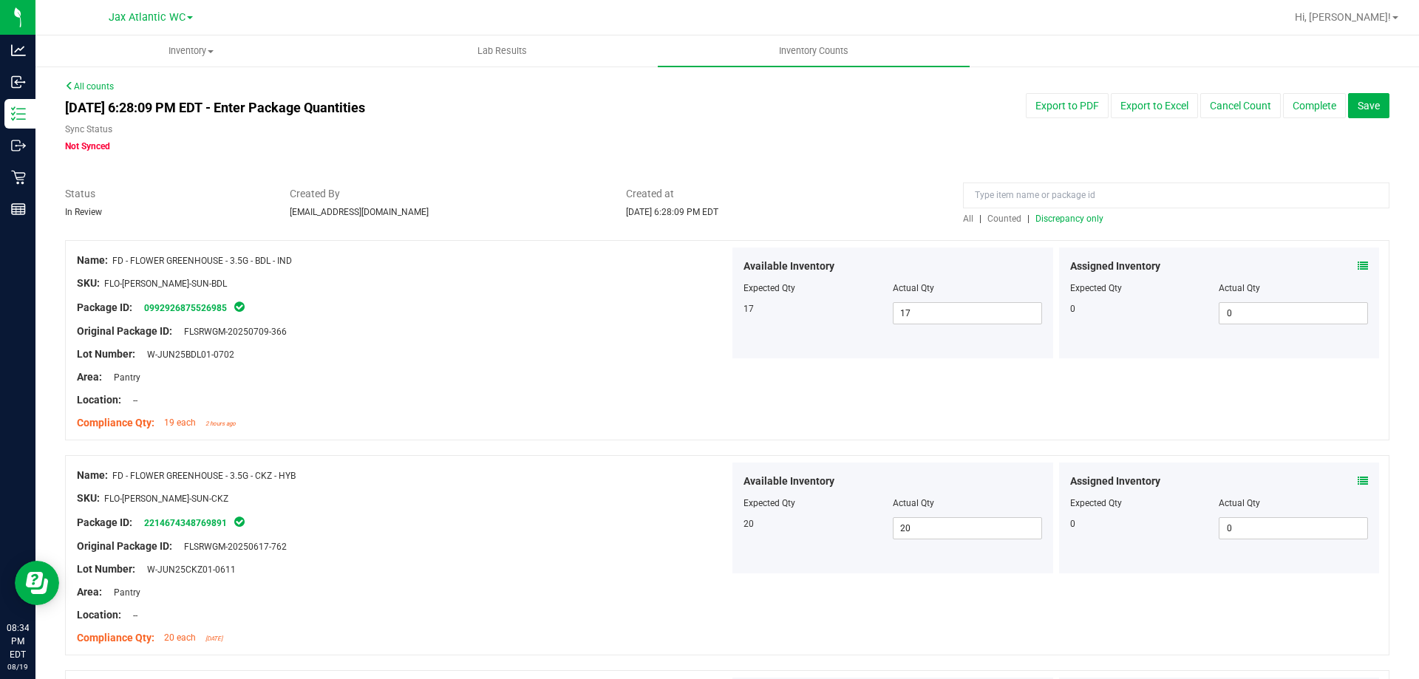
click at [1049, 222] on span "Discrepancy only" at bounding box center [1069, 219] width 68 height 10
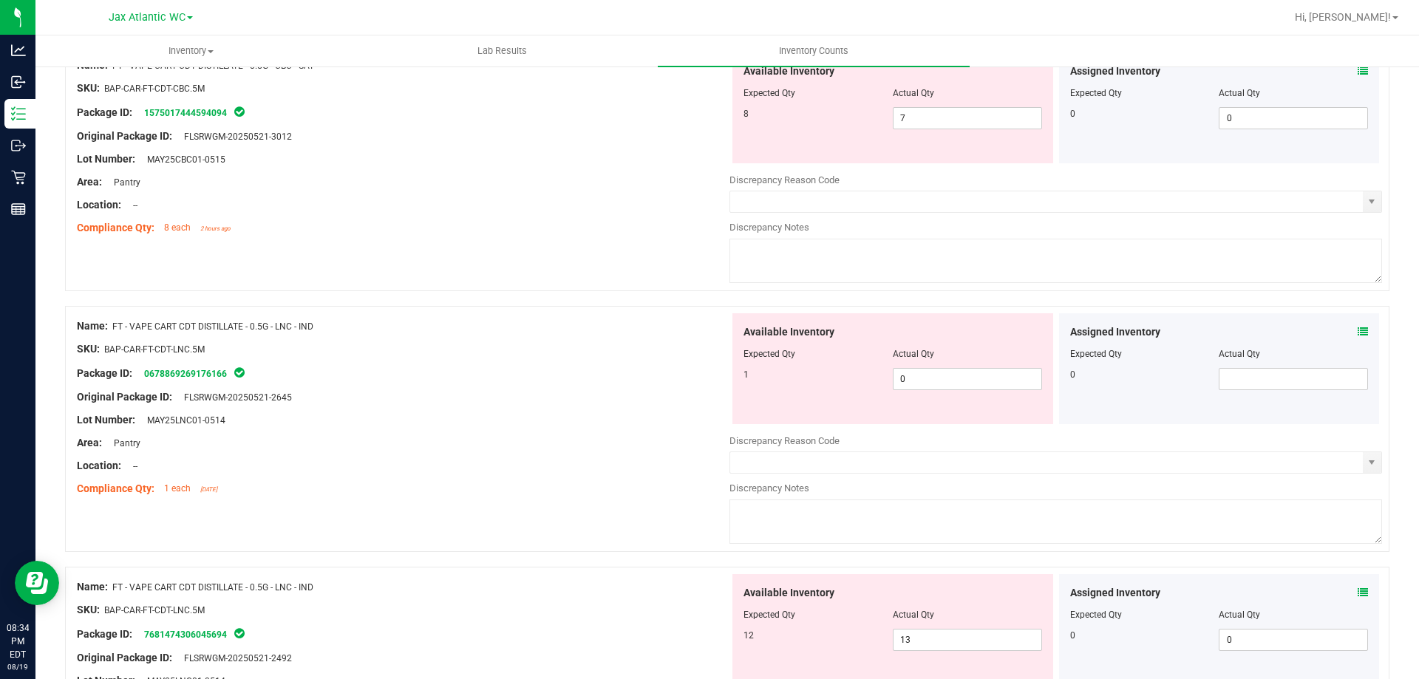
scroll to position [739, 0]
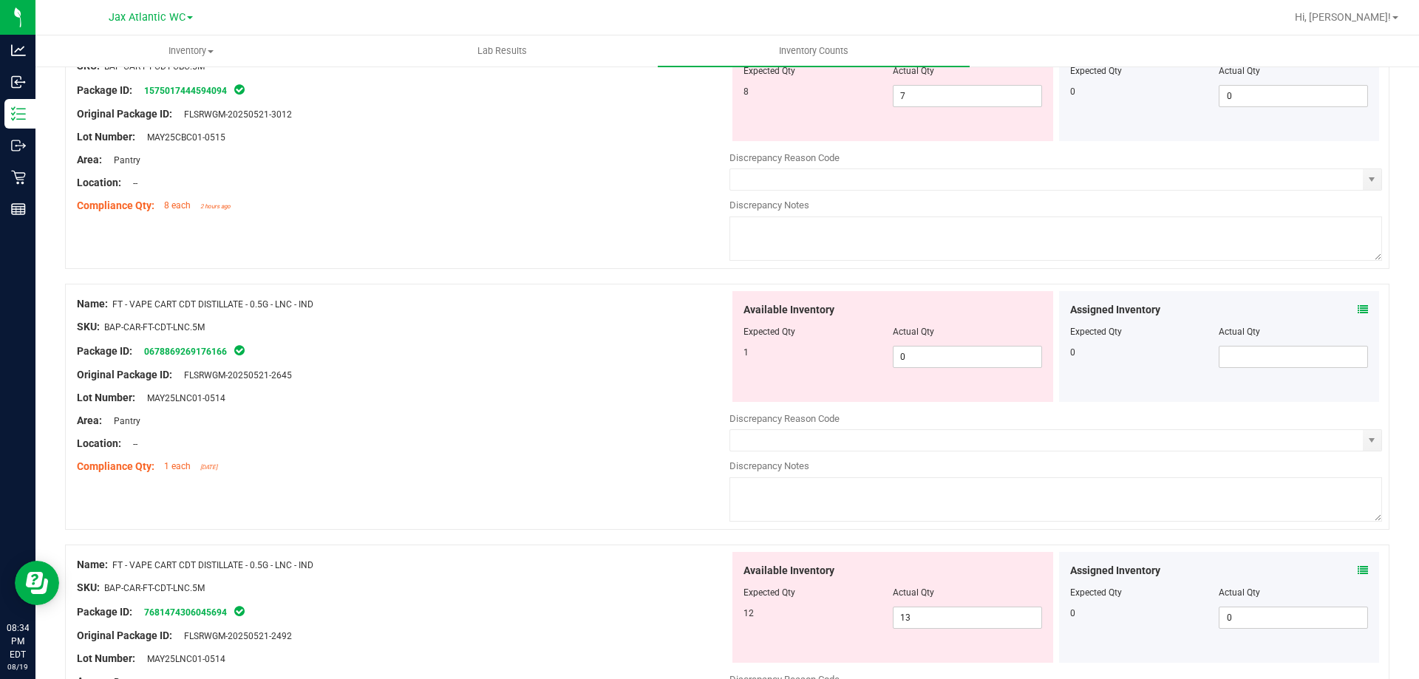
click at [1357, 312] on icon at bounding box center [1362, 309] width 10 height 10
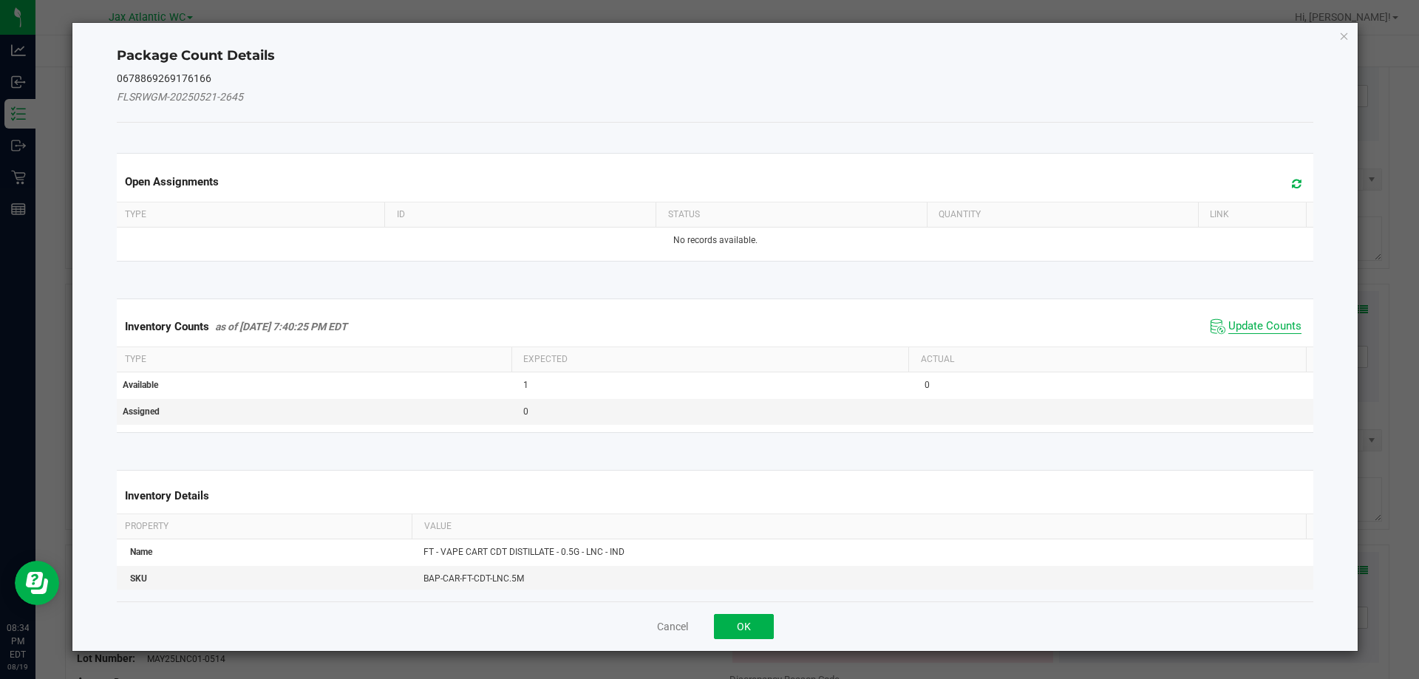
click at [1253, 330] on span "Update Counts" at bounding box center [1264, 326] width 73 height 15
click at [1248, 318] on span "Update Counts" at bounding box center [1257, 326] width 95 height 21
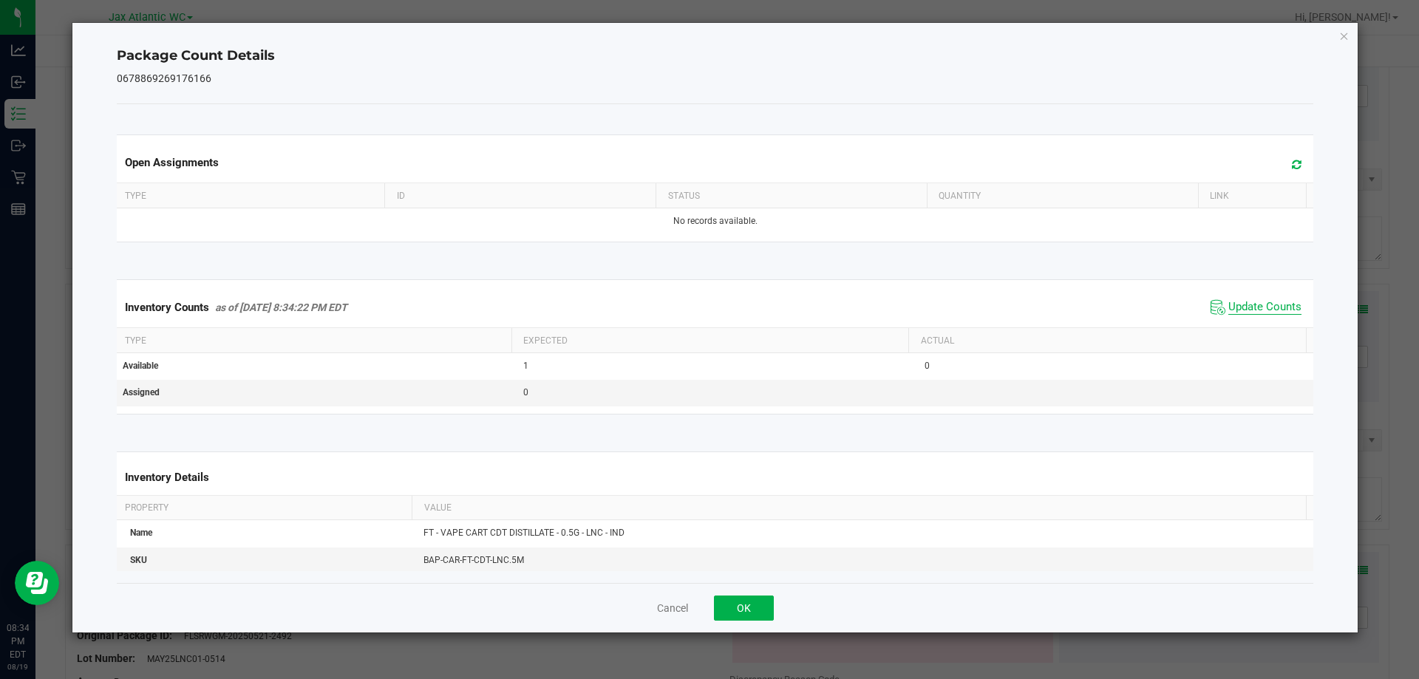
click at [1237, 303] on span "Update Counts" at bounding box center [1264, 307] width 73 height 15
click at [729, 601] on button "OK" at bounding box center [744, 608] width 60 height 25
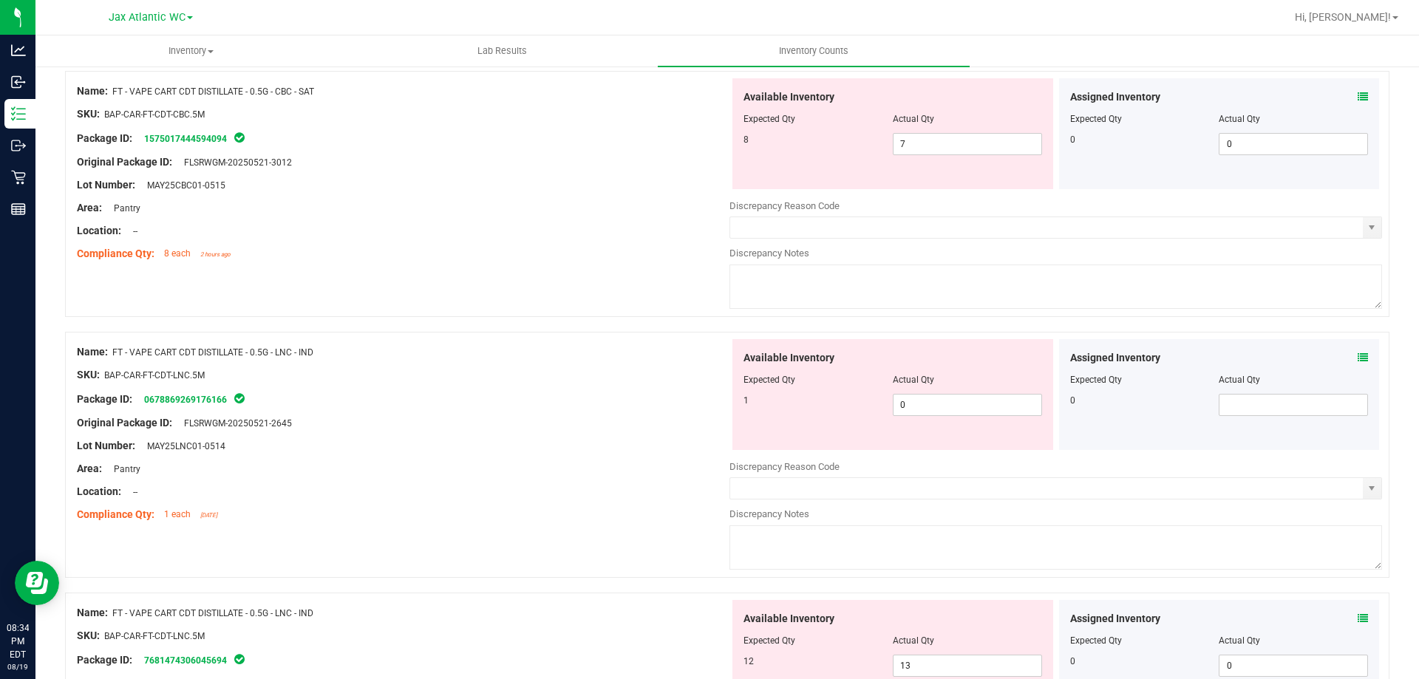
scroll to position [517, 0]
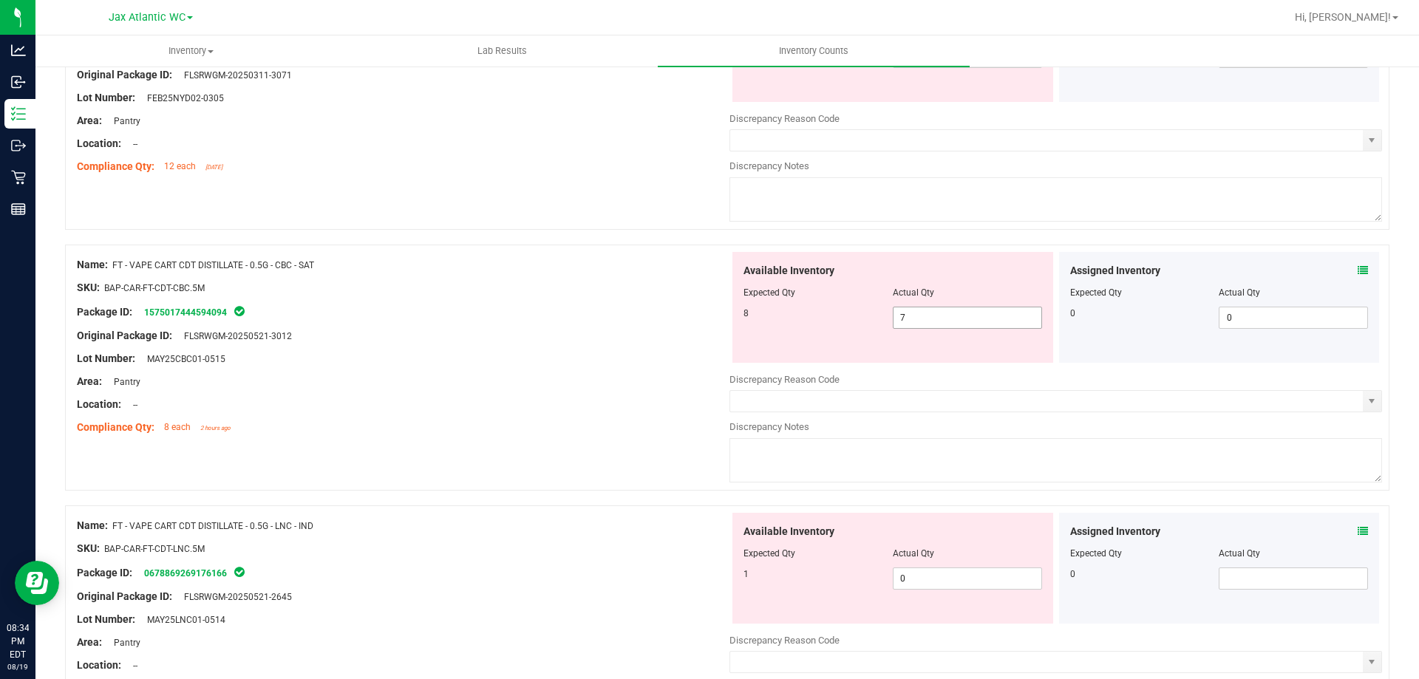
click at [932, 311] on span "7 7" at bounding box center [967, 318] width 149 height 22
click at [932, 311] on input "7" at bounding box center [967, 317] width 148 height 21
type input "8"
click at [519, 406] on div "Location: --" at bounding box center [403, 405] width 652 height 16
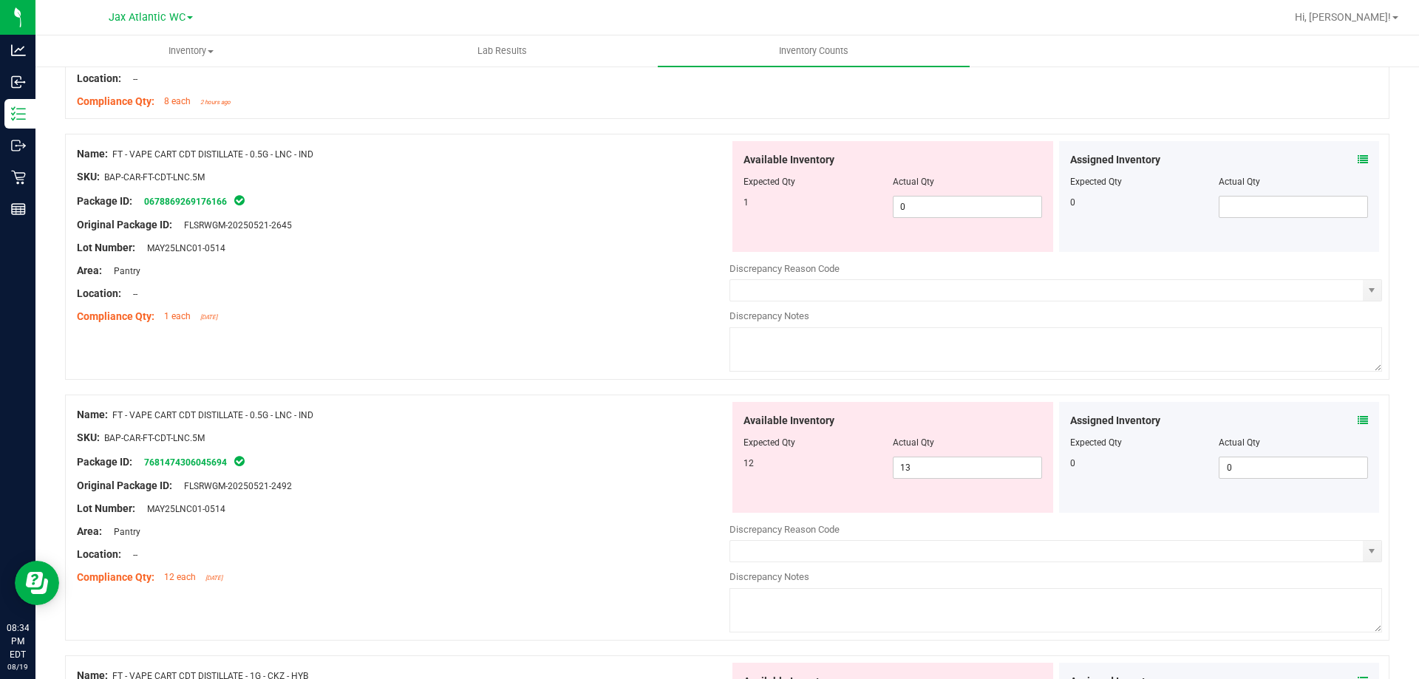
scroll to position [887, 0]
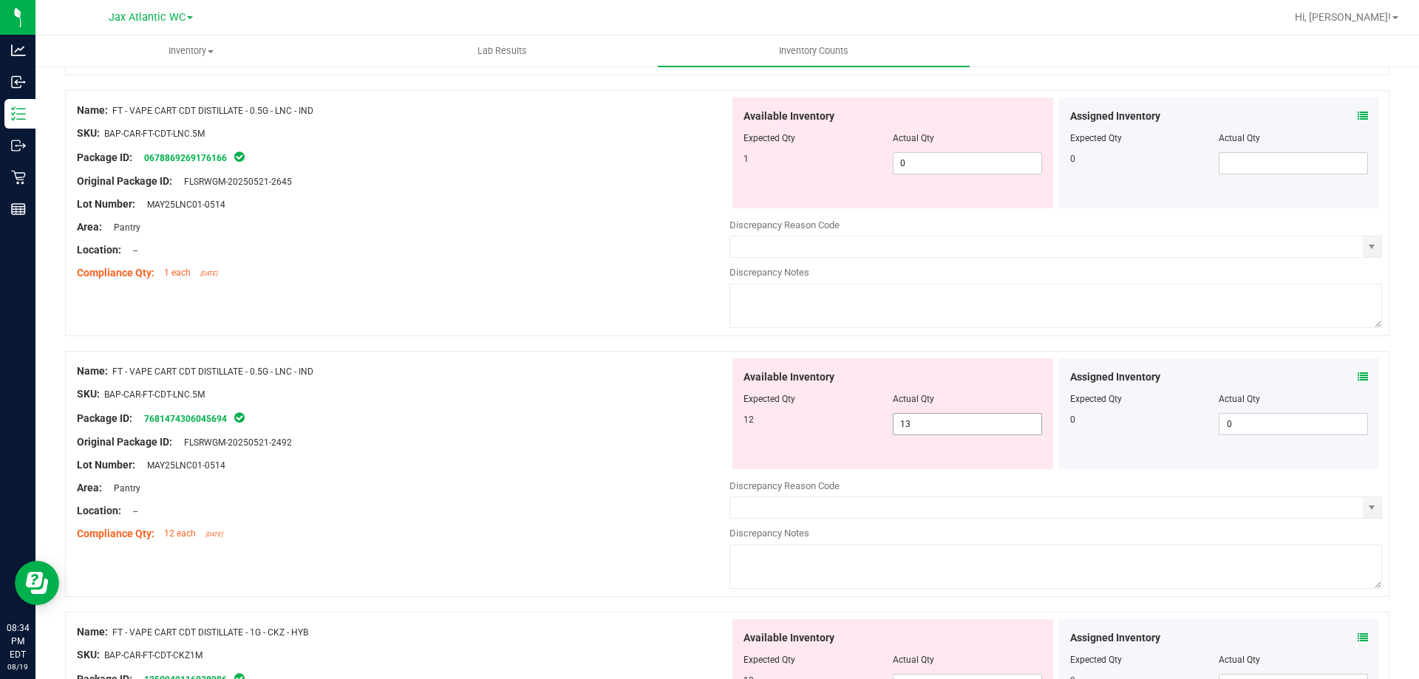
click at [970, 419] on span "13 13" at bounding box center [967, 424] width 149 height 22
click at [970, 419] on input "13" at bounding box center [967, 424] width 148 height 21
type input "12"
click at [932, 161] on span "0 0" at bounding box center [967, 163] width 149 height 22
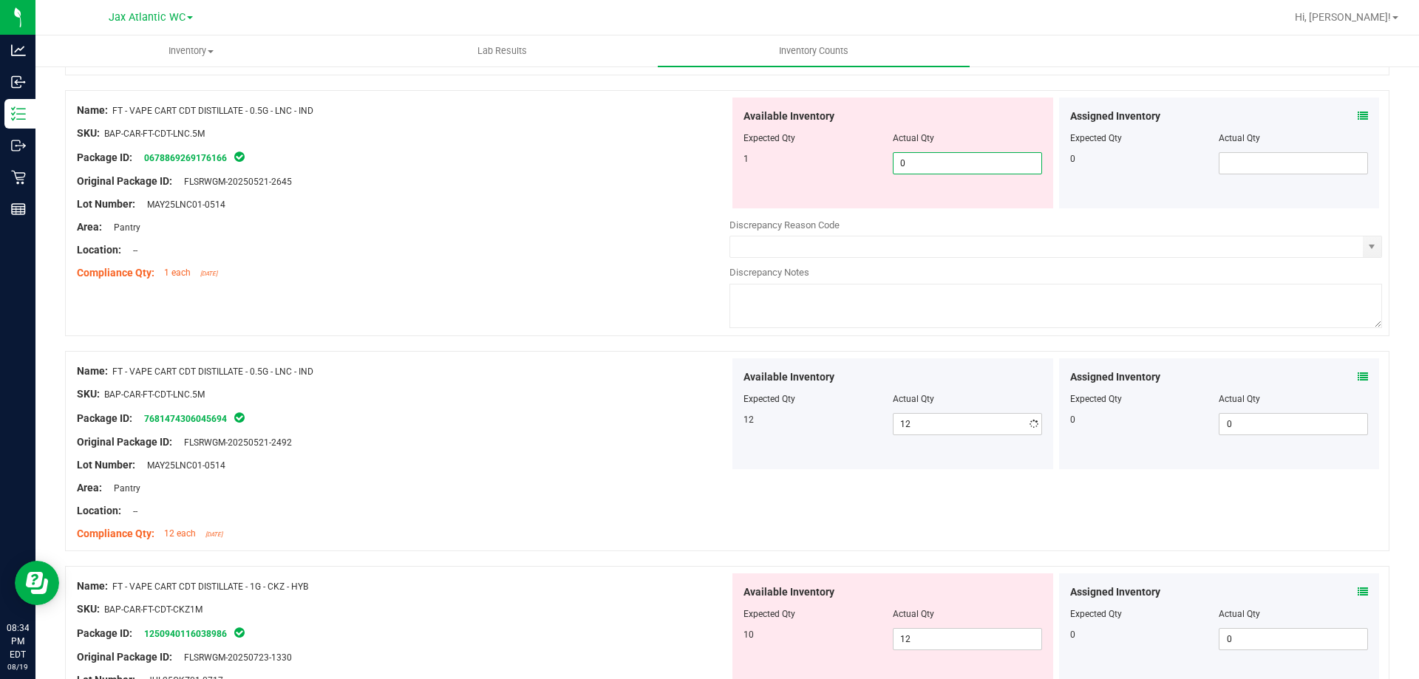
click at [932, 161] on input "0" at bounding box center [967, 163] width 148 height 21
type input "1"
click at [585, 282] on div "Name: FT - VAPE CART CDT DISTILLATE - 0.5G - LNC - IND SKU: BAP-CAR-FT-CDT-LNC.…" at bounding box center [403, 192] width 652 height 188
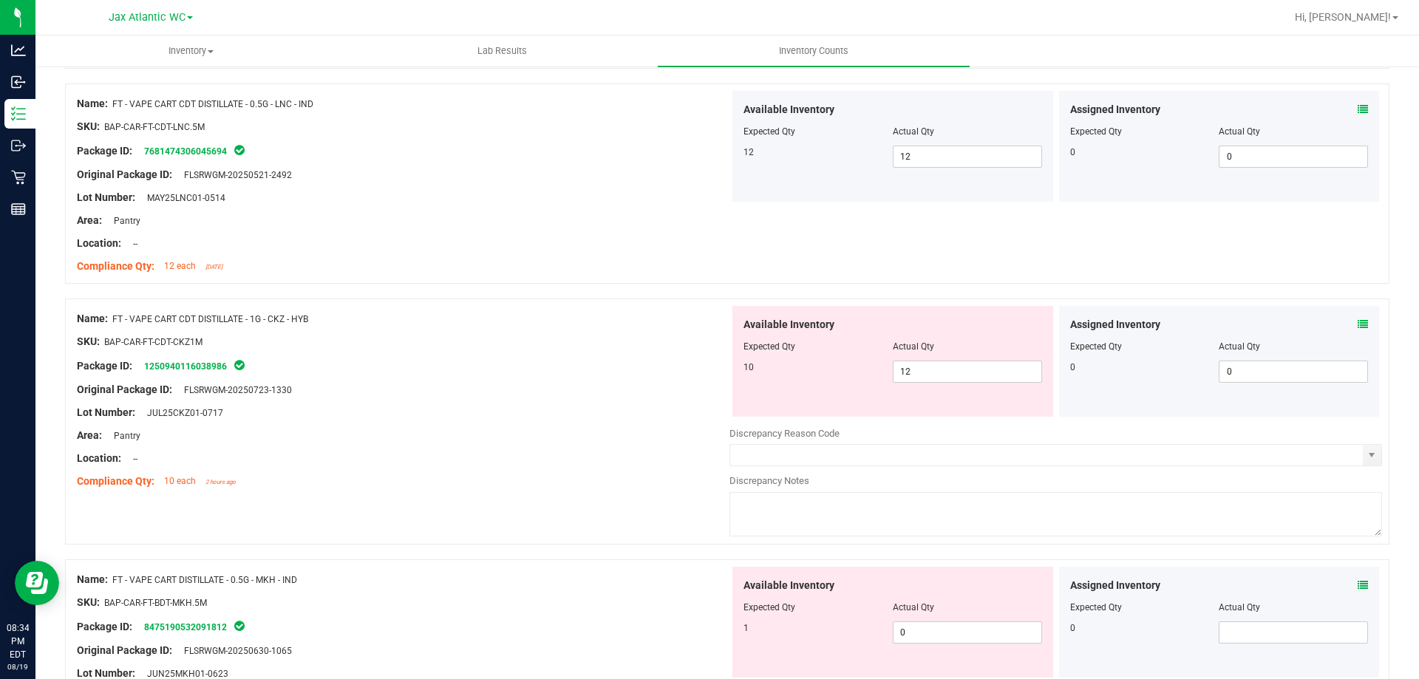
scroll to position [1182, 0]
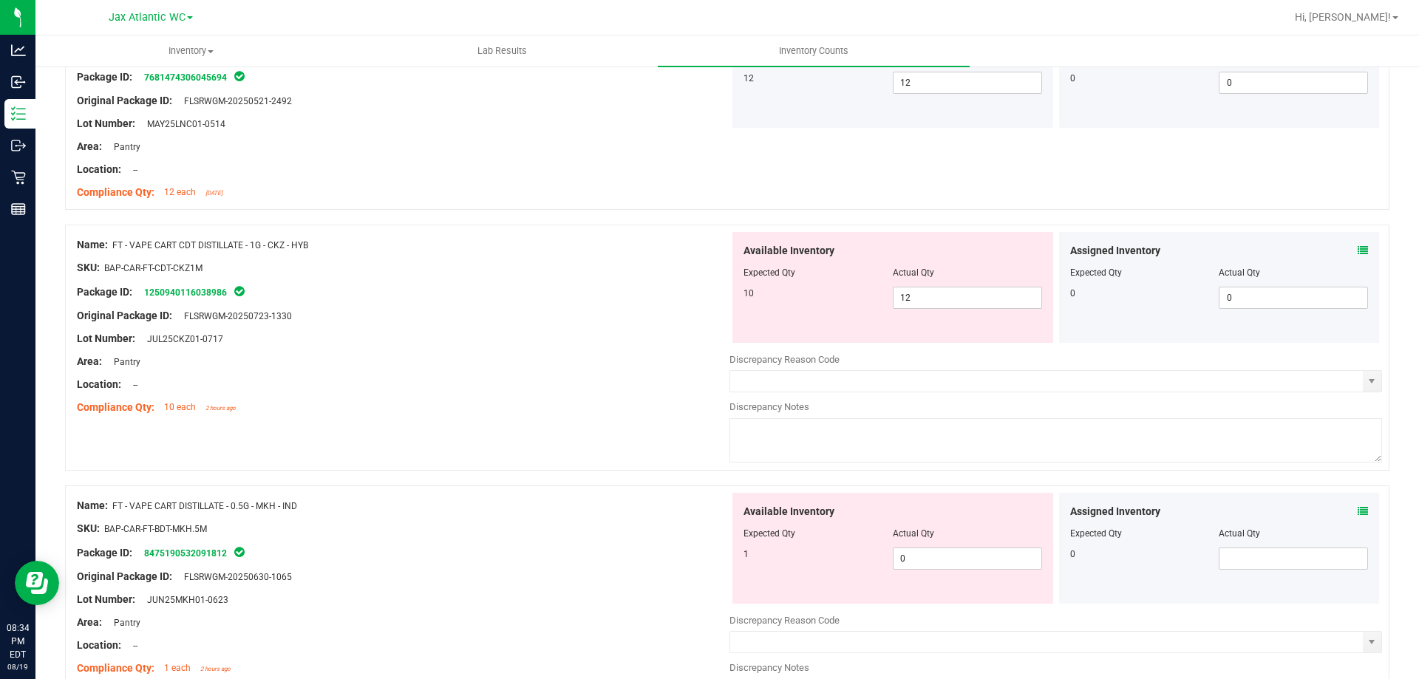
click at [1357, 250] on icon at bounding box center [1362, 250] width 10 height 10
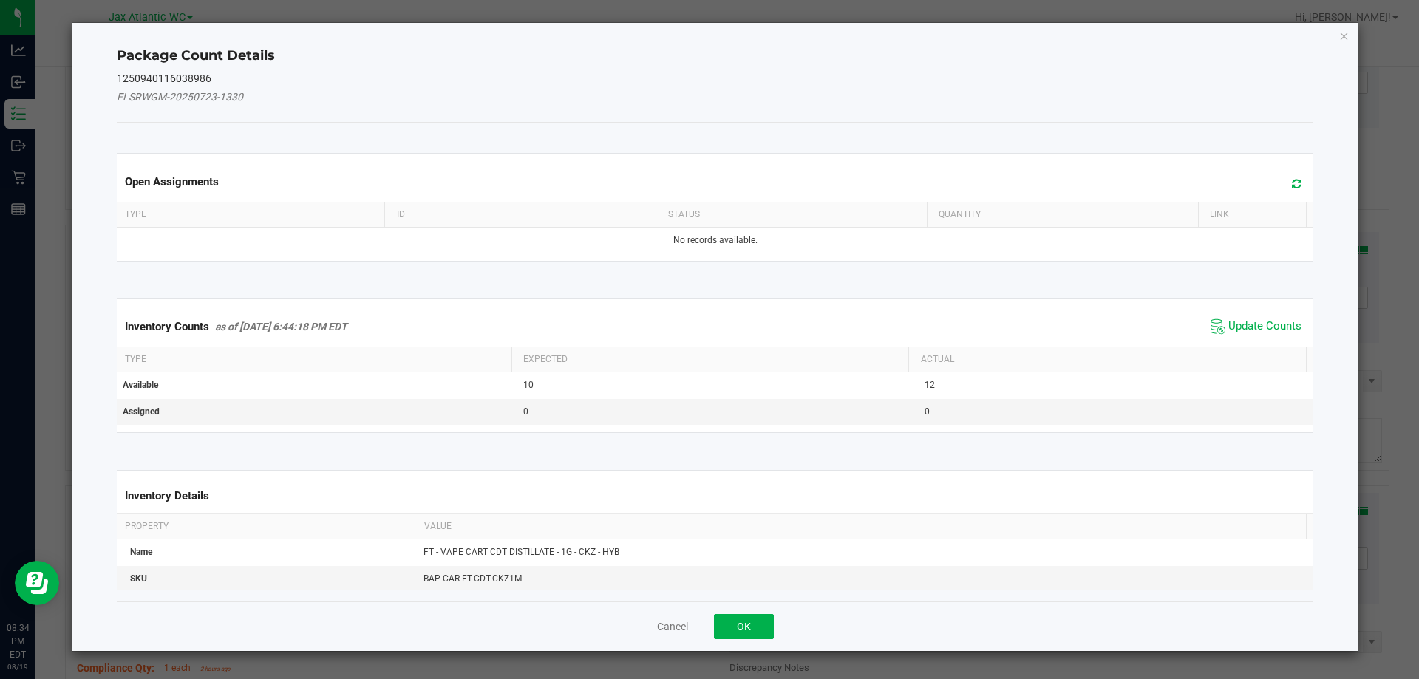
click at [1250, 316] on span "Update Counts" at bounding box center [1256, 327] width 98 height 22
click at [1246, 317] on span "Update Counts" at bounding box center [1257, 326] width 95 height 21
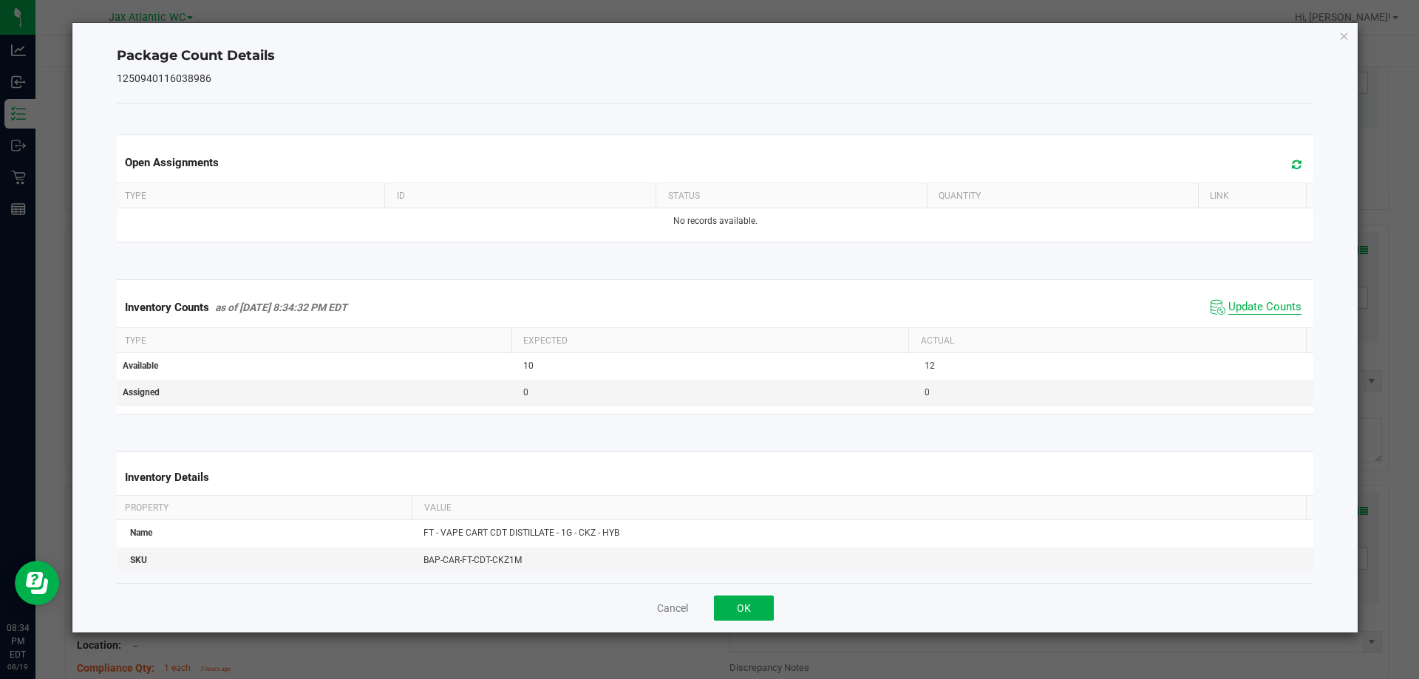
click at [1230, 304] on span "Update Counts" at bounding box center [1264, 307] width 73 height 15
click at [723, 600] on button "OK" at bounding box center [744, 608] width 60 height 25
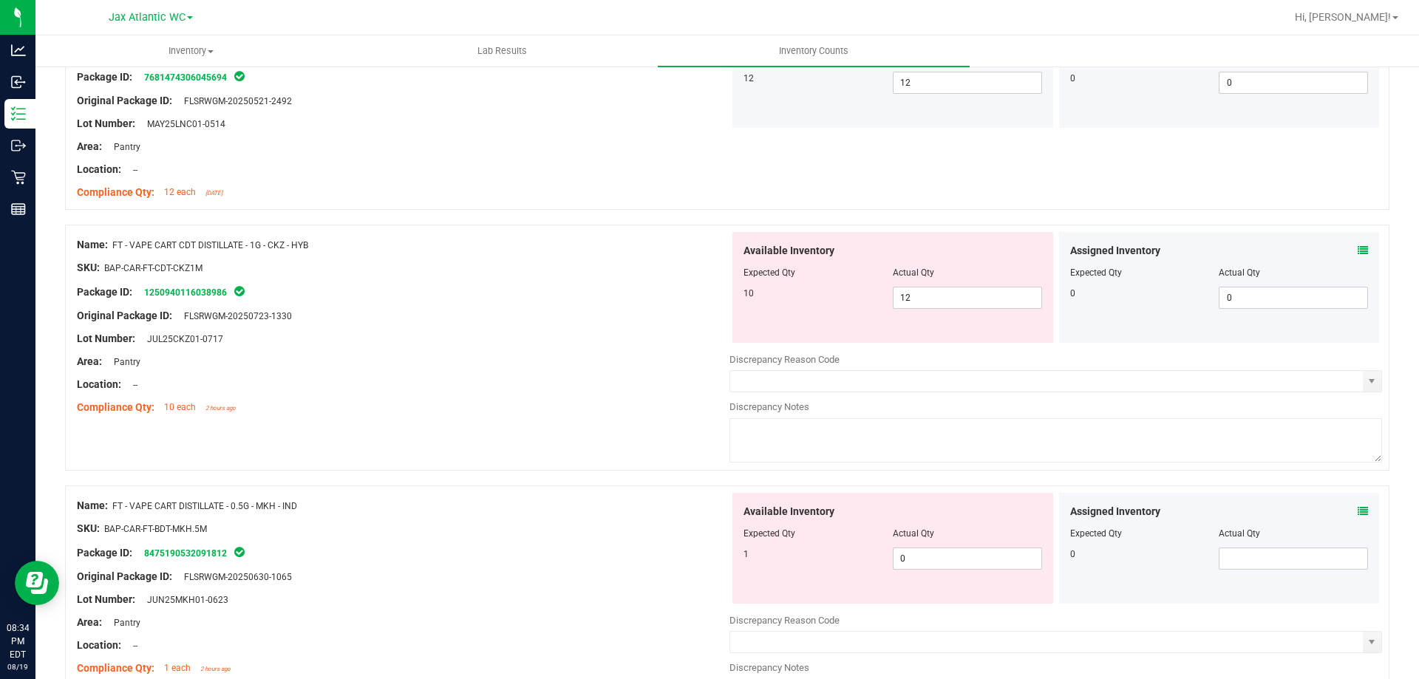
click at [456, 355] on div "Area: Pantry" at bounding box center [403, 362] width 652 height 16
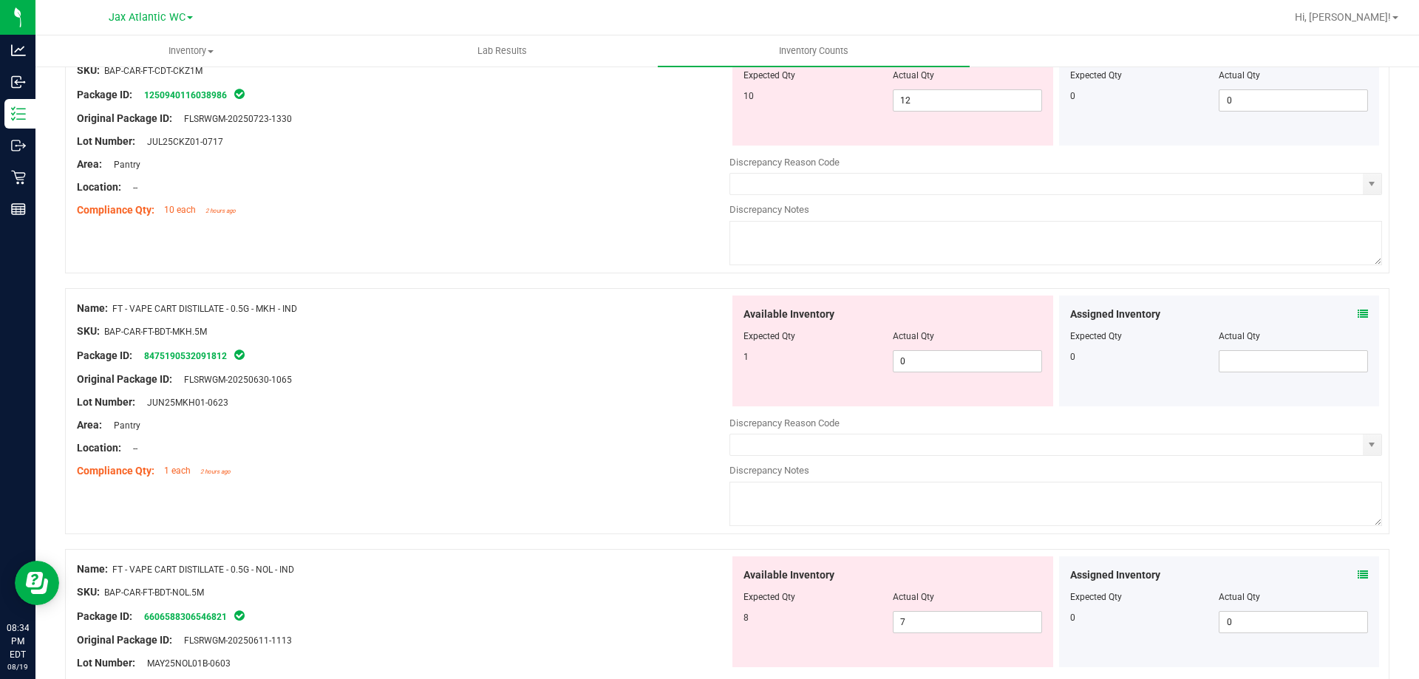
scroll to position [1404, 0]
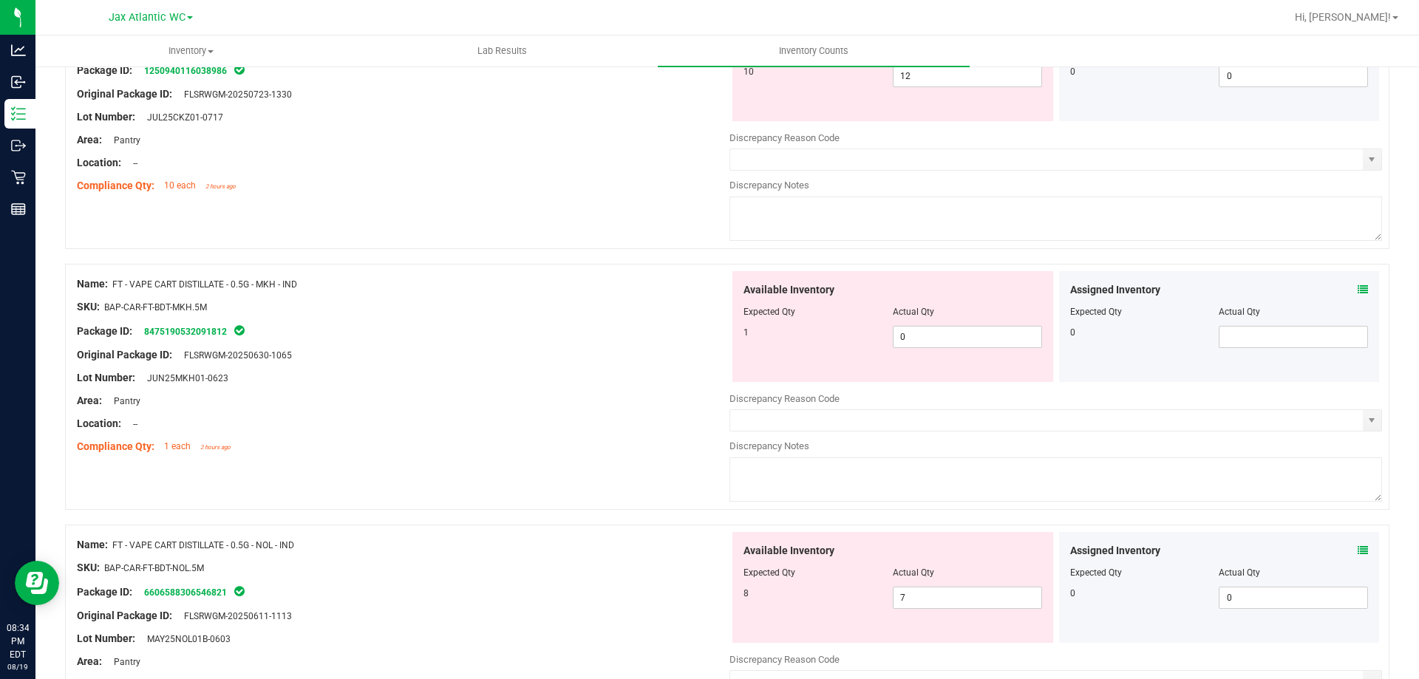
click at [1357, 286] on icon at bounding box center [1362, 289] width 10 height 10
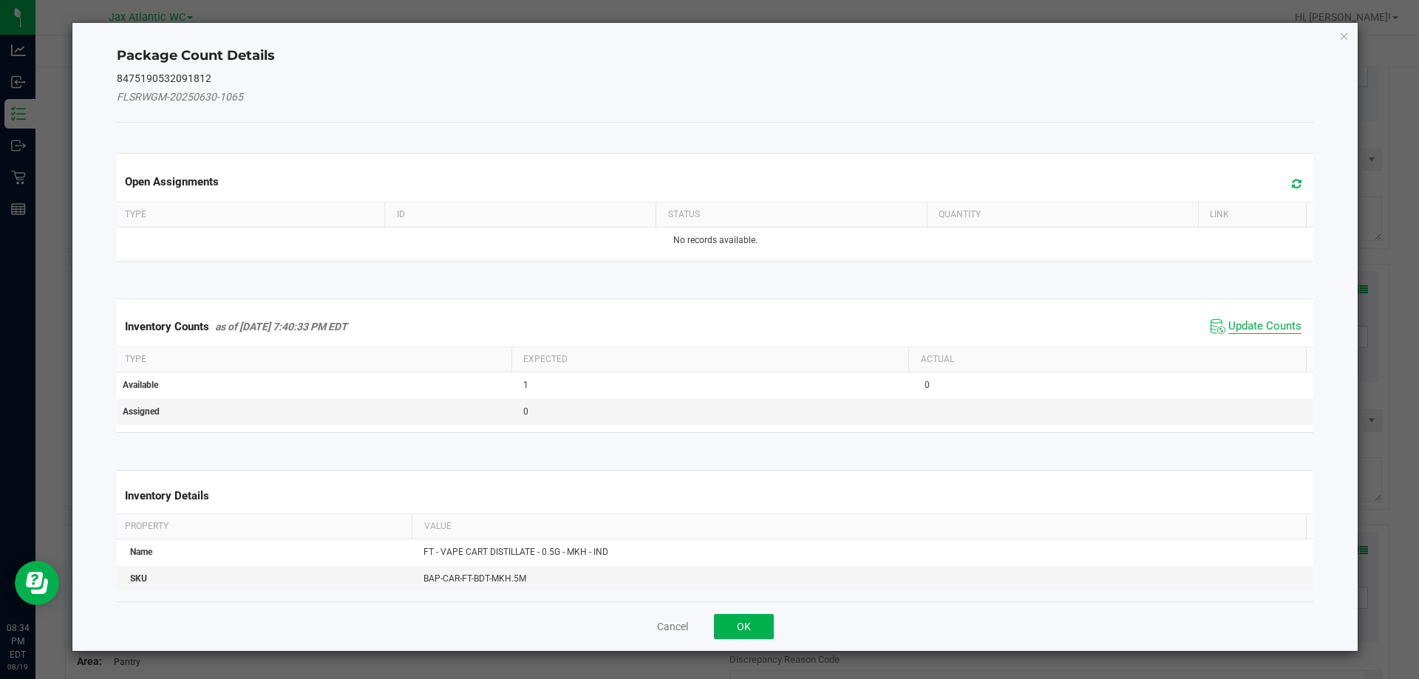
click at [1249, 324] on span "Update Counts" at bounding box center [1264, 326] width 73 height 15
click at [1247, 320] on div "Inventory Counts as of [DATE] 7:40:33 PM EDT Update Counts" at bounding box center [715, 327] width 1203 height 40
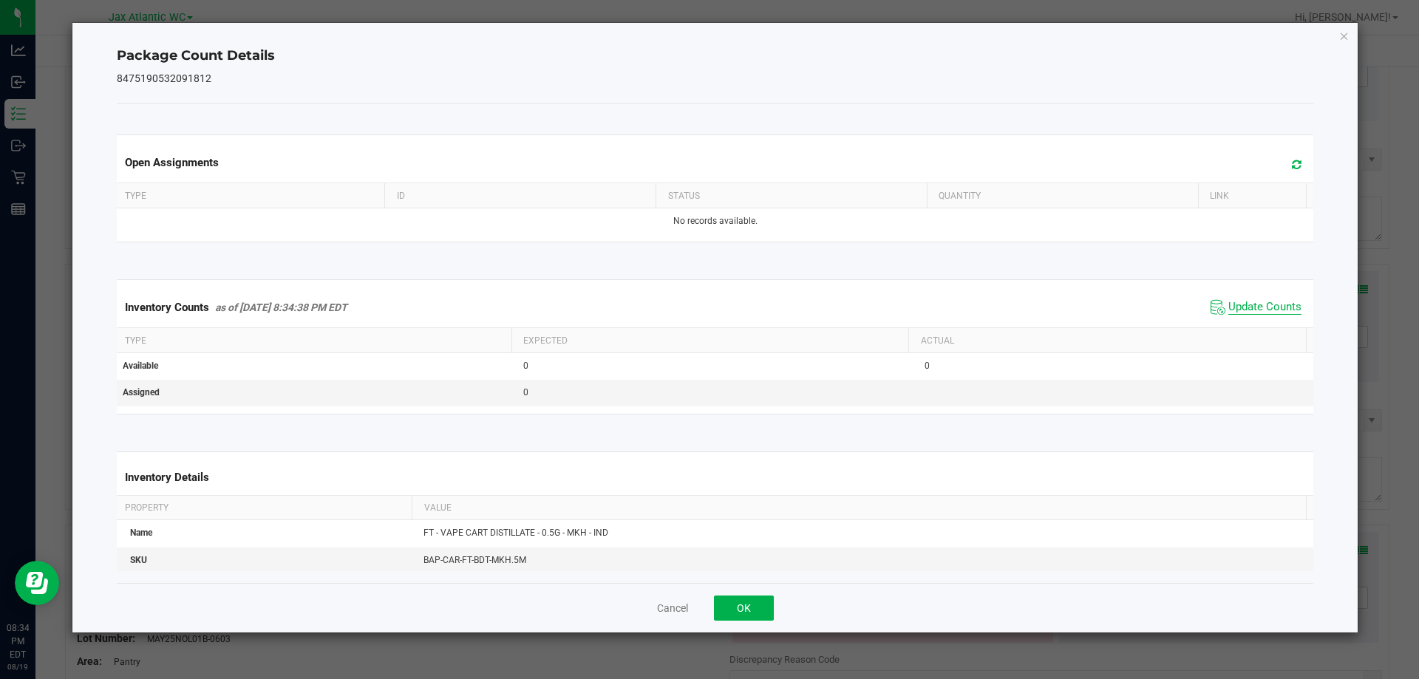
click at [1233, 309] on span "Update Counts" at bounding box center [1264, 307] width 73 height 15
click at [1233, 309] on span "Update Counts" at bounding box center [1264, 306] width 73 height 13
click at [725, 601] on button "OK" at bounding box center [744, 608] width 60 height 25
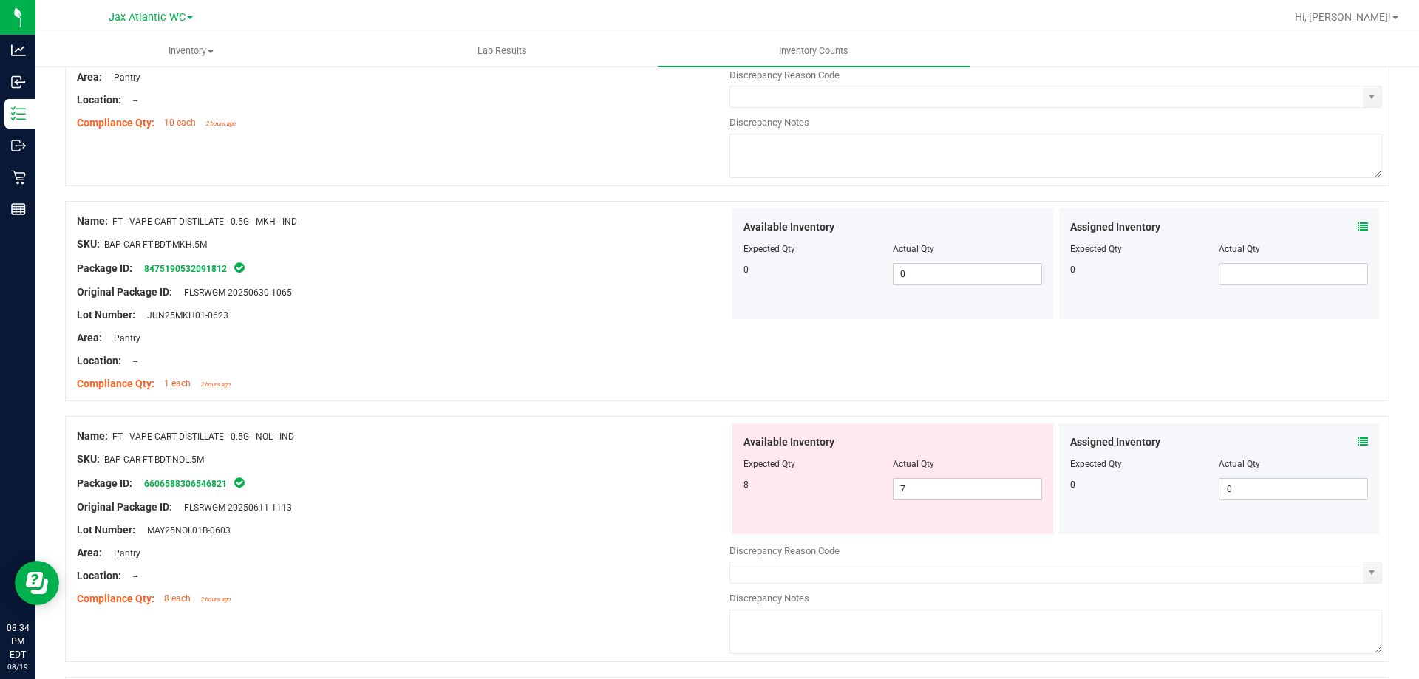
scroll to position [1552, 0]
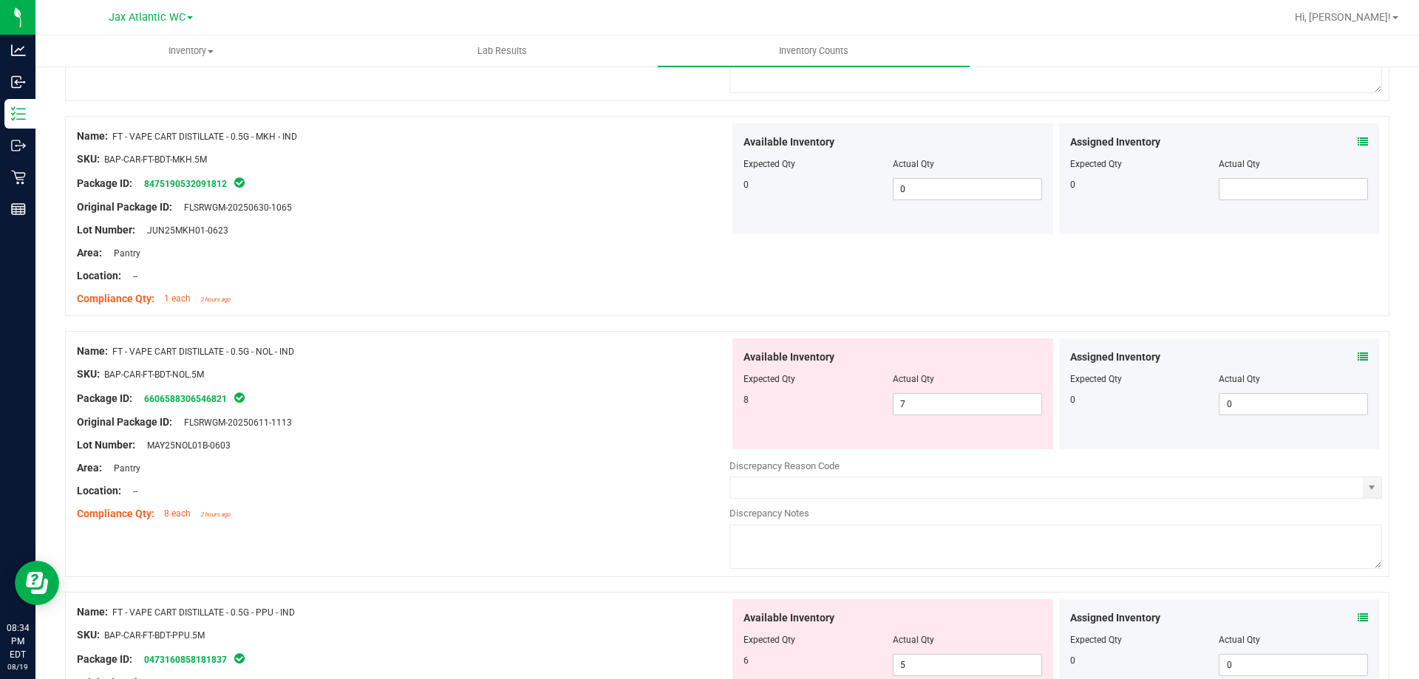
click at [1357, 358] on icon at bounding box center [1362, 357] width 10 height 10
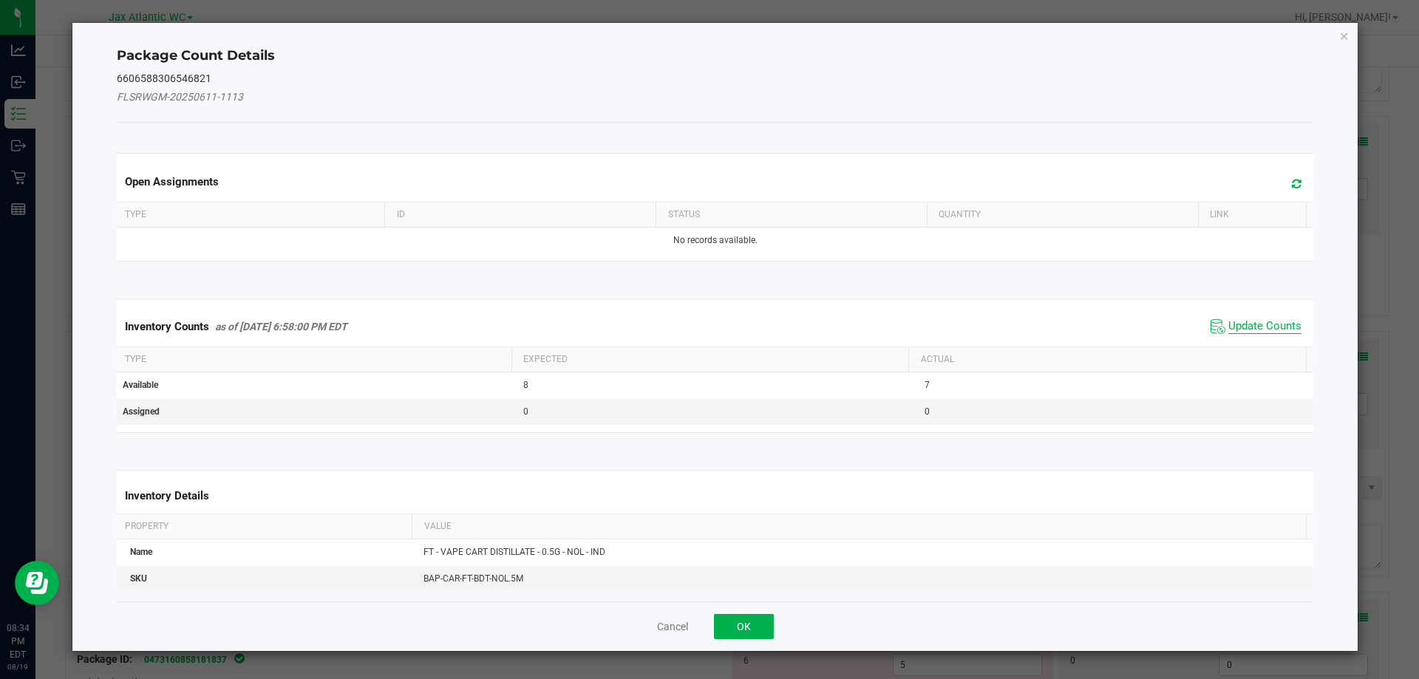
click at [1255, 325] on span "Update Counts" at bounding box center [1264, 326] width 73 height 15
drag, startPoint x: 1251, startPoint y: 327, endPoint x: 1244, endPoint y: 315, distance: 13.6
click at [1248, 322] on div "Inventory Counts as of [DATE] 6:58:00 PM EDT Update Counts" at bounding box center [715, 326] width 1203 height 38
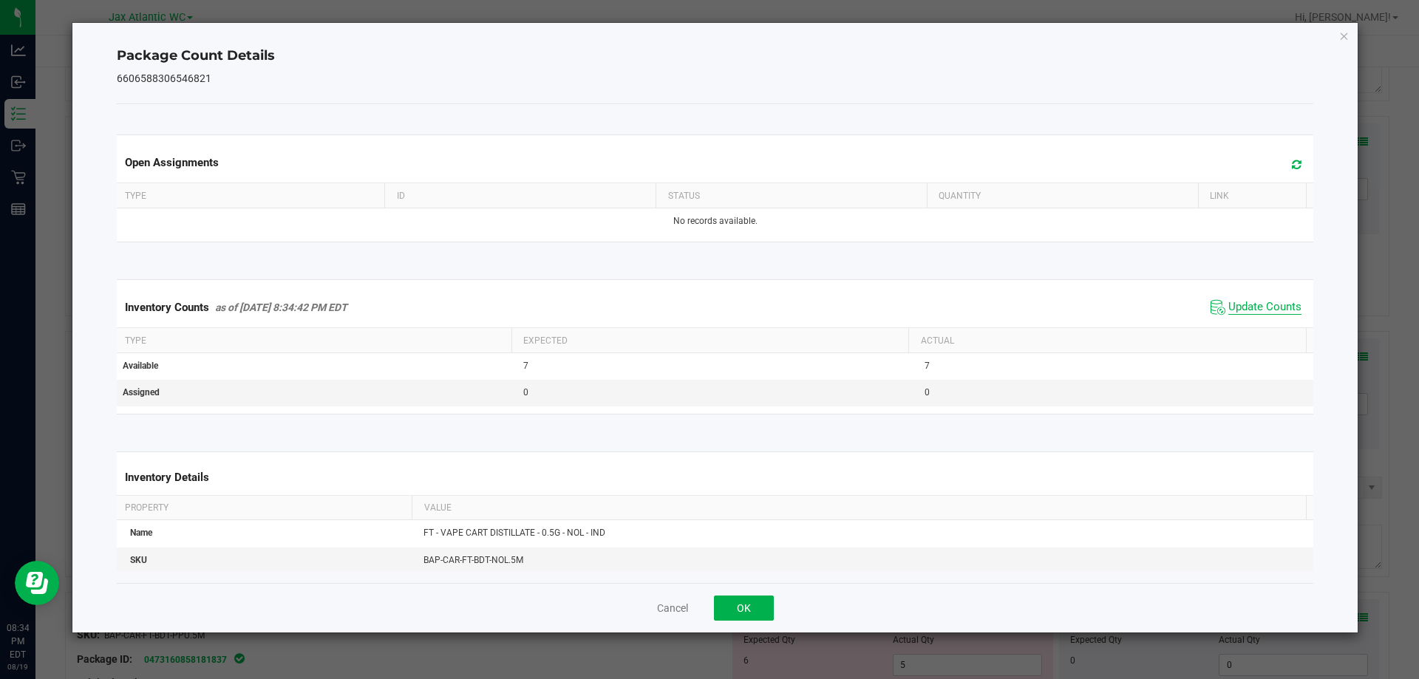
click at [1241, 310] on span "Update Counts" at bounding box center [1264, 307] width 73 height 15
click at [1241, 309] on span "Update Counts" at bounding box center [1264, 307] width 73 height 15
click at [743, 607] on button "OK" at bounding box center [744, 608] width 60 height 25
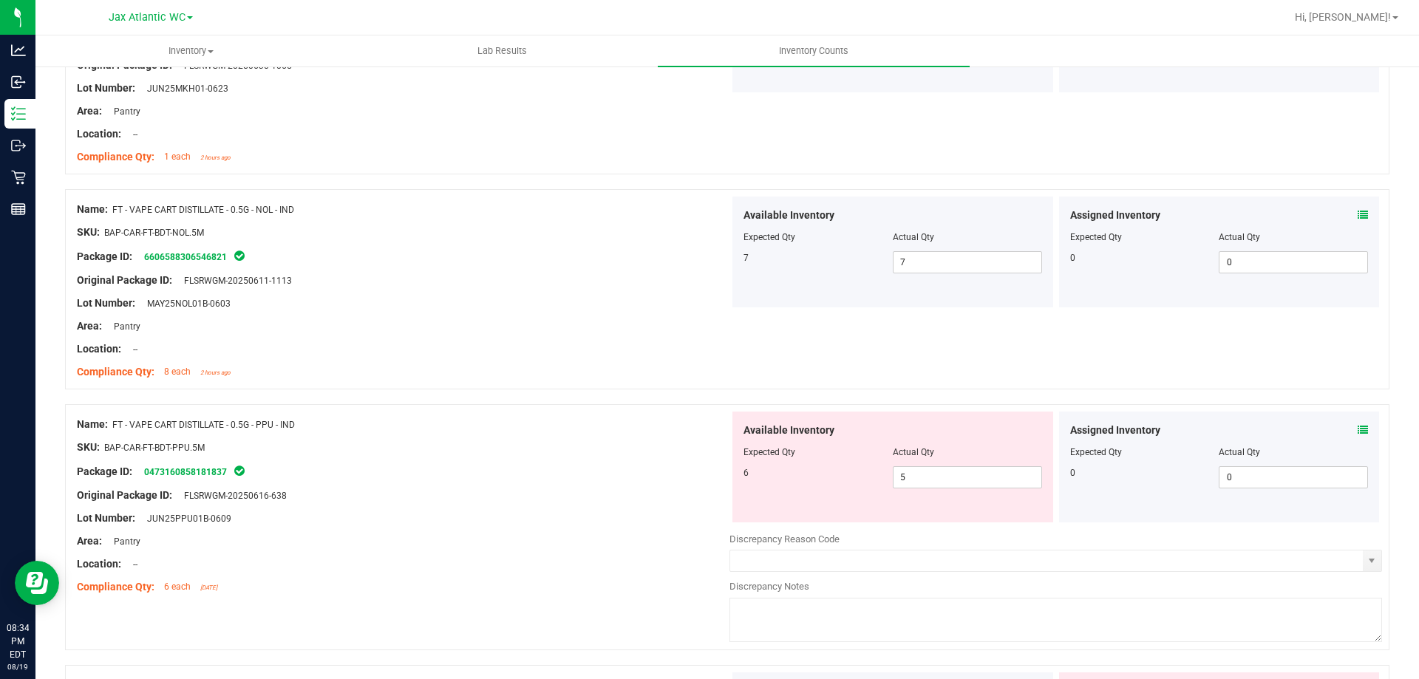
scroll to position [1700, 0]
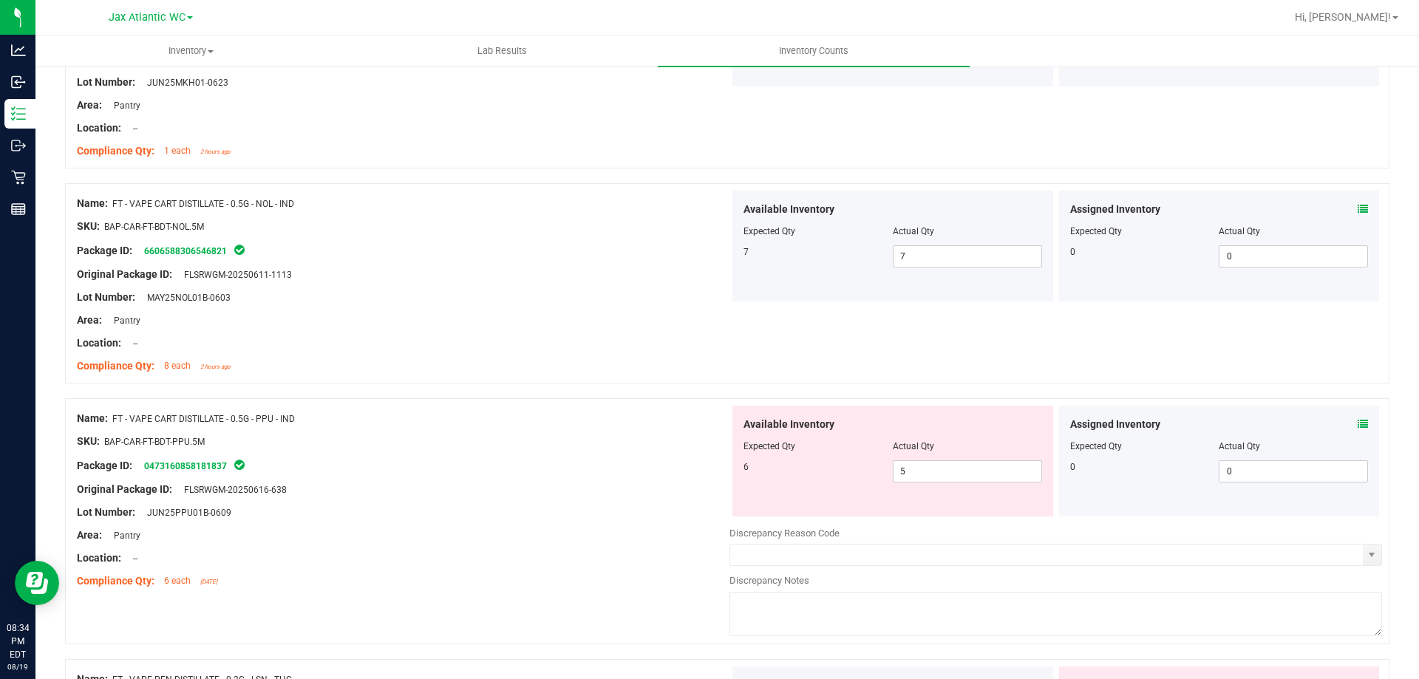
drag, startPoint x: 1341, startPoint y: 425, endPoint x: 1349, endPoint y: 424, distance: 7.4
click at [1341, 426] on div "Assigned Inventory" at bounding box center [1219, 425] width 299 height 16
click at [1357, 423] on icon at bounding box center [1362, 424] width 10 height 10
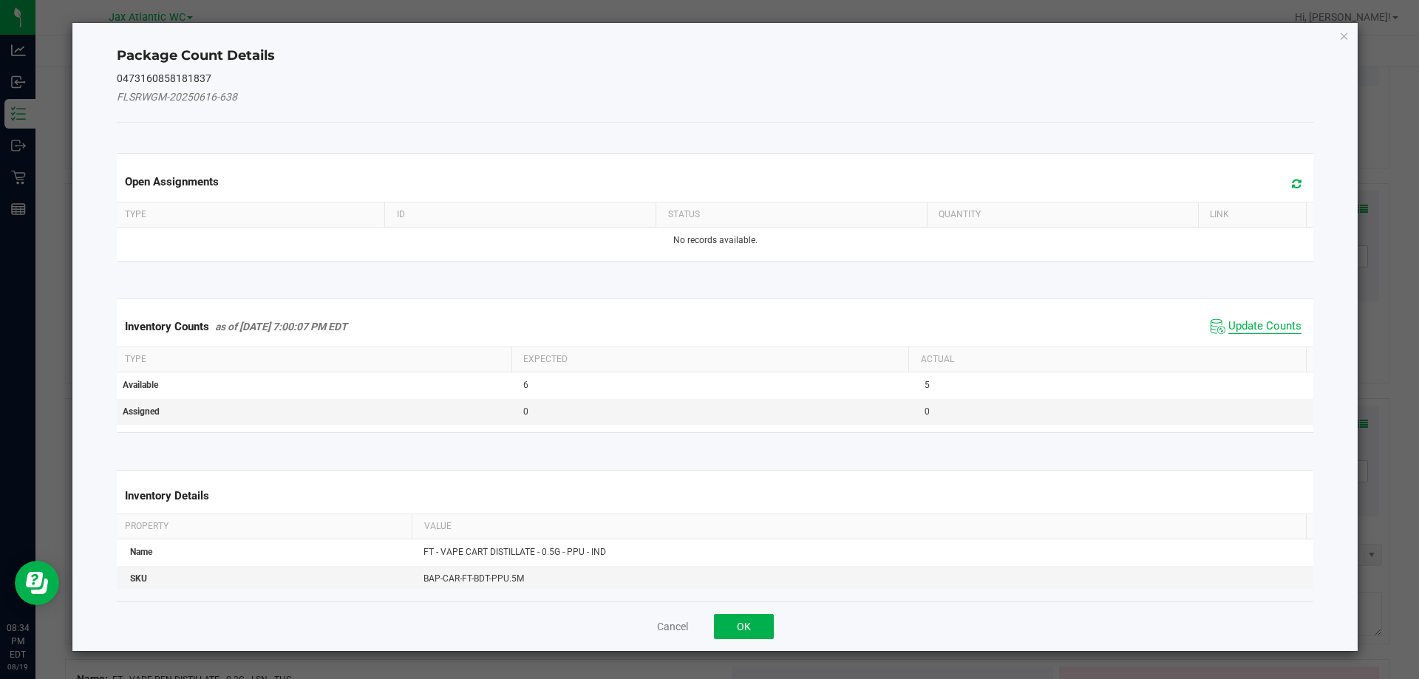
click at [1239, 327] on span "Update Counts" at bounding box center [1264, 326] width 73 height 15
drag, startPoint x: 1239, startPoint y: 326, endPoint x: 1239, endPoint y: 314, distance: 11.8
click at [1239, 325] on div "Inventory Counts as of [DATE] 7:00:07 PM EDT Update Counts" at bounding box center [715, 326] width 1203 height 38
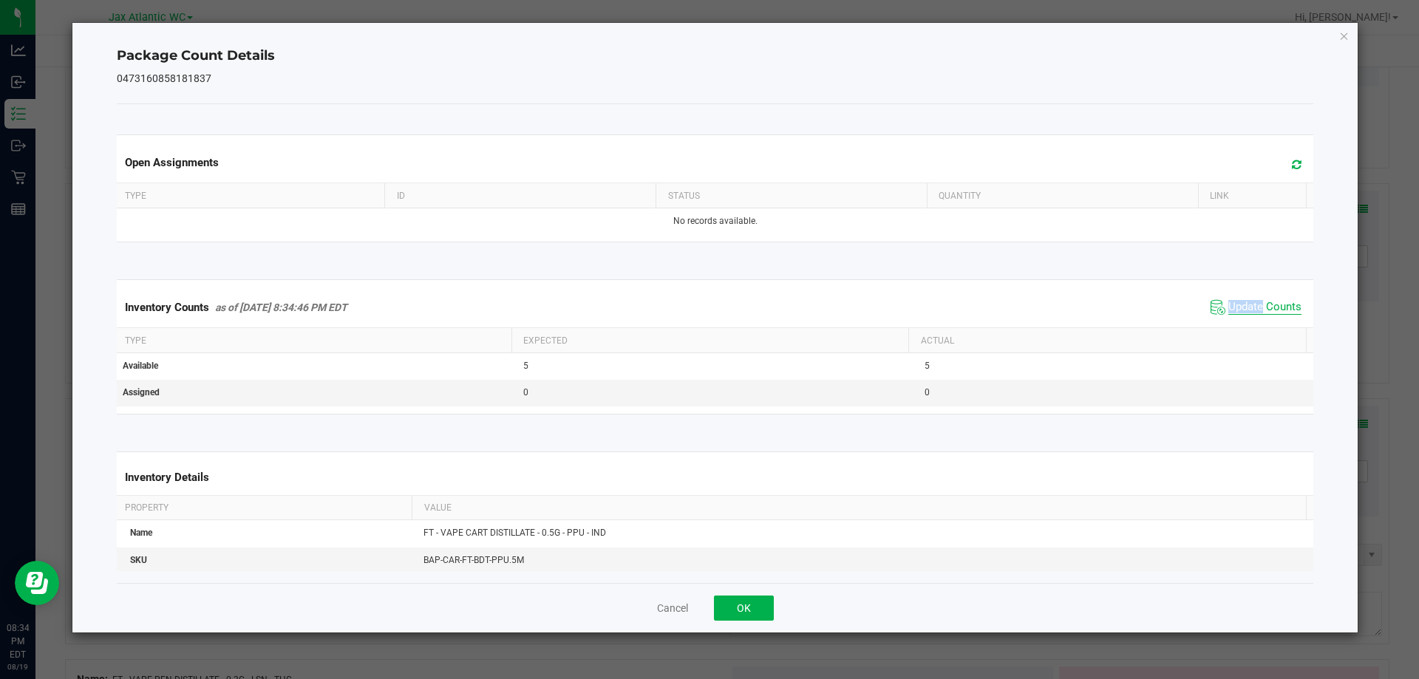
click at [1238, 301] on span "Update Counts" at bounding box center [1264, 307] width 73 height 15
click at [1238, 301] on span "Update Counts" at bounding box center [1264, 306] width 73 height 13
click at [728, 608] on button "OK" at bounding box center [744, 608] width 60 height 25
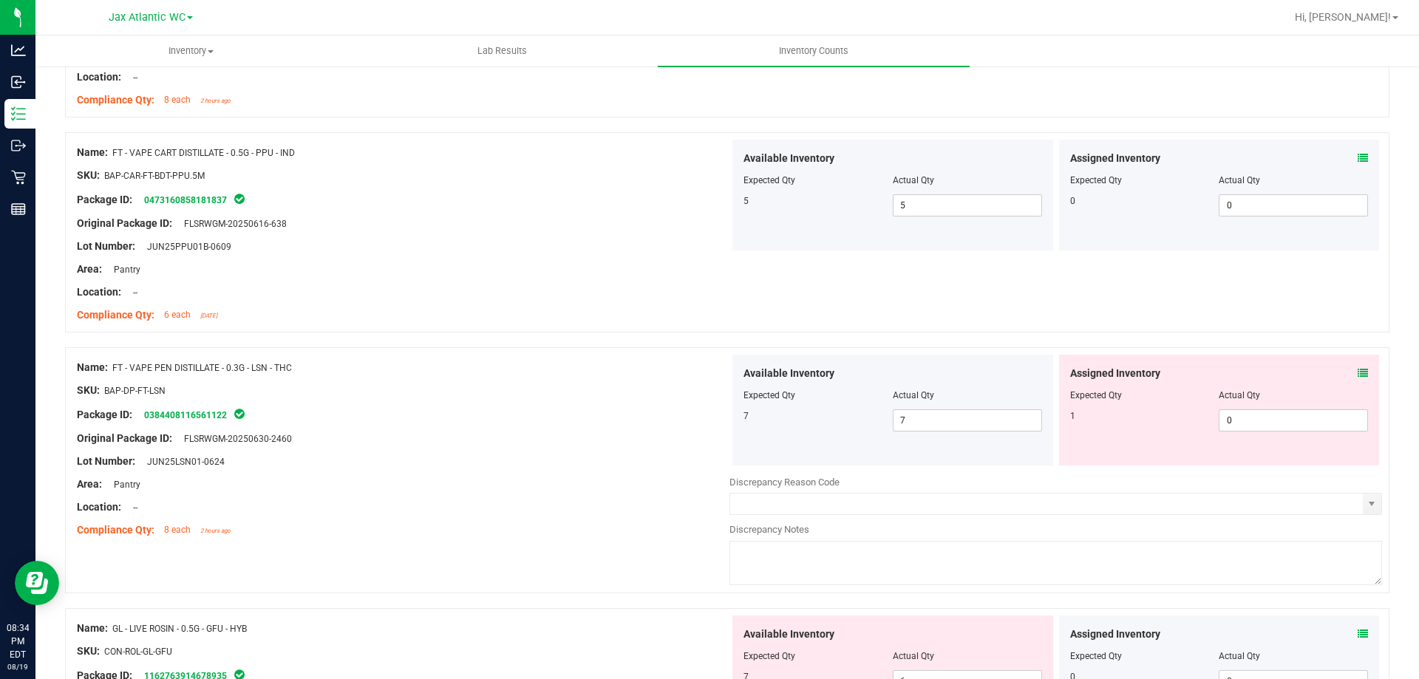
scroll to position [1995, 0]
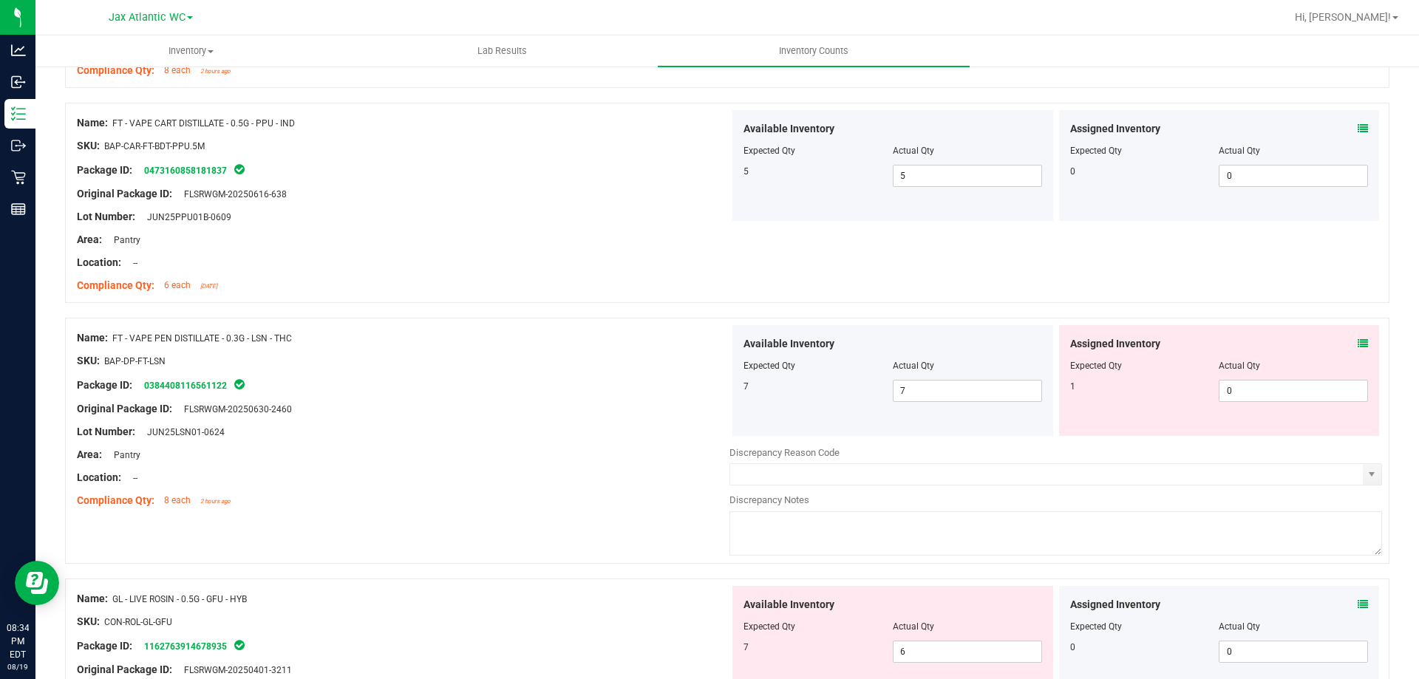
click at [1357, 344] on icon at bounding box center [1362, 343] width 10 height 10
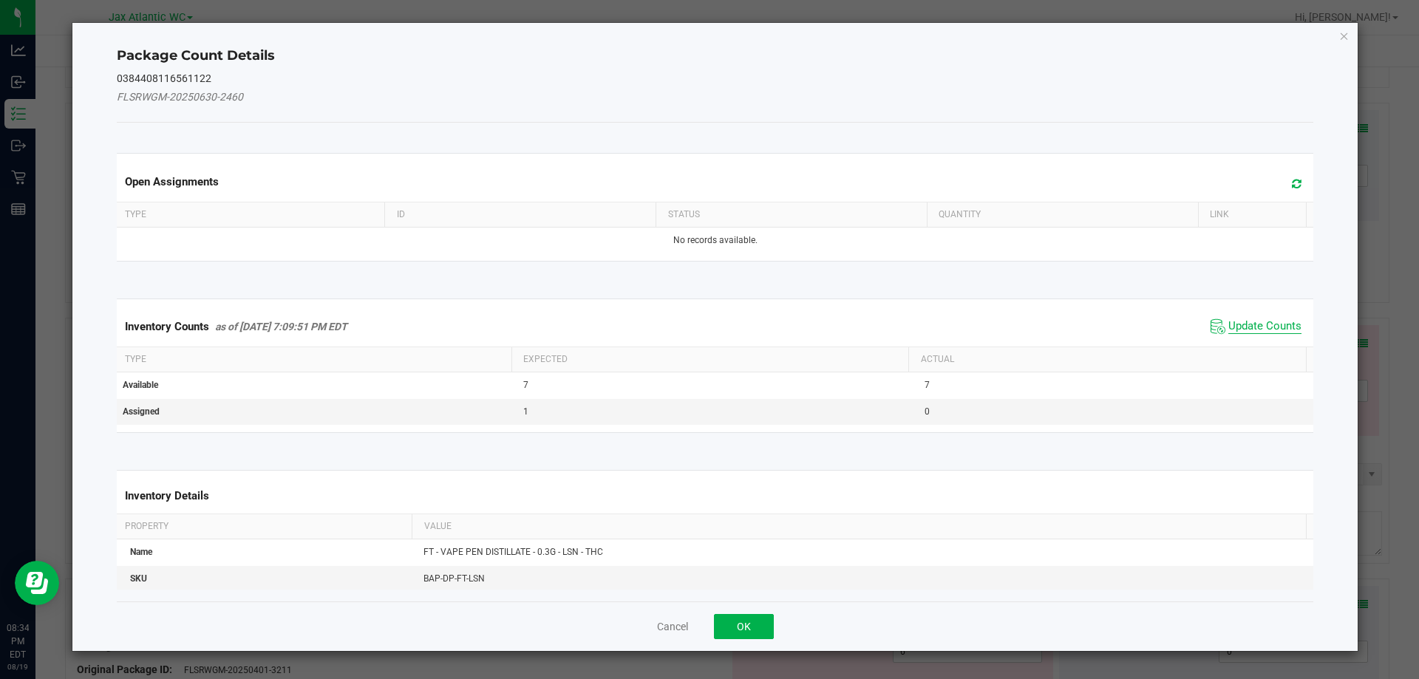
click at [1246, 320] on span "Update Counts" at bounding box center [1264, 326] width 73 height 15
click at [1246, 320] on div "Inventory Counts as of [DATE] 7:09:51 PM EDT Update Counts" at bounding box center [715, 326] width 1203 height 38
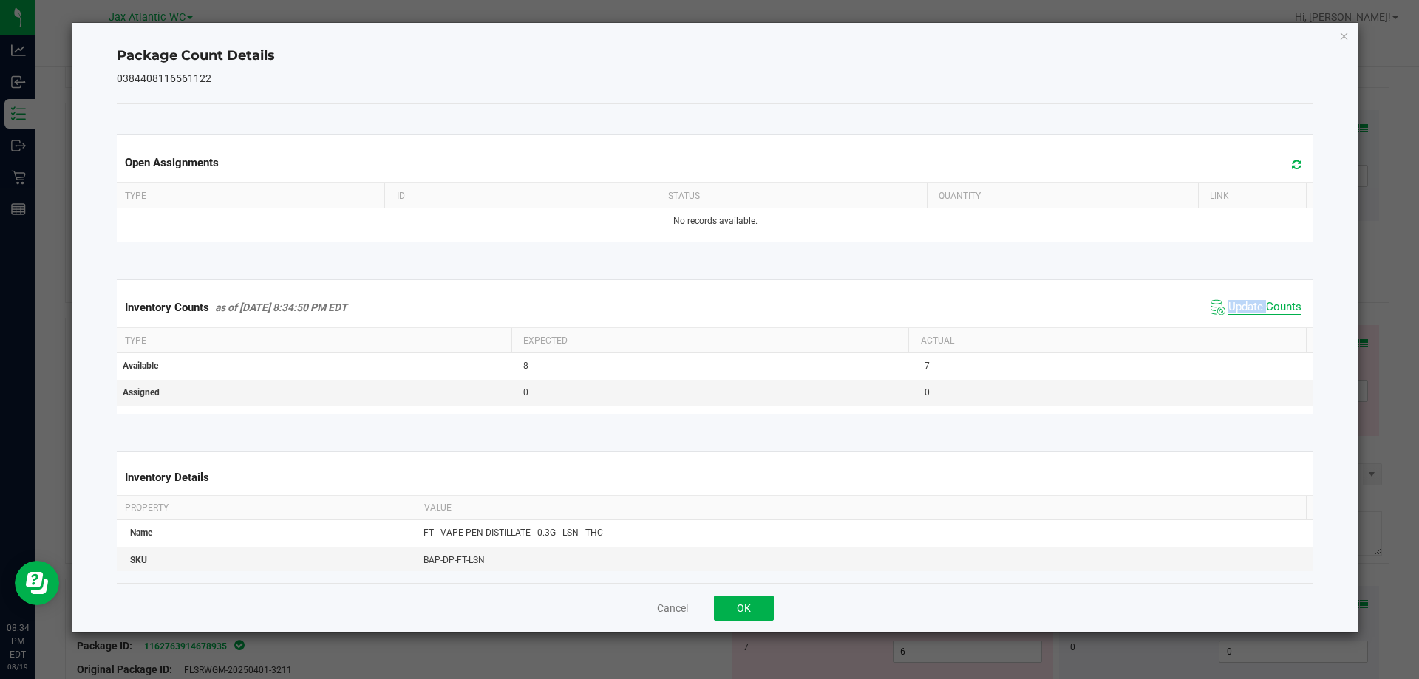
click at [1241, 301] on span "Update Counts" at bounding box center [1264, 307] width 73 height 15
click at [740, 606] on button "OK" at bounding box center [744, 608] width 60 height 25
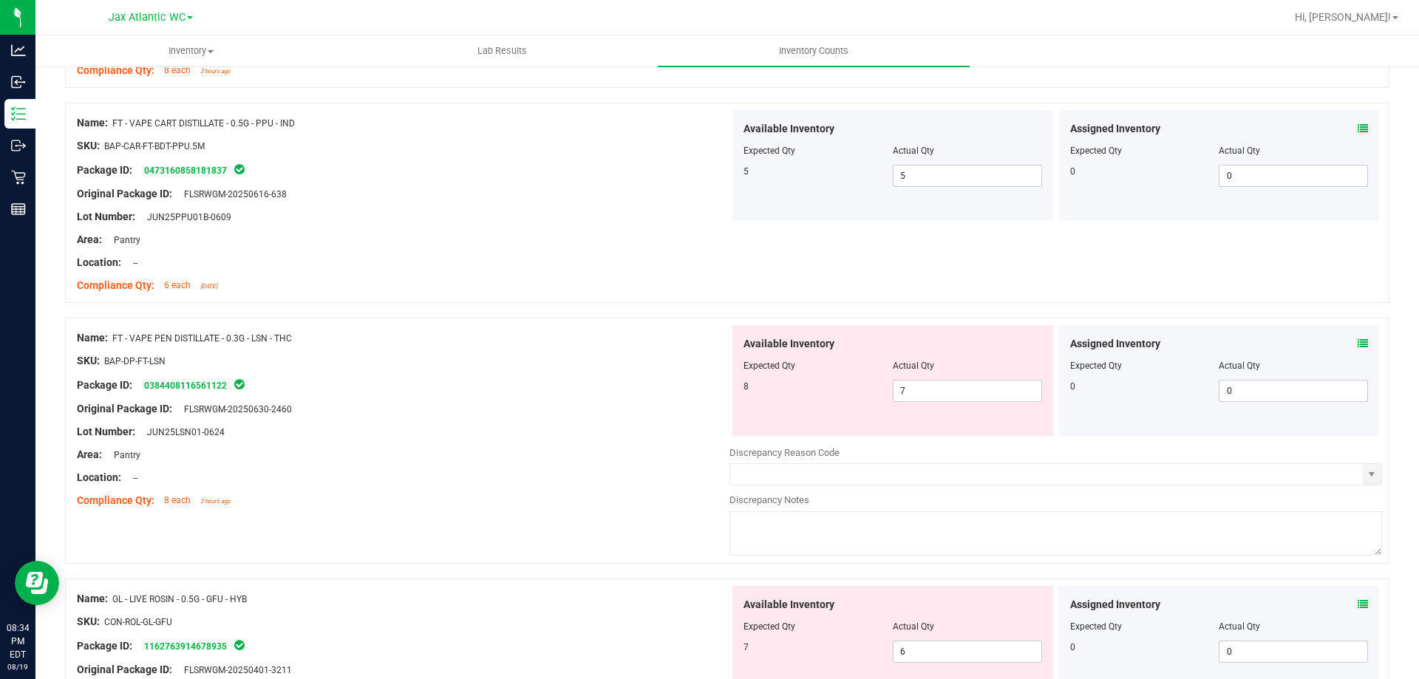
click at [647, 511] on div "Name: FT - VAPE PEN DISTILLATE - 0.3G - LSN - THC SKU: BAP-DP-FT-LSN Package ID…" at bounding box center [403, 419] width 652 height 188
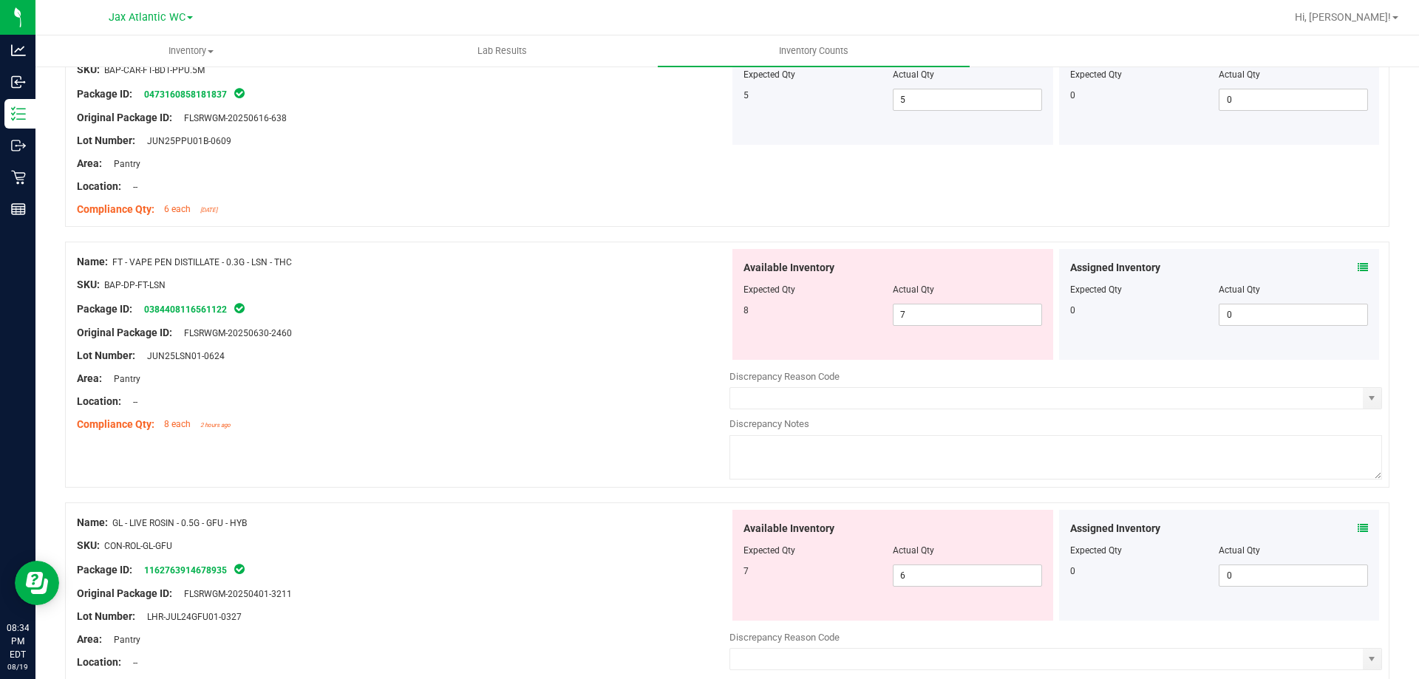
scroll to position [2143, 0]
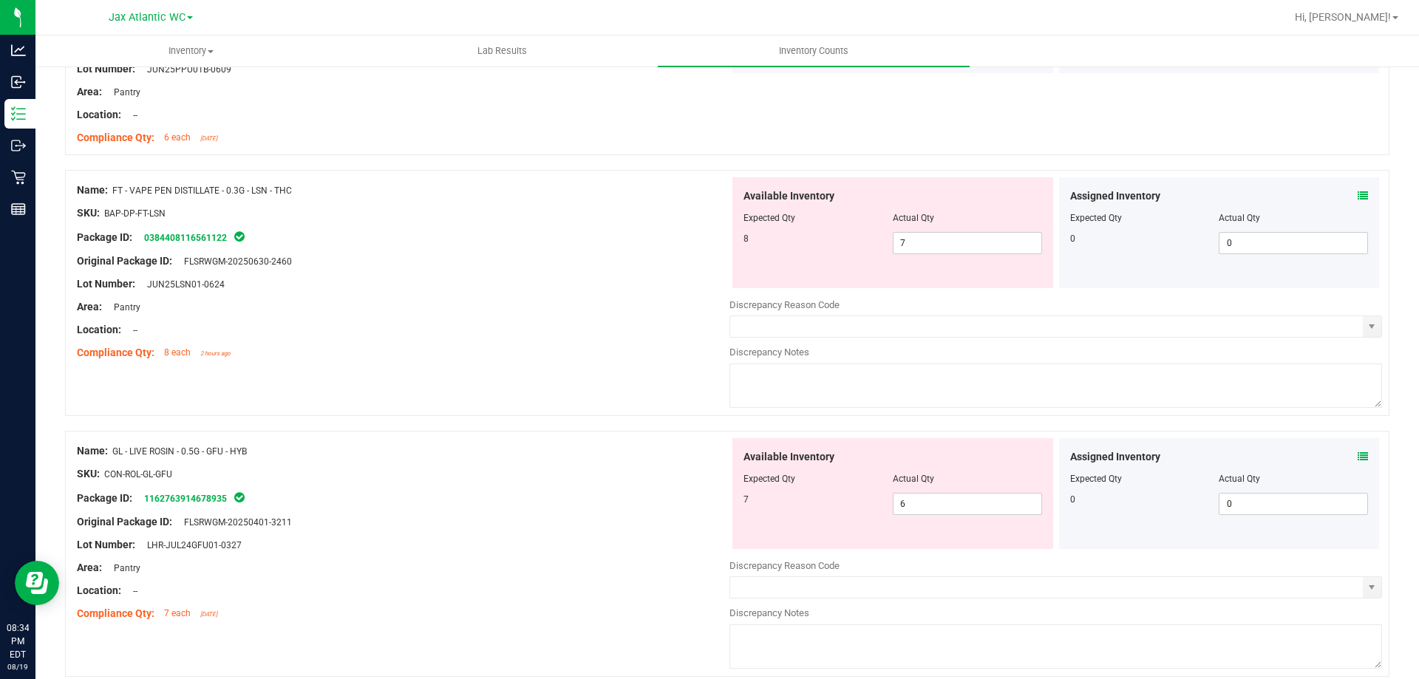
click at [1357, 455] on icon at bounding box center [1362, 456] width 10 height 10
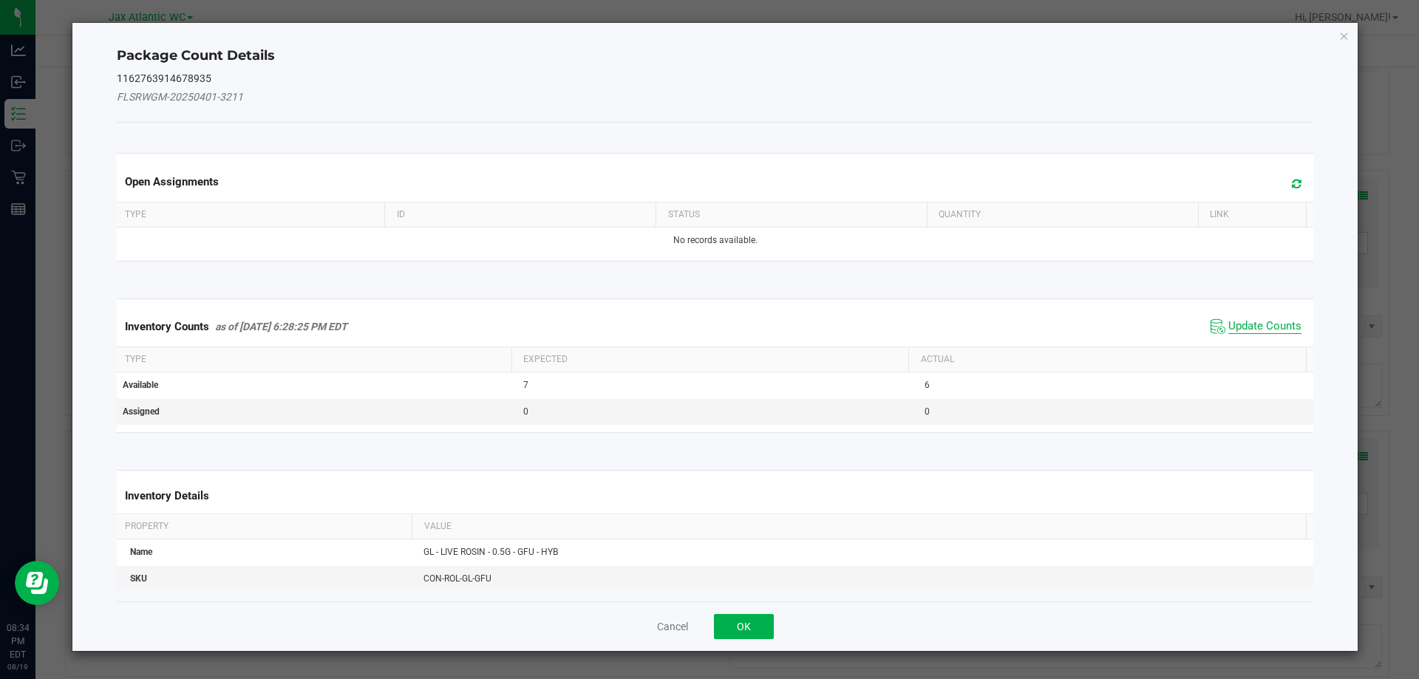
click at [1228, 322] on span "Update Counts" at bounding box center [1264, 326] width 73 height 15
click at [1228, 322] on div "Inventory Counts as of [DATE] 6:28:25 PM EDT Update Counts" at bounding box center [715, 326] width 1203 height 38
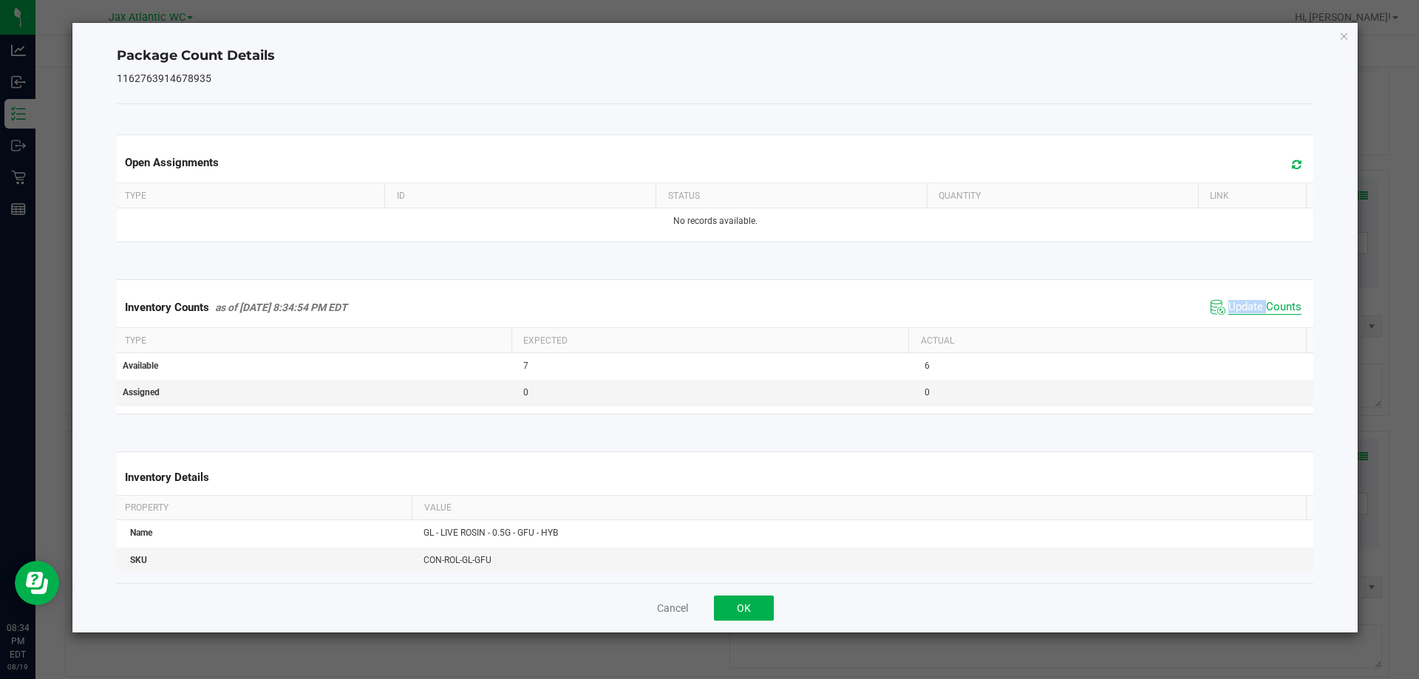
click at [1231, 304] on span "Update Counts" at bounding box center [1264, 307] width 73 height 15
click at [746, 606] on button "OK" at bounding box center [744, 608] width 60 height 25
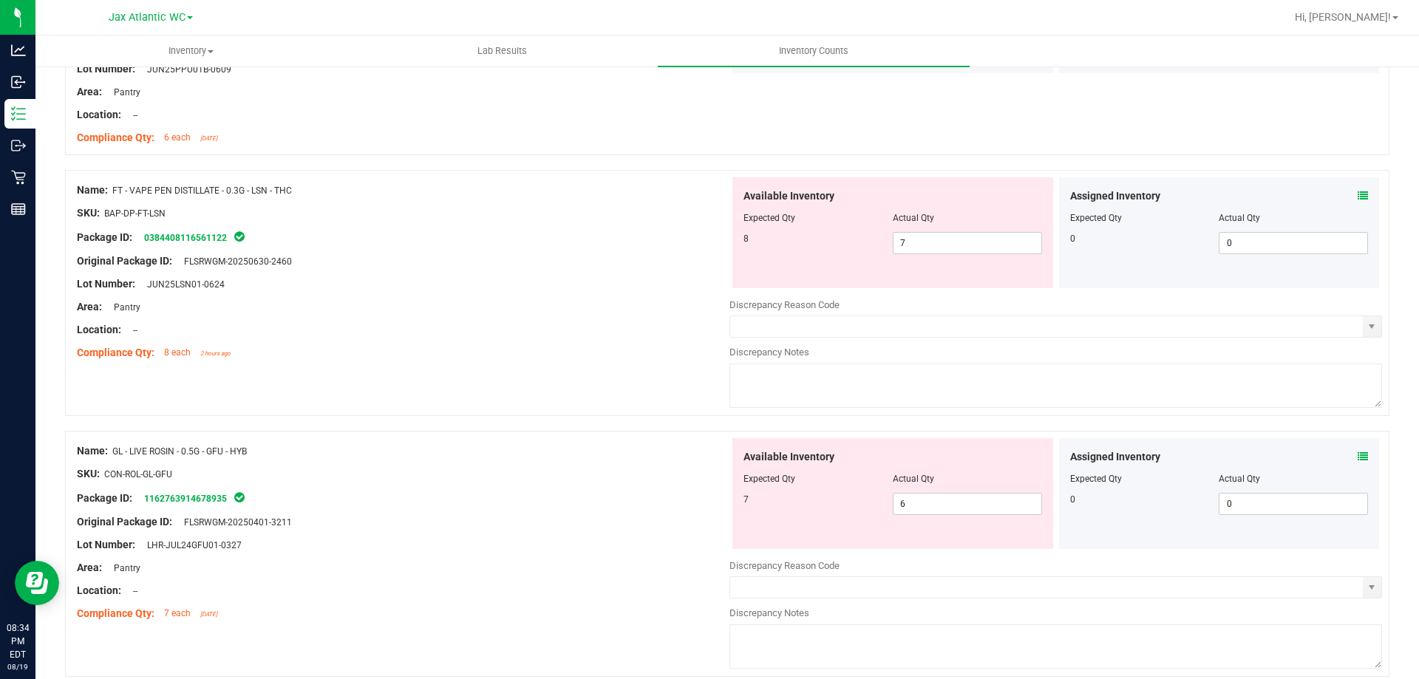
click at [528, 468] on div "SKU: CON-ROL-GL-GFU" at bounding box center [403, 474] width 652 height 16
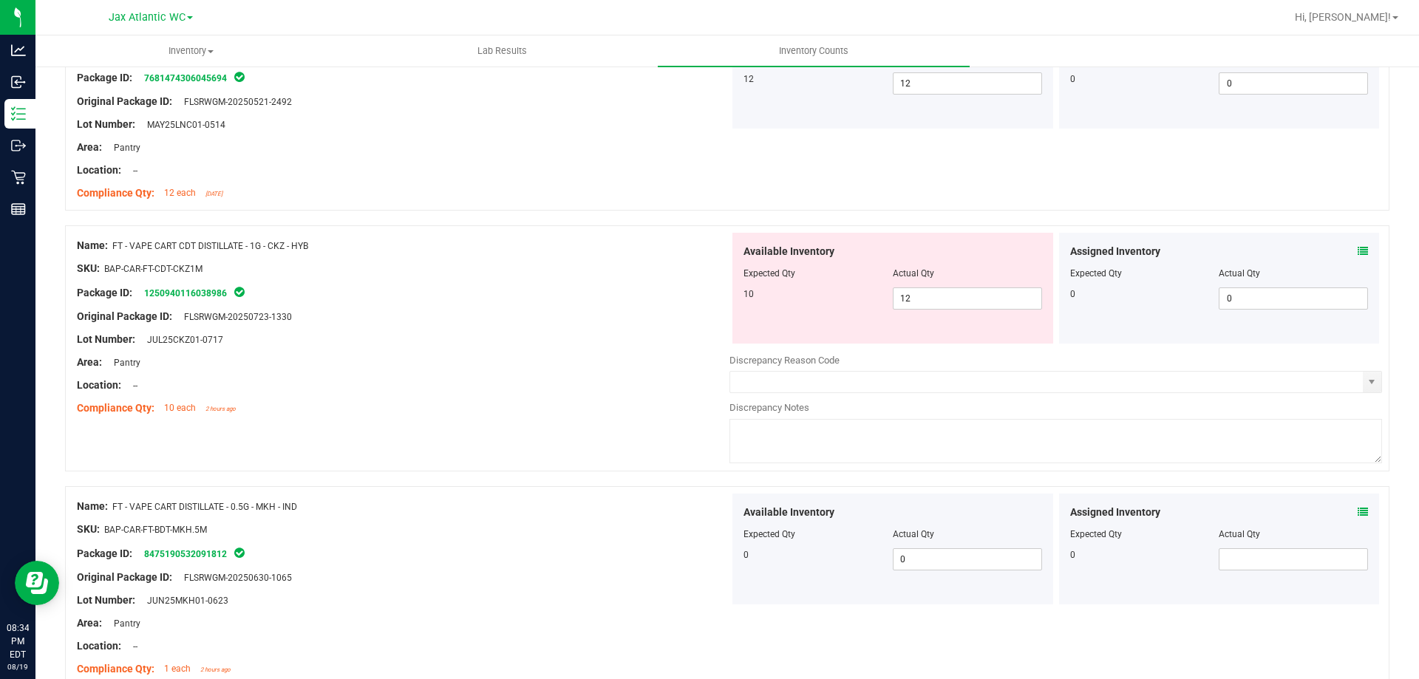
scroll to position [961, 0]
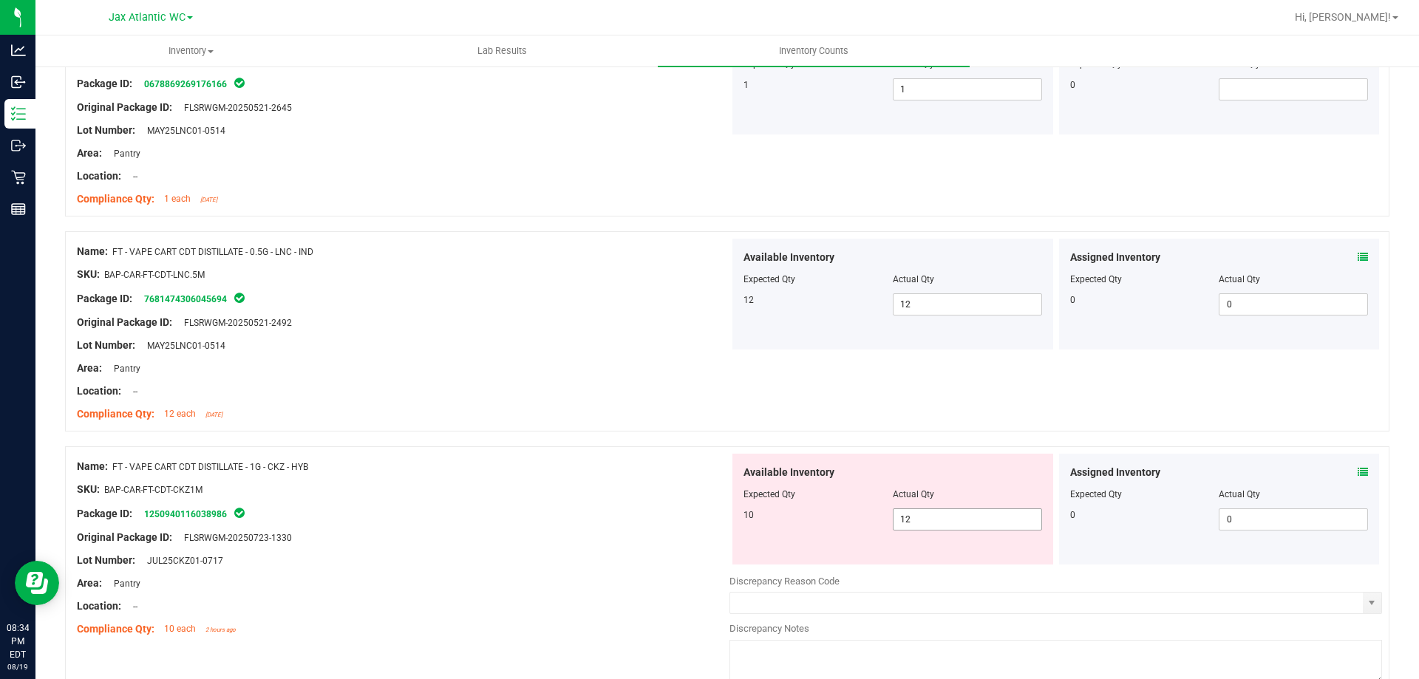
click at [944, 517] on span "12 12" at bounding box center [967, 519] width 149 height 22
click at [944, 517] on input "12" at bounding box center [967, 519] width 148 height 21
type input "10"
click at [574, 527] on div at bounding box center [403, 525] width 652 height 7
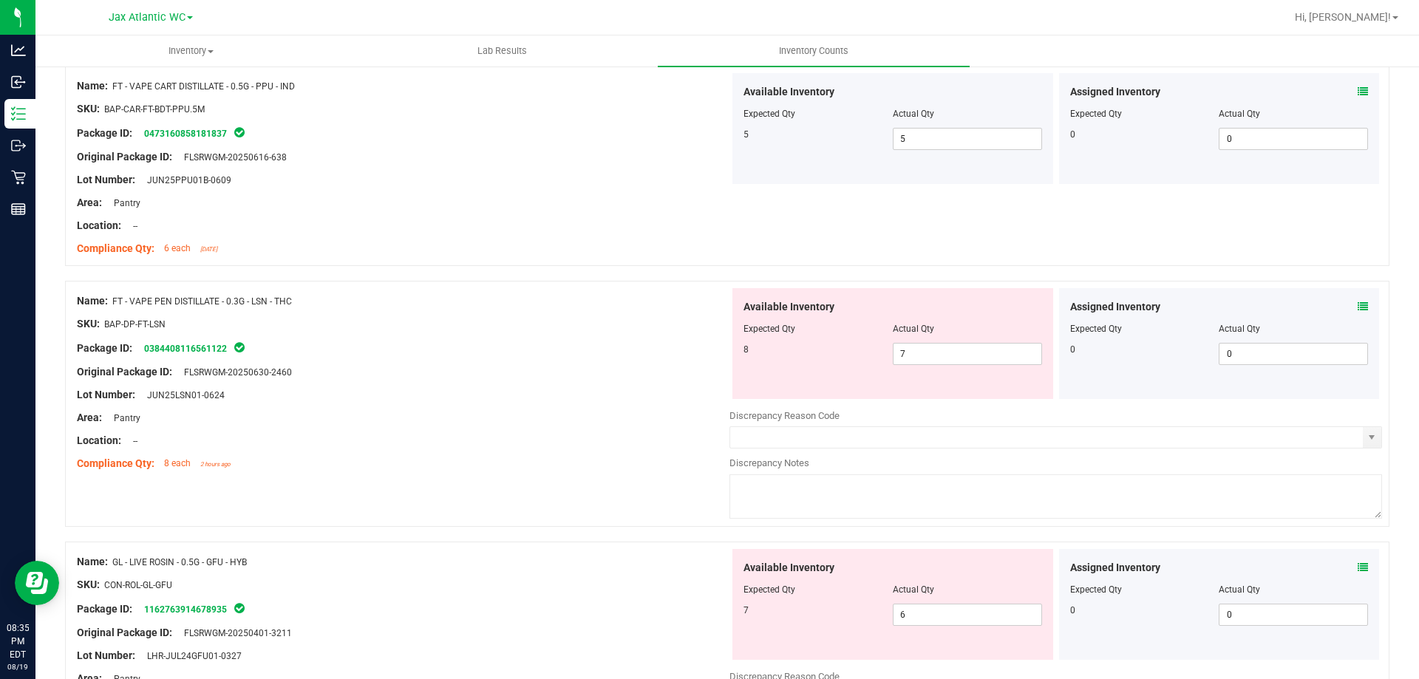
scroll to position [1995, 0]
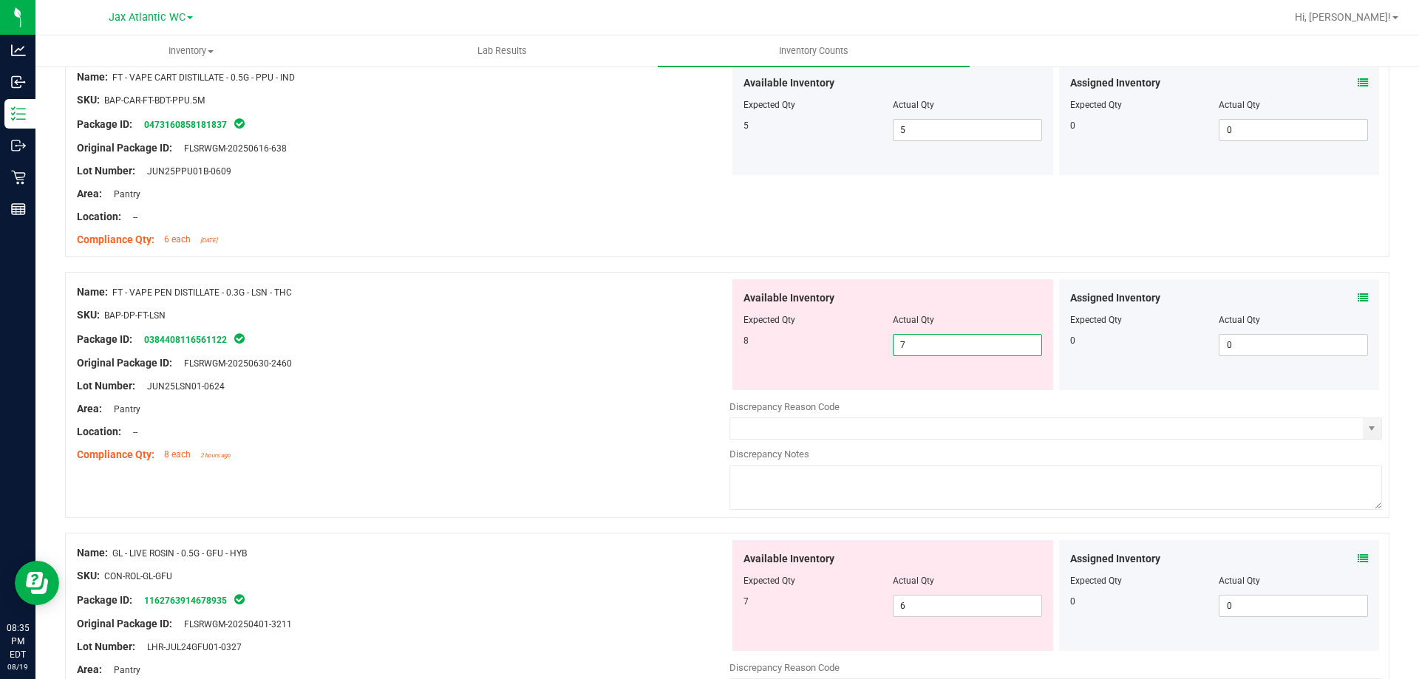
click at [944, 348] on span "7 7" at bounding box center [967, 345] width 149 height 22
click at [944, 348] on input "7" at bounding box center [967, 345] width 148 height 21
type input "8"
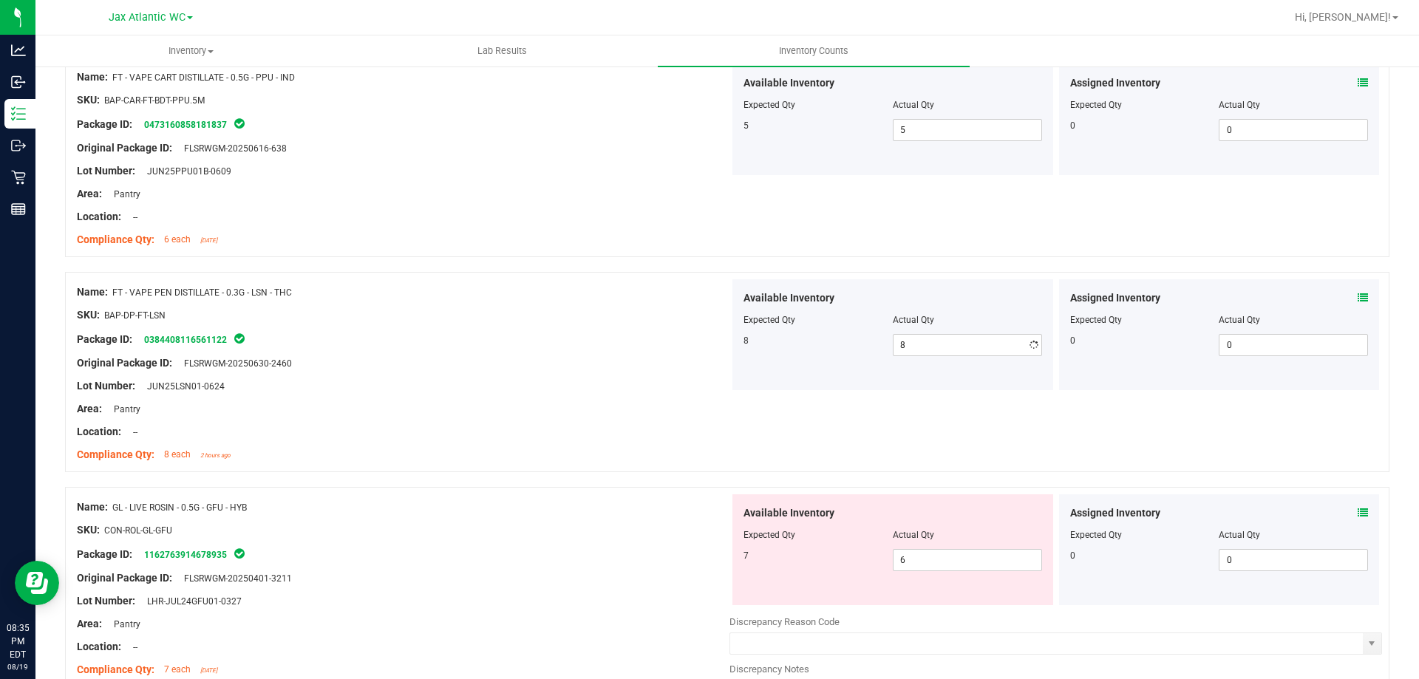
click at [596, 403] on div "Area: Pantry" at bounding box center [403, 409] width 652 height 16
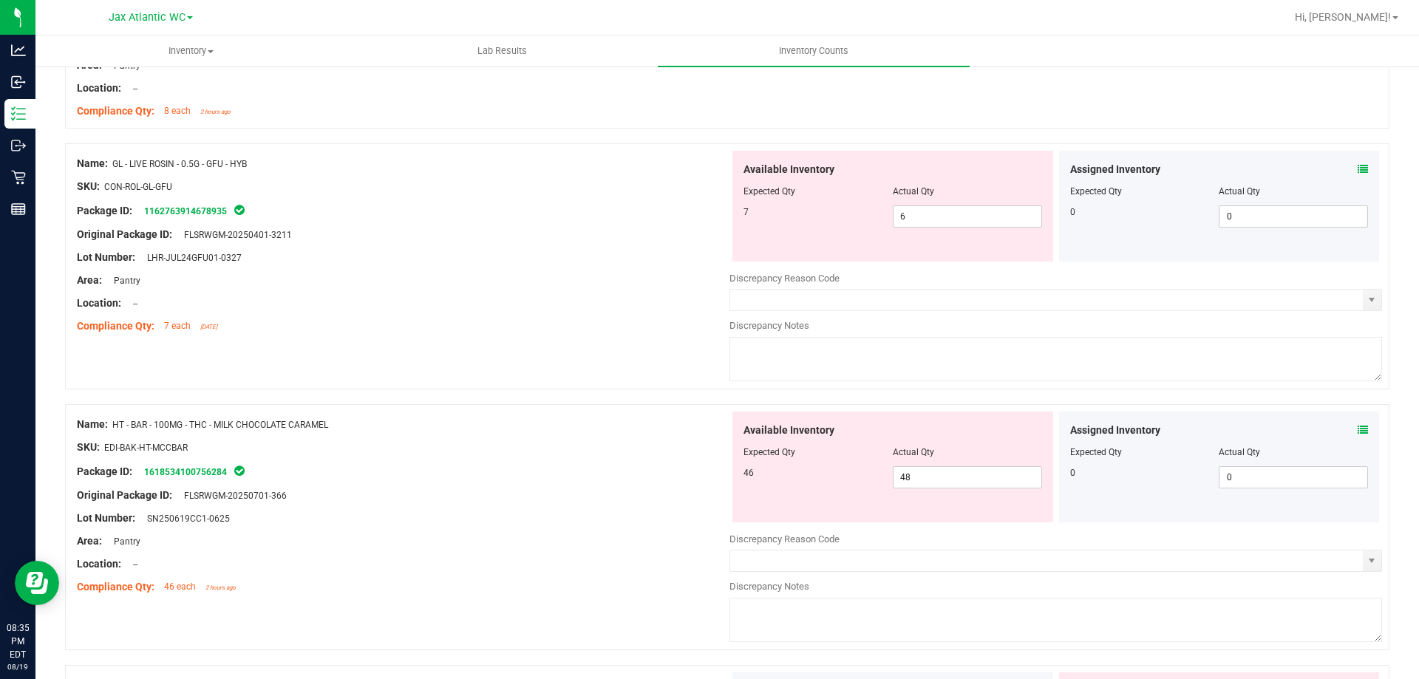
scroll to position [2365, 0]
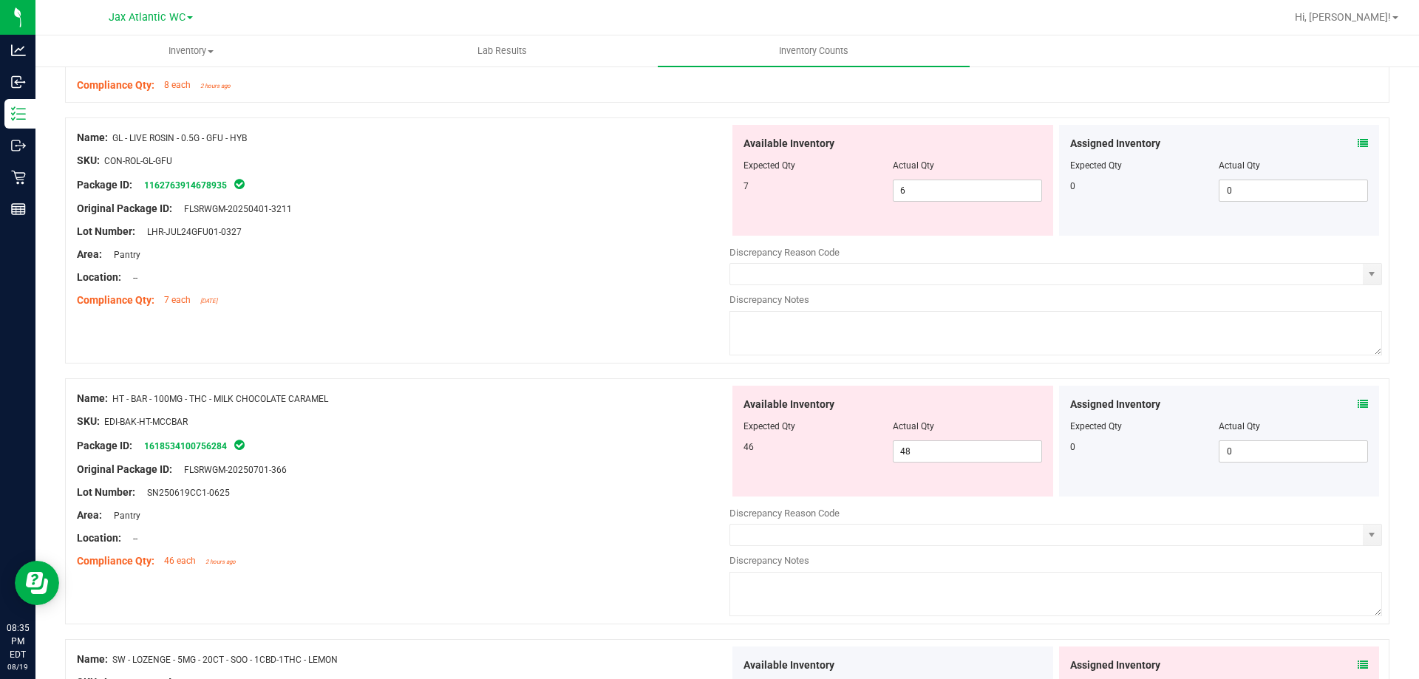
click at [1357, 405] on icon at bounding box center [1362, 404] width 10 height 10
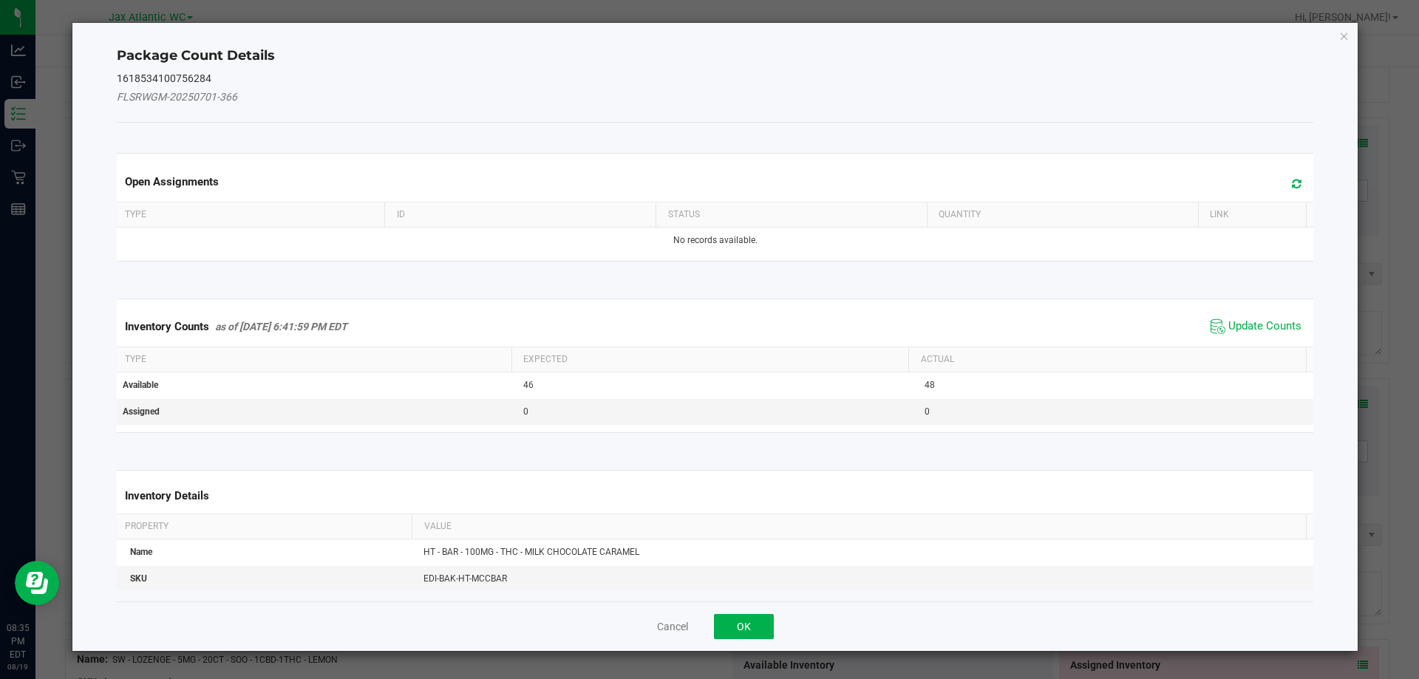
click at [1254, 318] on span "Update Counts" at bounding box center [1256, 327] width 98 height 22
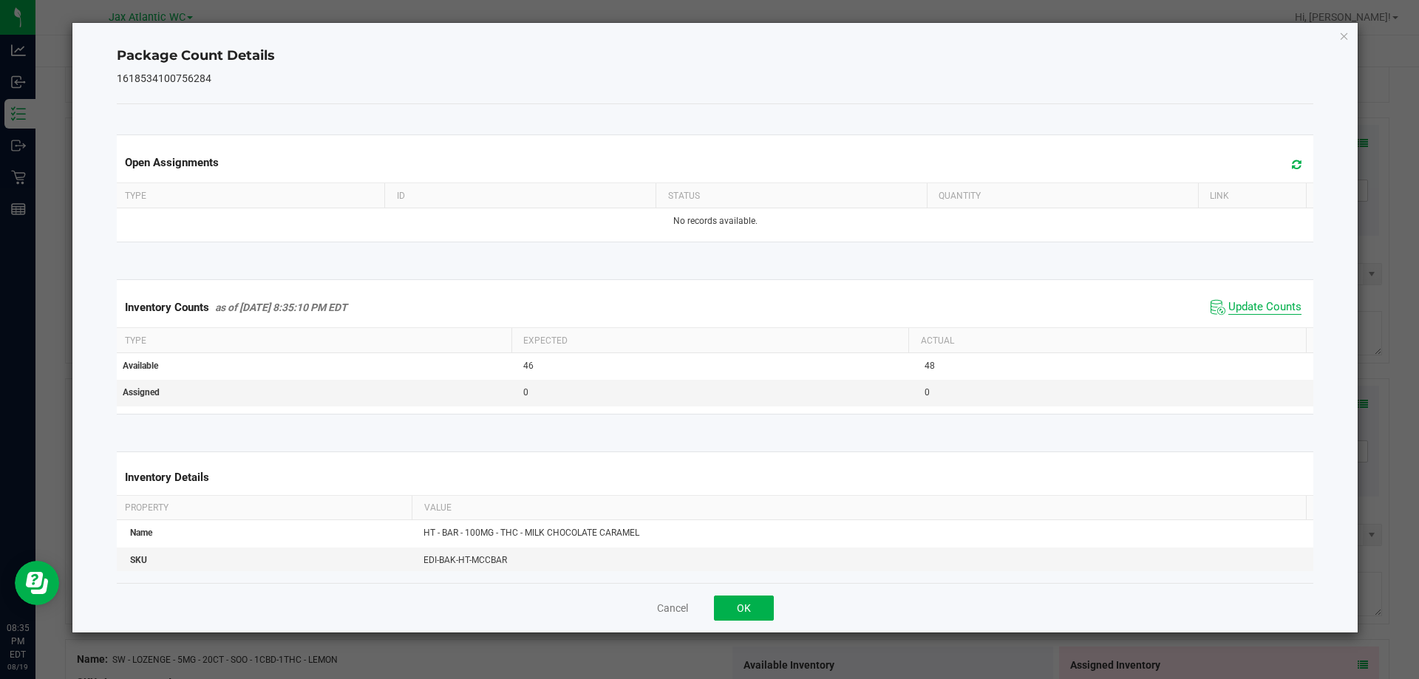
click at [1240, 310] on span "Update Counts" at bounding box center [1264, 307] width 73 height 15
click at [1240, 308] on span "Update Counts" at bounding box center [1264, 306] width 73 height 13
click at [1240, 307] on span "Update Counts" at bounding box center [1264, 307] width 73 height 15
drag, startPoint x: 740, startPoint y: 613, endPoint x: 754, endPoint y: 596, distance: 21.5
click at [743, 610] on button "OK" at bounding box center [744, 608] width 60 height 25
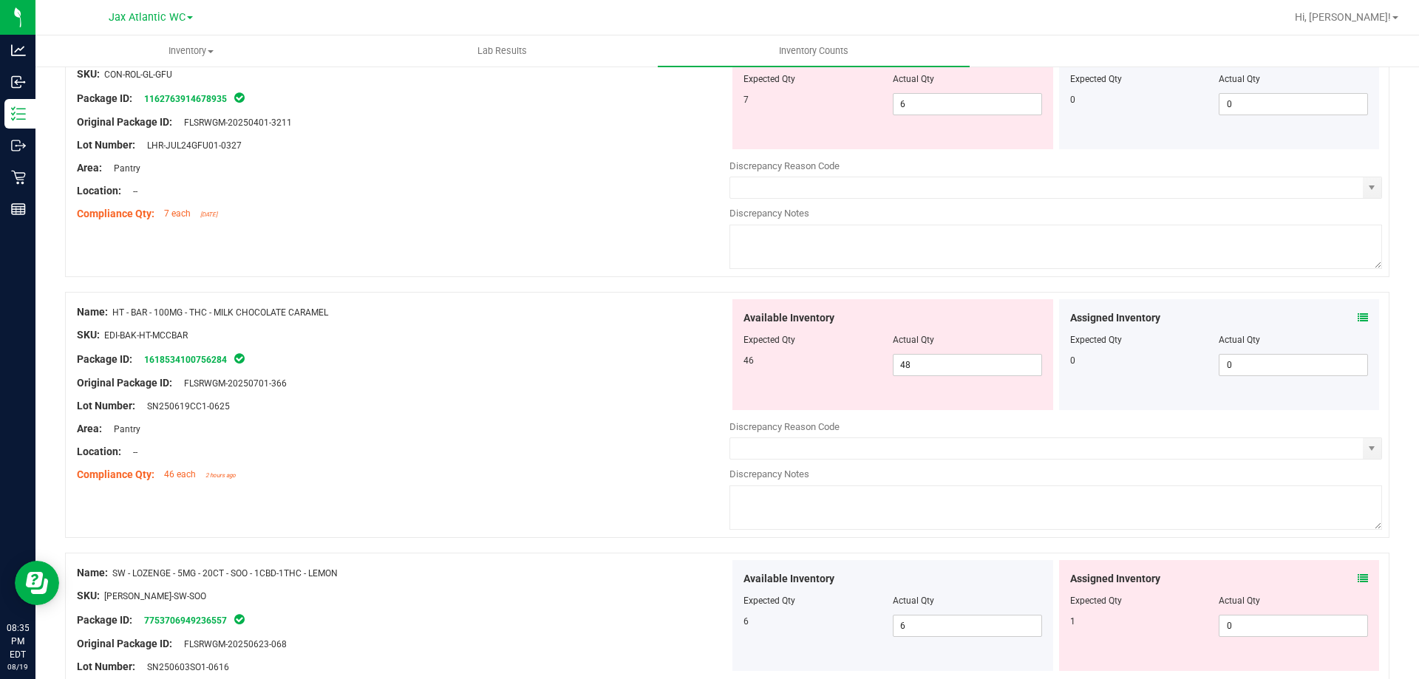
scroll to position [2586, 0]
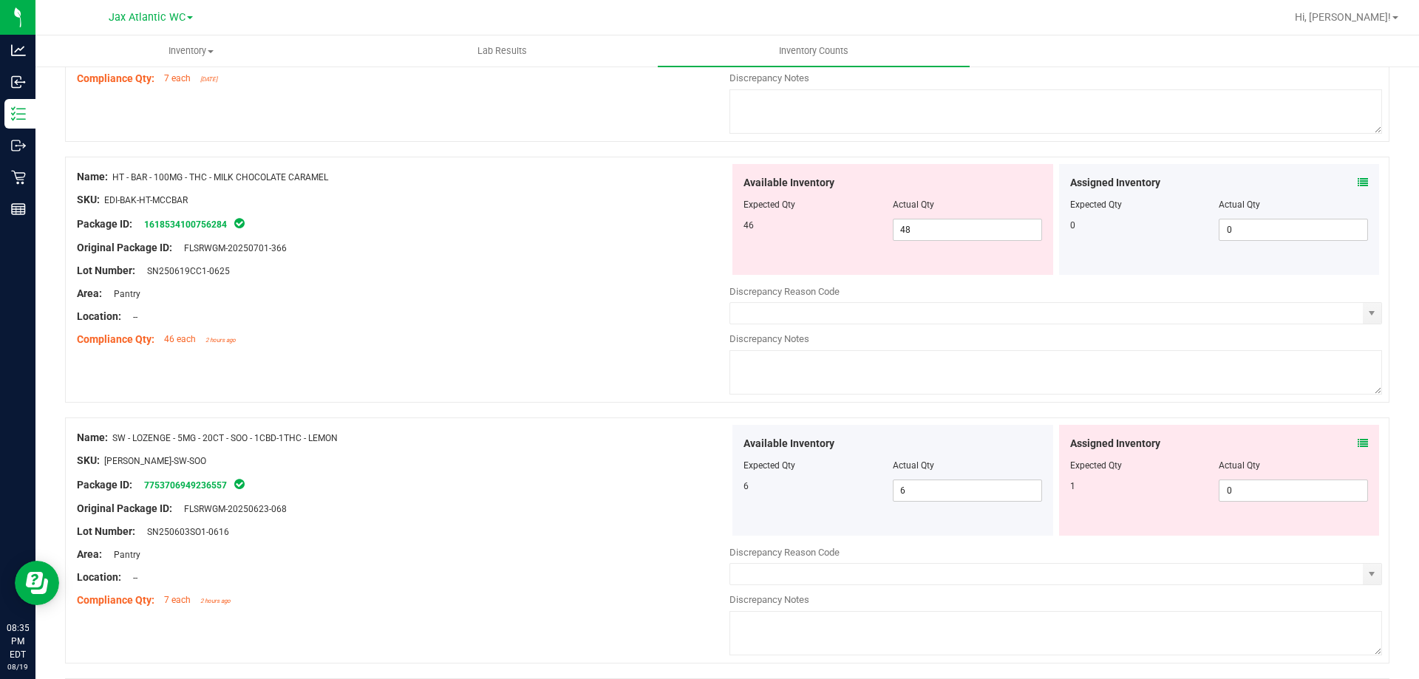
click at [1357, 439] on icon at bounding box center [1362, 443] width 10 height 10
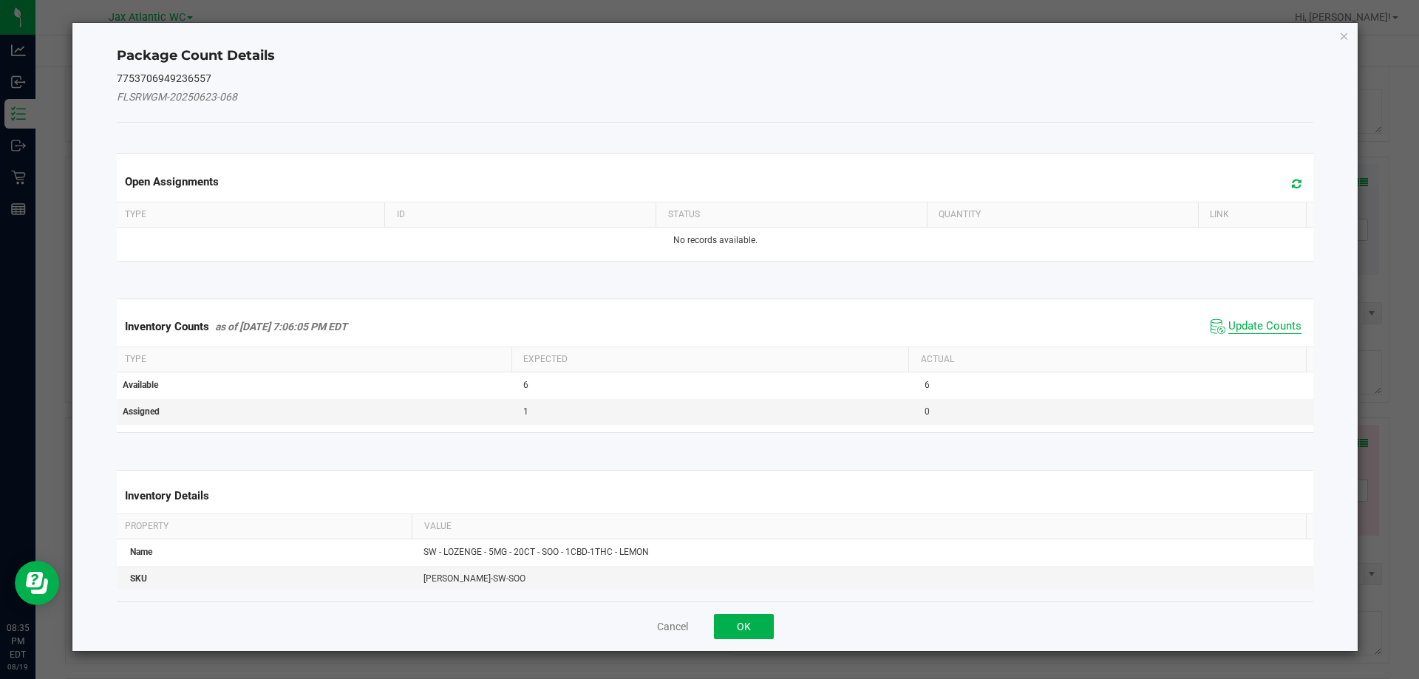
click at [1256, 330] on span "Update Counts" at bounding box center [1264, 326] width 73 height 15
click at [1256, 328] on kendo-grid "Inventory Counts as of [DATE] 7:06:05 PM EDT Update Counts Type Expected Actual…" at bounding box center [715, 366] width 1219 height 134
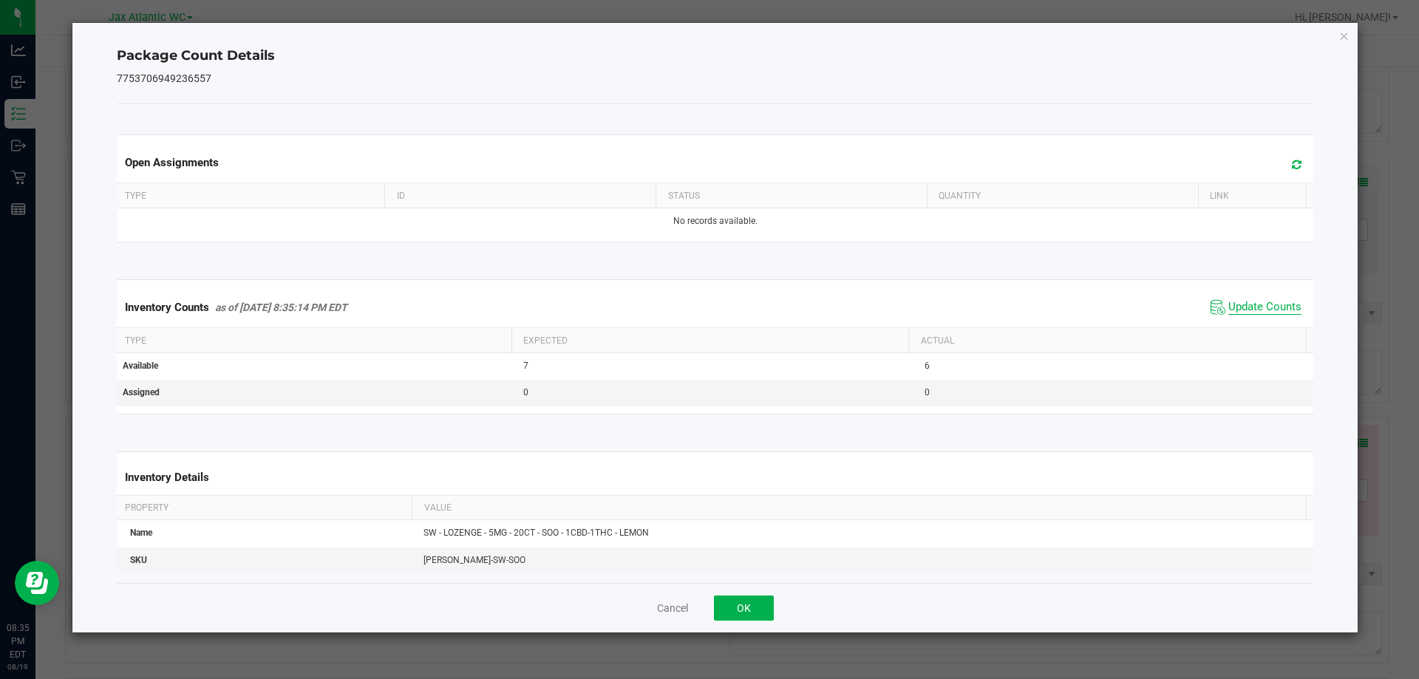
click at [1246, 305] on span "Update Counts" at bounding box center [1264, 307] width 73 height 15
click at [1246, 305] on span "Update Counts" at bounding box center [1264, 306] width 73 height 13
click at [1246, 305] on span "Update Counts" at bounding box center [1264, 307] width 73 height 15
click at [755, 607] on button "OK" at bounding box center [744, 608] width 60 height 25
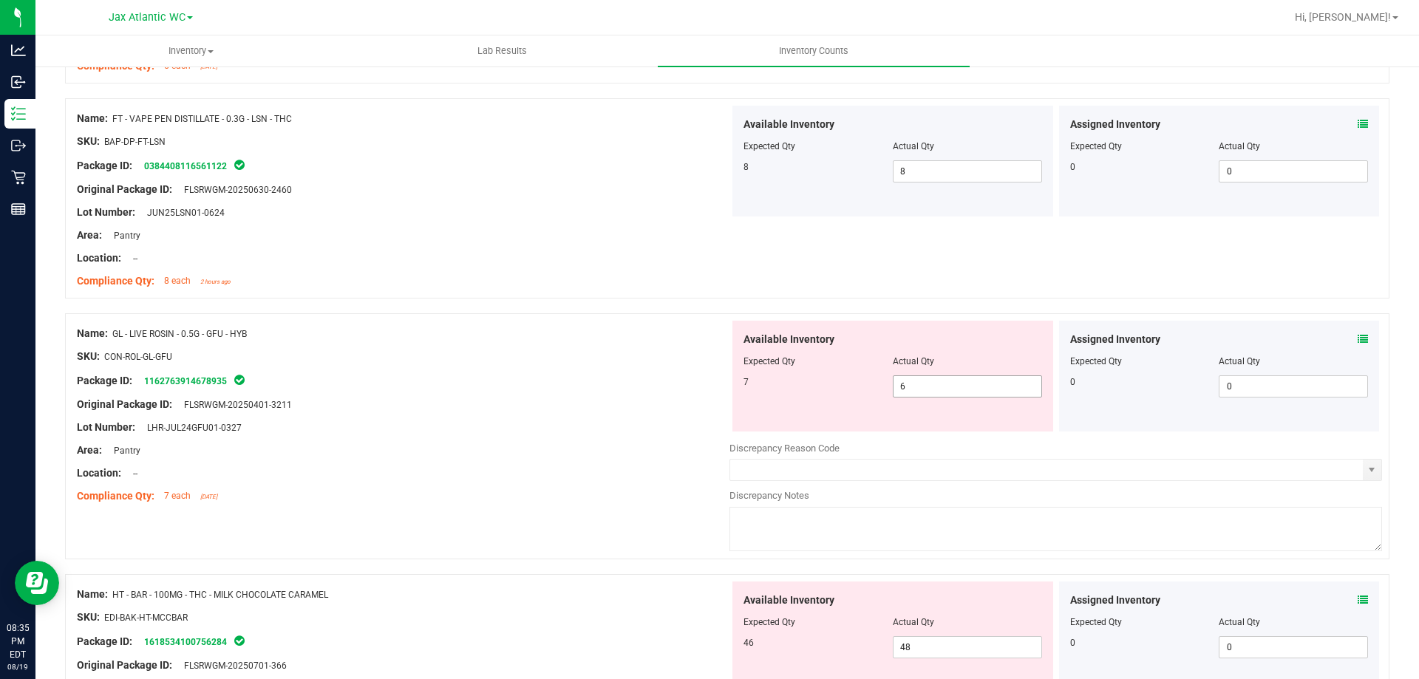
scroll to position [2143, 0]
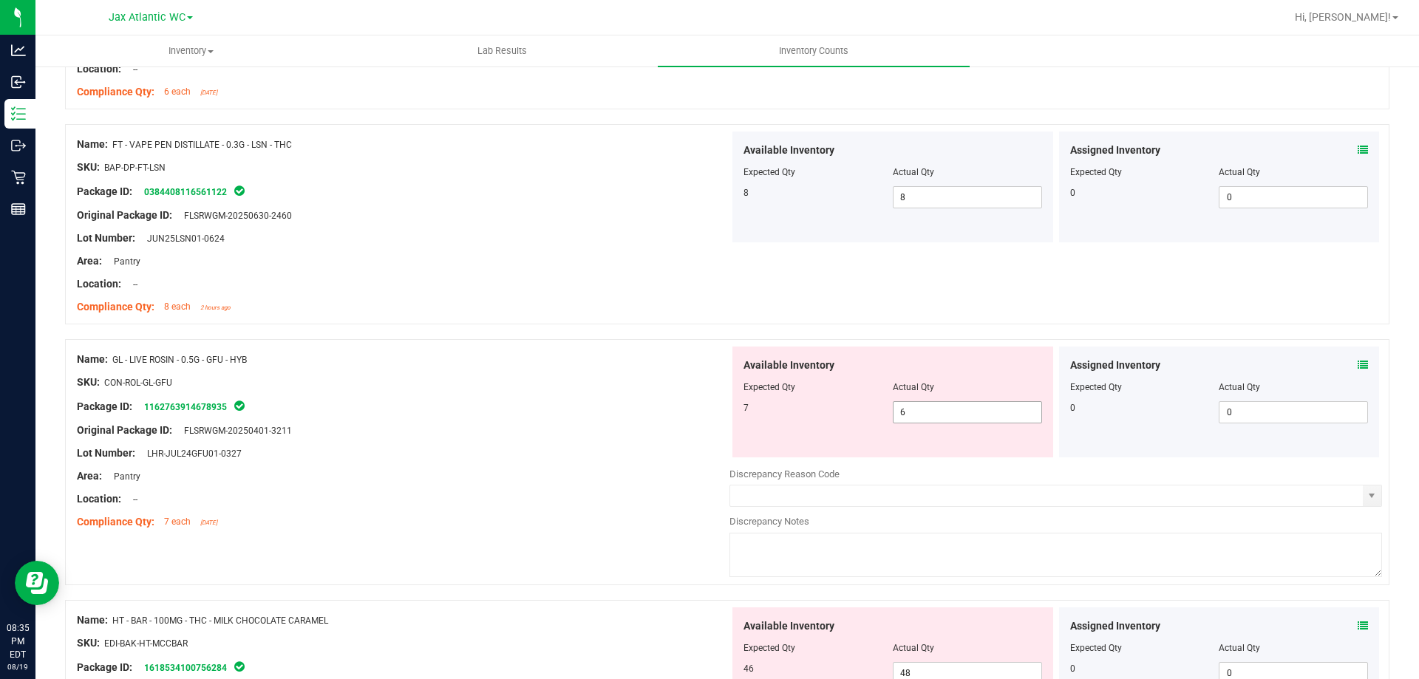
click at [917, 412] on span "6 6" at bounding box center [967, 412] width 149 height 22
click at [917, 412] on input "6" at bounding box center [967, 412] width 148 height 21
type input "7"
click at [612, 446] on div "Lot Number: LHR-JUL24GFU01-0327" at bounding box center [403, 454] width 652 height 16
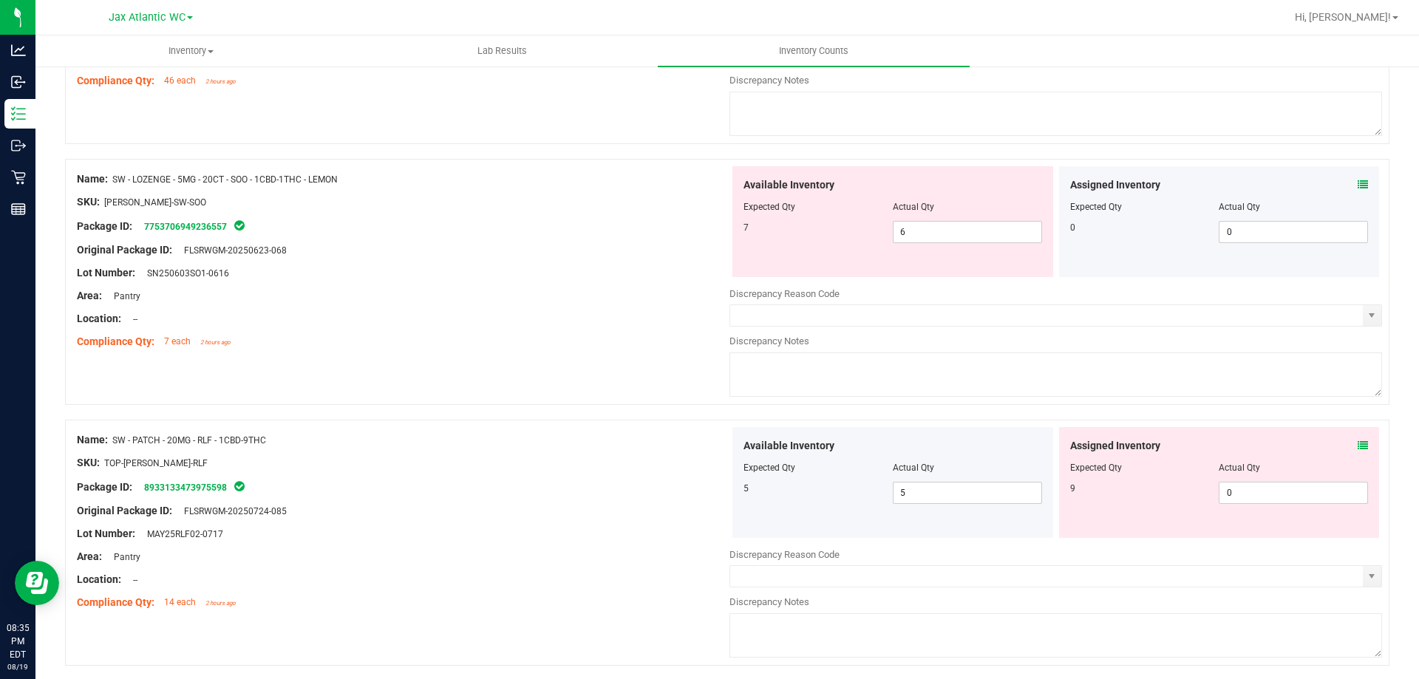
scroll to position [2808, 0]
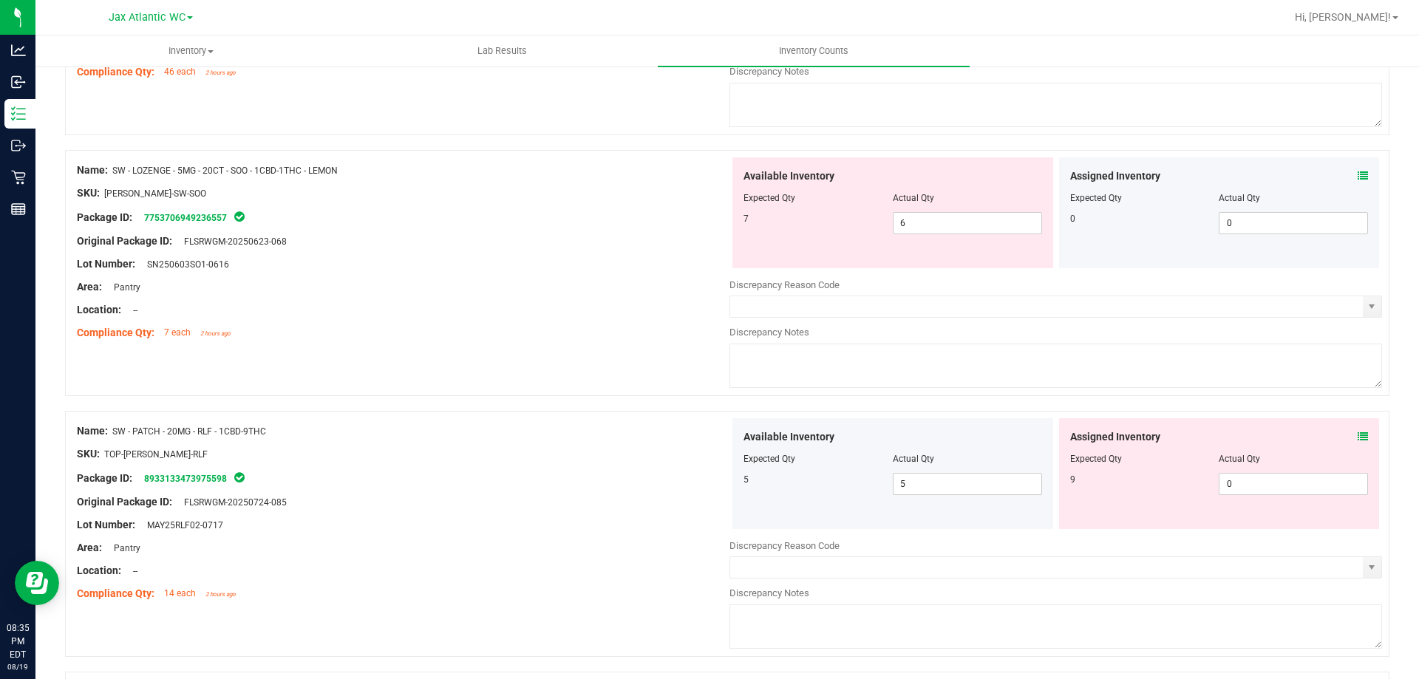
click at [1357, 434] on div "Assigned Inventory Expected Qty Actual Qty 9 0 0" at bounding box center [1219, 473] width 321 height 111
click at [1357, 434] on icon at bounding box center [1362, 437] width 10 height 10
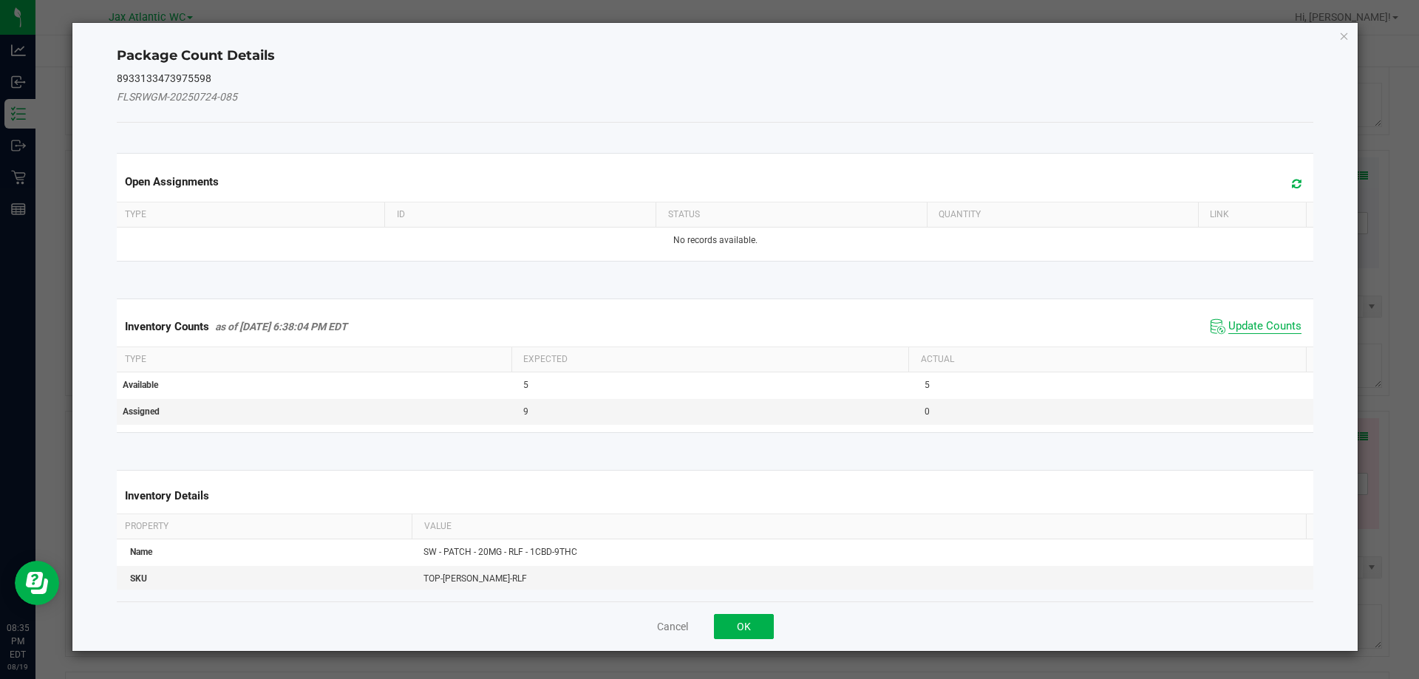
click at [1252, 330] on span "Update Counts" at bounding box center [1264, 326] width 73 height 15
drag, startPoint x: 1252, startPoint y: 330, endPoint x: 1241, endPoint y: 313, distance: 20.3
click at [1248, 325] on div "Inventory Counts as of [DATE] 6:38:04 PM EDT Update Counts" at bounding box center [715, 326] width 1203 height 38
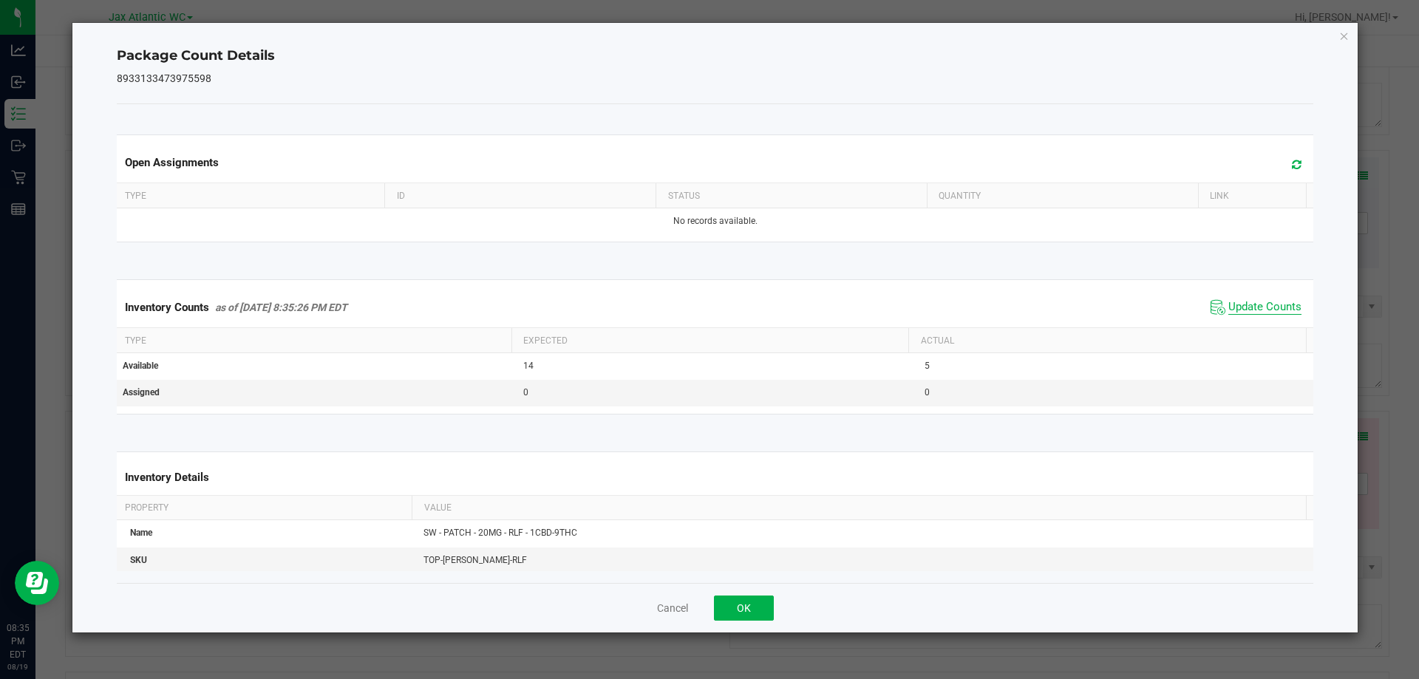
click at [1233, 302] on span "Update Counts" at bounding box center [1264, 307] width 73 height 15
click at [1233, 301] on span "Update Counts" at bounding box center [1264, 306] width 73 height 13
click at [741, 598] on button "OK" at bounding box center [744, 608] width 60 height 25
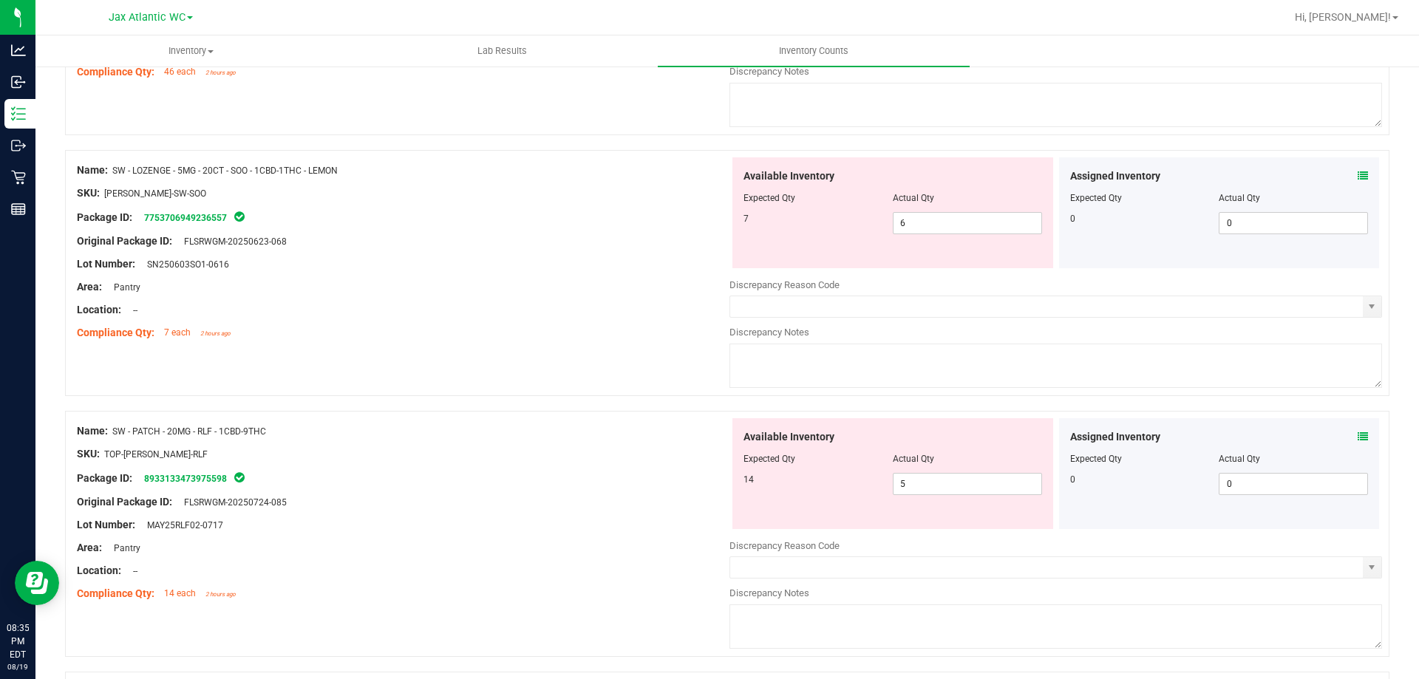
click at [536, 502] on div "Original Package ID: FLSRWGM-20250724-085" at bounding box center [403, 502] width 652 height 16
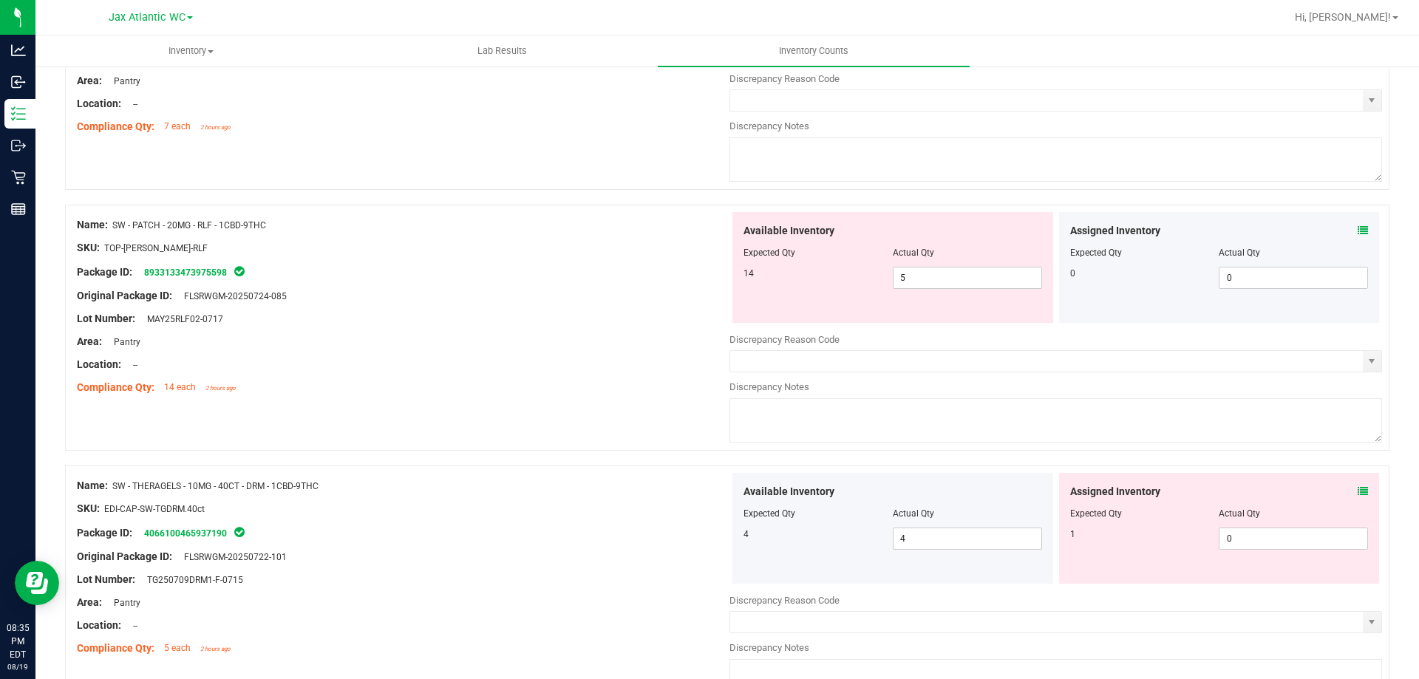
scroll to position [3030, 0]
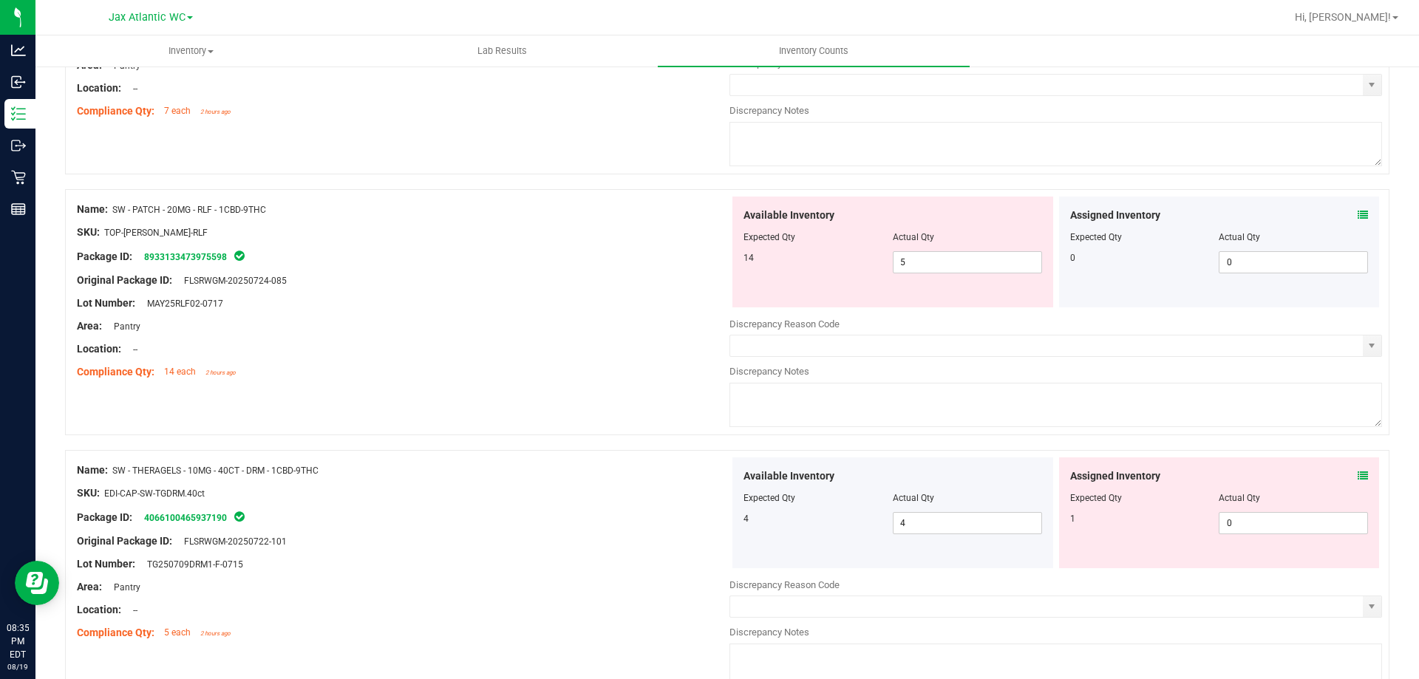
click at [1357, 474] on icon at bounding box center [1362, 476] width 10 height 10
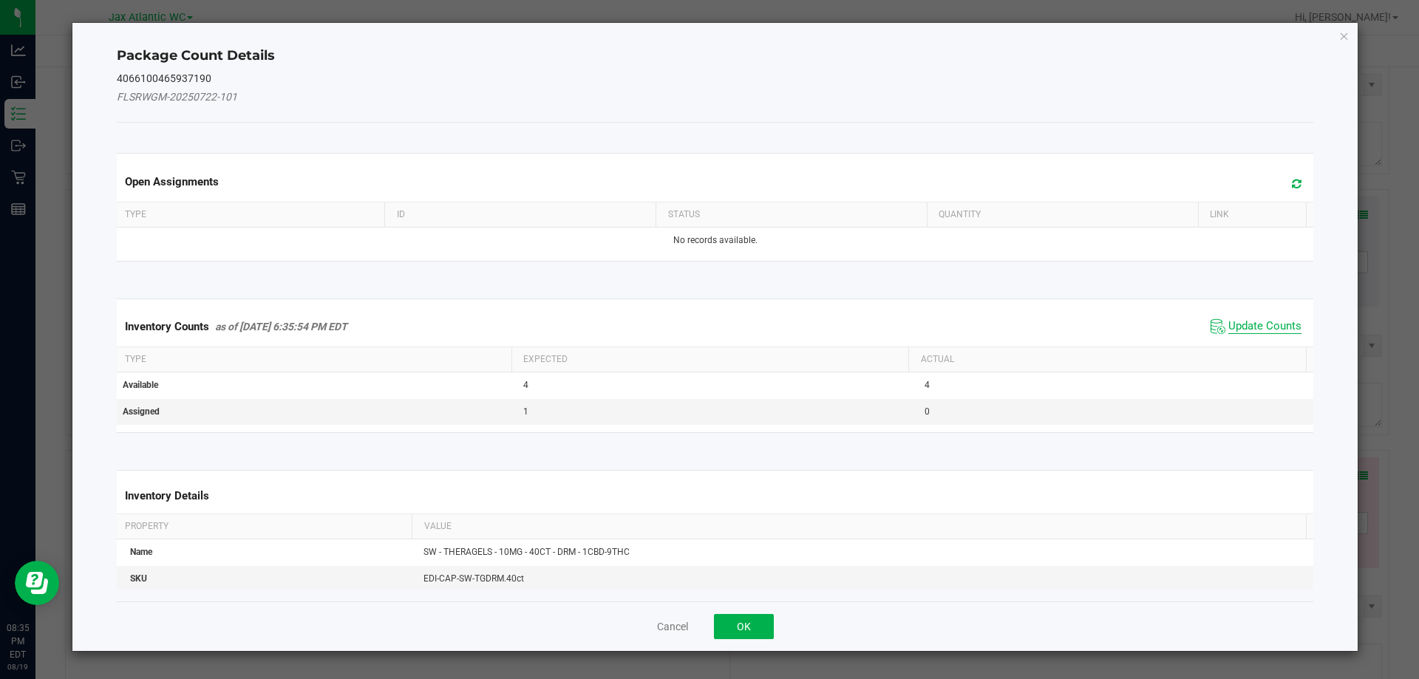
click at [1238, 332] on span "Update Counts" at bounding box center [1264, 326] width 73 height 15
drag, startPoint x: 1238, startPoint y: 326, endPoint x: 1235, endPoint y: 310, distance: 16.7
click at [1238, 323] on div "Inventory Counts as of [DATE] 6:35:54 PM EDT Update Counts" at bounding box center [715, 326] width 1203 height 38
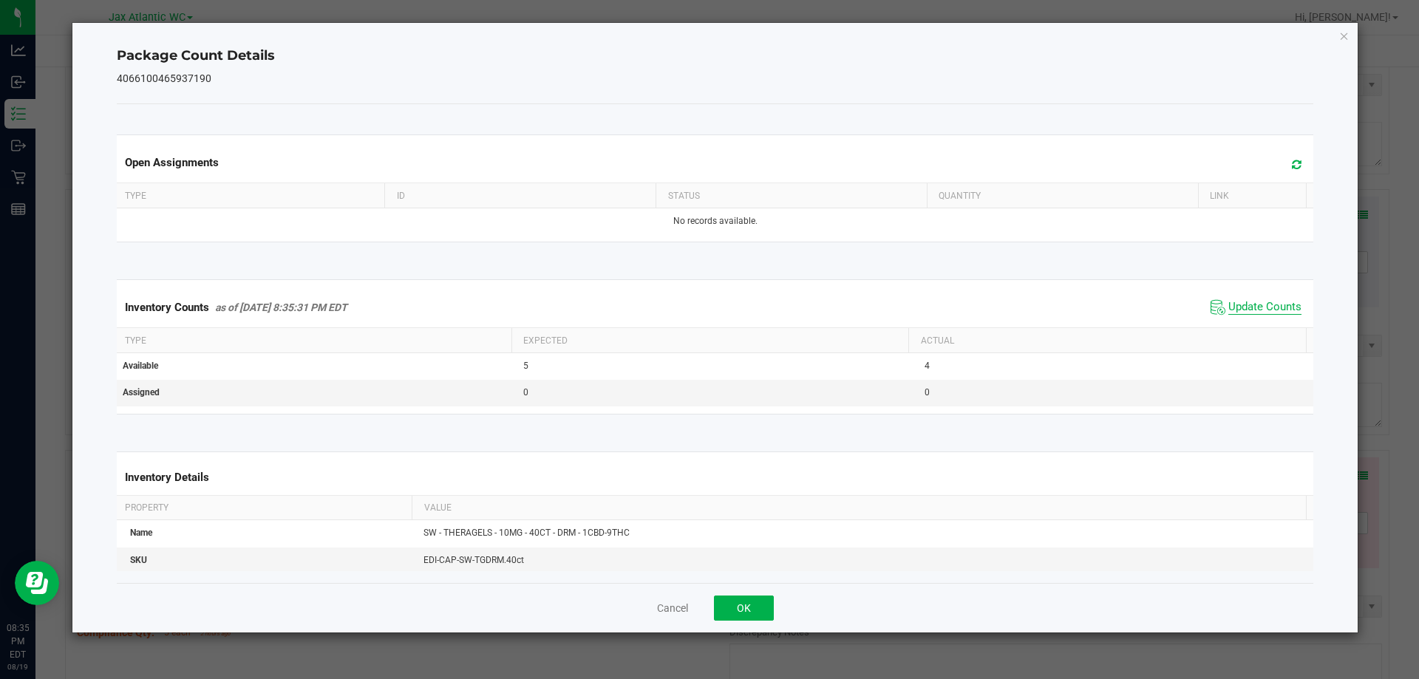
click at [1231, 302] on span "Update Counts" at bounding box center [1264, 307] width 73 height 15
click at [732, 608] on button "OK" at bounding box center [744, 608] width 60 height 25
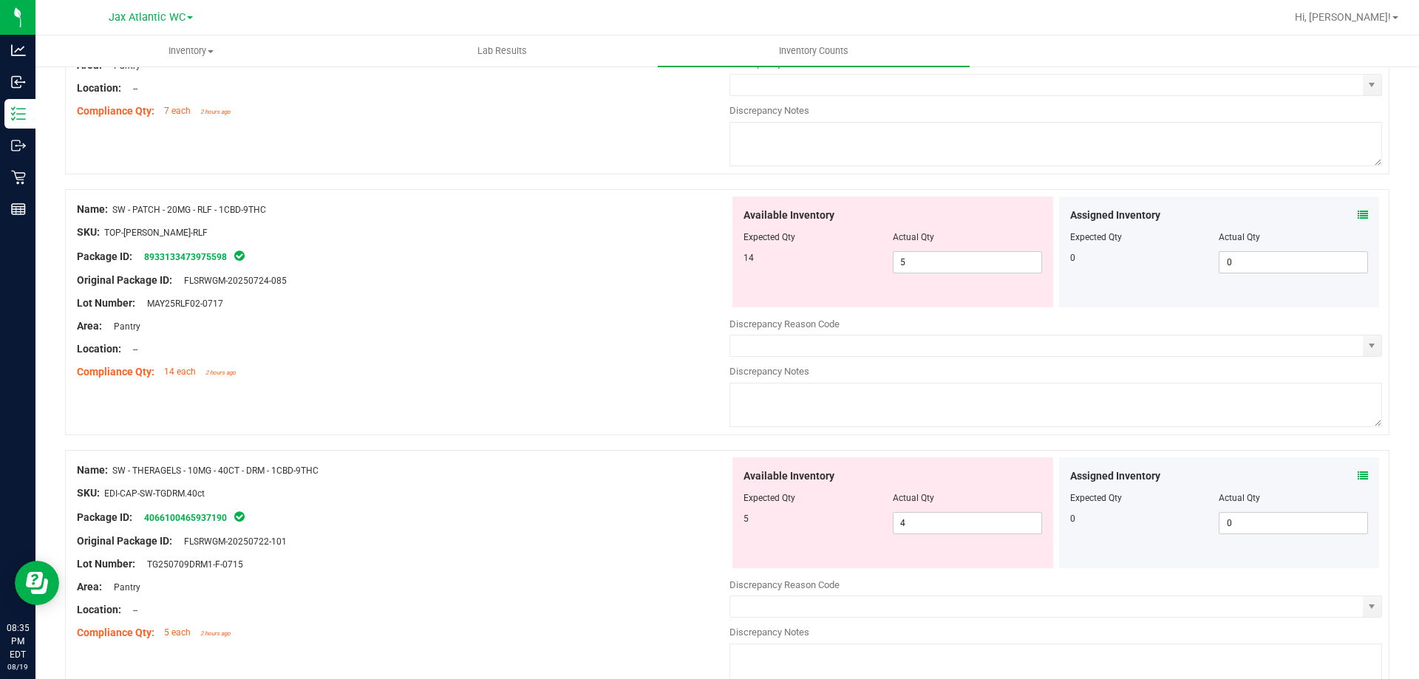
click at [568, 471] on div "Name: SW - THERAGELS - 10MG - 40CT - DRM - 1CBD-9THC" at bounding box center [403, 471] width 652 height 16
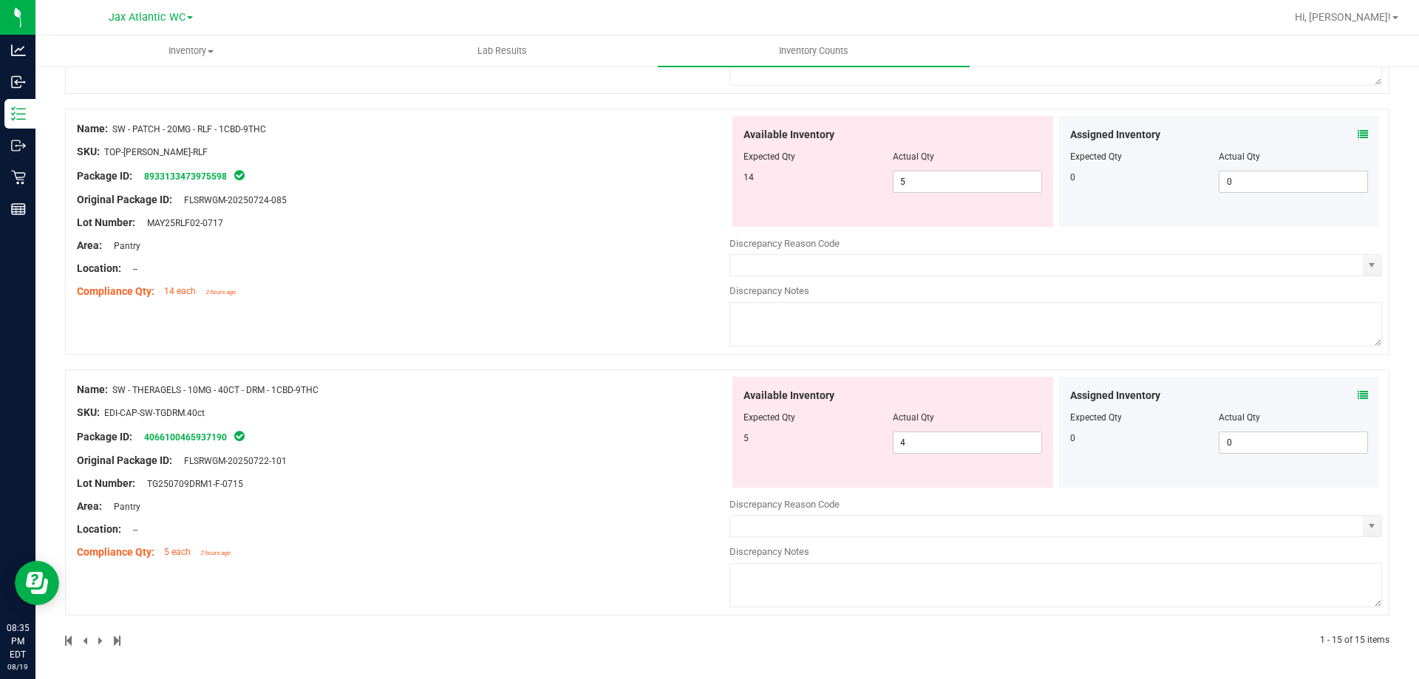
scroll to position [3112, 0]
click at [934, 440] on span "4 4" at bounding box center [967, 441] width 149 height 22
click at [934, 440] on input "4" at bounding box center [967, 441] width 148 height 21
type input "5"
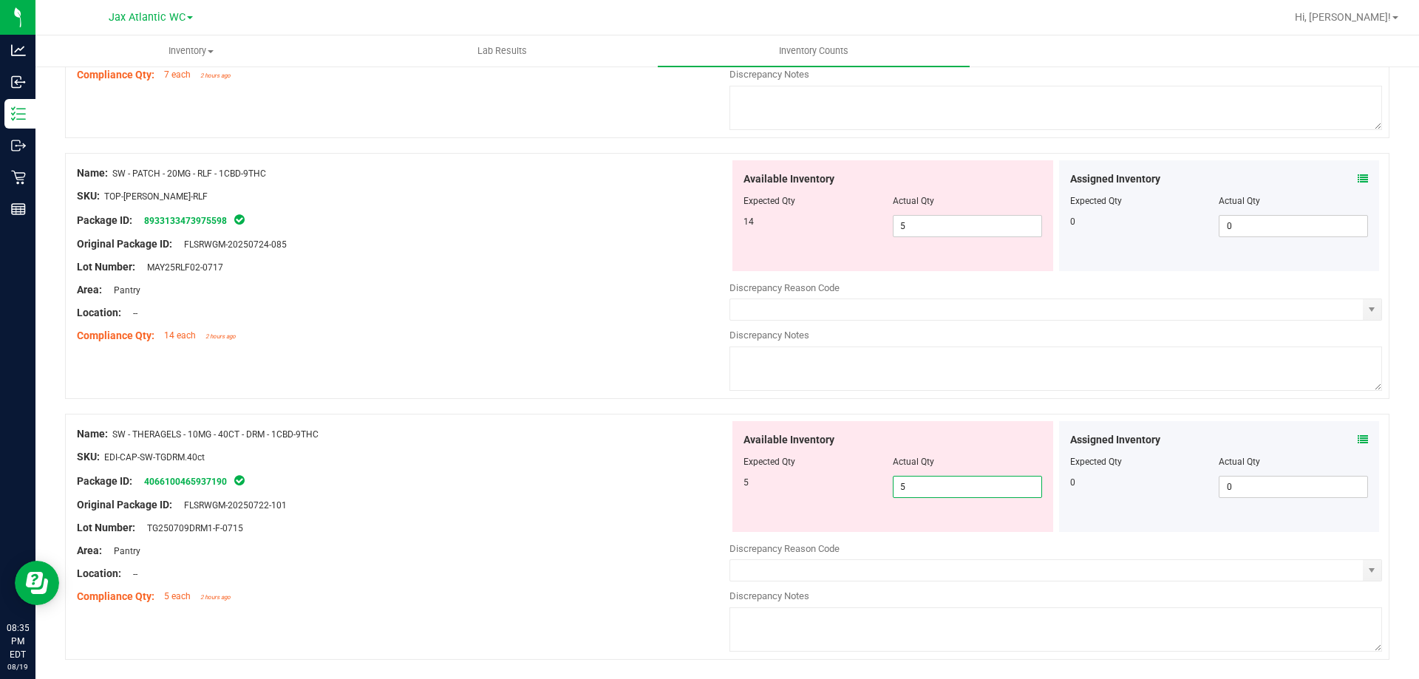
click at [651, 429] on div "Name: SW - THERAGELS - 10MG - 40CT - DRM - 1CBD-9THC SKU: EDI-CAP-SW-TGDRM.40ct…" at bounding box center [403, 515] width 652 height 188
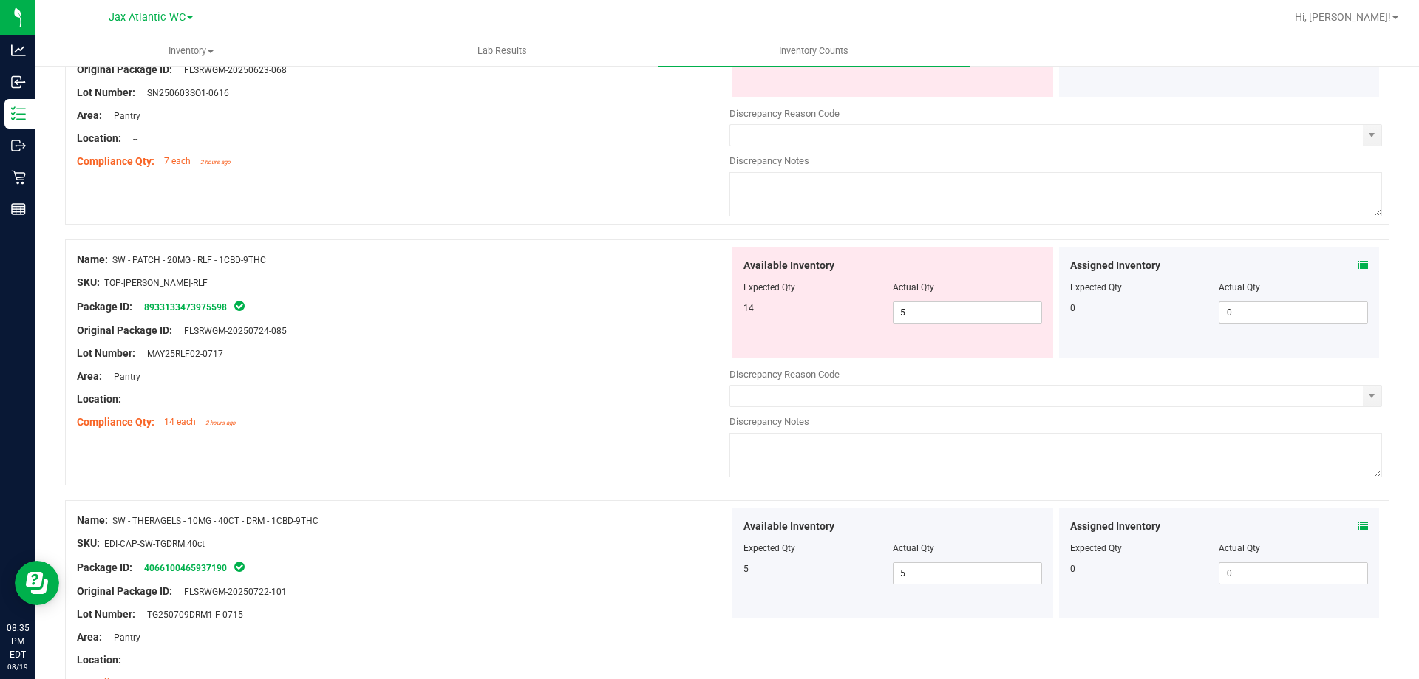
scroll to position [2844, 0]
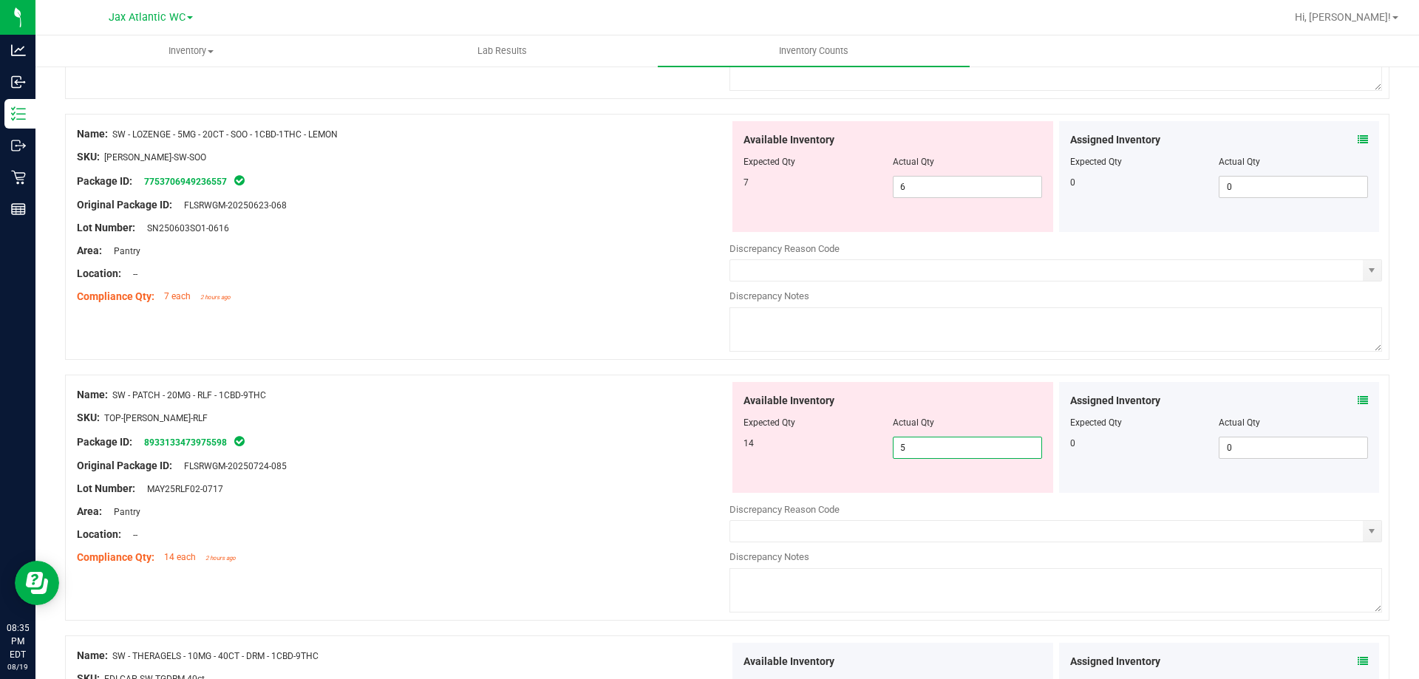
click at [907, 447] on span "5 5" at bounding box center [967, 448] width 149 height 22
click at [907, 446] on input "5" at bounding box center [967, 447] width 148 height 21
type input "14"
click at [621, 458] on div "Original Package ID: FLSRWGM-20250724-085" at bounding box center [403, 466] width 652 height 16
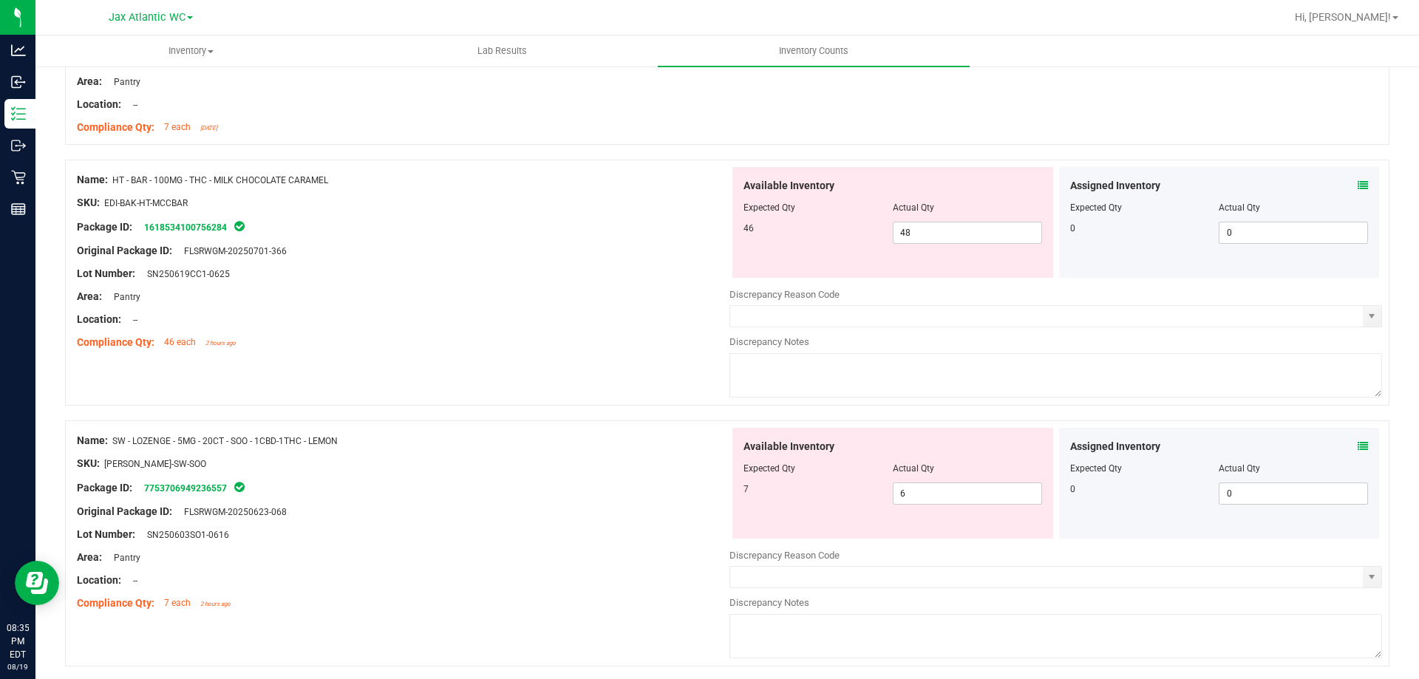
scroll to position [2475, 0]
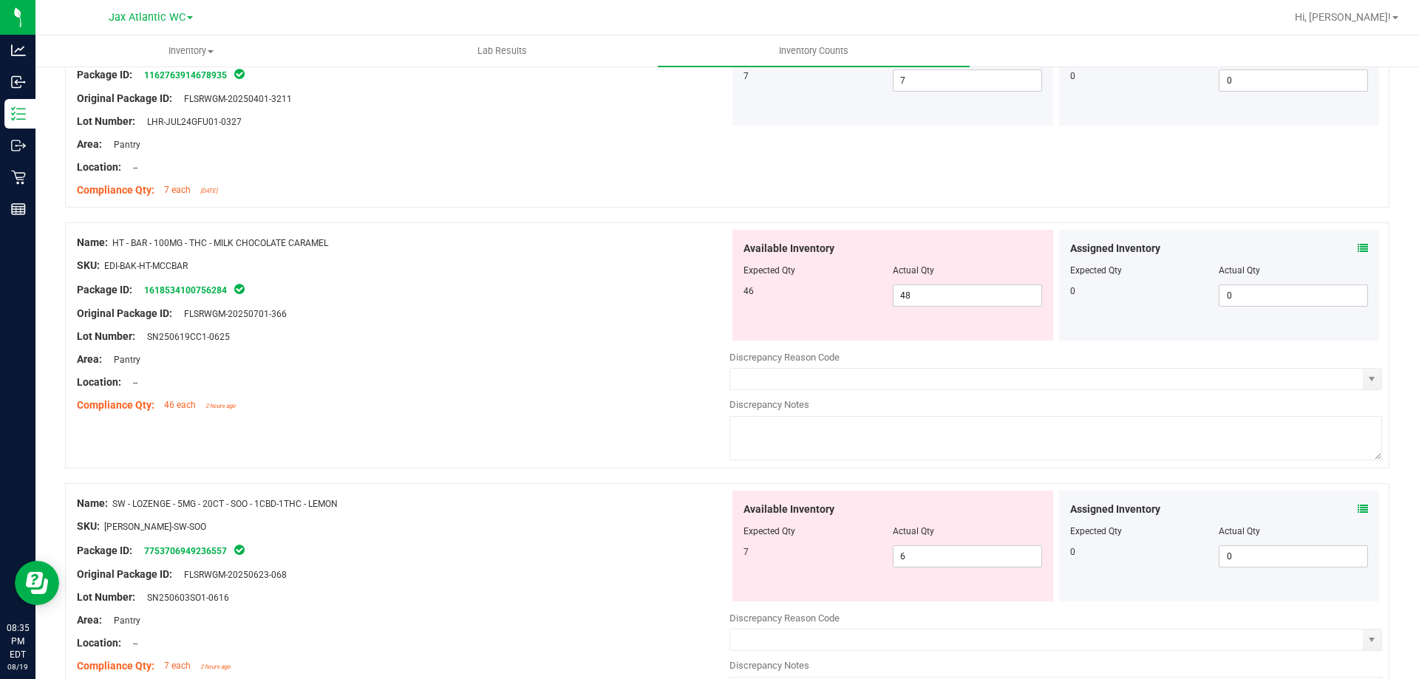
click at [670, 357] on div "Area: Pantry" at bounding box center [403, 360] width 652 height 16
drag, startPoint x: 338, startPoint y: 239, endPoint x: 115, endPoint y: 237, distance: 222.4
click at [115, 237] on div "Name: HT - BAR - 100MG - THC - MILK CHOCOLATE CARAMEL" at bounding box center [403, 243] width 652 height 16
copy span "HT - BAR - 100MG - THC - MILK CHOCOLATE CARAMEL"
click at [355, 362] on div "Area: Pantry" at bounding box center [403, 360] width 652 height 16
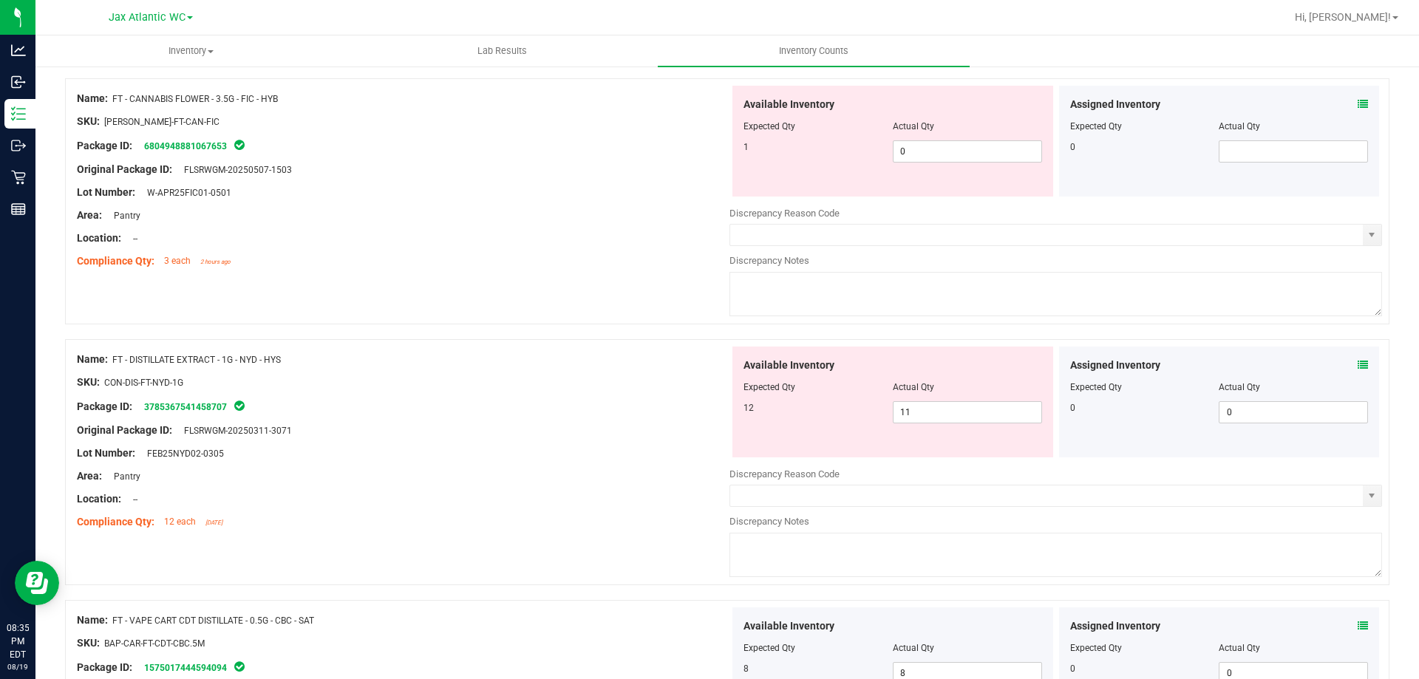
scroll to position [0, 0]
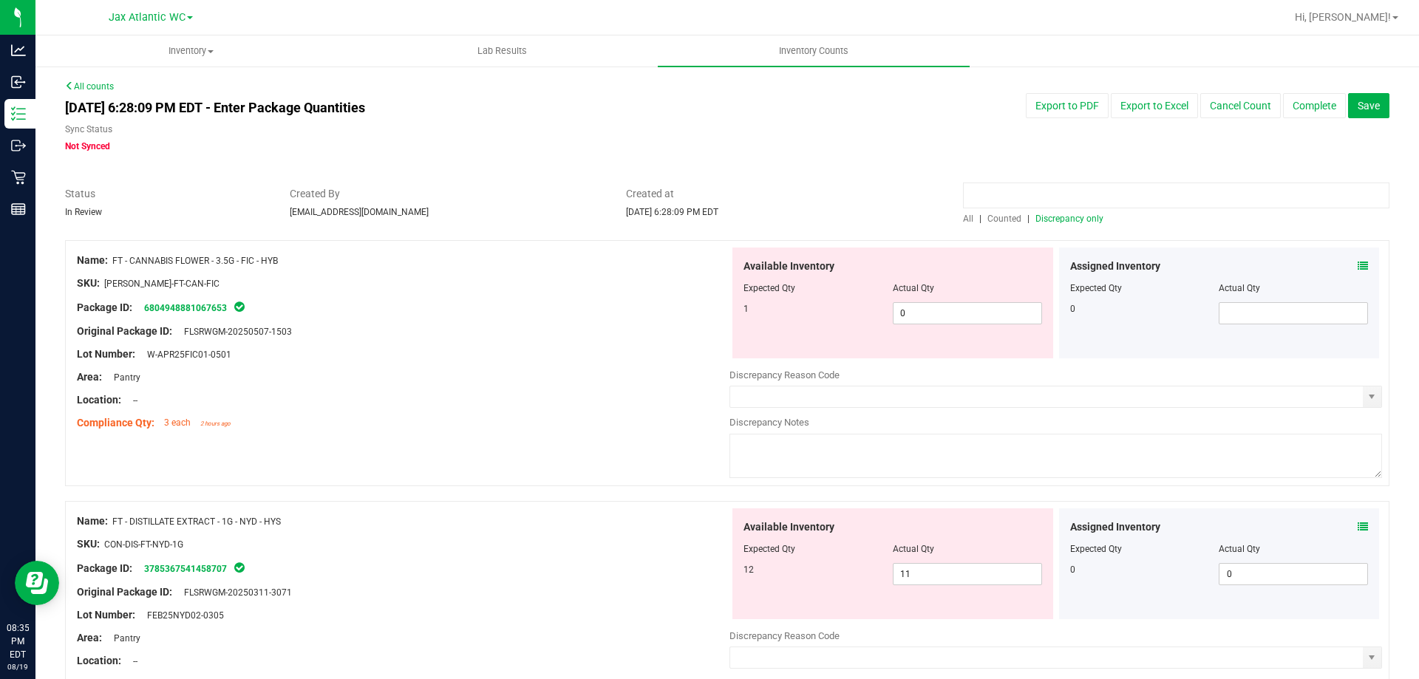
click at [1068, 191] on input at bounding box center [1176, 196] width 426 height 26
paste input "HT - BAR - 100MG - THC - MILK CHOCOLATE CARAMEL"
drag, startPoint x: 1118, startPoint y: 188, endPoint x: 1037, endPoint y: 217, distance: 85.8
click at [1116, 189] on input "HT - BAR - 100MG - THC - MILK CHOCOLATE CARAMEL" at bounding box center [1176, 196] width 426 height 26
type input "HT - BAR - 100MG - THC - MILK CHOCOLATE CARAMEL"
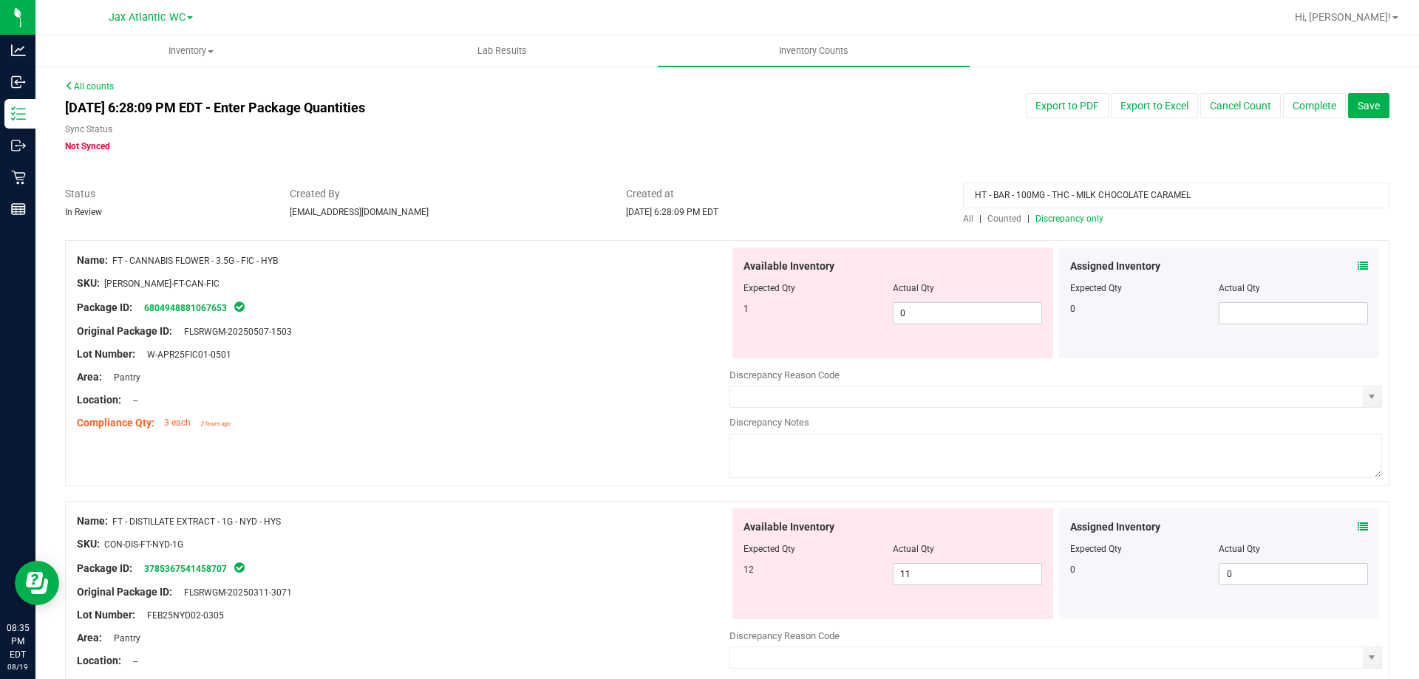
click at [1037, 217] on span "Discrepancy only" at bounding box center [1069, 219] width 68 height 10
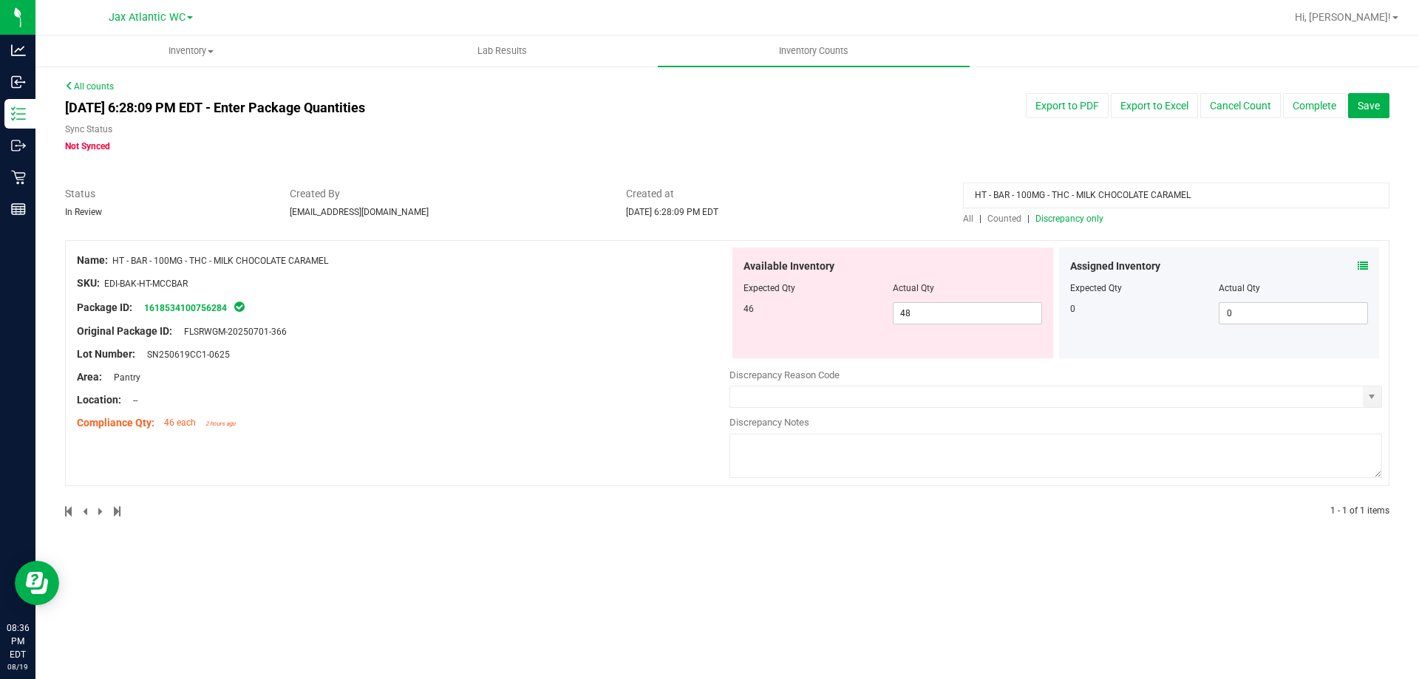
click at [1001, 217] on span "Counted" at bounding box center [1004, 219] width 34 height 10
drag, startPoint x: 1039, startPoint y: 231, endPoint x: 1048, endPoint y: 228, distance: 9.6
click at [1040, 231] on div at bounding box center [727, 232] width 1324 height 15
click at [1054, 220] on span "Discrepancy only" at bounding box center [1069, 219] width 68 height 10
drag, startPoint x: 1195, startPoint y: 194, endPoint x: 812, endPoint y: 194, distance: 382.8
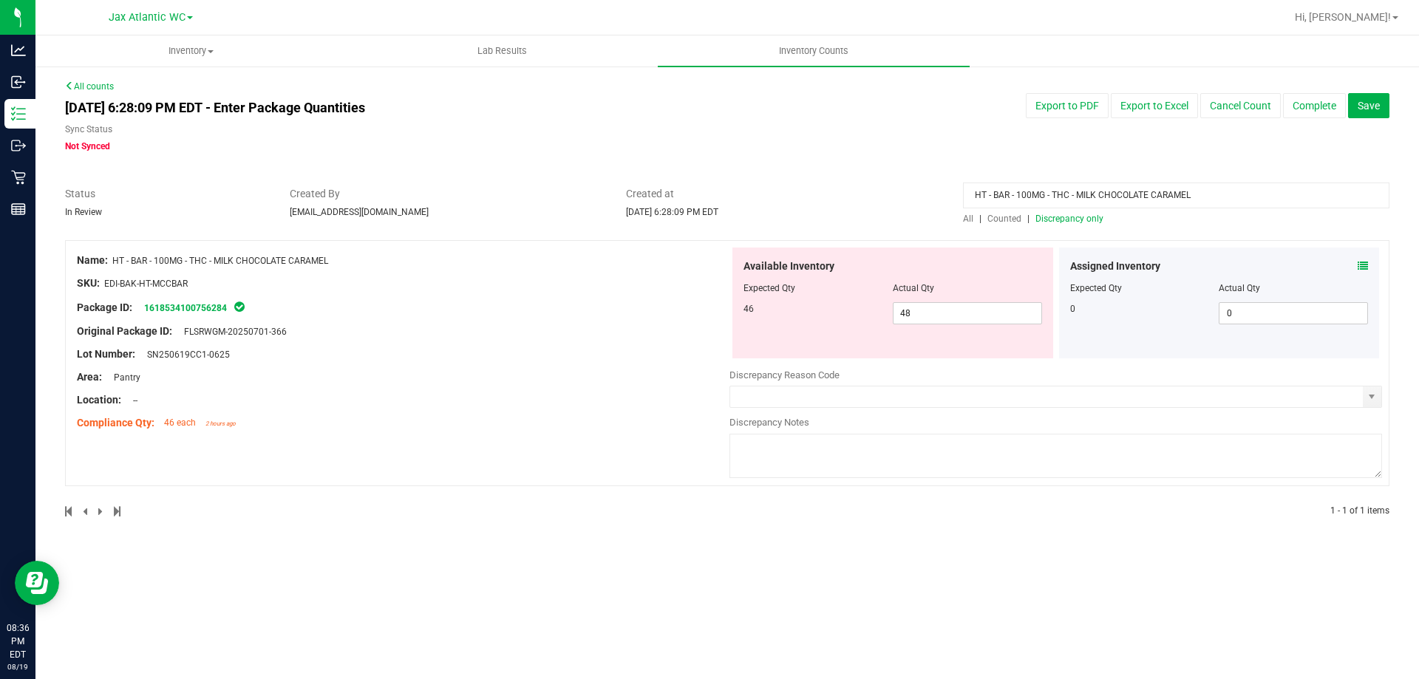
click at [812, 194] on div "Status In Review Created By [EMAIL_ADDRESS][DOMAIN_NAME] Created at [DATE] 6:28…" at bounding box center [727, 205] width 1346 height 39
click at [927, 242] on div "Name: HT - BAR - 100MG - THC - MILK CHOCOLATE CARAMEL SKU: EDI-BAK-HT-MCCBAR Pa…" at bounding box center [727, 363] width 1324 height 246
click at [1060, 223] on div "All | Counted | Discrepancy only" at bounding box center [1176, 218] width 426 height 13
click at [1060, 220] on div "All counts [DATE] 6:28:09 PM EDT - Enter Package Quantities Sync Status Not Syn…" at bounding box center [727, 308] width 1324 height 457
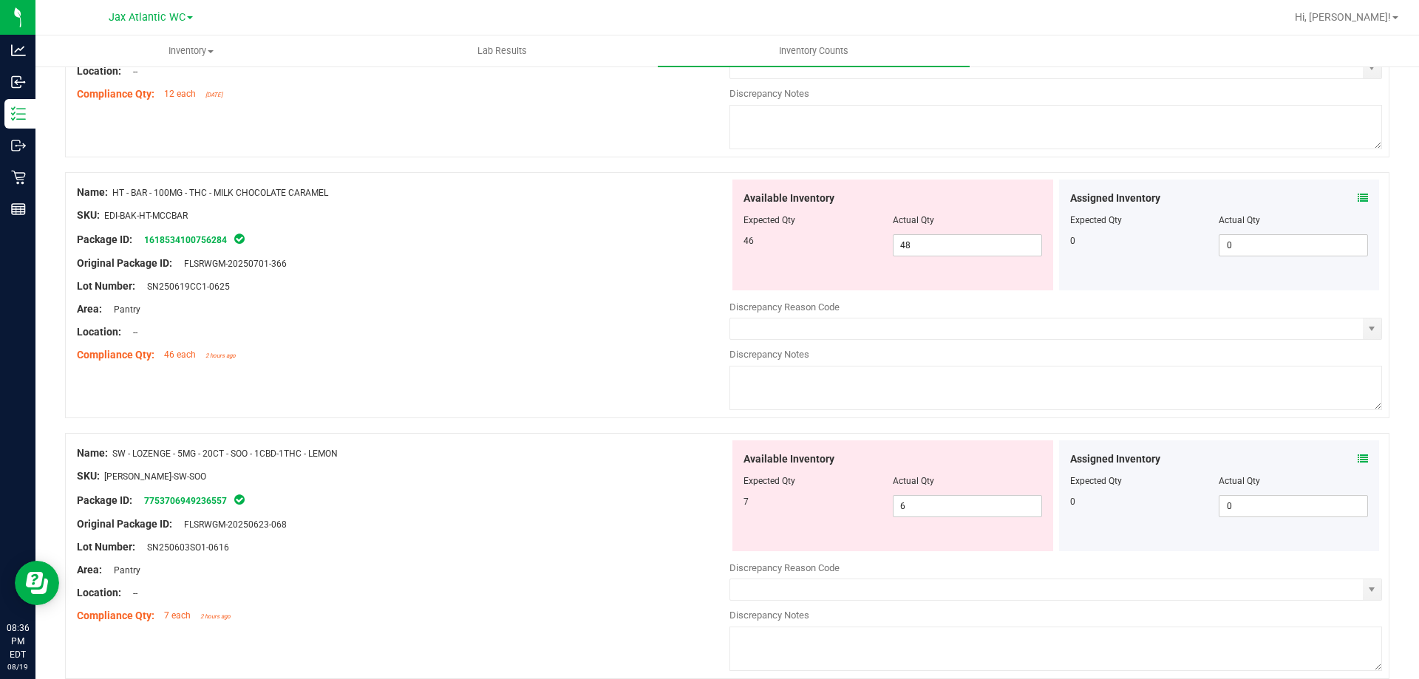
scroll to position [655, 0]
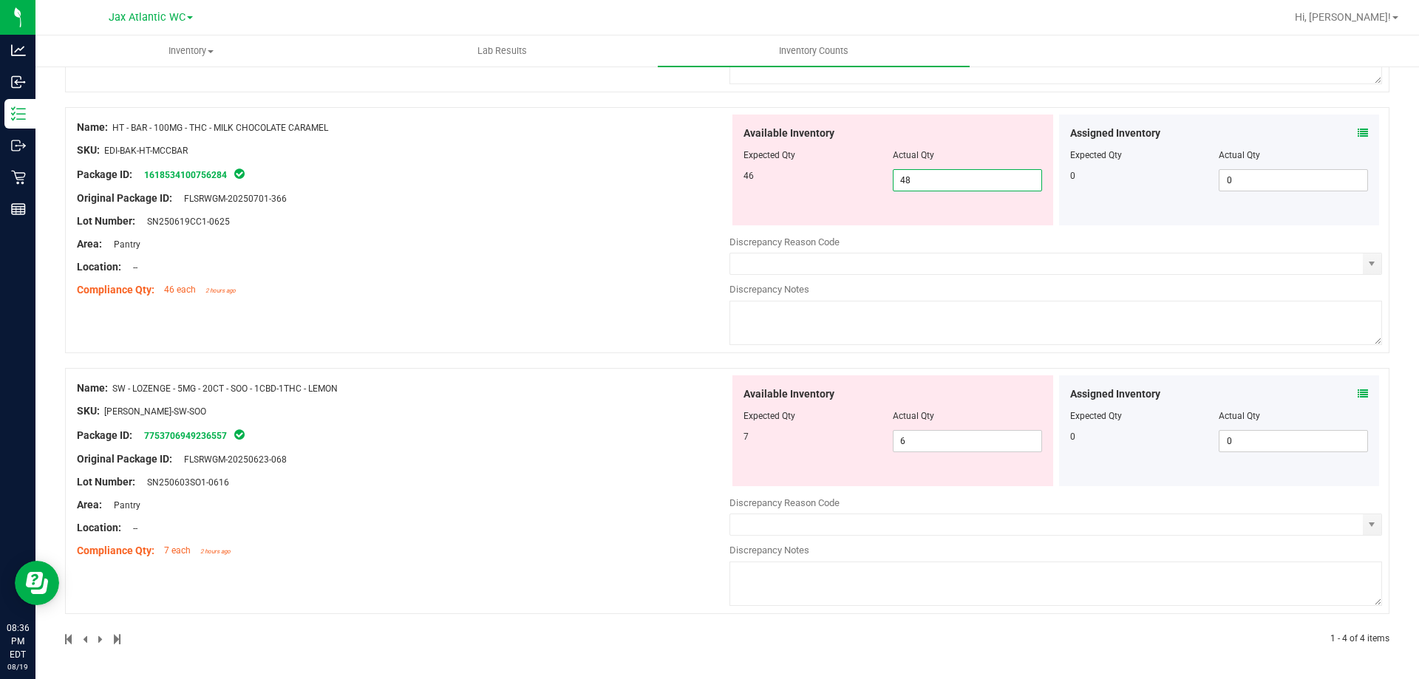
click at [910, 178] on span "48 48" at bounding box center [967, 180] width 149 height 22
click at [910, 177] on input "48" at bounding box center [967, 180] width 148 height 21
type input "46"
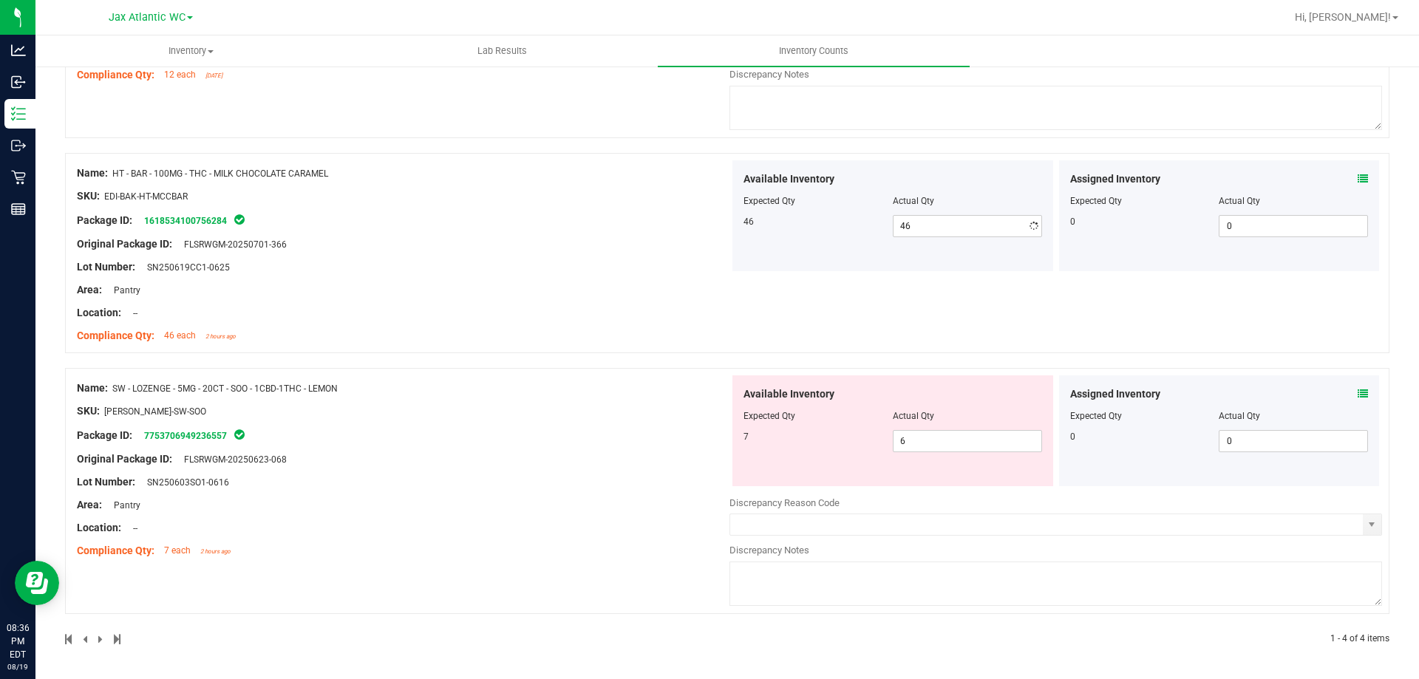
click at [565, 297] on div "Name: HT - BAR - 100MG - THC - MILK CHOCOLATE CARAMEL SKU: EDI-BAK-HT-MCCBAR Pa…" at bounding box center [403, 254] width 652 height 188
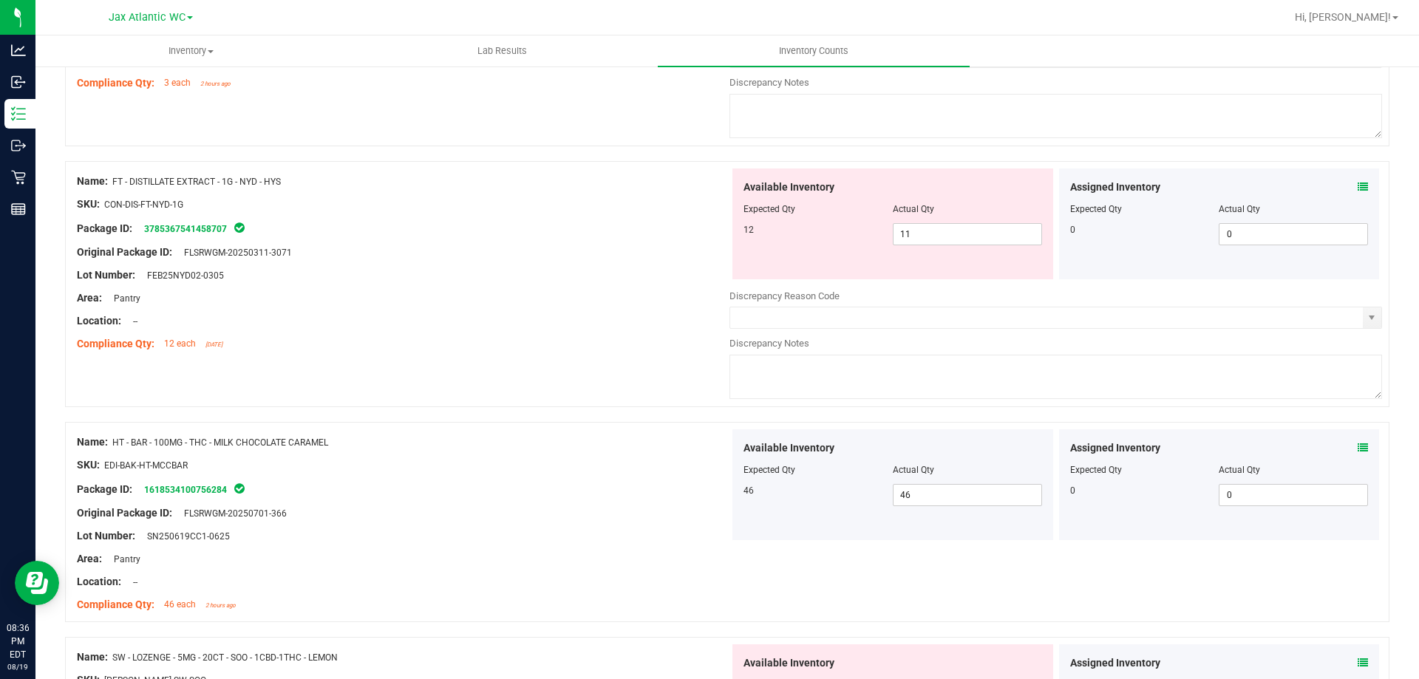
scroll to position [535, 0]
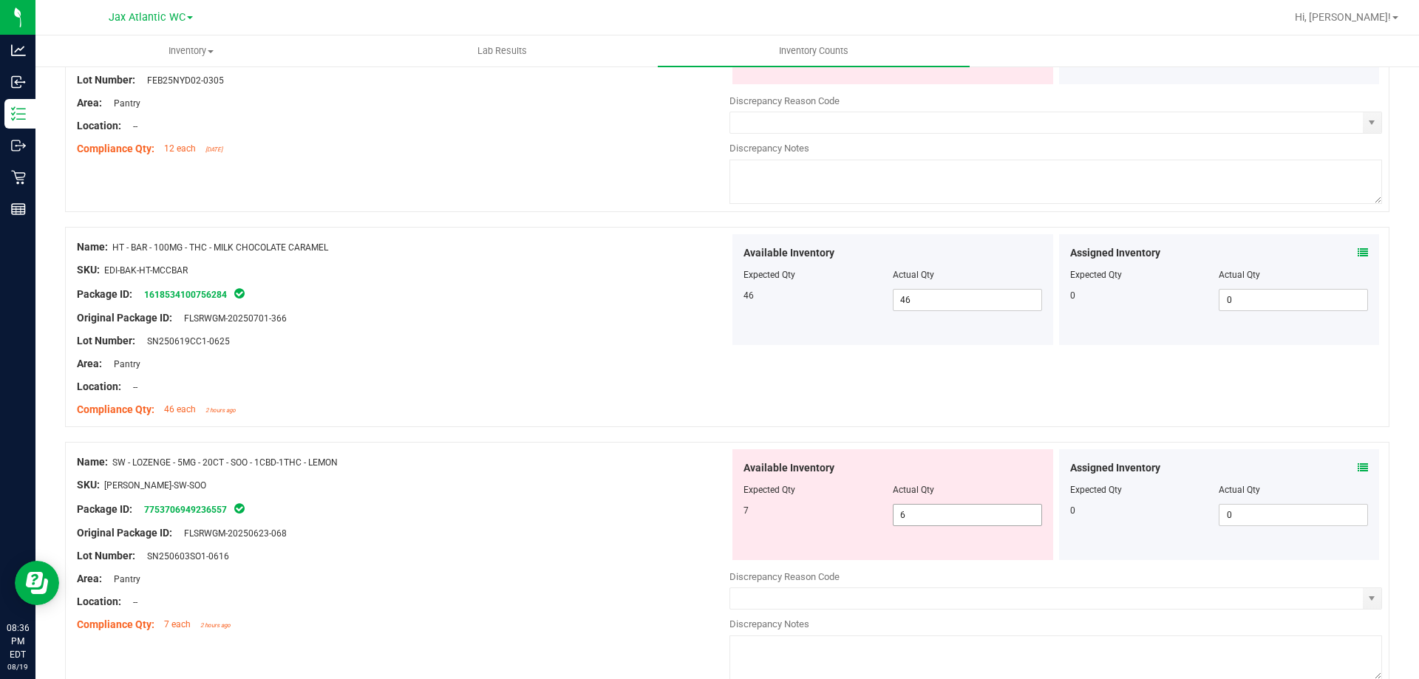
click at [915, 518] on span "6 6" at bounding box center [967, 515] width 149 height 22
click at [915, 518] on input "6" at bounding box center [967, 515] width 148 height 21
type input "7"
click at [302, 365] on div "Area: Pantry" at bounding box center [403, 364] width 652 height 16
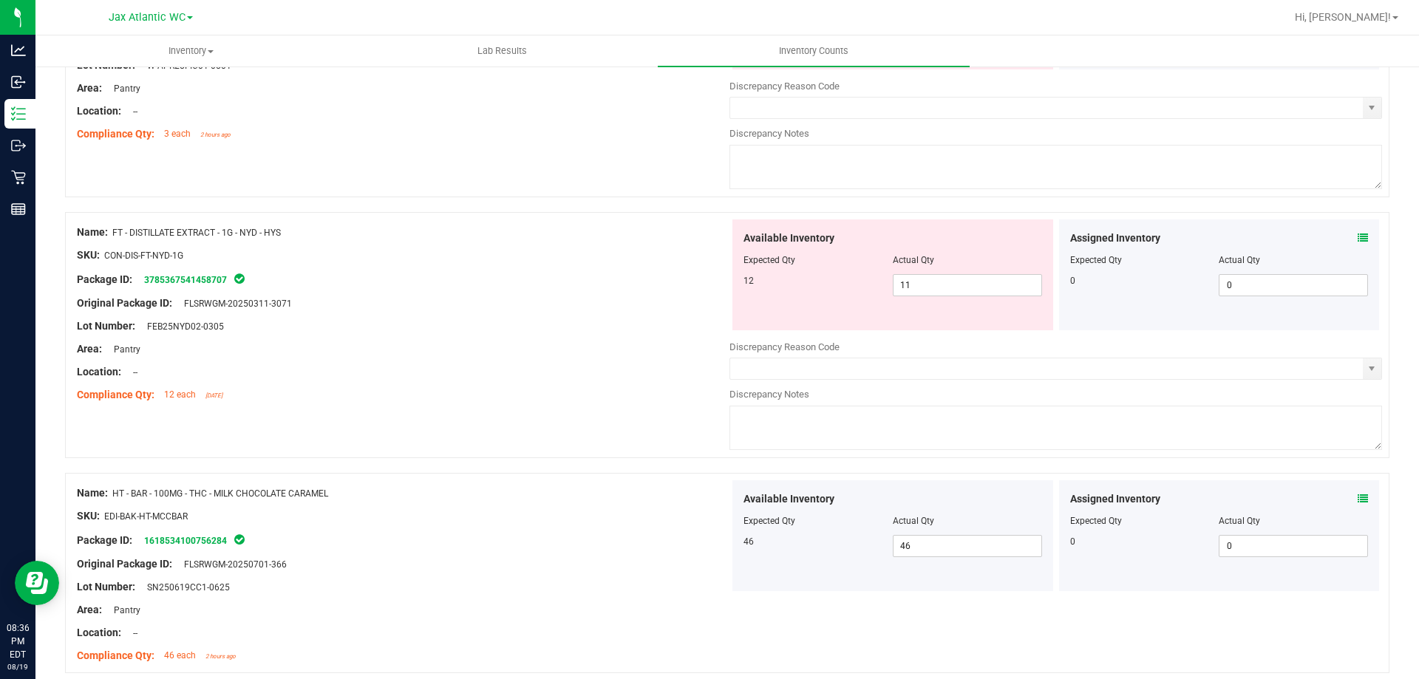
scroll to position [0, 0]
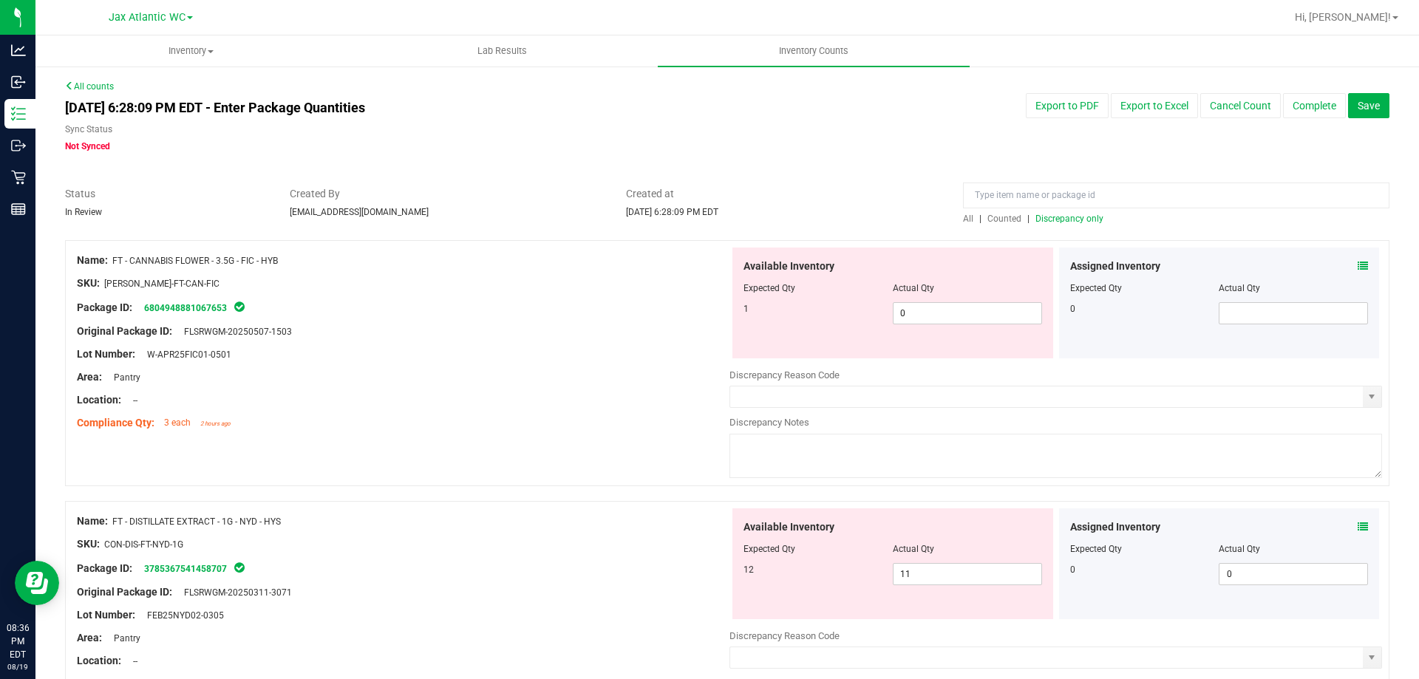
drag, startPoint x: 295, startPoint y: 253, endPoint x: 341, endPoint y: 276, distance: 50.9
click at [341, 276] on div "Name: FT - CANNABIS FLOWER - 3.5G - FIC - HYB SKU: [PERSON_NAME]-FT-CAN-FIC Pac…" at bounding box center [403, 342] width 652 height 188
click at [343, 277] on div "SKU: [PERSON_NAME]-FT-CAN-FIC" at bounding box center [403, 284] width 652 height 16
click at [923, 314] on span "0 0" at bounding box center [967, 313] width 149 height 22
click at [923, 314] on input "0" at bounding box center [967, 313] width 148 height 21
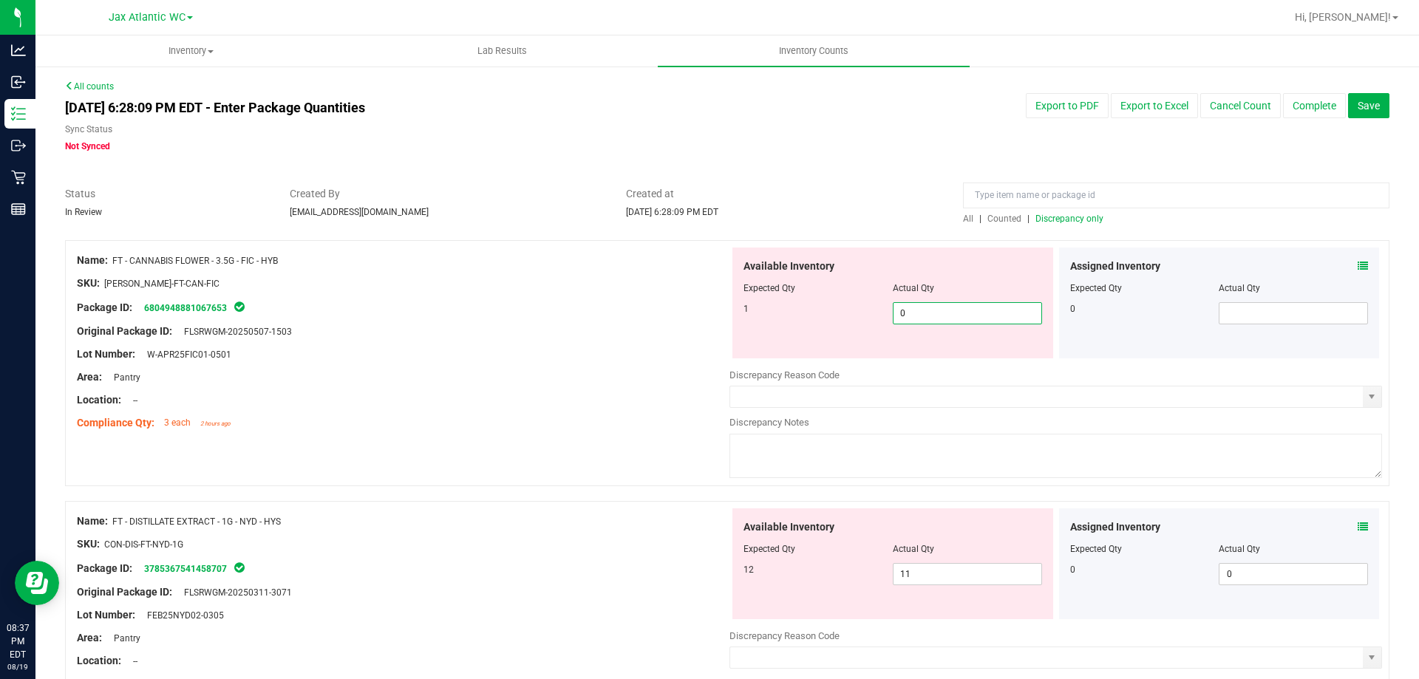
type input "1"
click at [938, 565] on div "Available Inventory Expected Qty Actual Qty 12 11 11" at bounding box center [892, 563] width 321 height 111
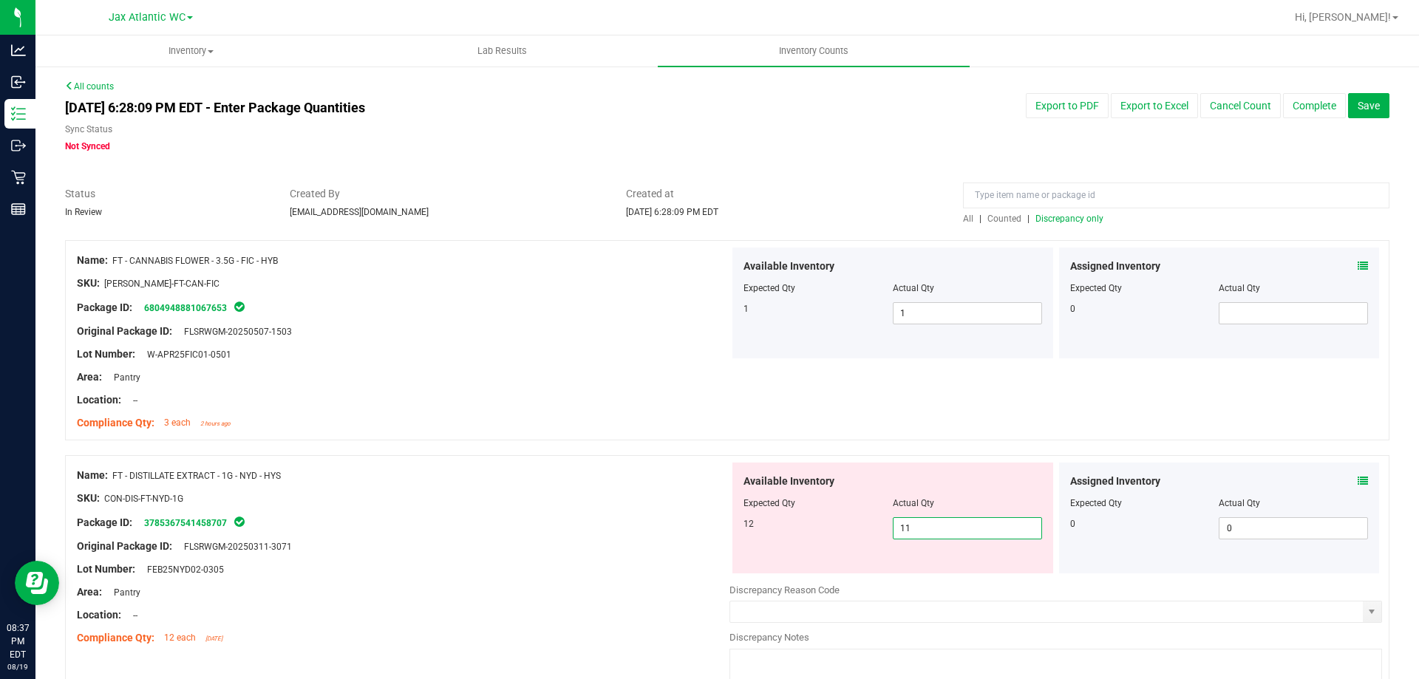
click at [905, 529] on input "11" at bounding box center [967, 528] width 148 height 21
type input "12"
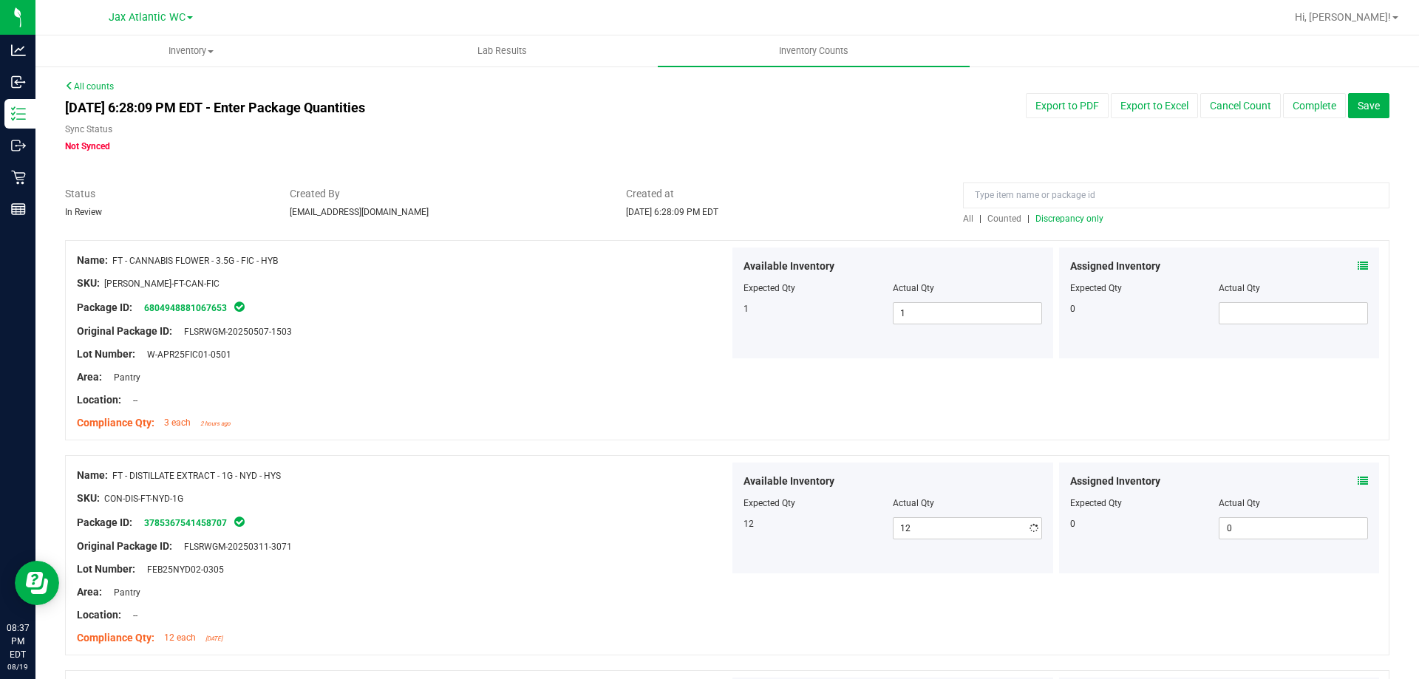
click at [615, 502] on div "SKU: CON-DIS-FT-NYD-1G" at bounding box center [403, 499] width 652 height 16
click at [1082, 220] on span "Discrepancy only" at bounding box center [1069, 219] width 68 height 10
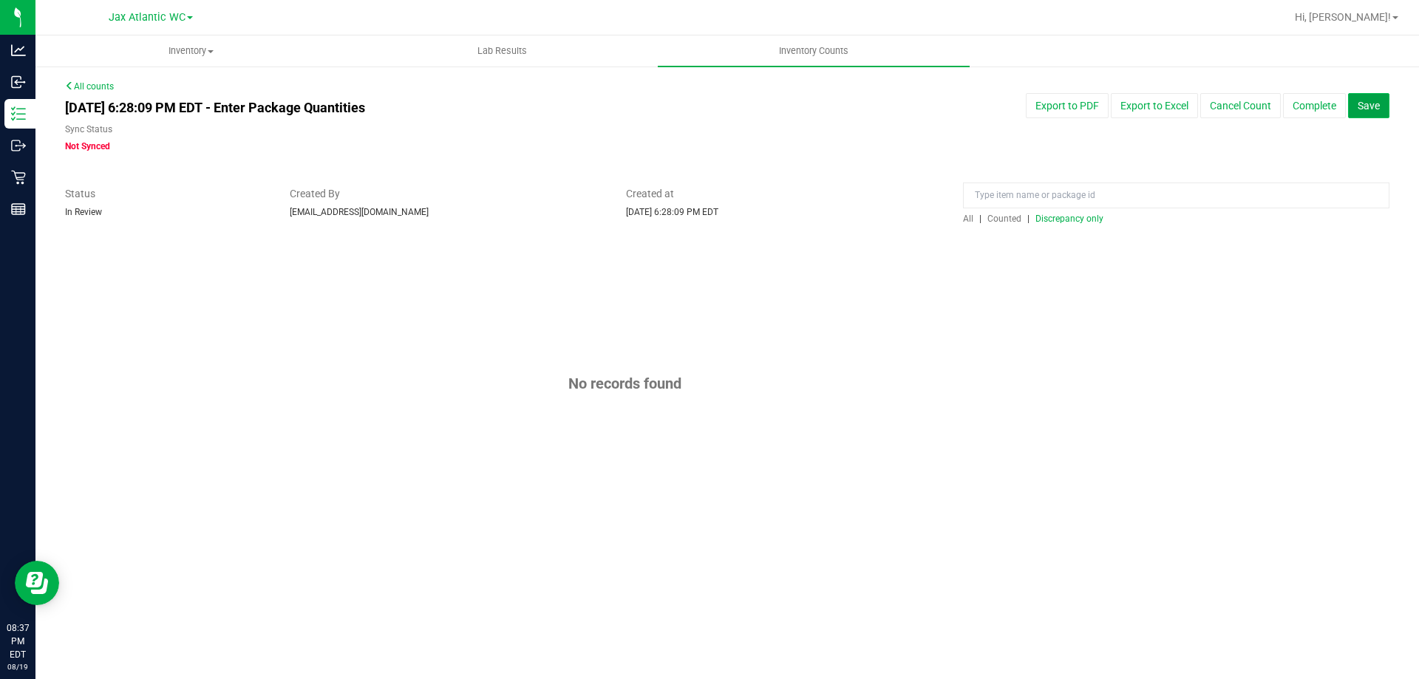
click at [1379, 106] on span "Save" at bounding box center [1368, 106] width 22 height 12
